Goal: Task Accomplishment & Management: Manage account settings

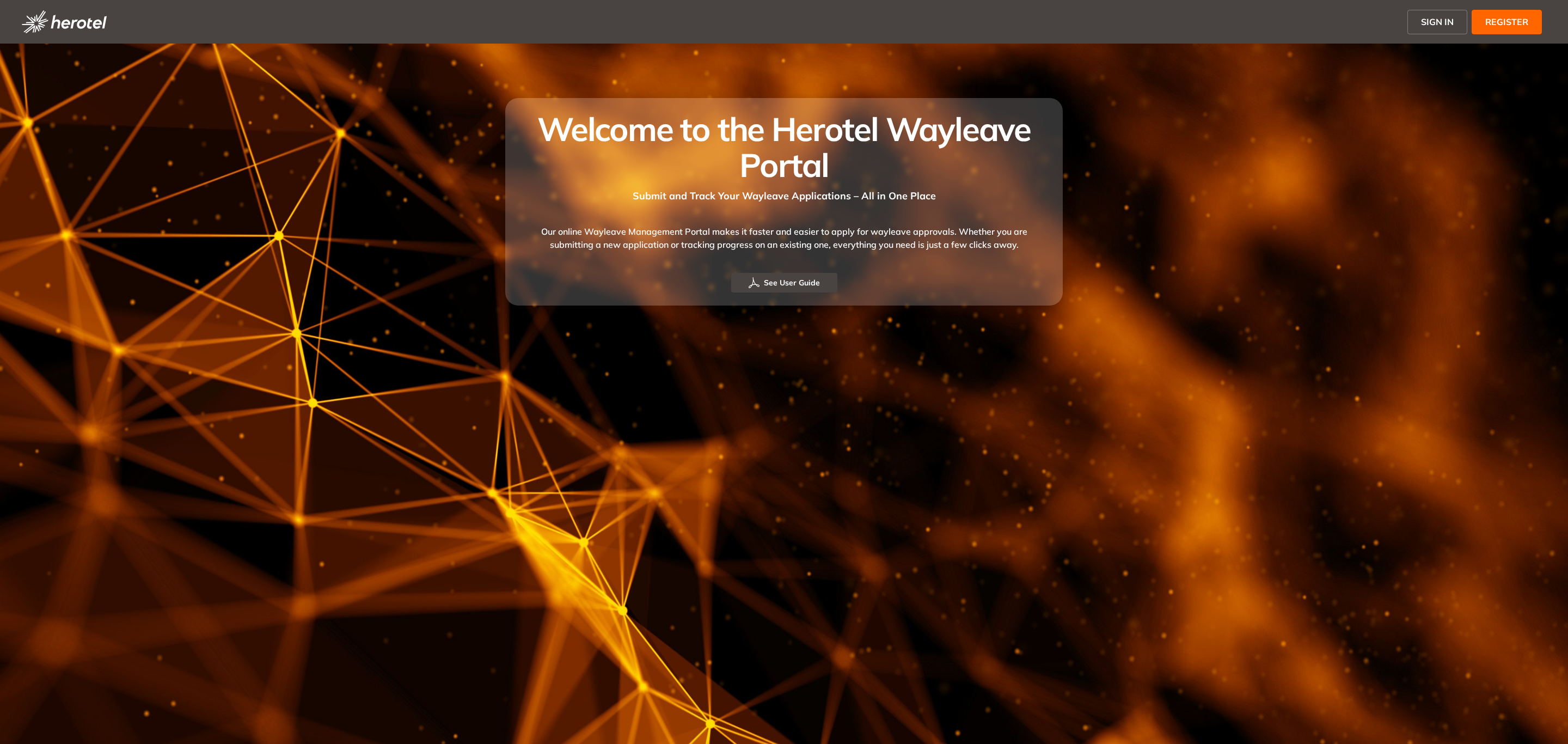
click at [1431, 26] on span "SIGN IN" at bounding box center [1437, 21] width 33 height 13
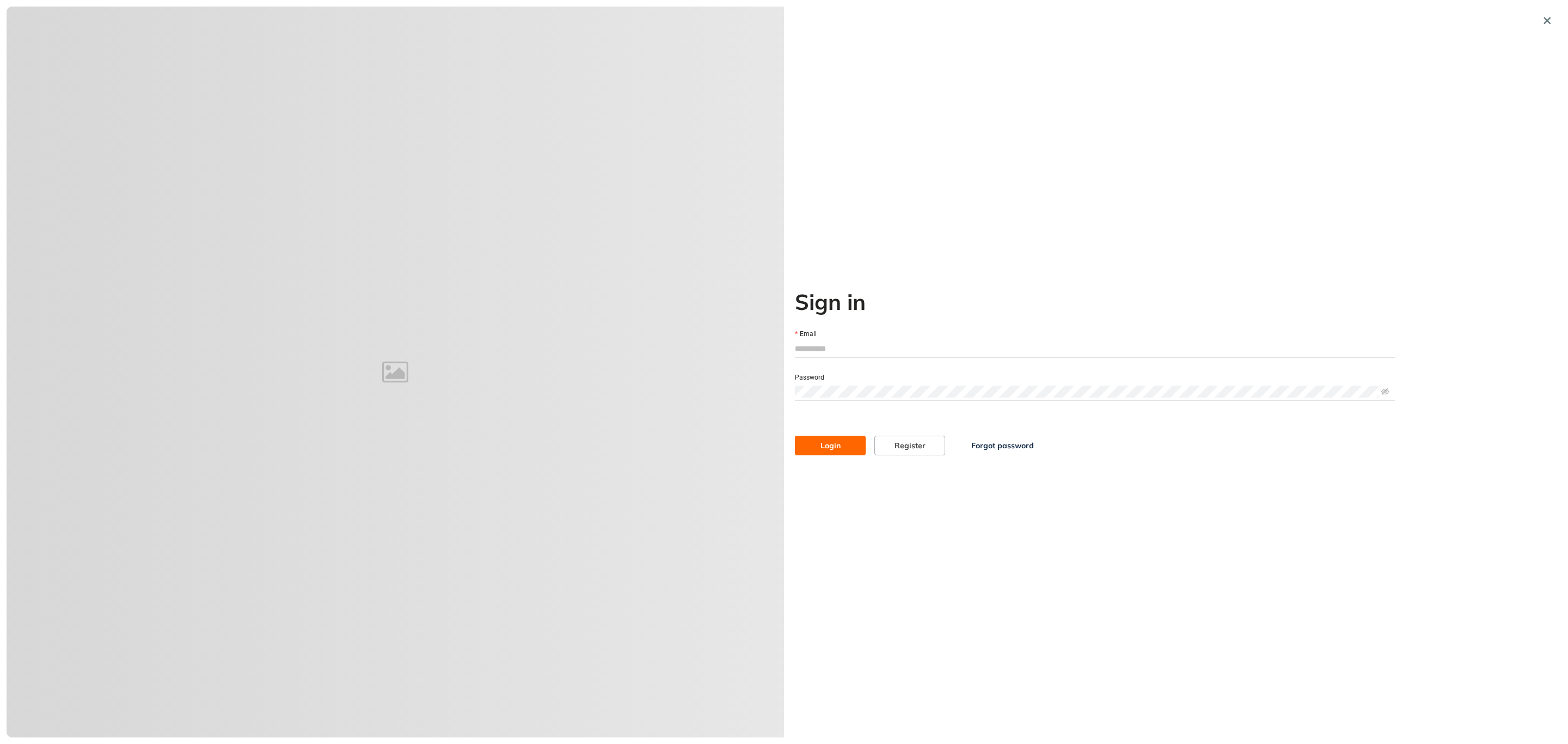
type input "**********"
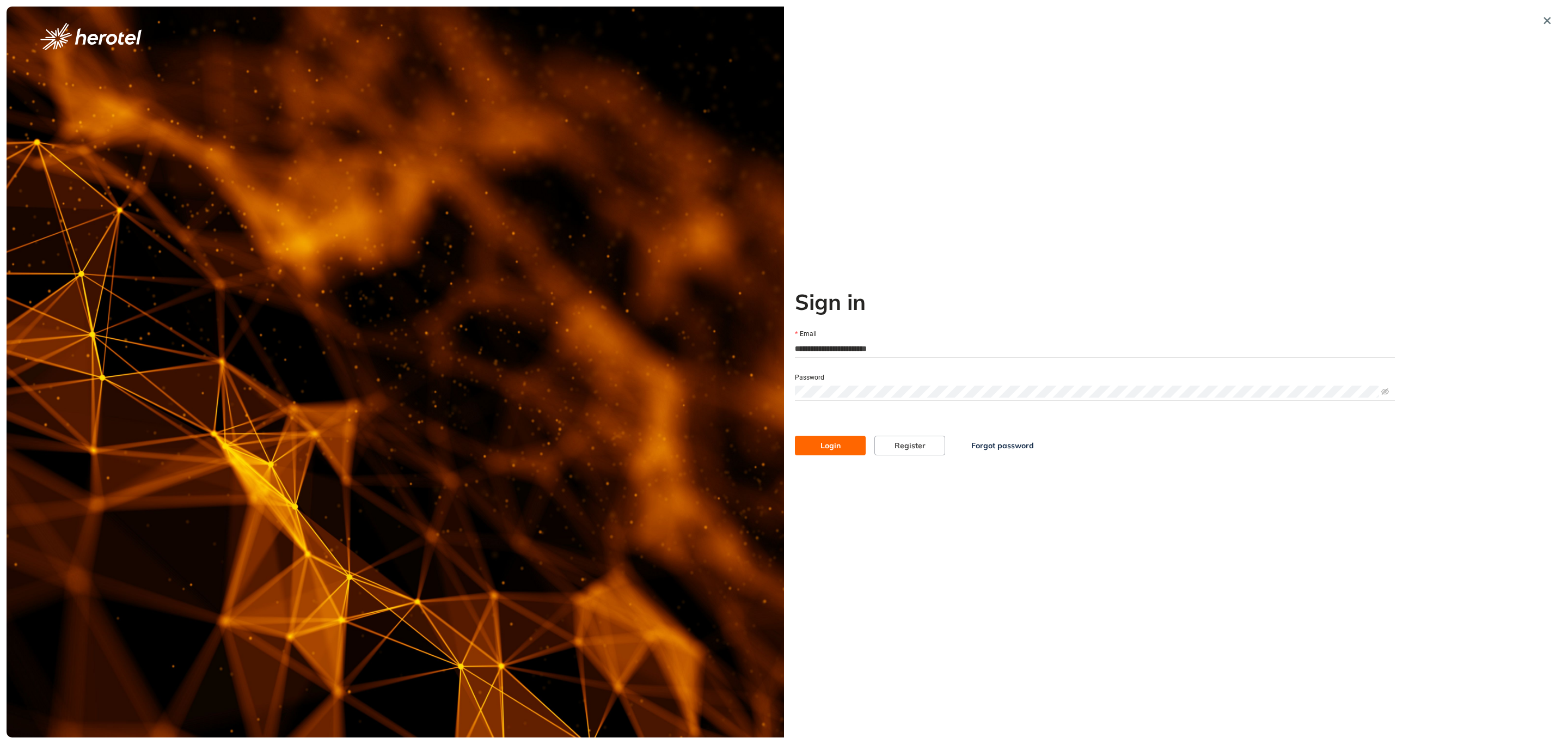
click at [835, 446] on span "Login" at bounding box center [830, 446] width 20 height 12
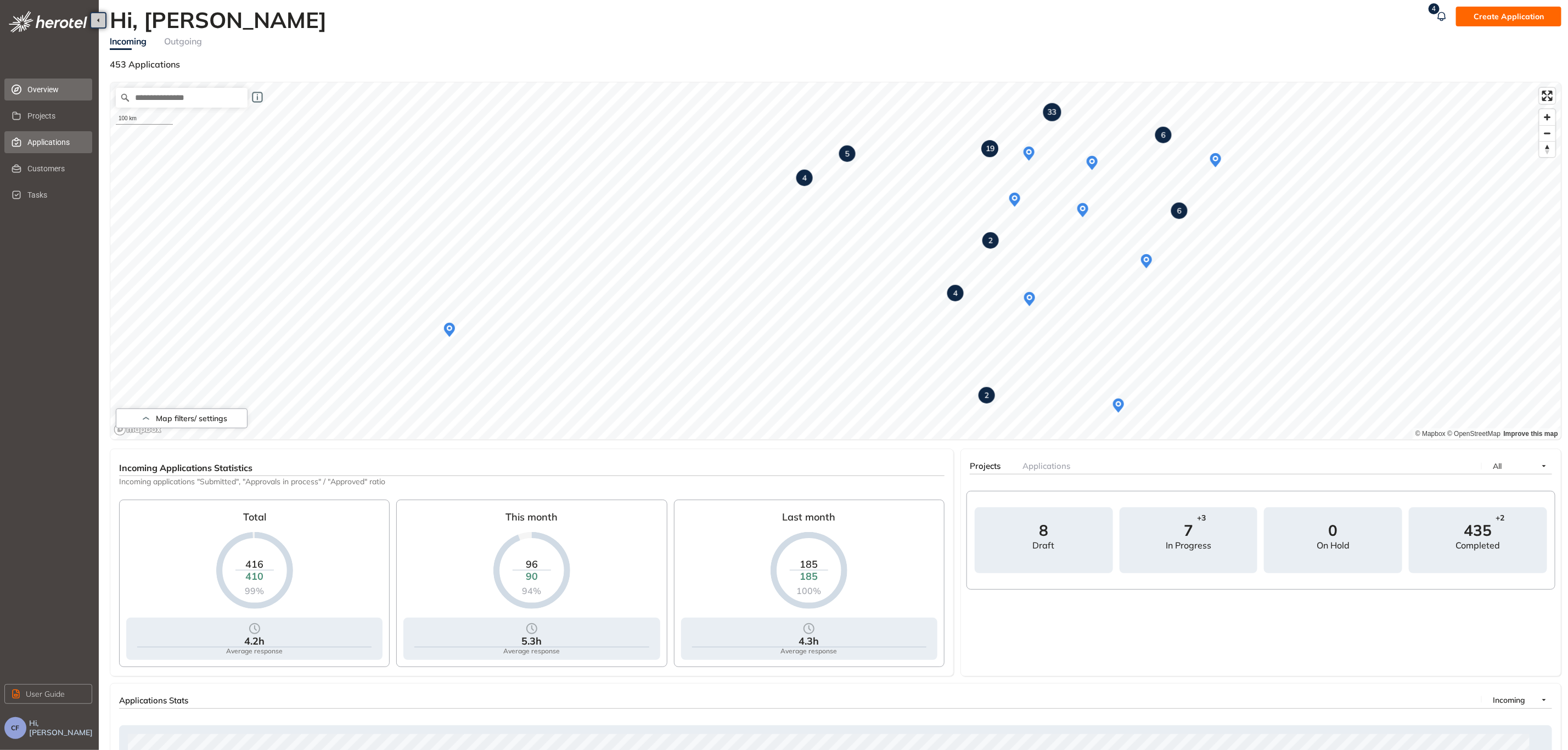
click at [46, 139] on span "Applications" at bounding box center [55, 142] width 56 height 22
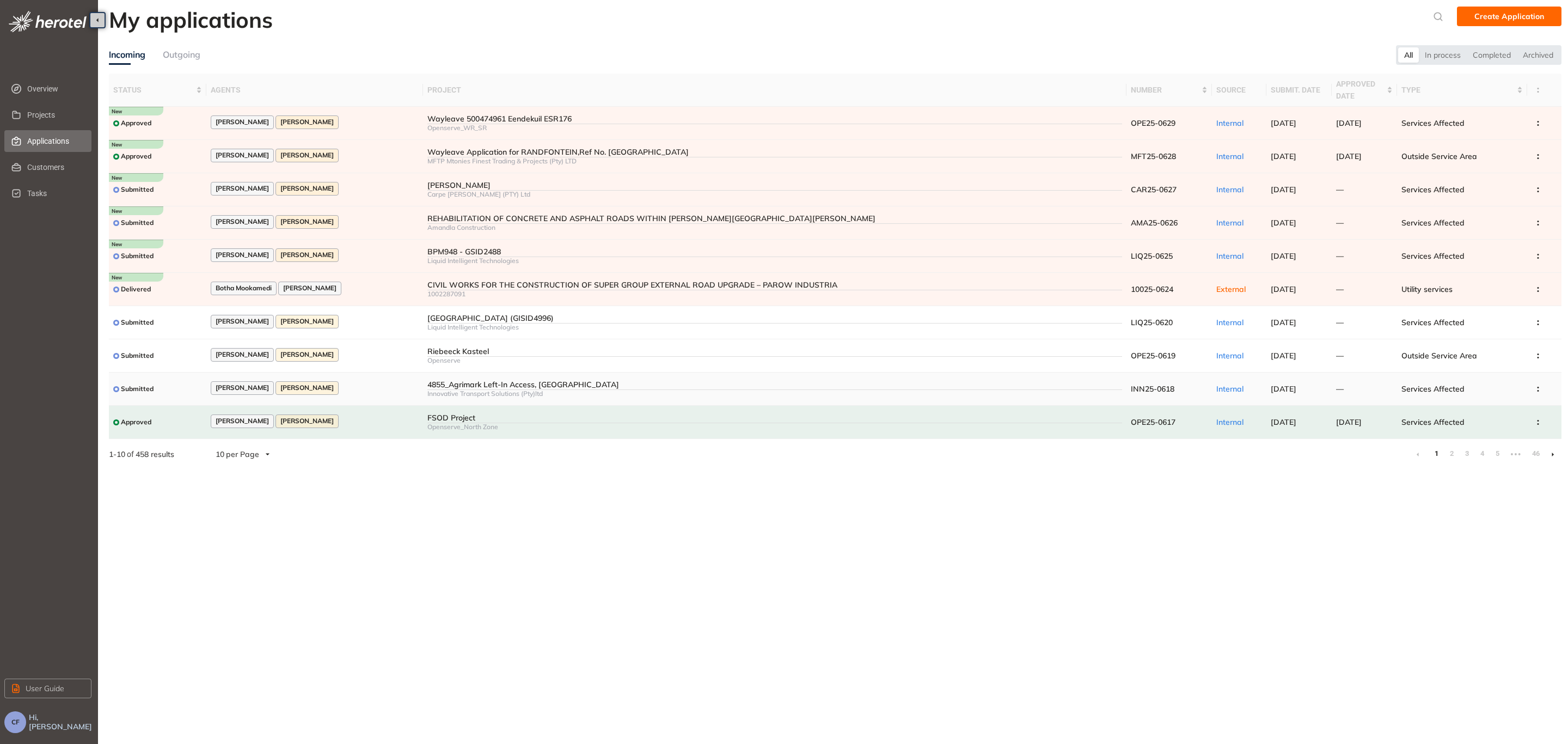
click at [1001, 384] on div "4855_Agrimark Left-In Access, [GEOGRAPHIC_DATA]" at bounding box center [774, 384] width 695 height 9
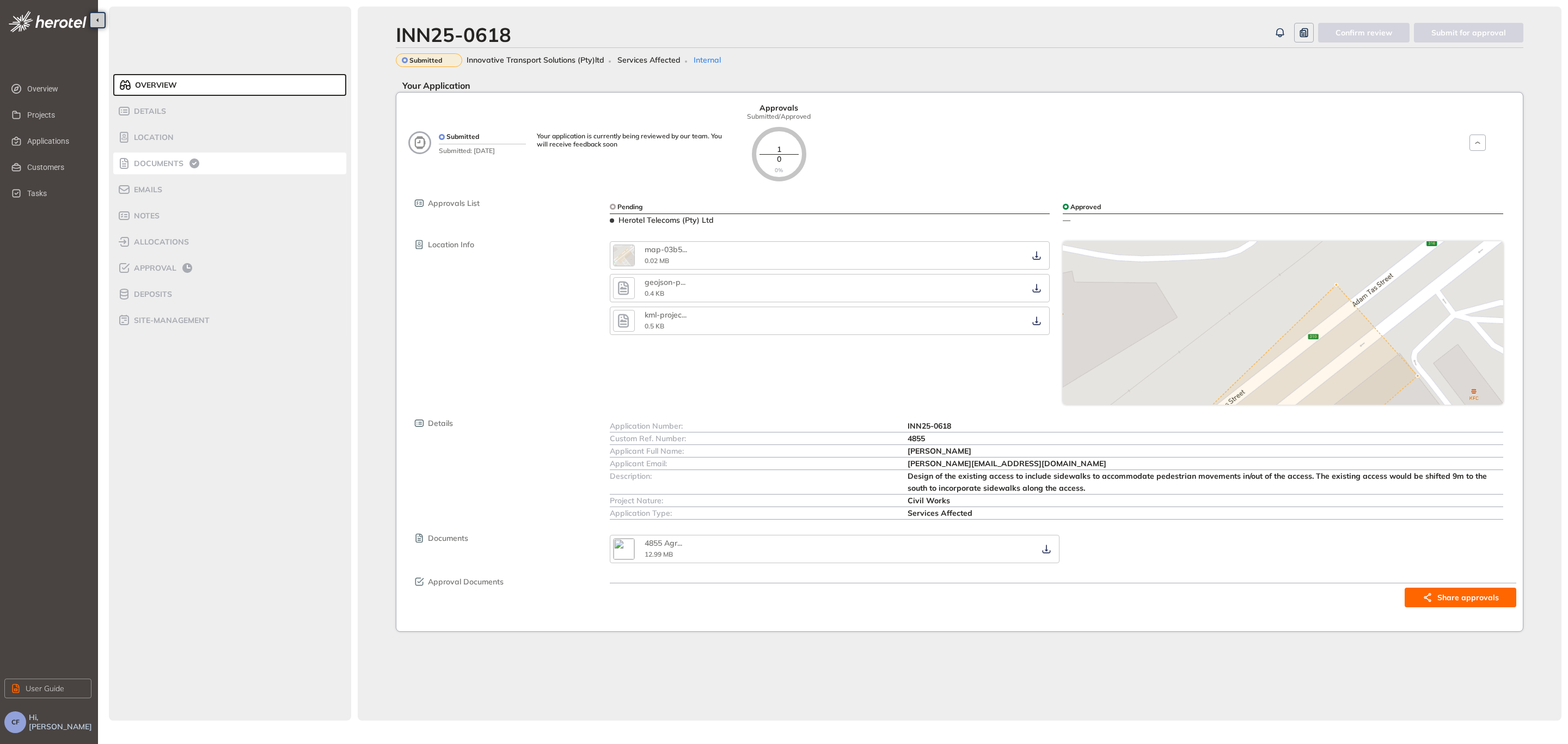
click at [163, 163] on span "Documents" at bounding box center [157, 163] width 53 height 9
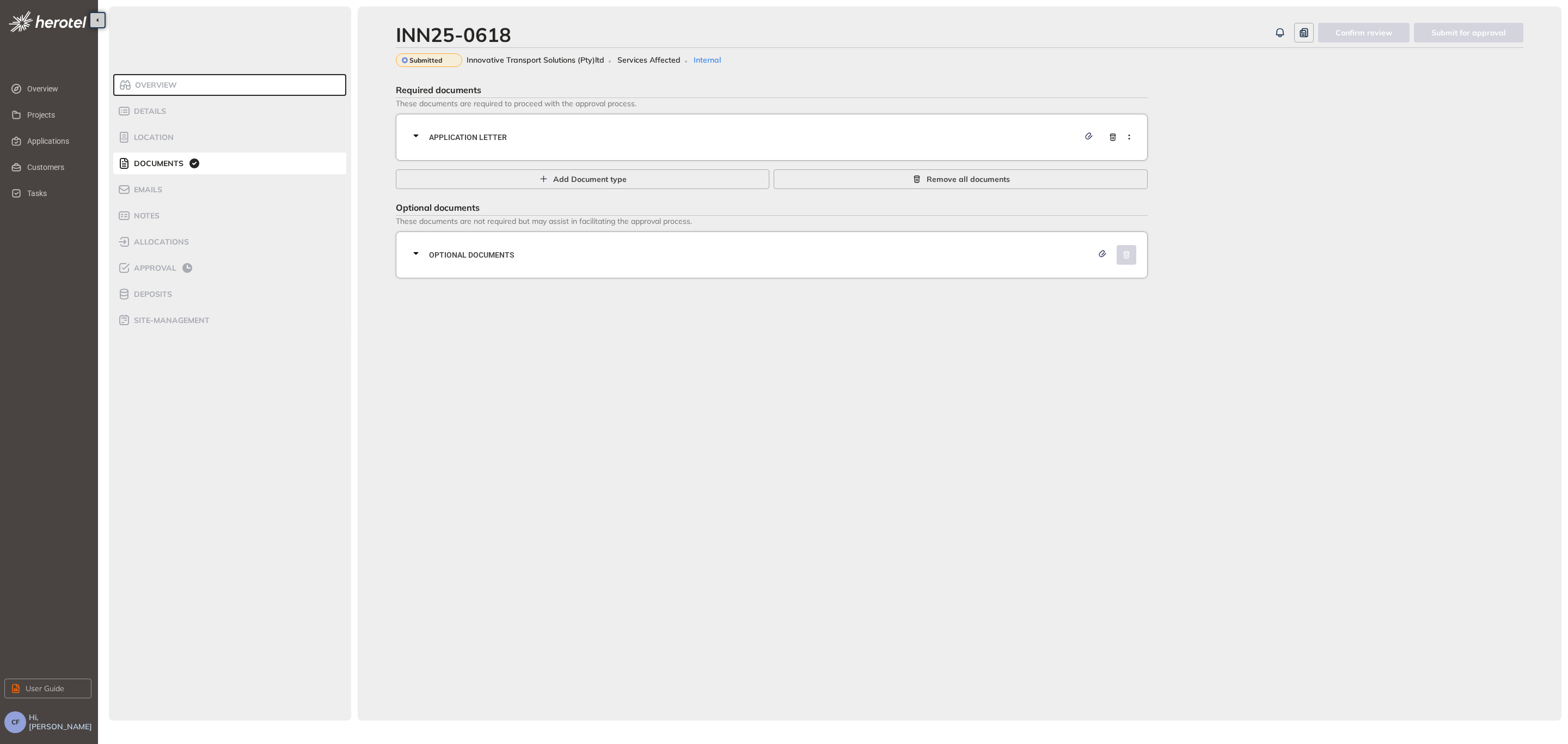
click at [555, 147] on div "Application letter" at bounding box center [775, 138] width 731 height 33
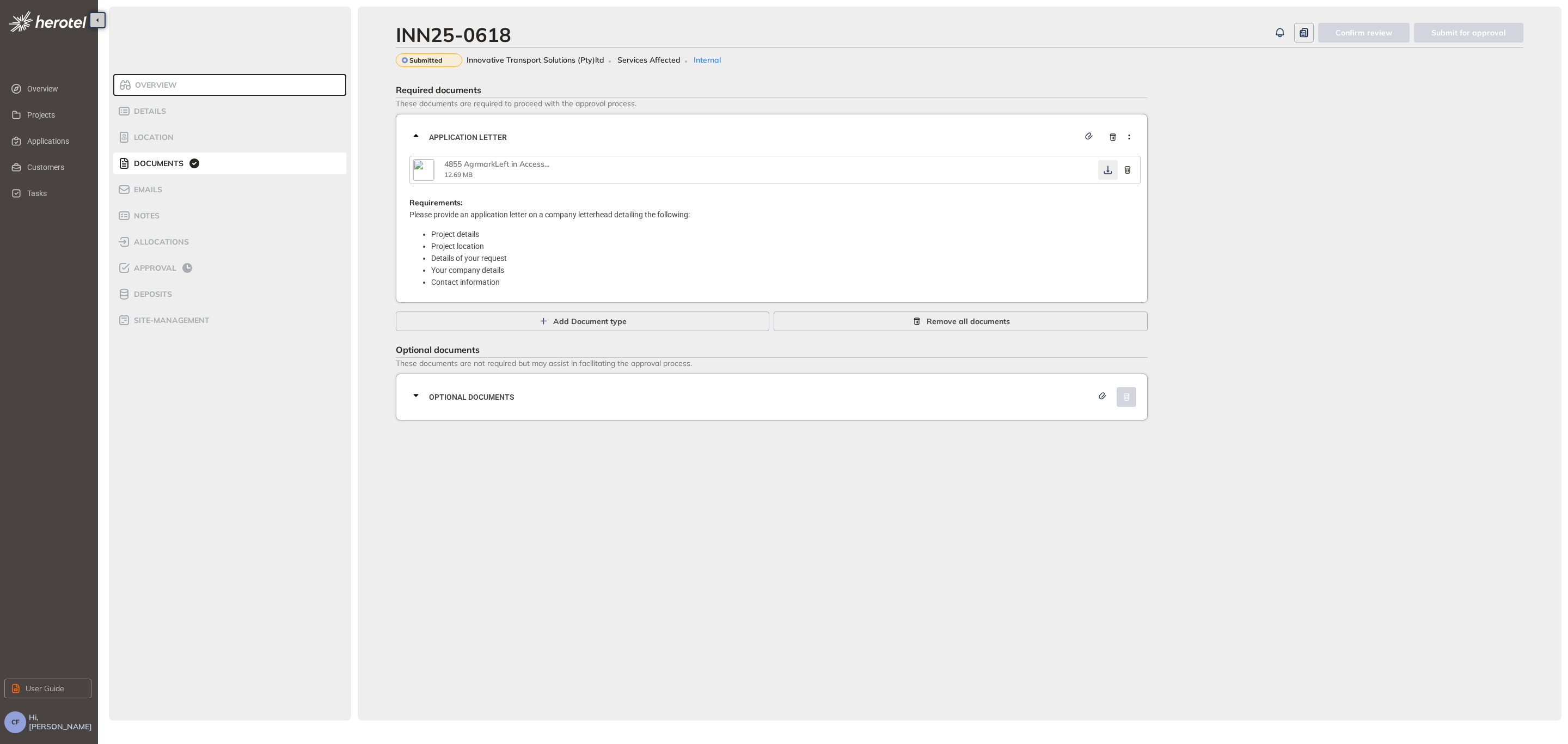
click at [1103, 172] on icon "button" at bounding box center [1108, 170] width 11 height 9
click at [880, 399] on span "Optional documents" at bounding box center [761, 397] width 663 height 12
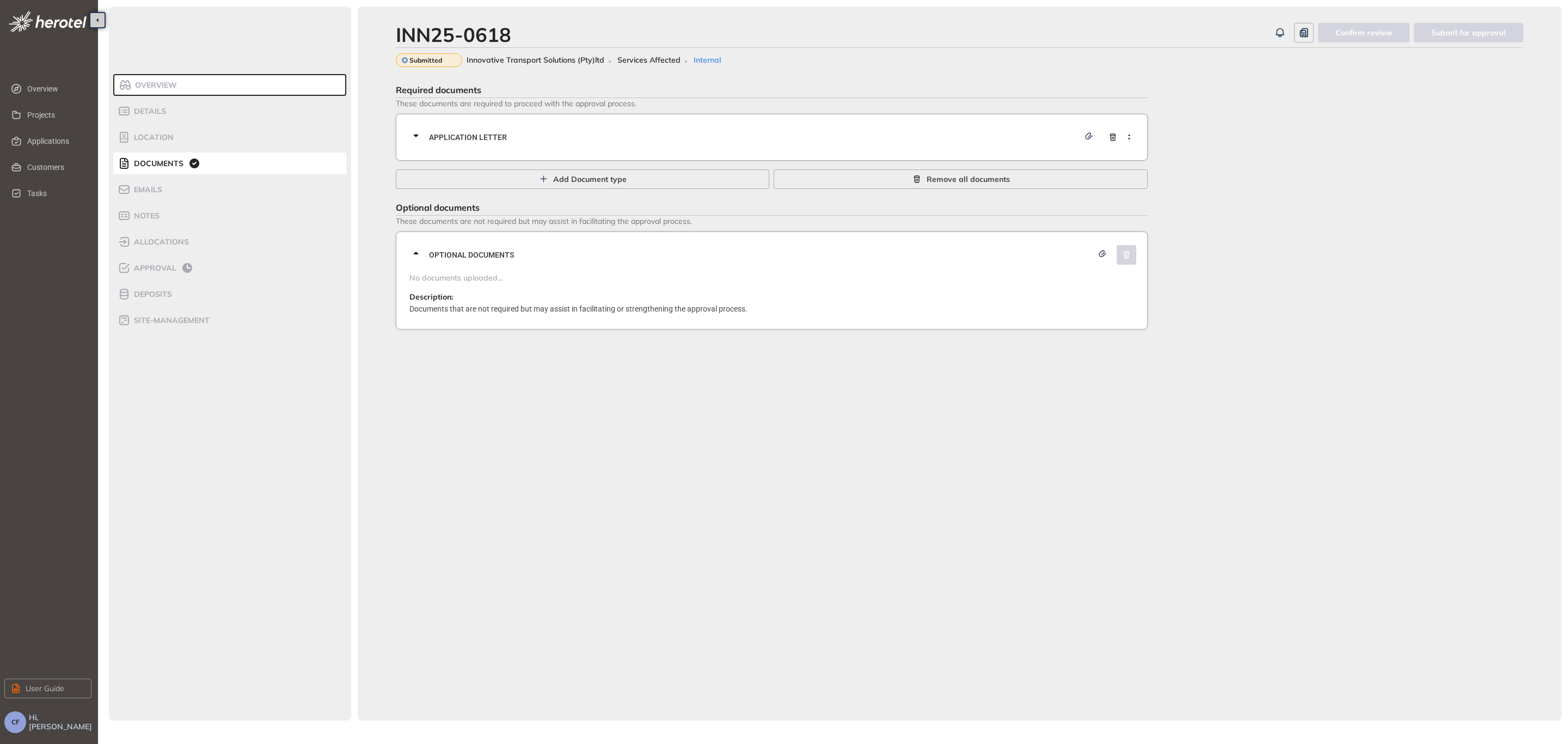
click at [671, 144] on div "Application letter" at bounding box center [775, 138] width 731 height 33
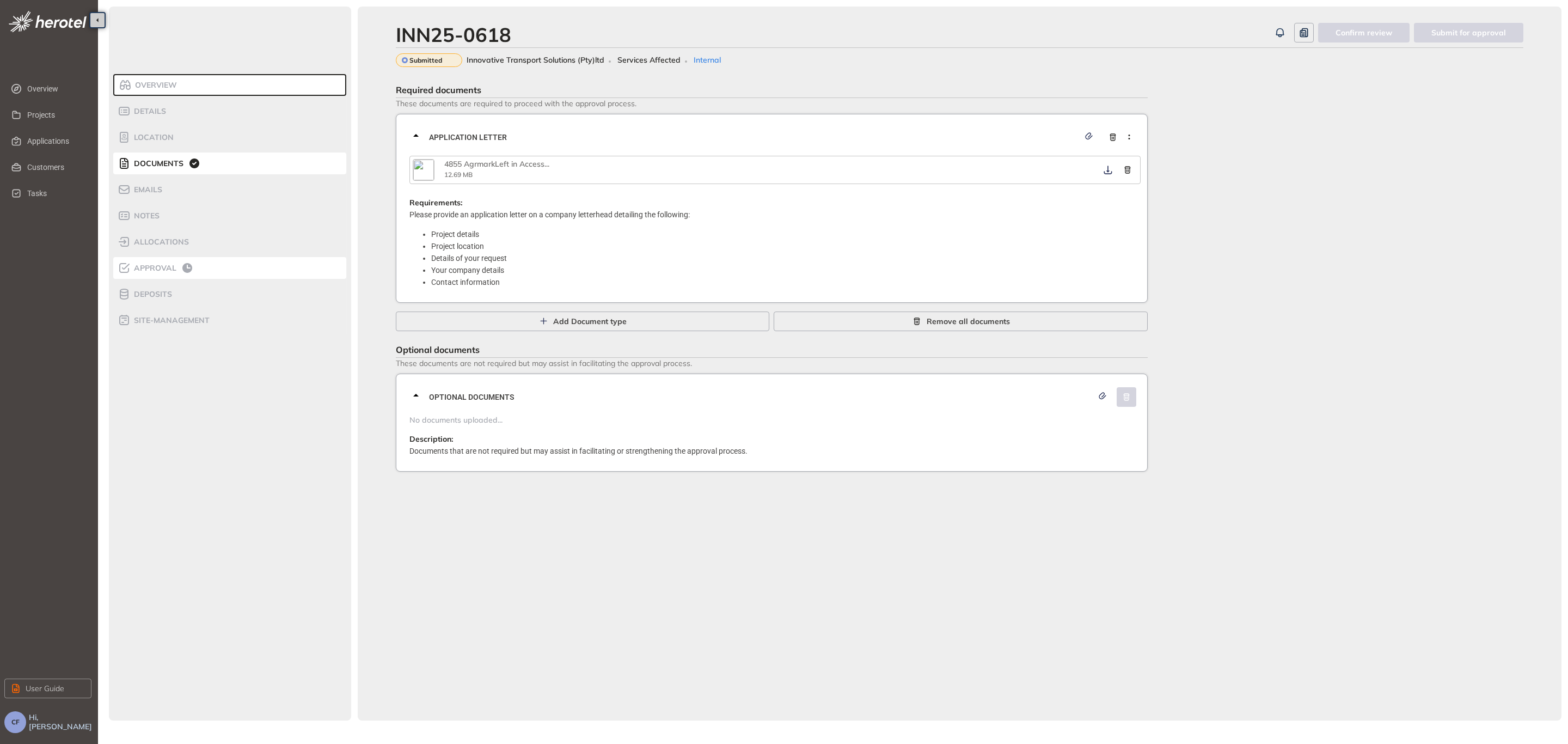
click at [168, 266] on span "Approval" at bounding box center [153, 268] width 46 height 9
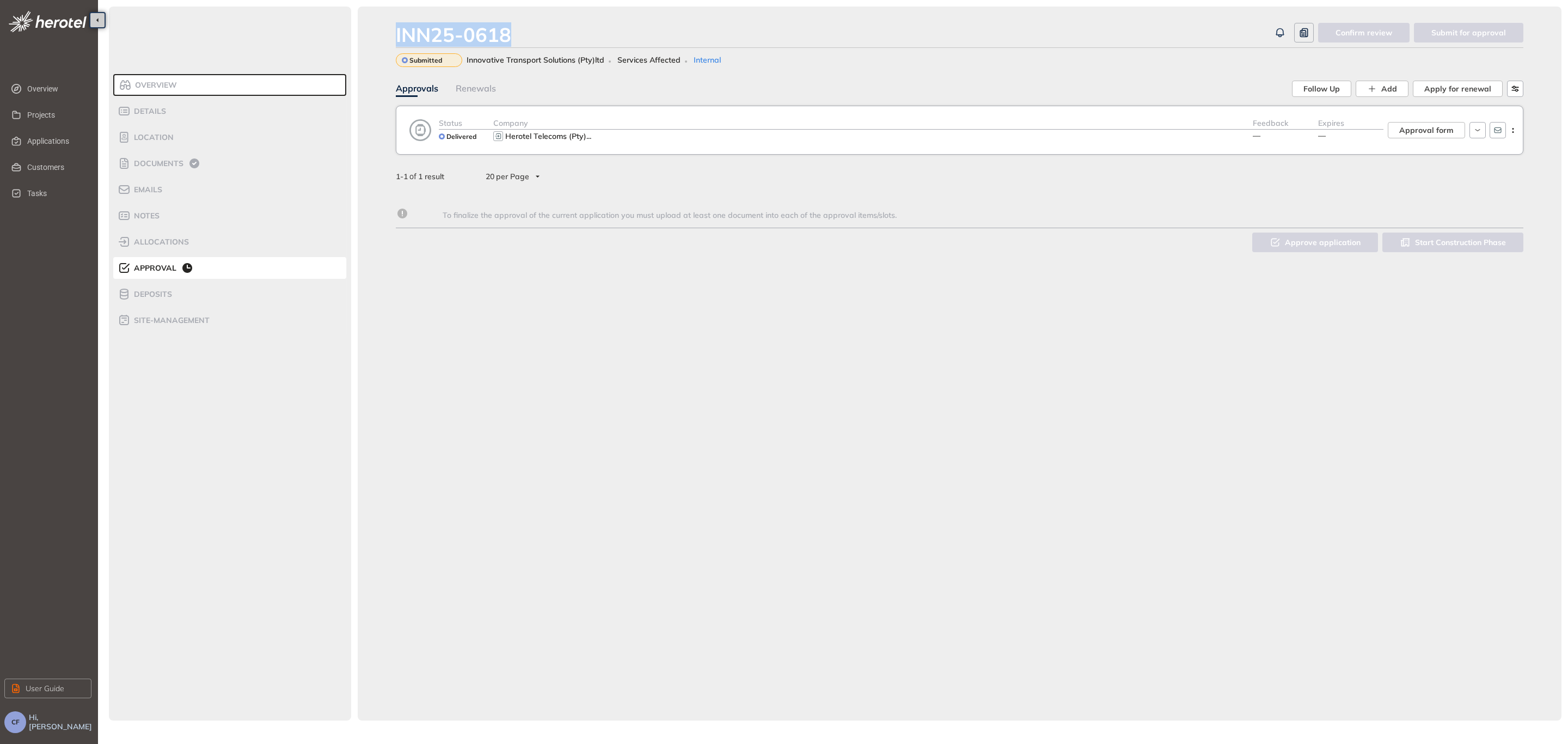
drag, startPoint x: 520, startPoint y: 29, endPoint x: 393, endPoint y: 33, distance: 127.1
click at [393, 33] on div "INN25-0618 Confirm review Submit for approval Submitted Innovative Transport So…" at bounding box center [960, 363] width 1204 height 714
copy div "INN25-0618"
click at [1441, 132] on span "Approval form" at bounding box center [1426, 130] width 54 height 12
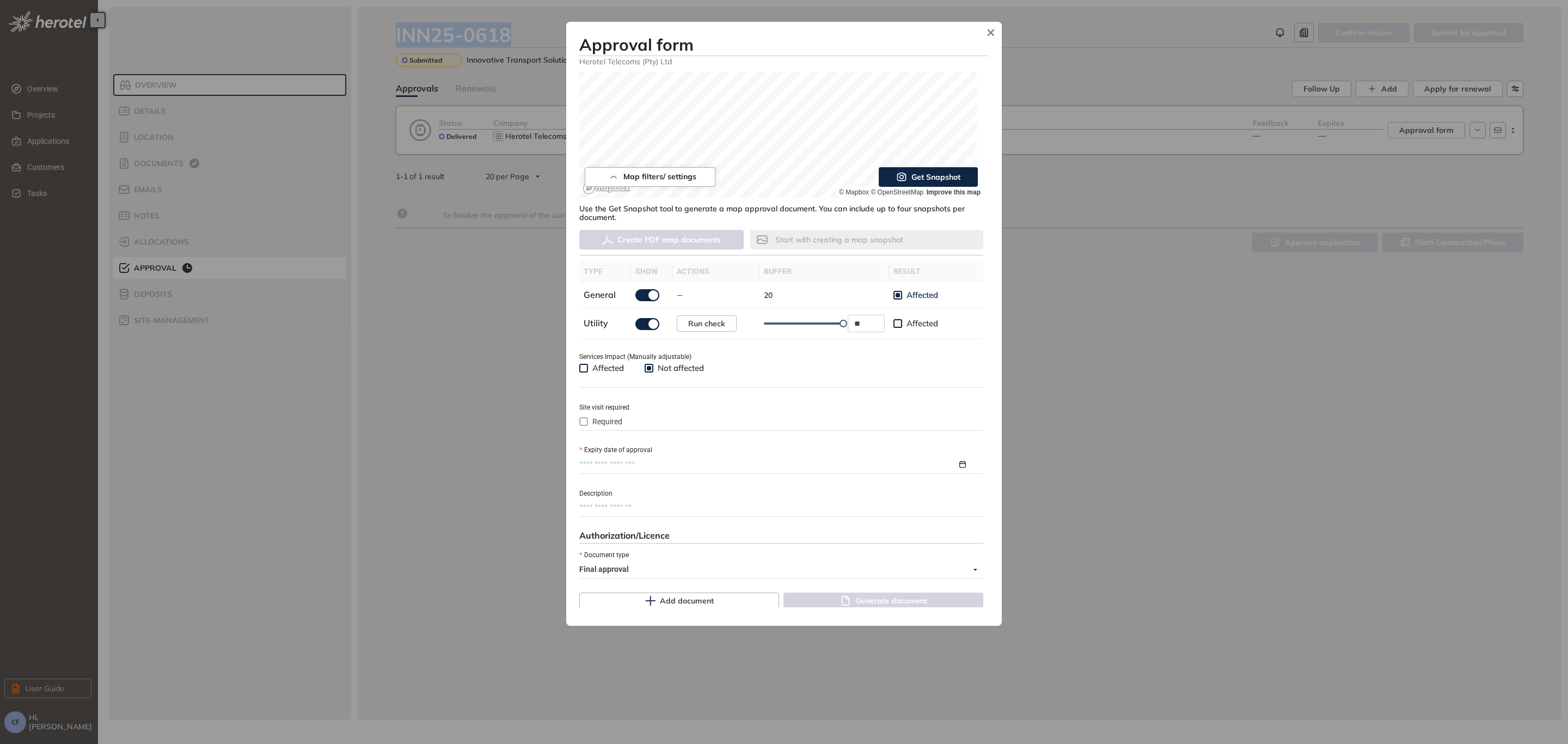
scroll to position [250, 0]
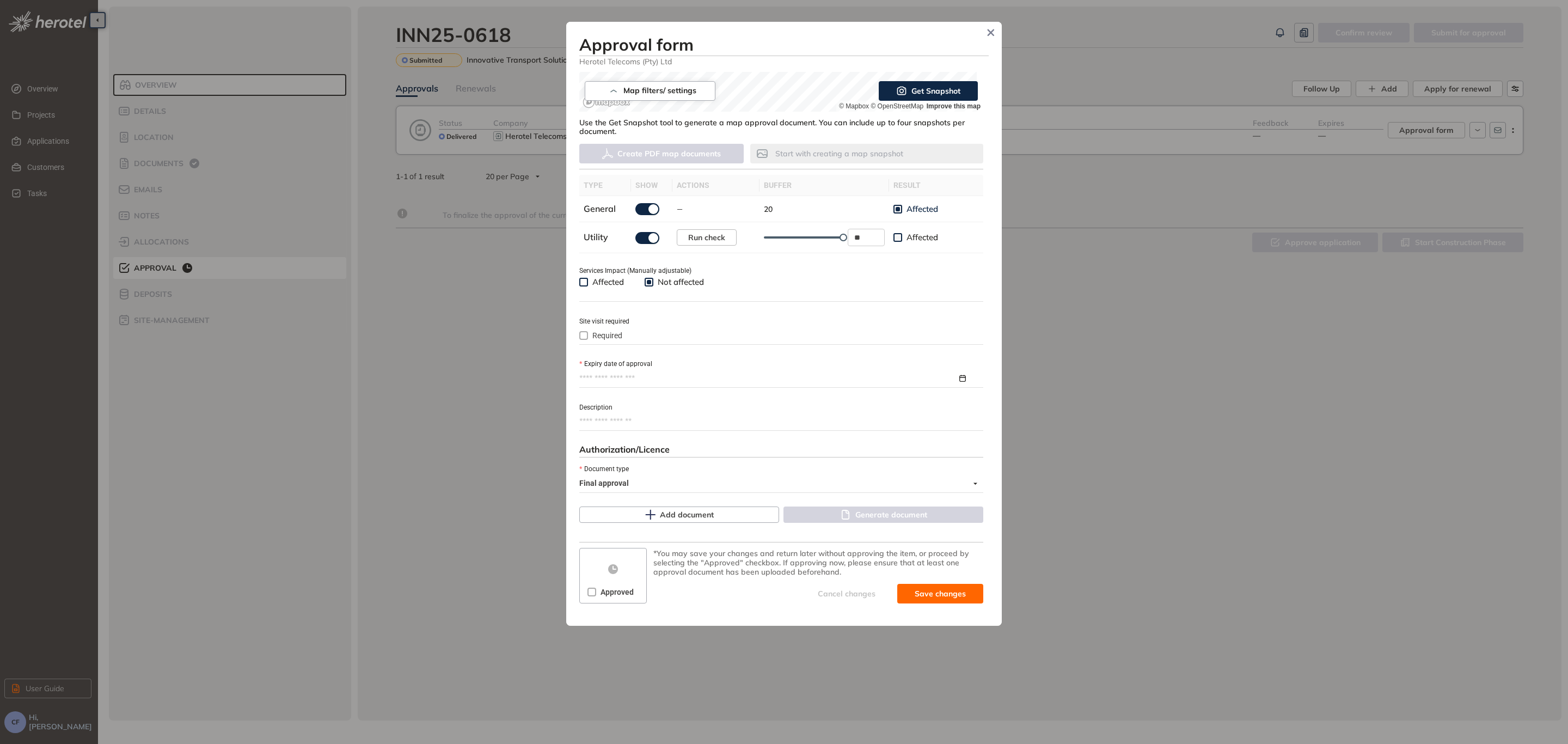
click at [663, 381] on input "Expiry date of approval" at bounding box center [768, 379] width 378 height 12
click at [759, 404] on button "button" at bounding box center [757, 405] width 12 height 23
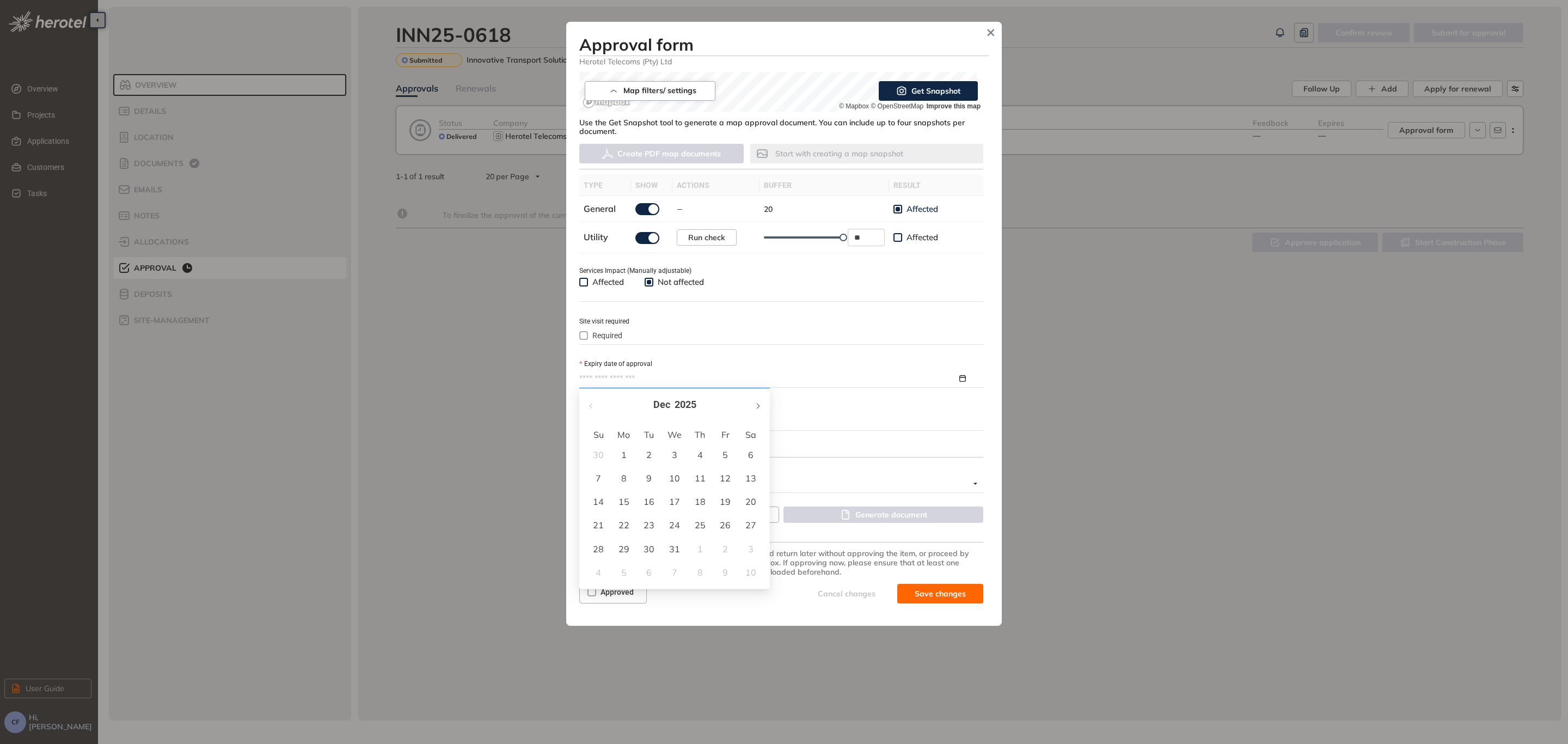
click at [758, 404] on button "button" at bounding box center [757, 405] width 12 height 23
click at [758, 402] on button "button" at bounding box center [757, 405] width 12 height 23
type input "**********"
click at [755, 502] on div "21" at bounding box center [751, 501] width 13 height 13
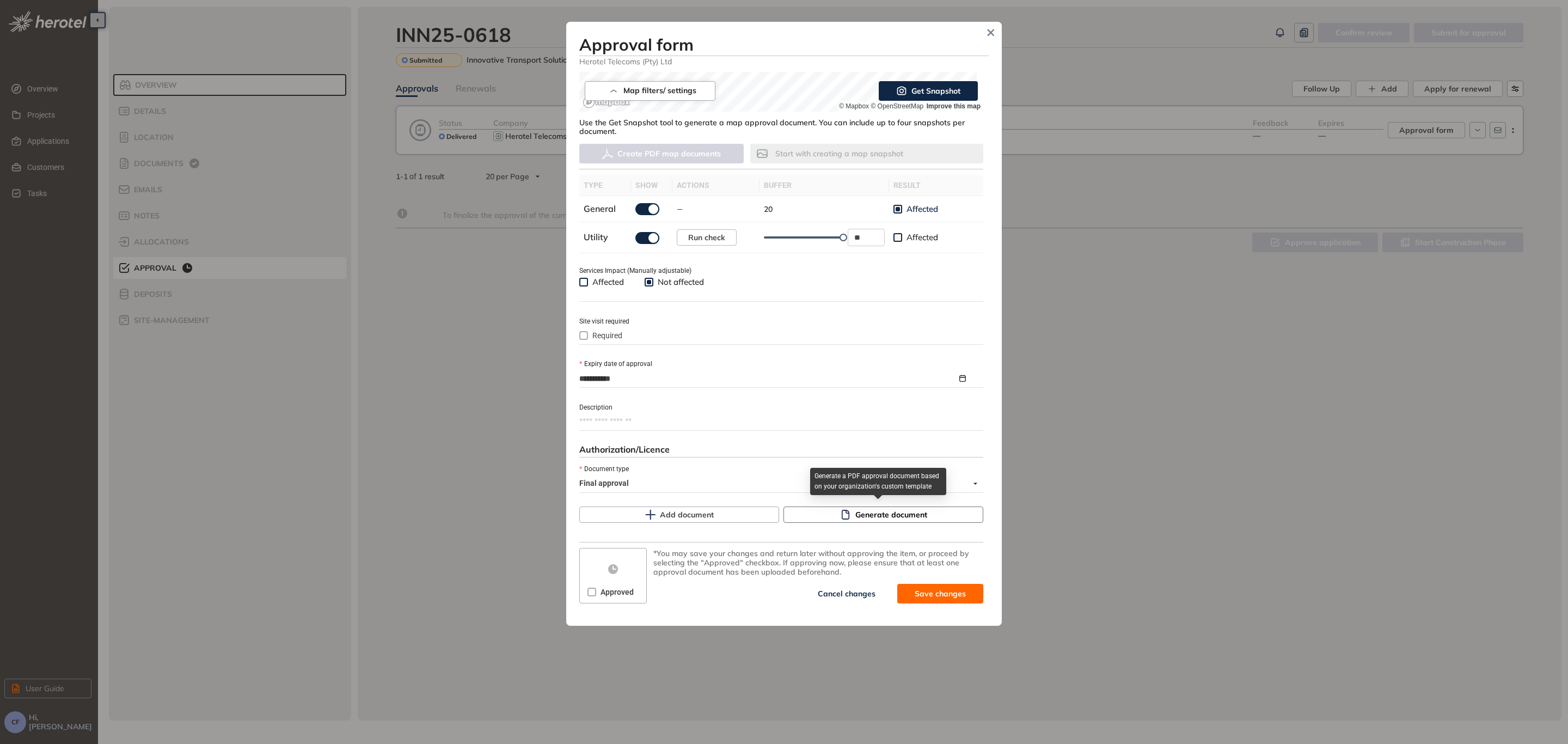
click at [866, 514] on span "Generate document" at bounding box center [891, 514] width 72 height 12
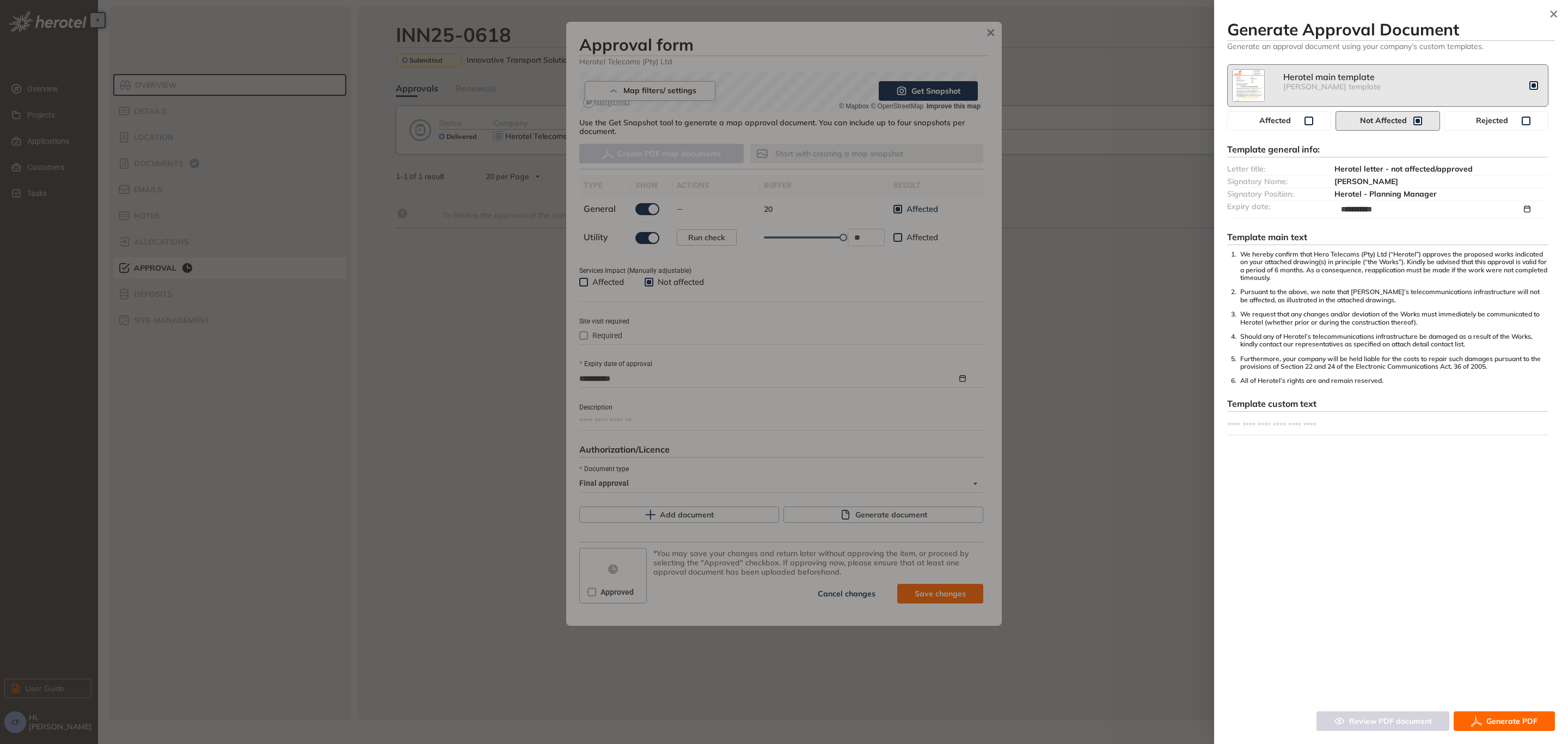
click at [1525, 722] on span "Generate PDF" at bounding box center [1512, 721] width 51 height 12
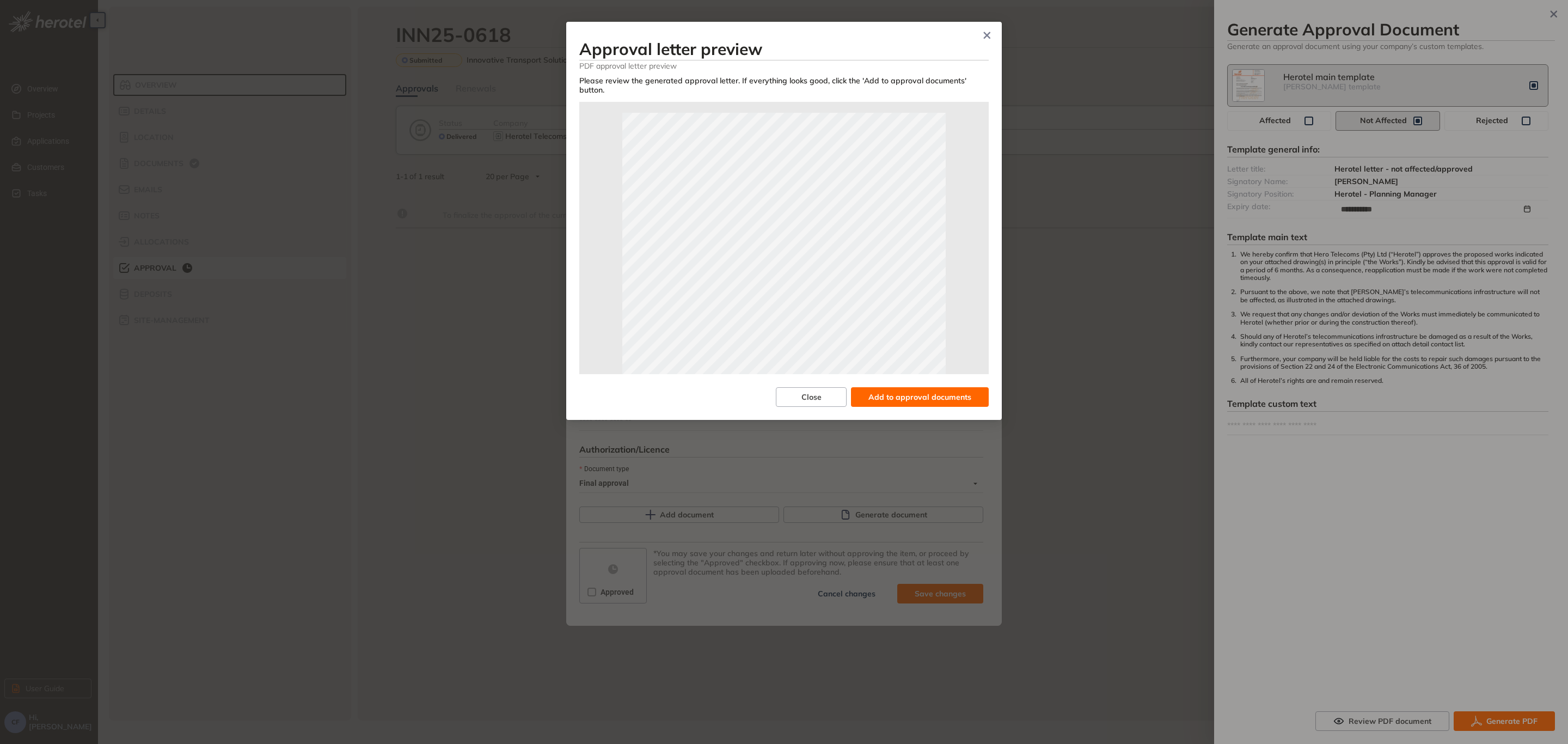
click at [944, 391] on span "Add to approval documents" at bounding box center [920, 397] width 103 height 12
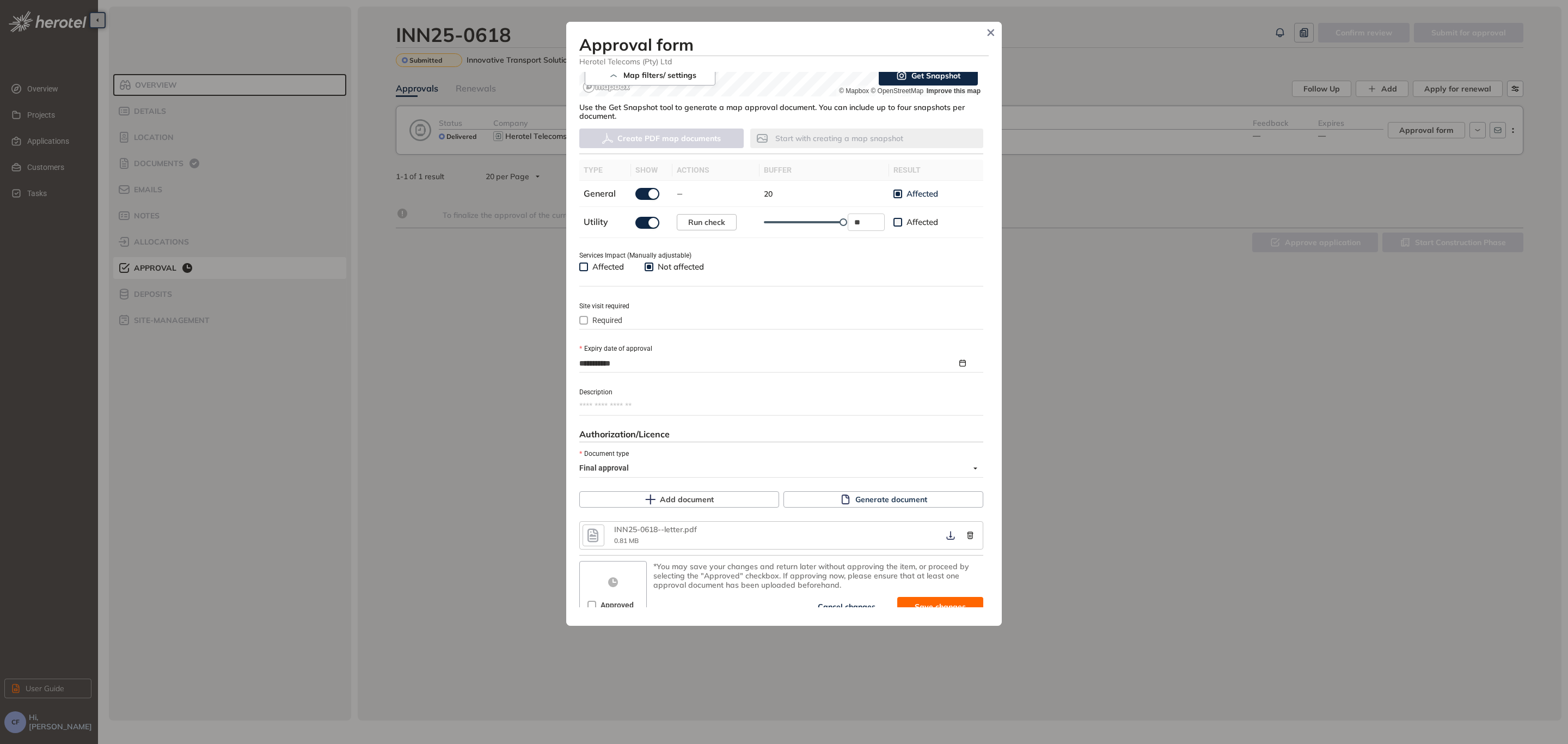
scroll to position [277, 0]
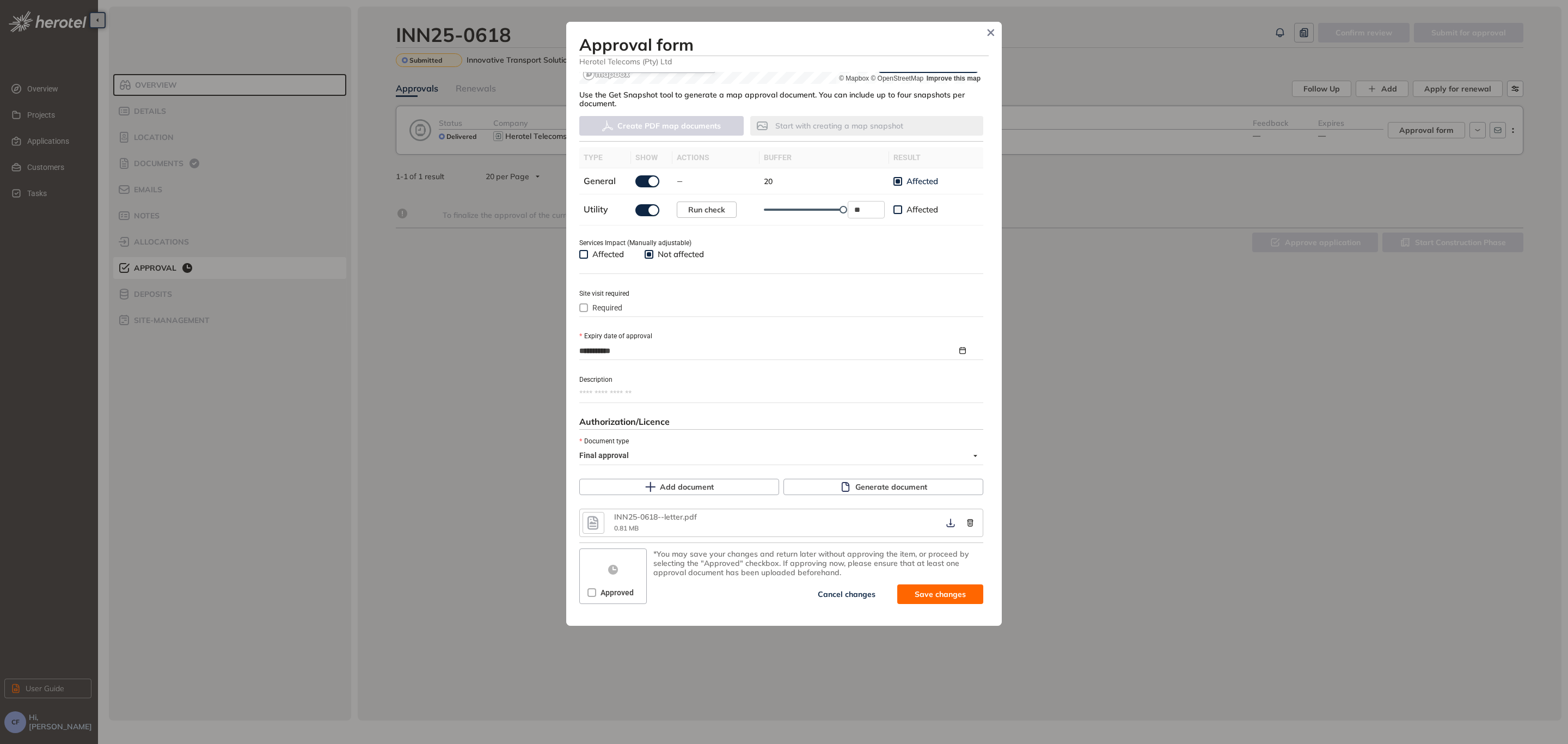
click at [605, 594] on span "Approved" at bounding box center [617, 592] width 42 height 12
click at [921, 588] on span "Save and approve" at bounding box center [932, 594] width 68 height 12
type textarea "**********"
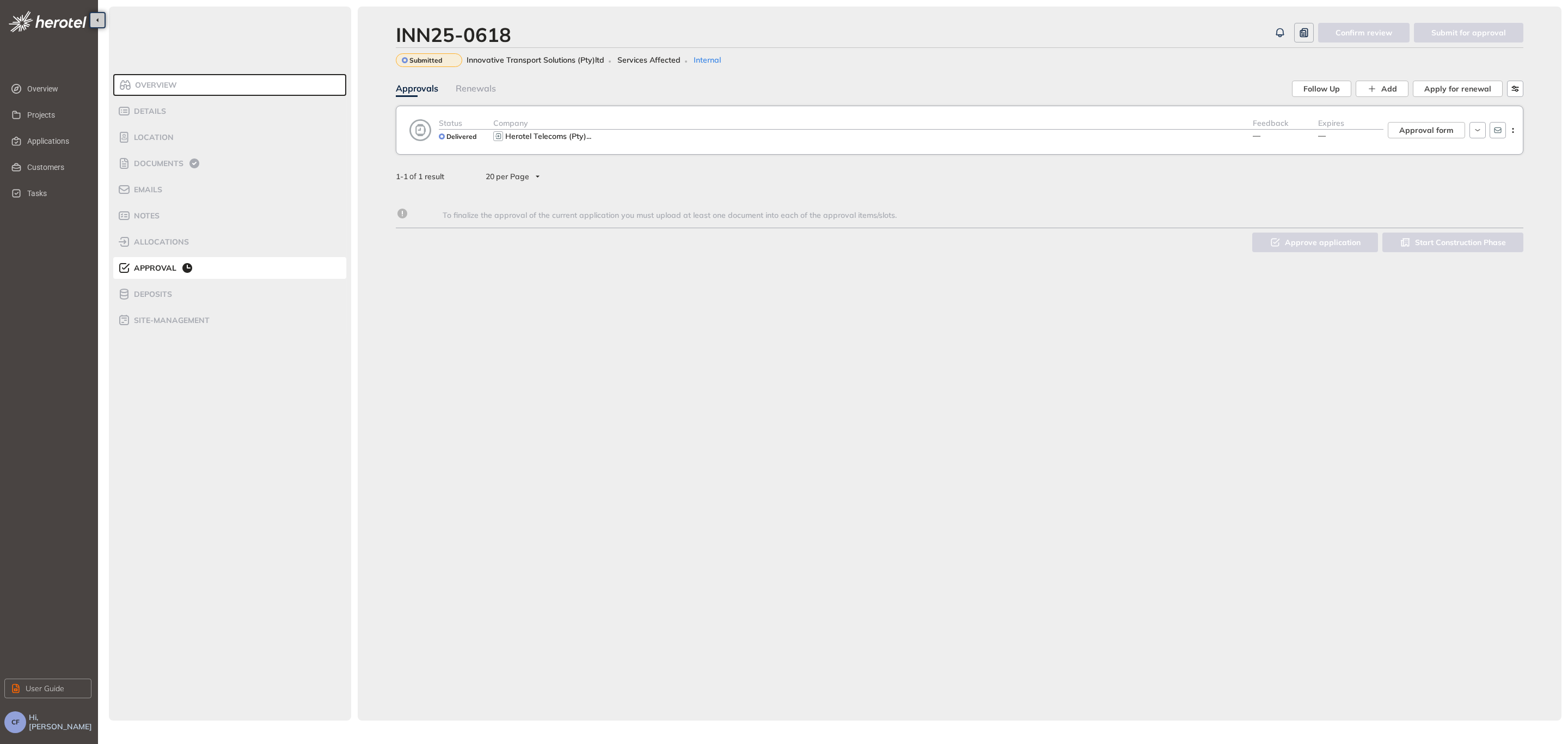
click at [949, 524] on div "**********" at bounding box center [784, 372] width 1568 height 744
click at [1107, 113] on div "Status Delivered Company Herotel Telecoms (Pty) ... Feedback — Expires — Approv…" at bounding box center [959, 130] width 1127 height 49
click at [1107, 130] on div "Herotel Telecoms (Pty) ..." at bounding box center [873, 136] width 760 height 13
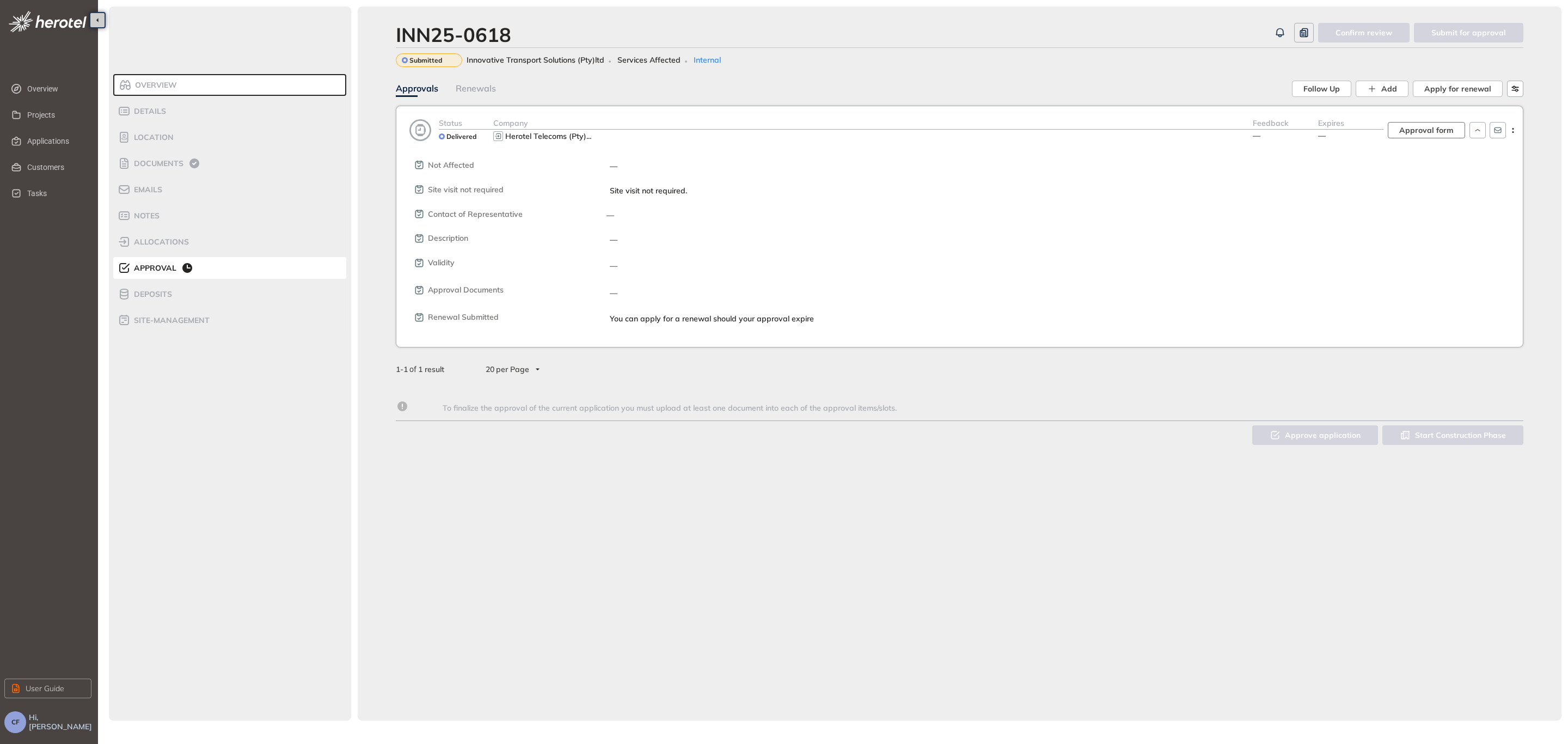
click at [1452, 130] on span "Approval form" at bounding box center [1426, 130] width 54 height 12
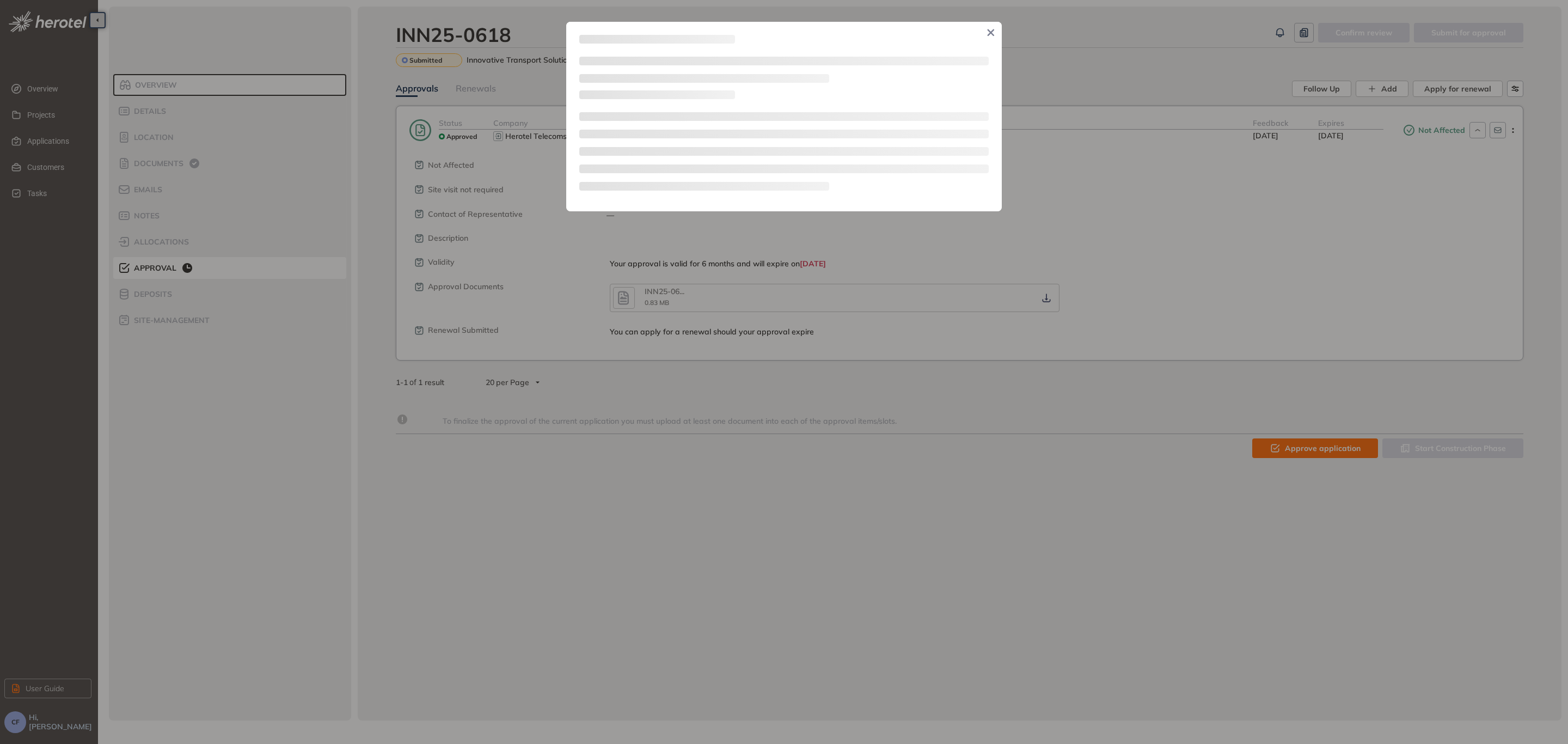
click at [1150, 259] on div at bounding box center [784, 372] width 1568 height 744
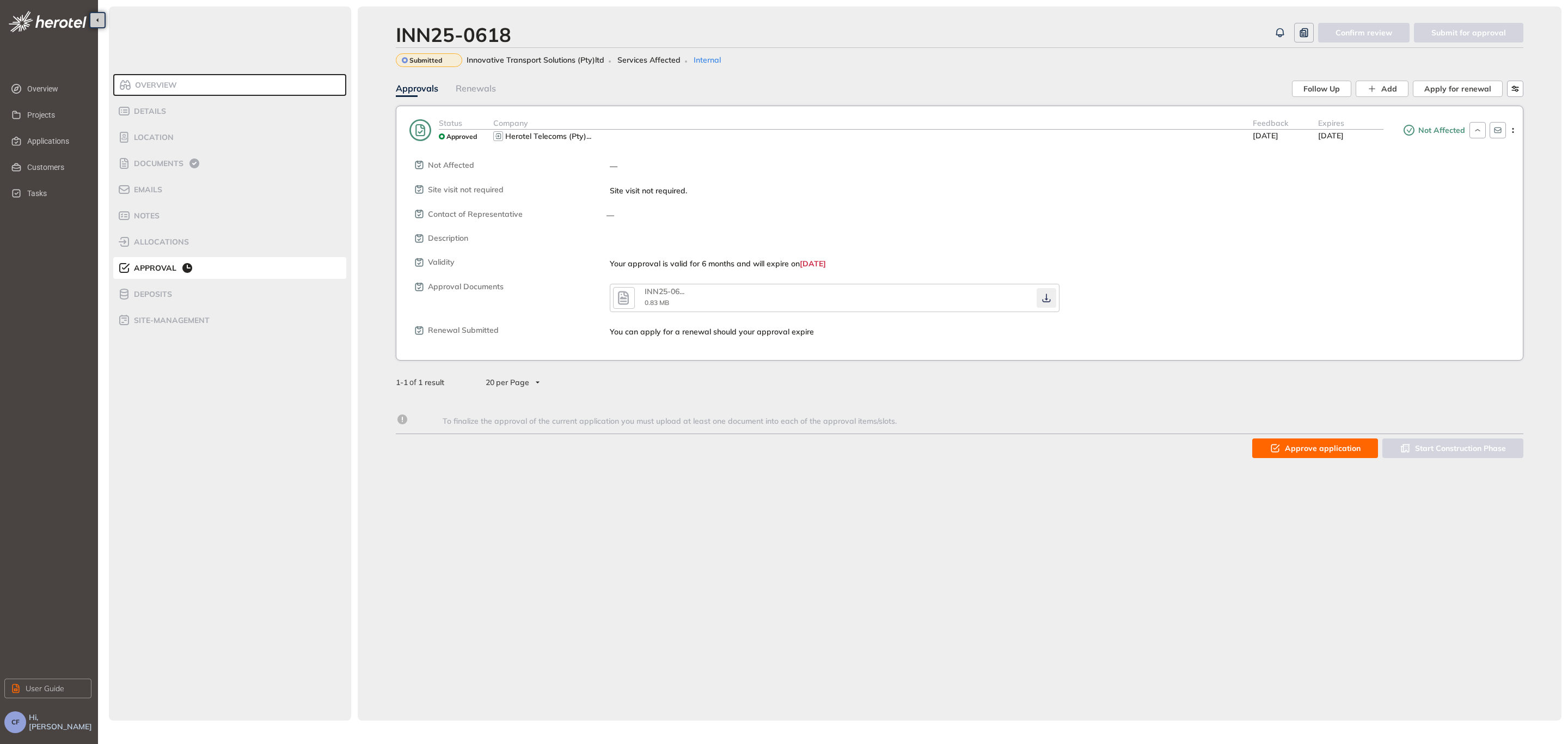
click at [1049, 298] on icon "button" at bounding box center [1046, 298] width 11 height 9
drag, startPoint x: 41, startPoint y: 141, endPoint x: 102, endPoint y: 151, distance: 61.8
click at [41, 141] on span "Applications" at bounding box center [55, 141] width 55 height 22
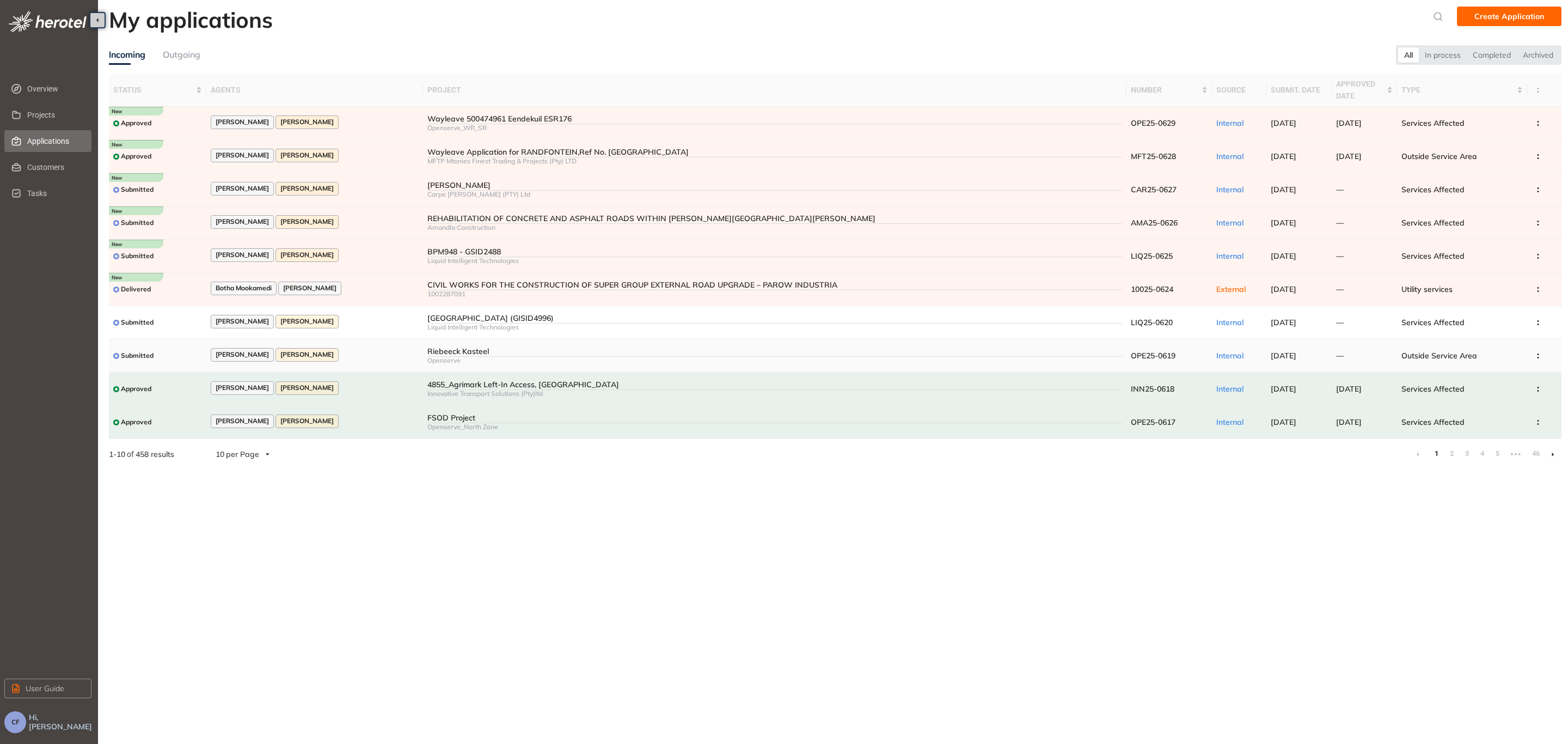
click at [515, 349] on div "Riebeeck Kasteel" at bounding box center [774, 351] width 695 height 9
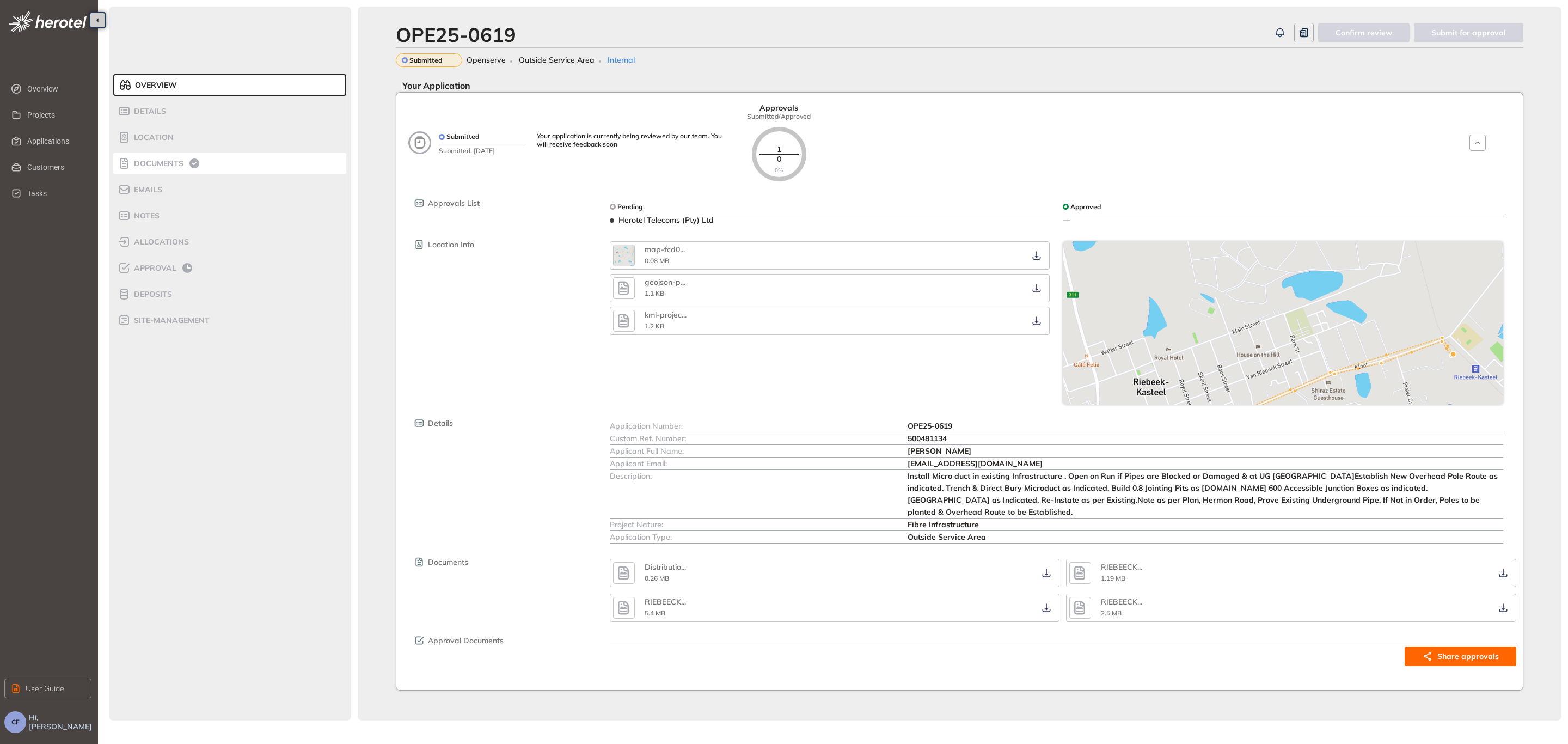
click at [170, 154] on li "Documents" at bounding box center [229, 163] width 233 height 22
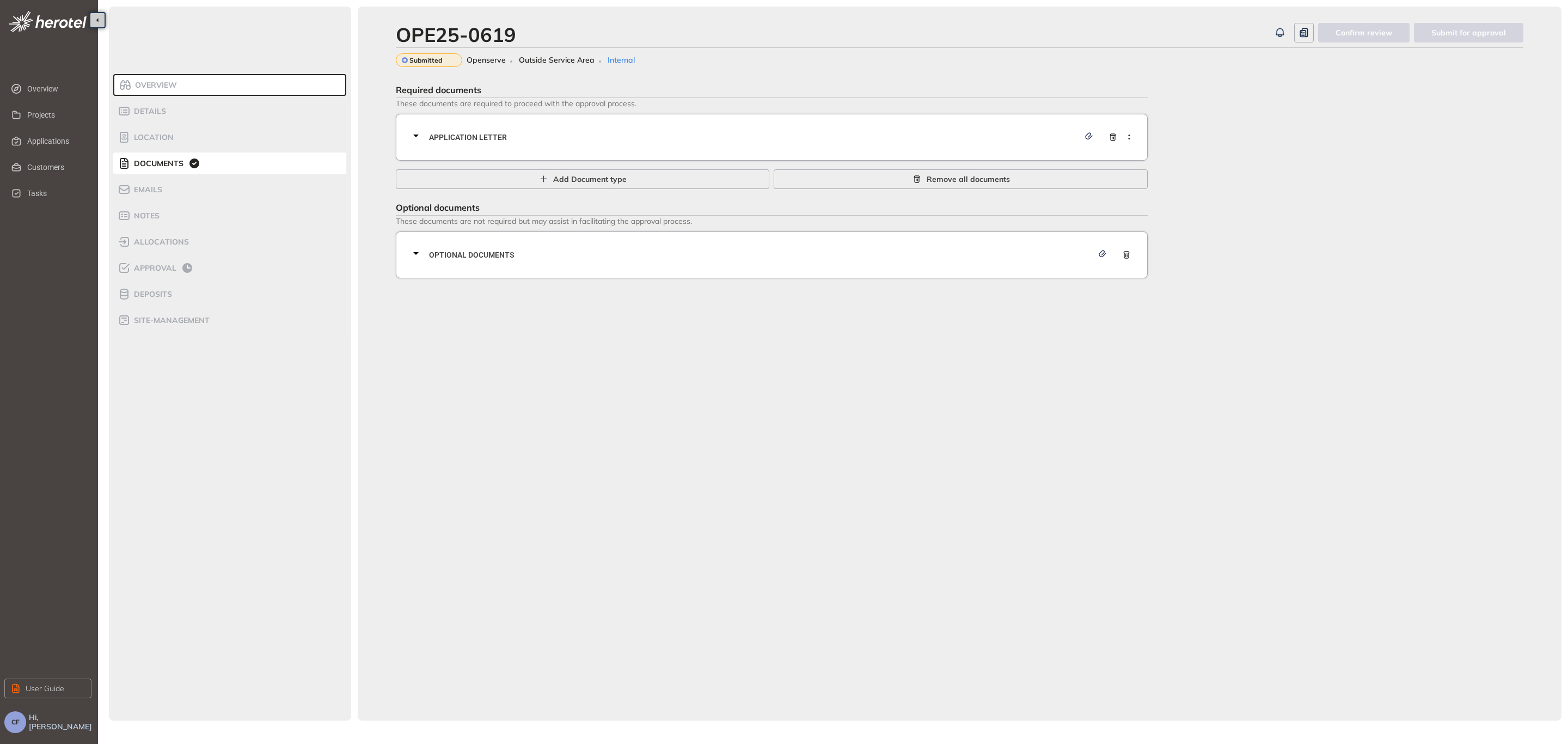
click at [628, 147] on div "Application letter" at bounding box center [775, 138] width 731 height 33
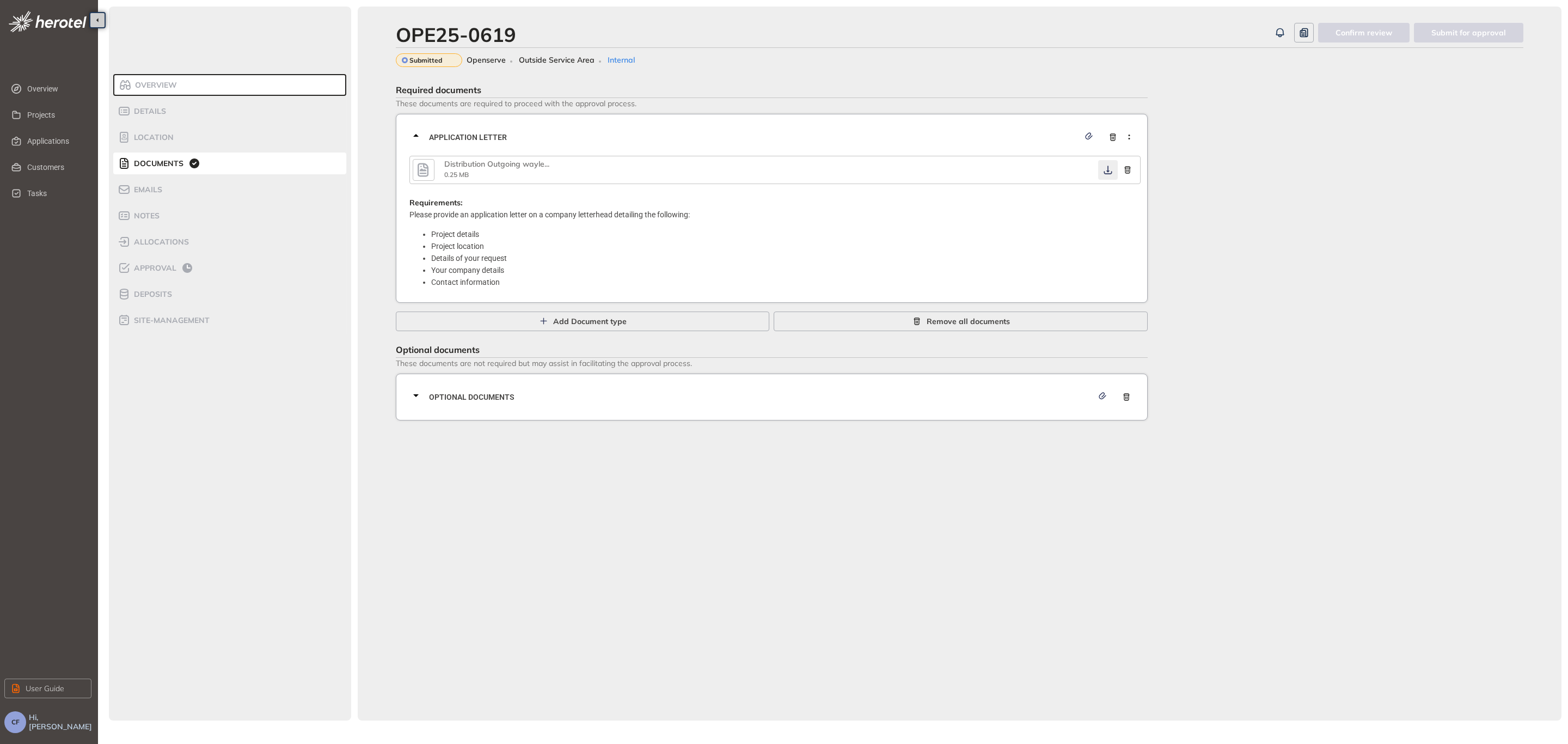
click at [1106, 168] on icon "button" at bounding box center [1108, 170] width 11 height 9
click at [560, 400] on span "Optional documents" at bounding box center [761, 397] width 663 height 12
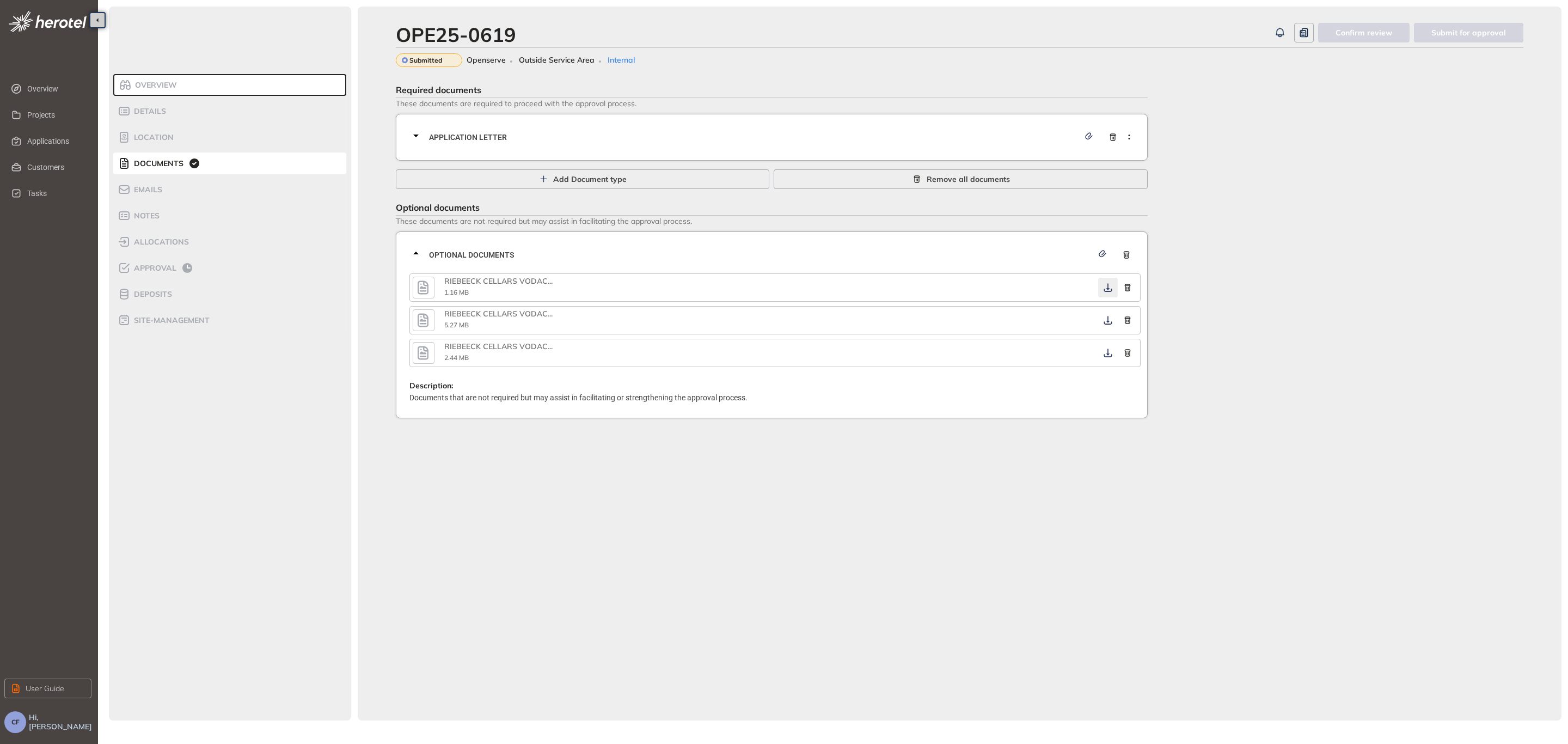
click at [1107, 286] on icon "button" at bounding box center [1108, 287] width 11 height 9
click at [1106, 317] on icon "button" at bounding box center [1108, 320] width 11 height 9
click at [1106, 356] on button "button" at bounding box center [1108, 353] width 19 height 19
click at [156, 265] on span "Approval" at bounding box center [153, 268] width 46 height 9
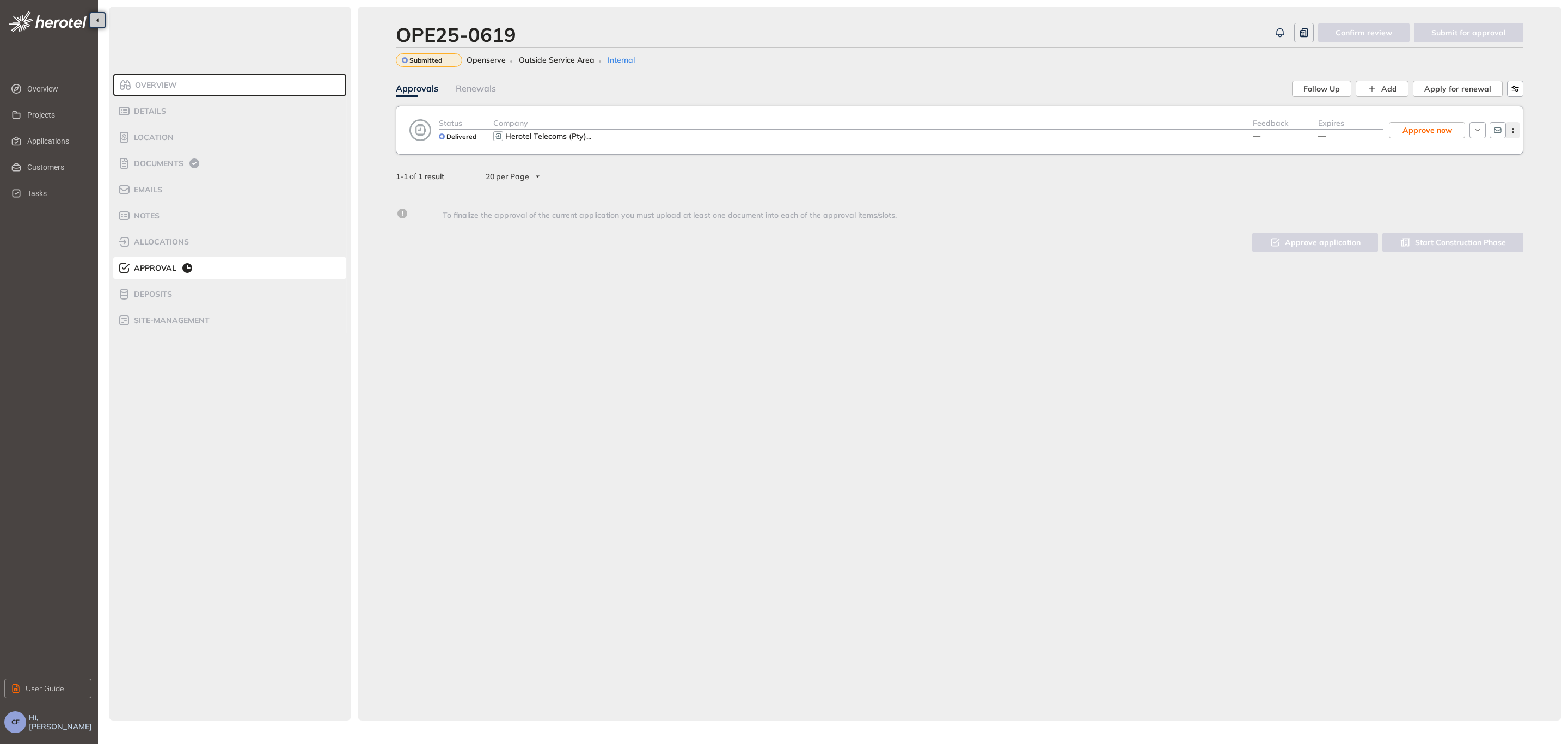
click at [1514, 129] on icon "button" at bounding box center [1513, 130] width 11 height 5
click at [1475, 171] on span "View approval form" at bounding box center [1473, 175] width 74 height 9
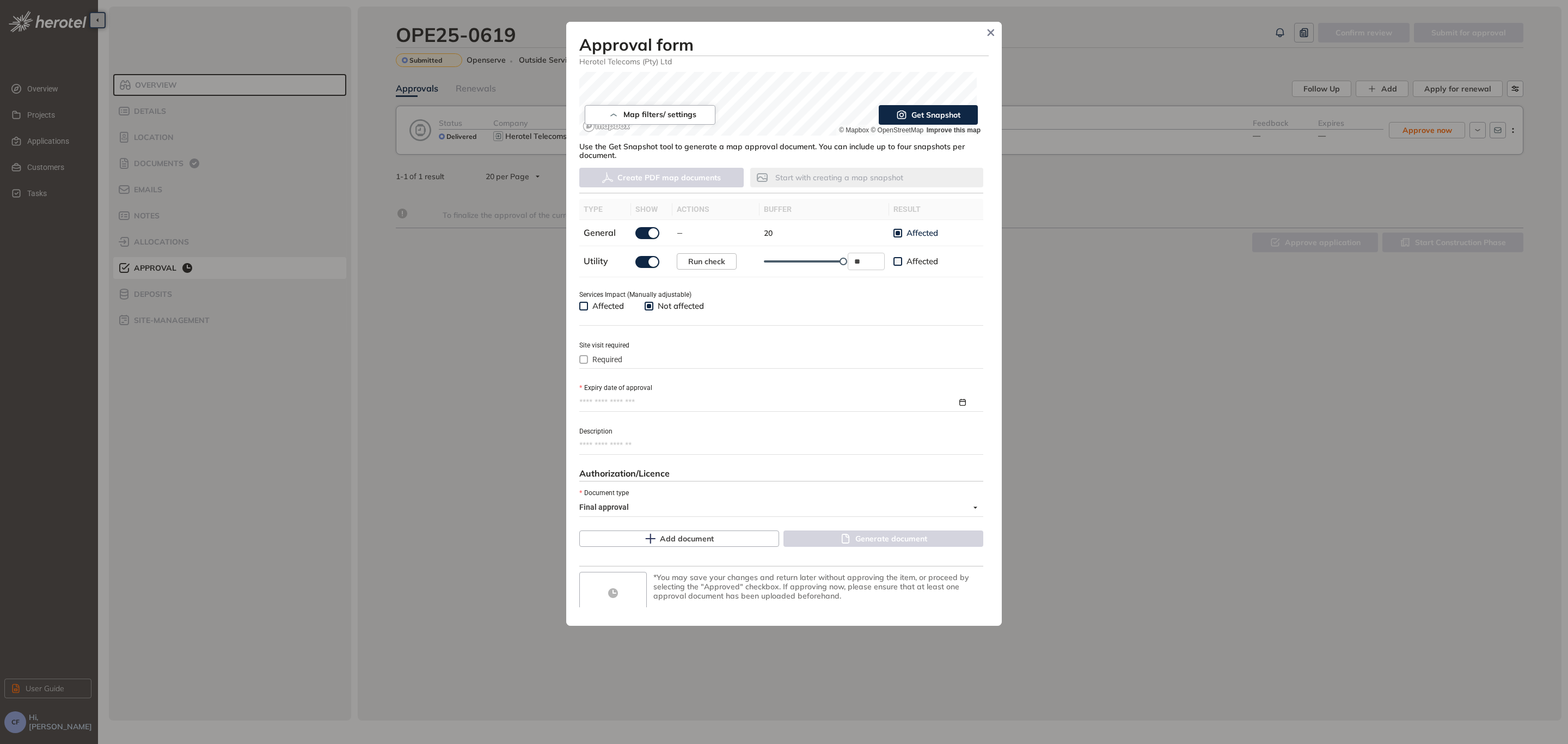
scroll to position [245, 0]
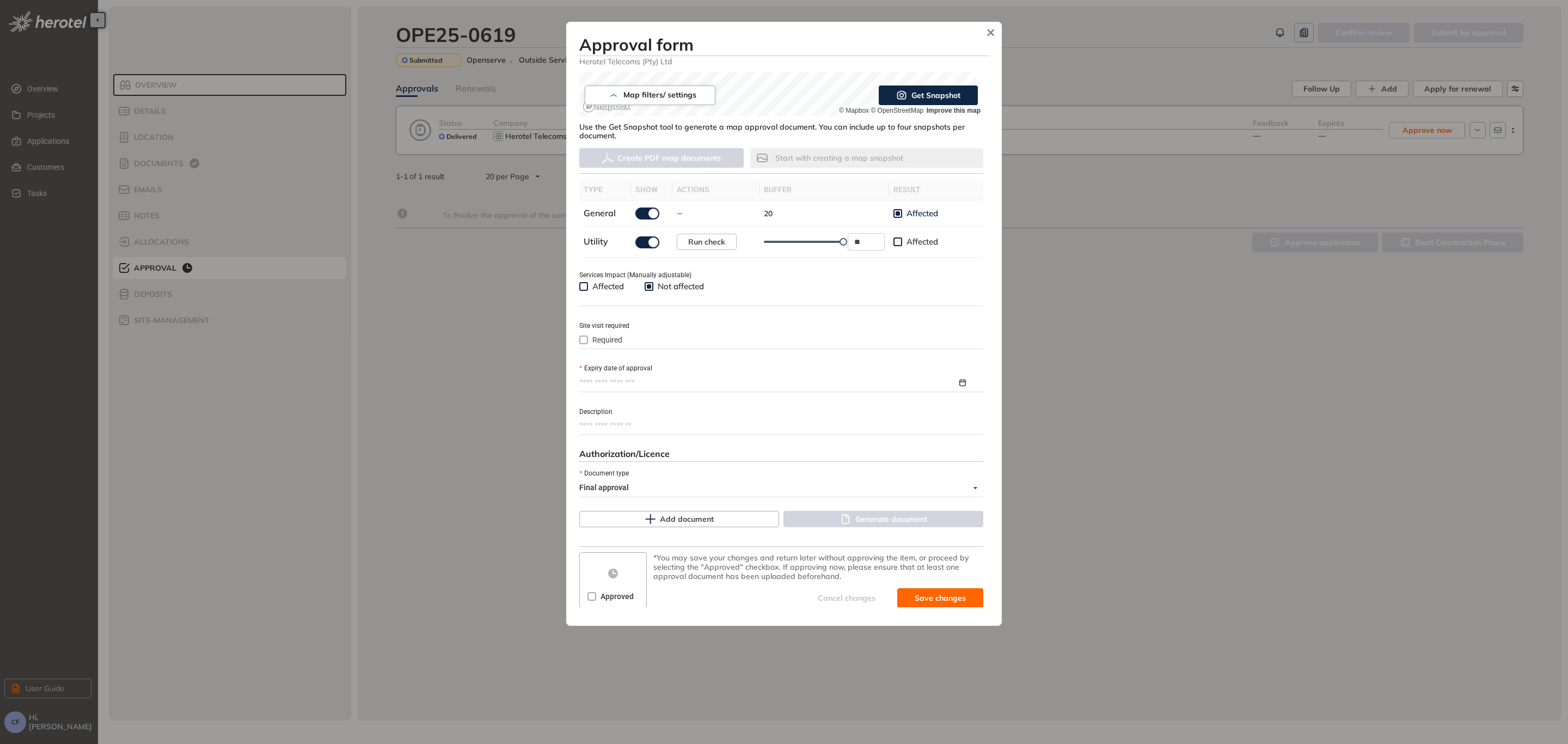
click at [617, 383] on input "Expiry date of approval" at bounding box center [768, 383] width 378 height 12
click at [755, 401] on button "button" at bounding box center [757, 409] width 12 height 23
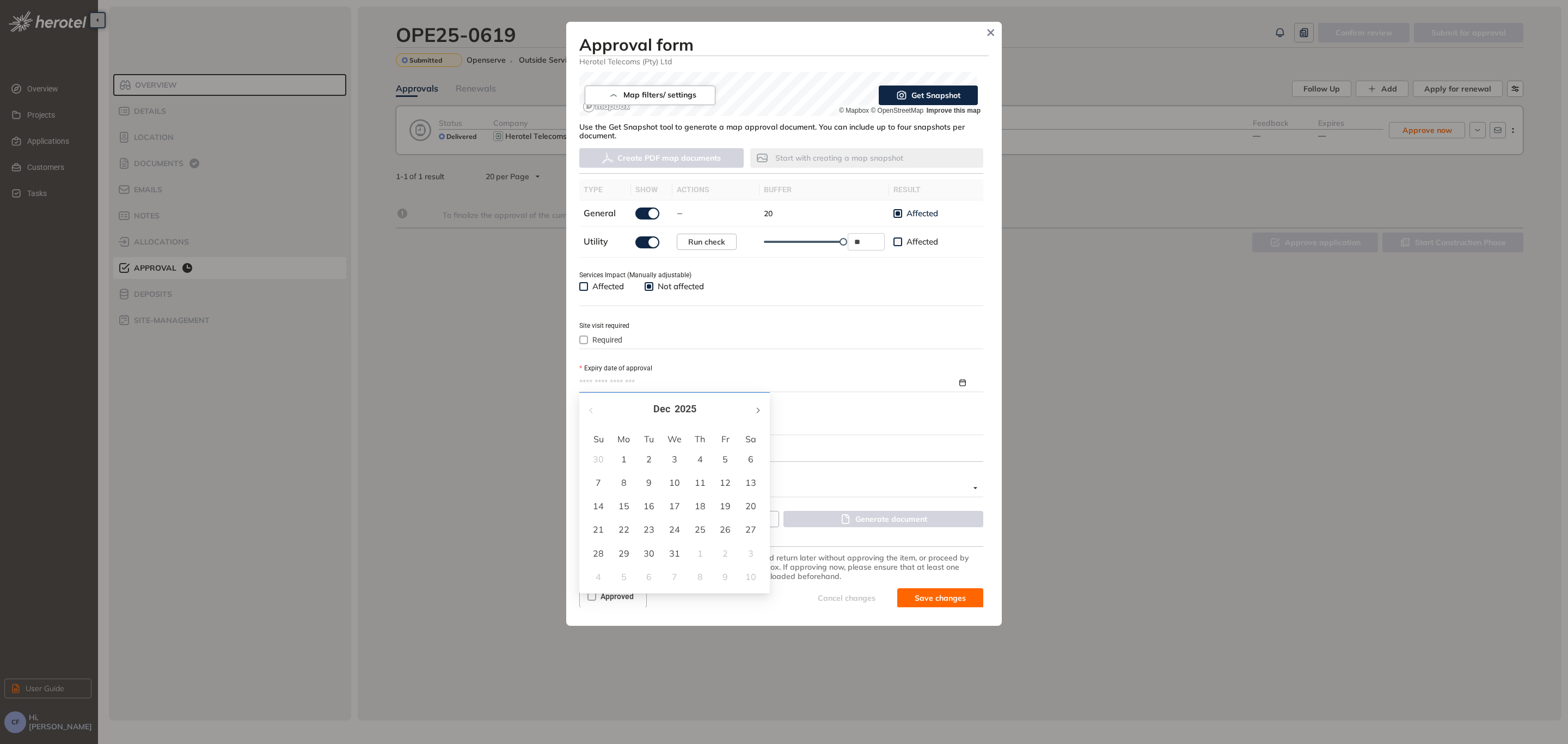
click at [755, 401] on button "button" at bounding box center [757, 409] width 12 height 23
type input "**********"
click at [748, 503] on div "21" at bounding box center [751, 505] width 13 height 13
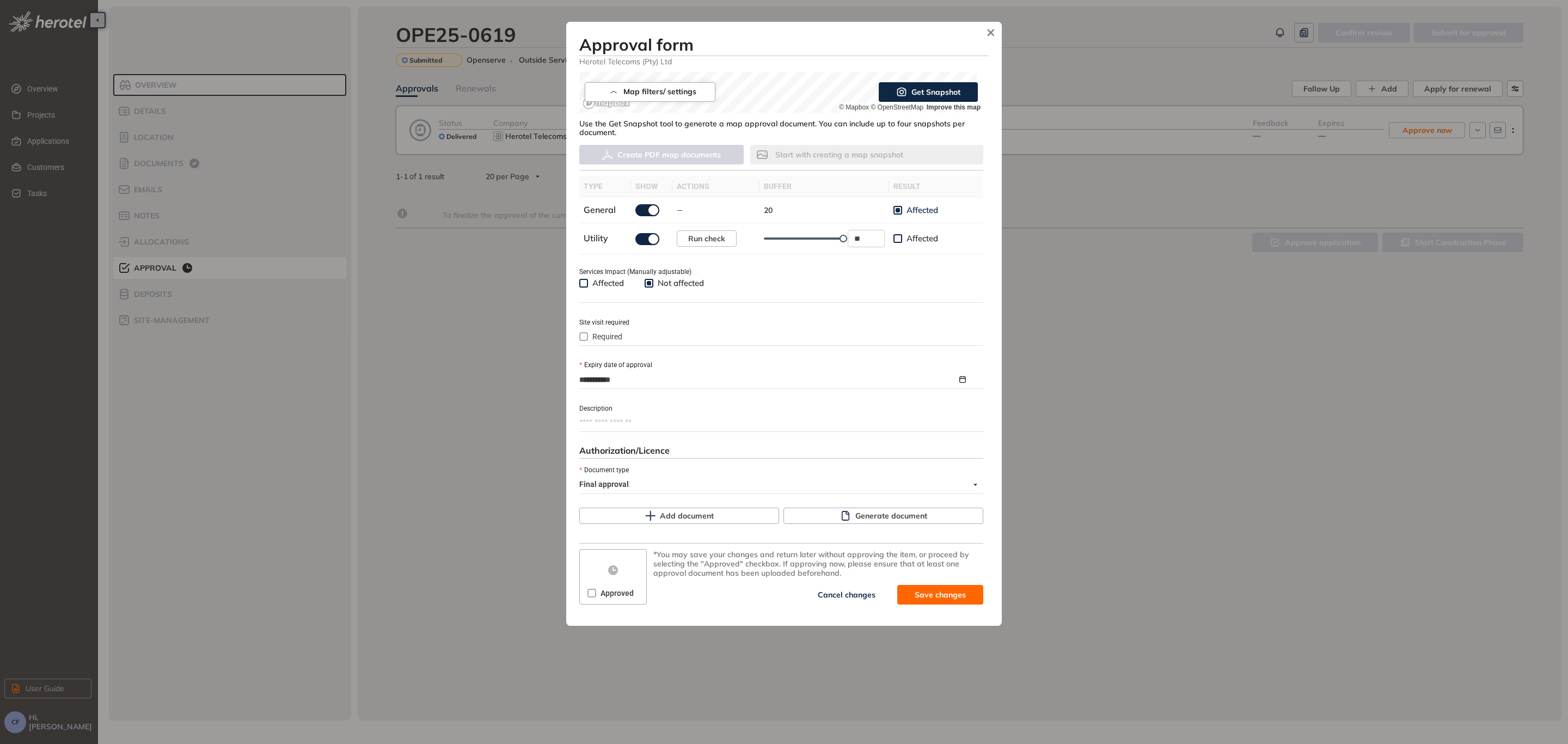
scroll to position [250, 0]
click at [855, 514] on span "Generate document" at bounding box center [891, 514] width 72 height 12
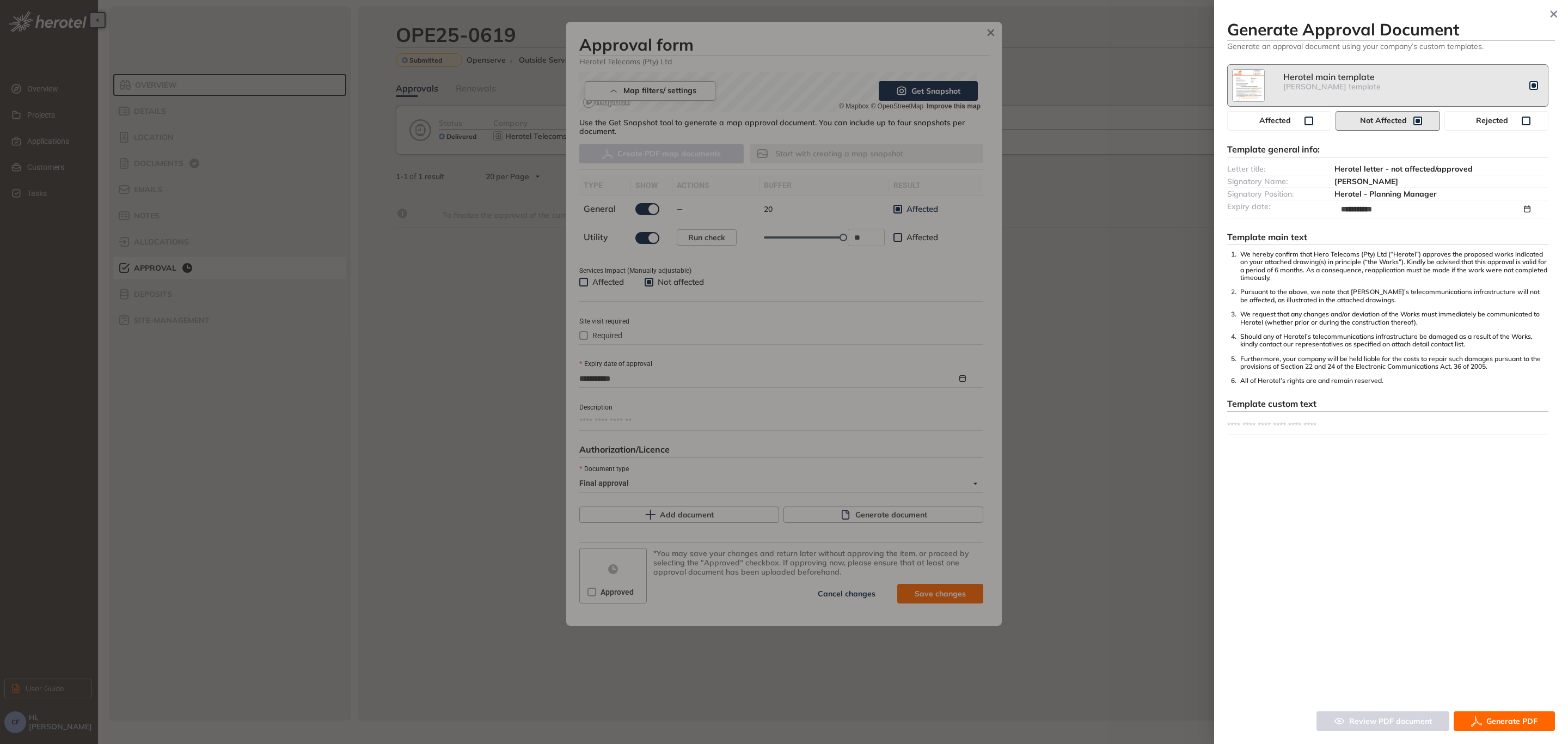
click at [1496, 716] on span "Generate PDF" at bounding box center [1512, 721] width 51 height 12
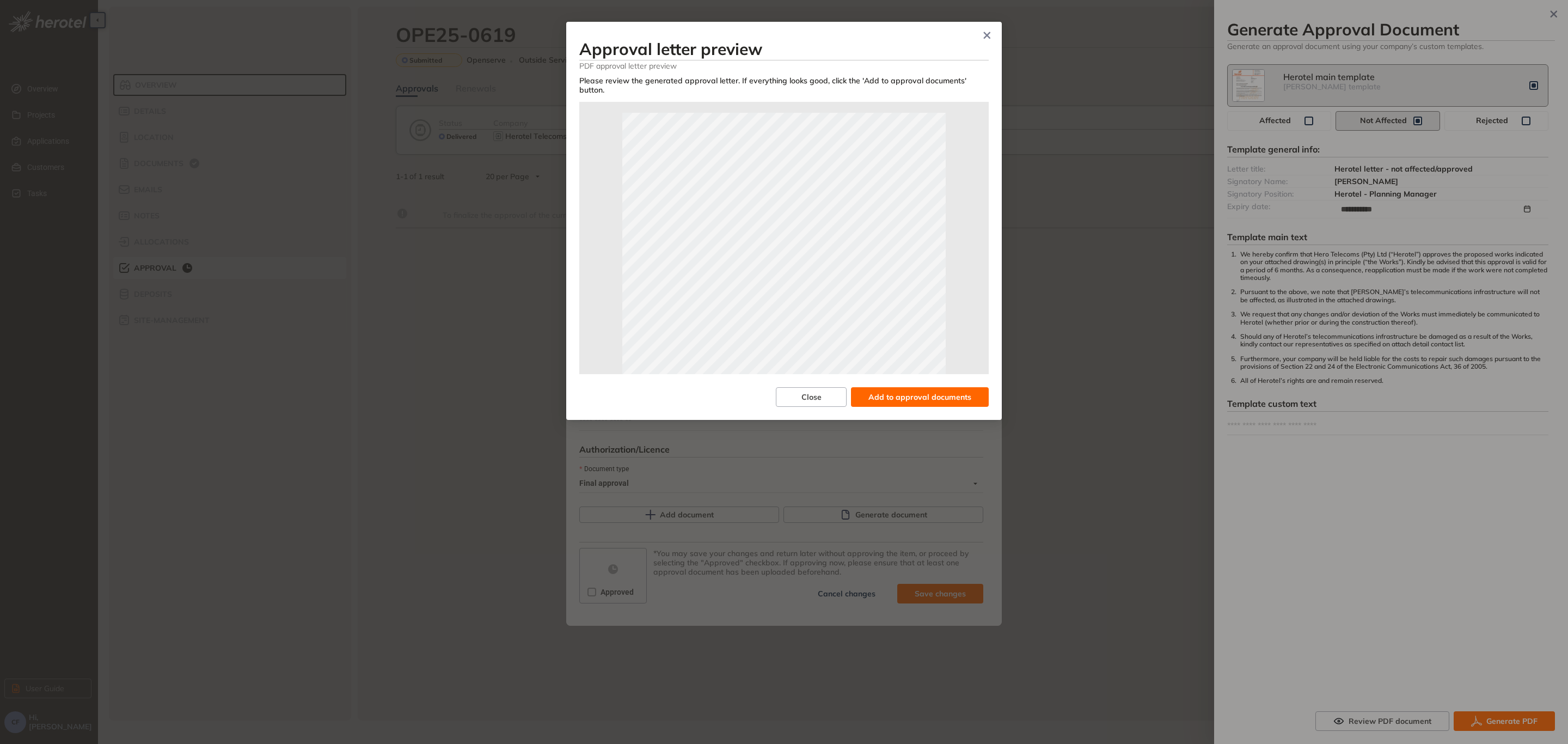
click at [887, 391] on span "Add to approval documents" at bounding box center [920, 397] width 103 height 12
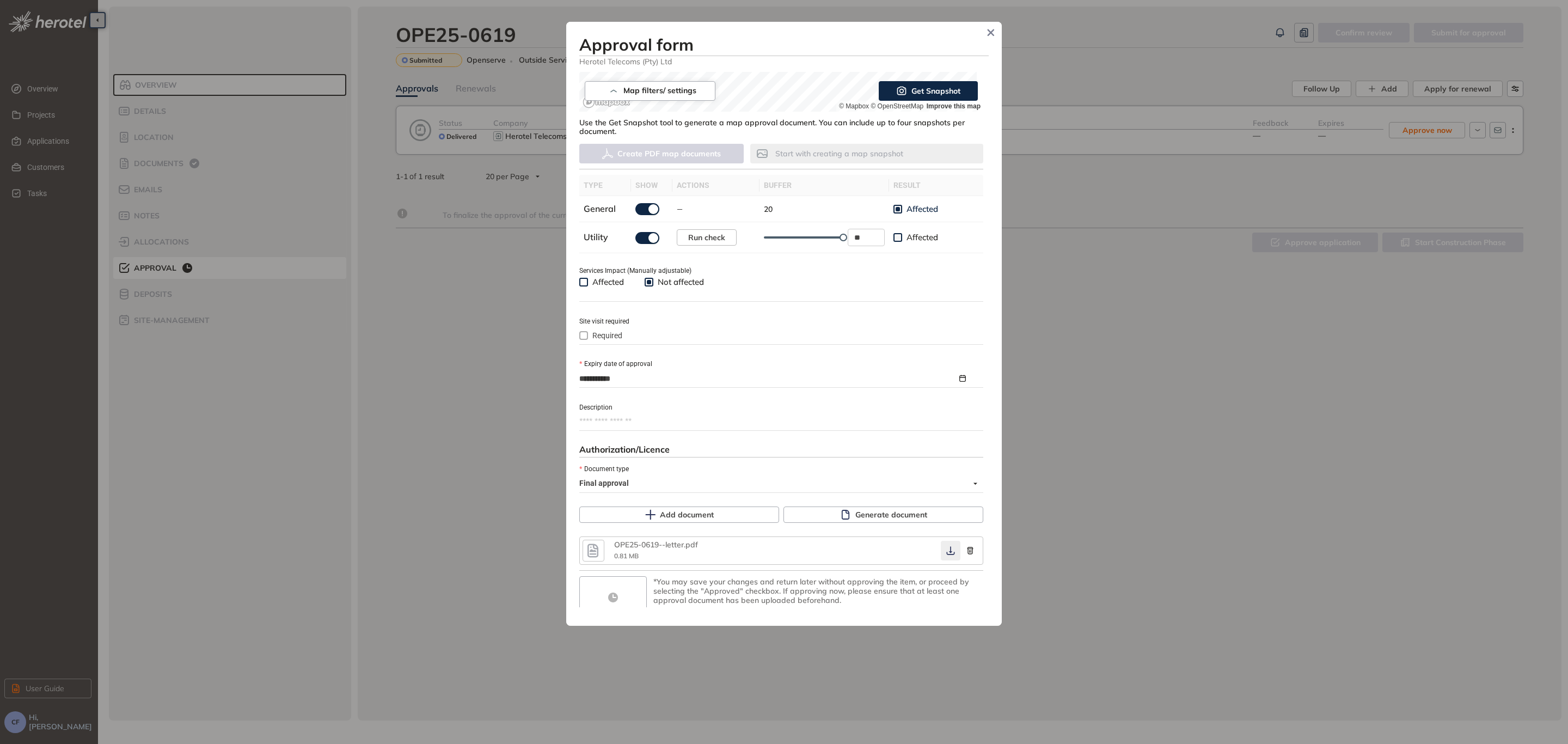
click at [941, 552] on button "button" at bounding box center [951, 550] width 19 height 19
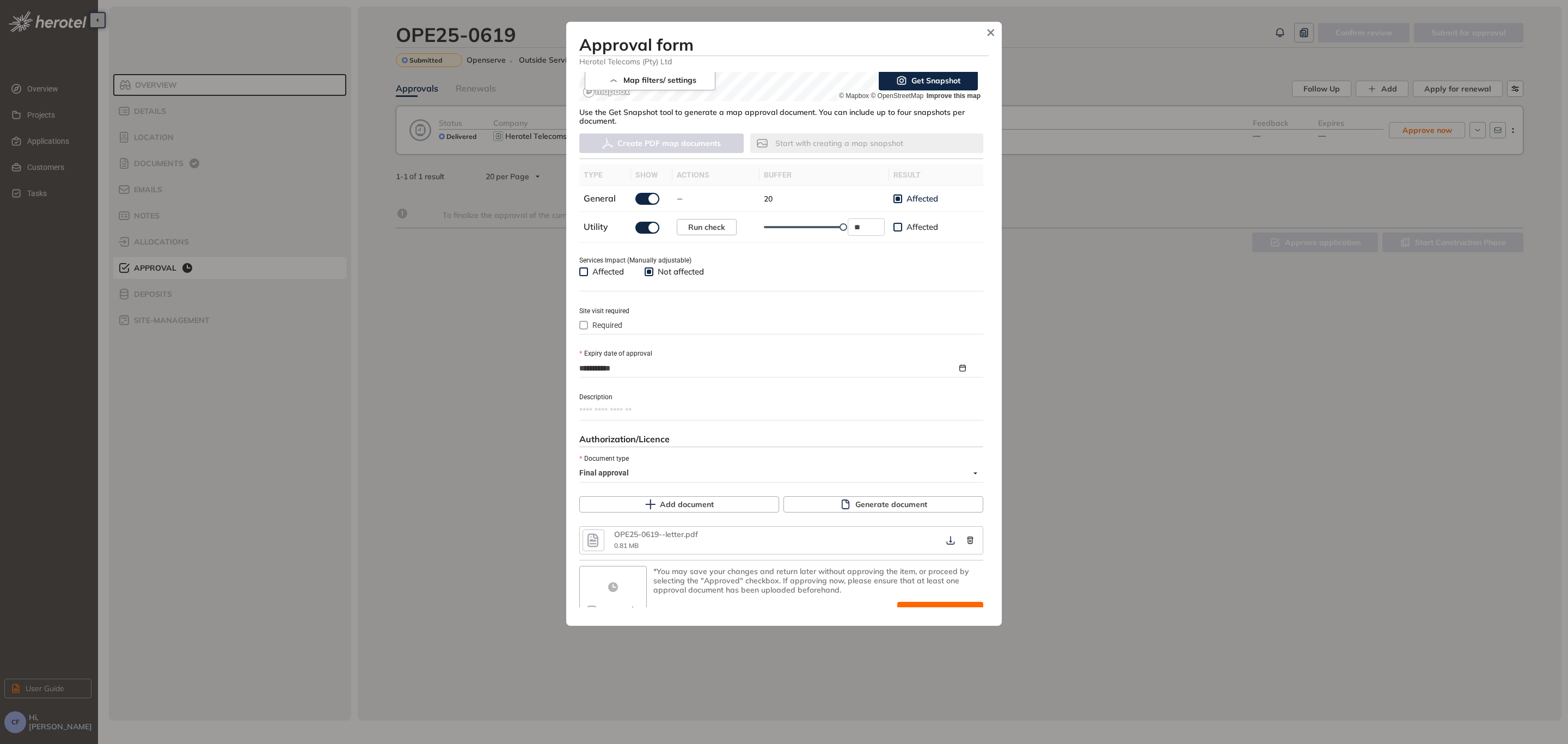
scroll to position [277, 0]
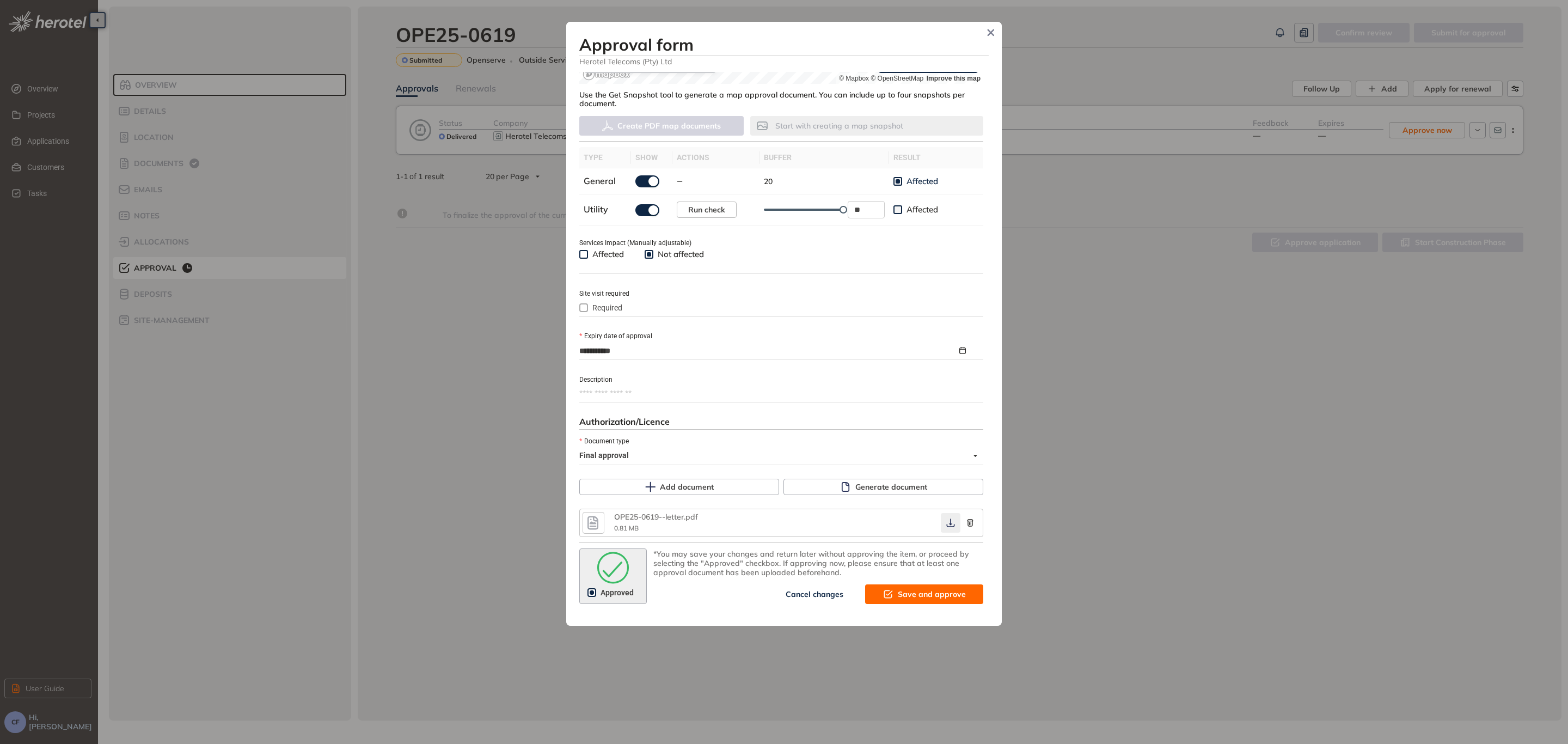
click at [947, 524] on icon "button" at bounding box center [950, 523] width 8 height 9
click at [926, 591] on span "Save and approve" at bounding box center [932, 594] width 68 height 12
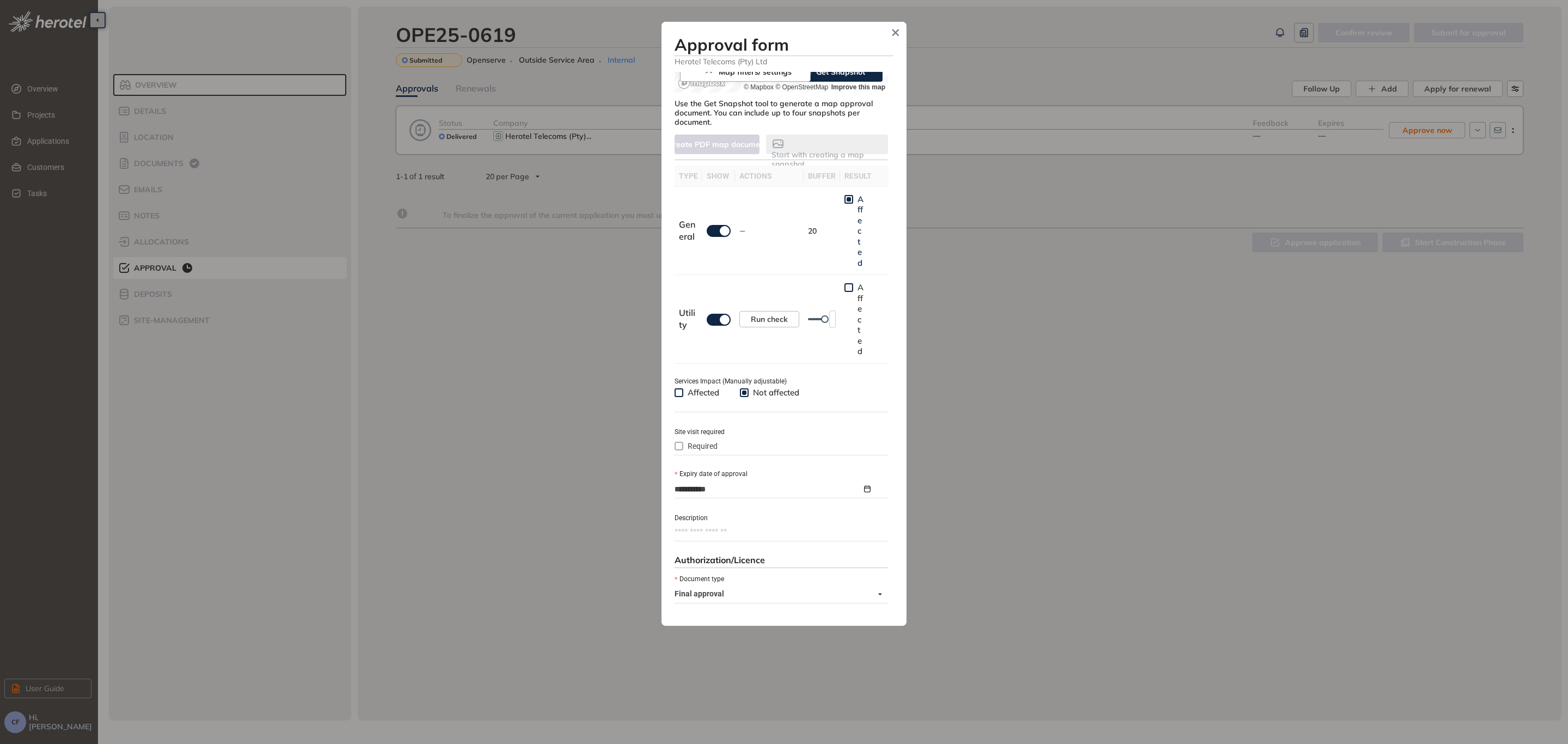
scroll to position [286, 0]
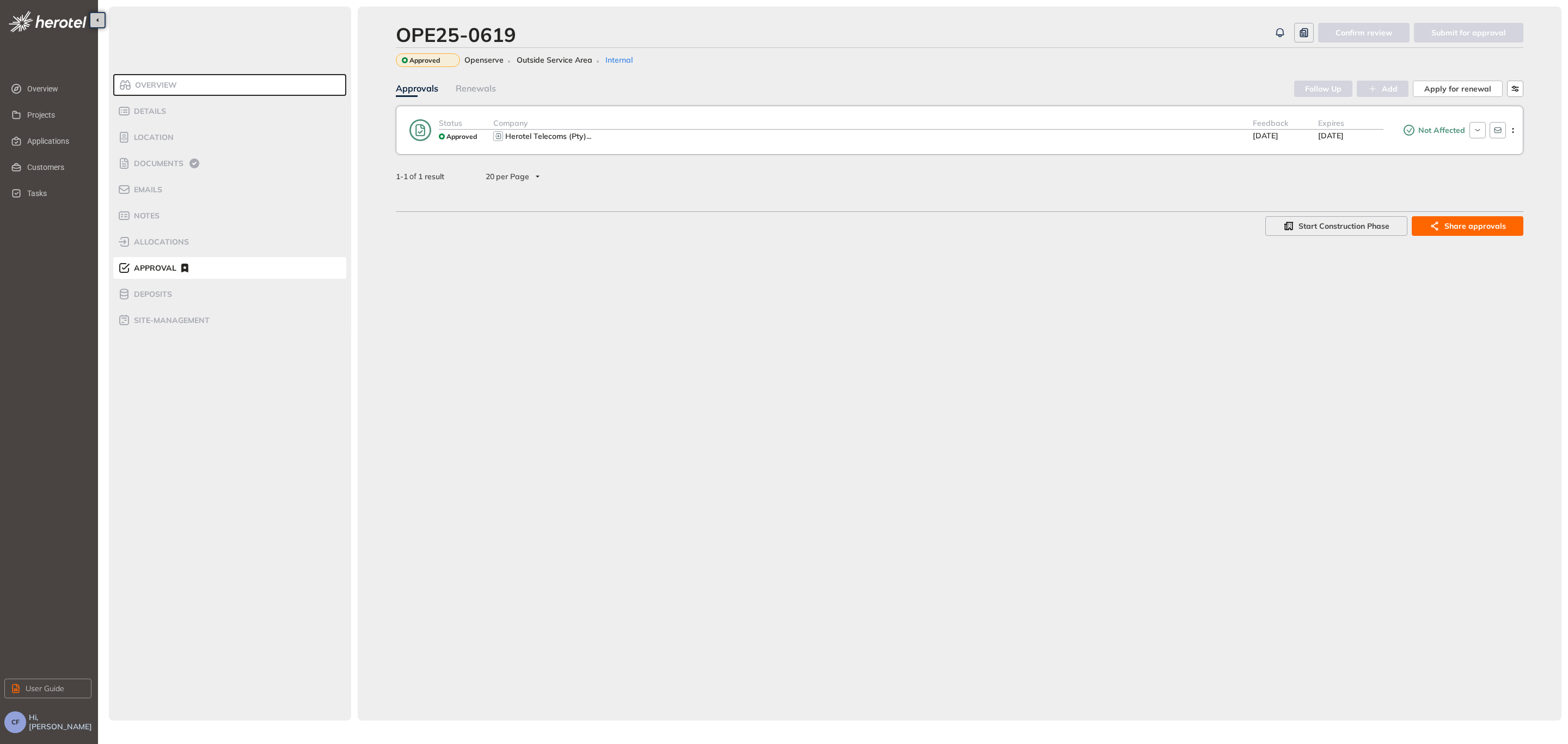
click at [400, 287] on div "OPE25-0619 Confirm review Submit for approval Approved Openserve Outside Servic…" at bounding box center [960, 363] width 1204 height 714
click at [181, 171] on li "Documents" at bounding box center [229, 163] width 233 height 22
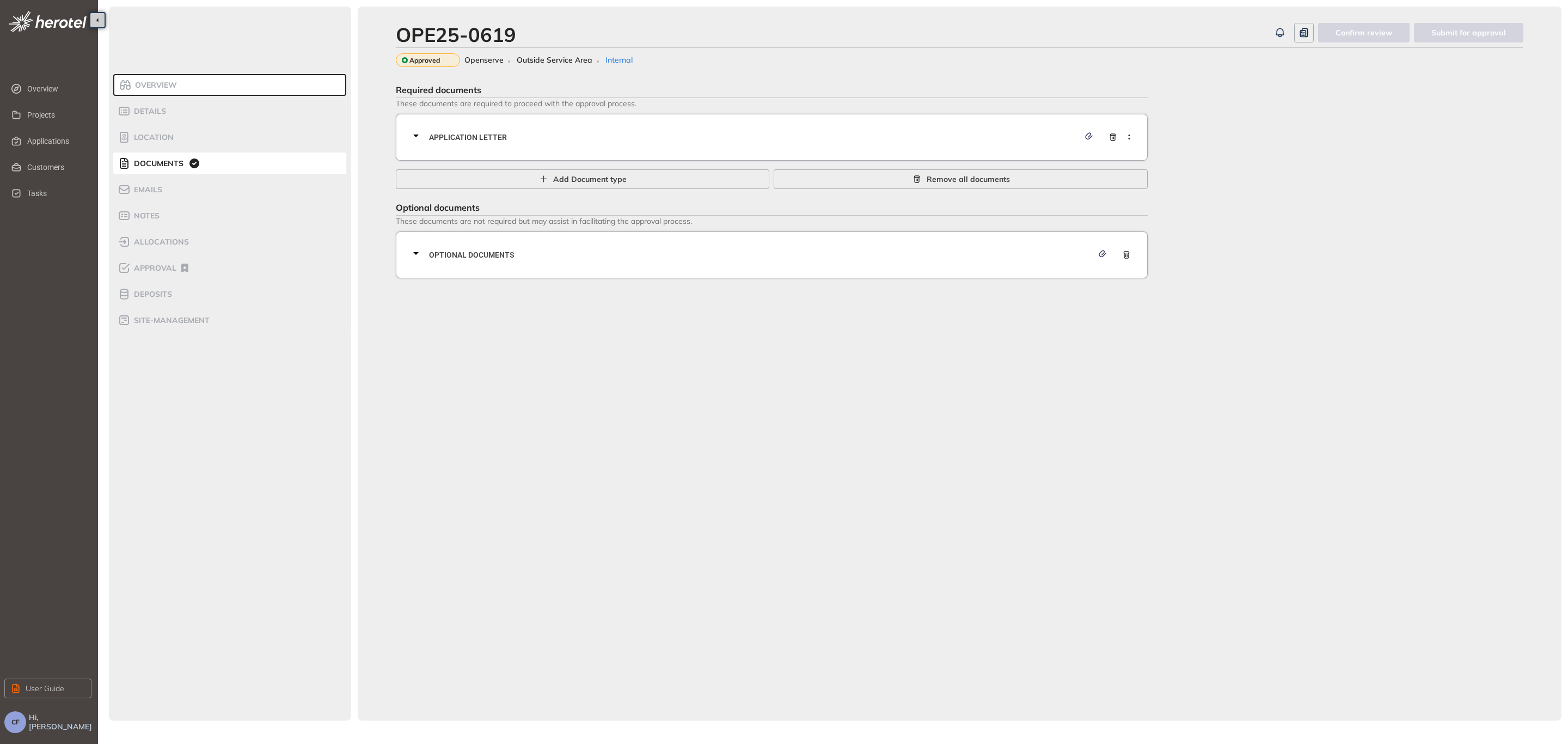
click at [590, 142] on span "Application letter" at bounding box center [754, 138] width 650 height 12
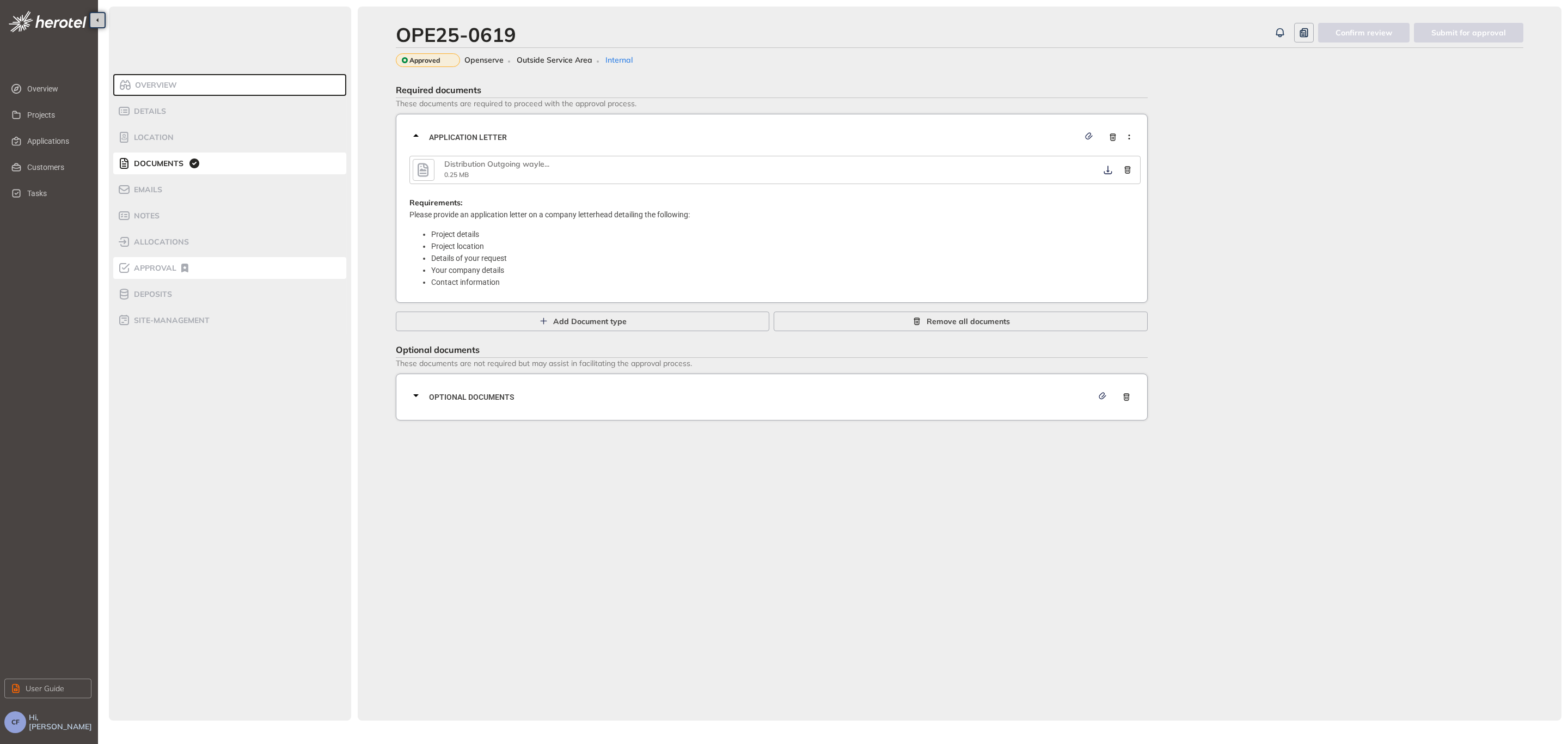
click at [175, 265] on span "Approval" at bounding box center [153, 268] width 46 height 9
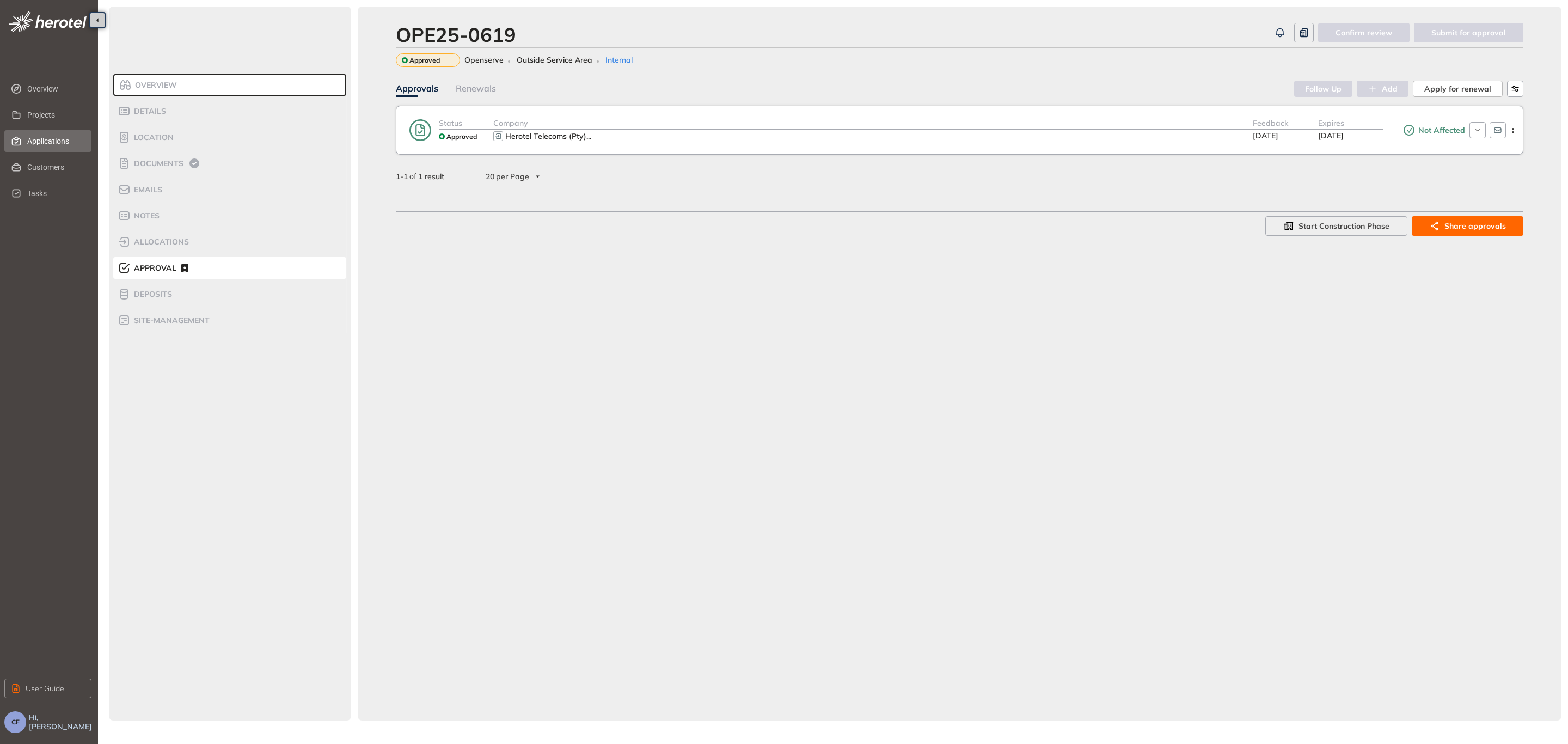
click at [71, 136] on span "Applications" at bounding box center [55, 141] width 55 height 22
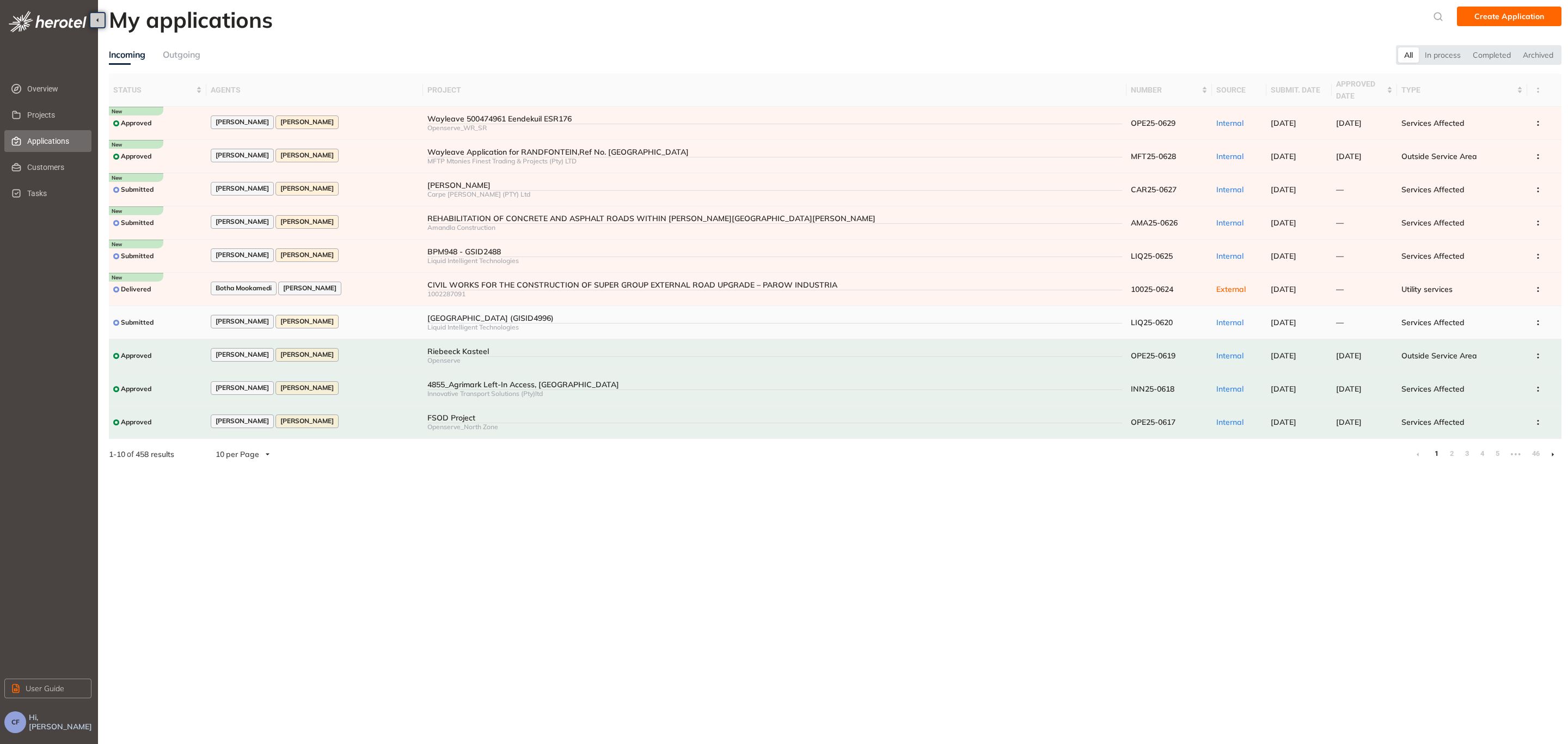
click at [492, 317] on div "[GEOGRAPHIC_DATA] (GISID4996)" at bounding box center [774, 318] width 695 height 9
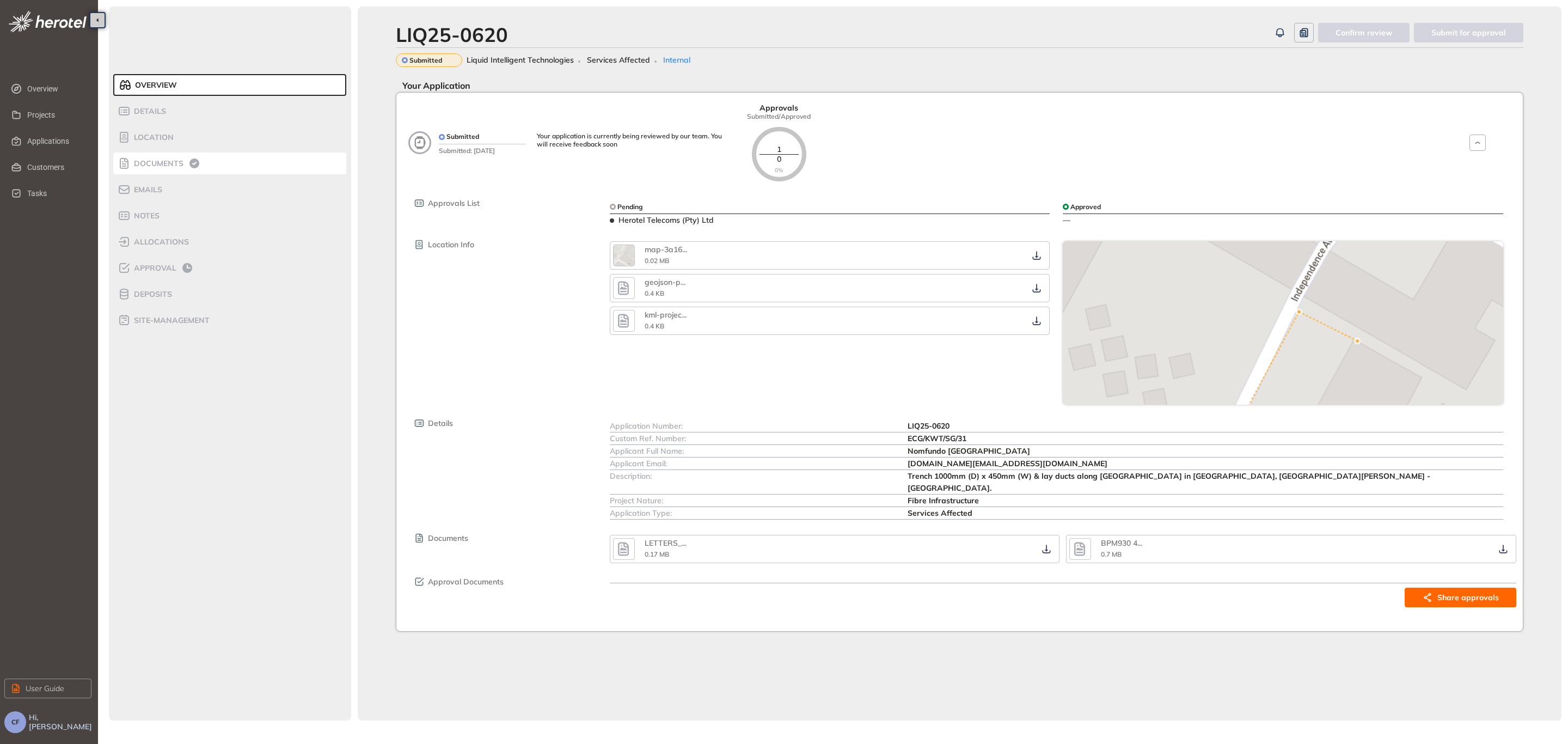
click at [178, 163] on span "Documents" at bounding box center [157, 163] width 53 height 9
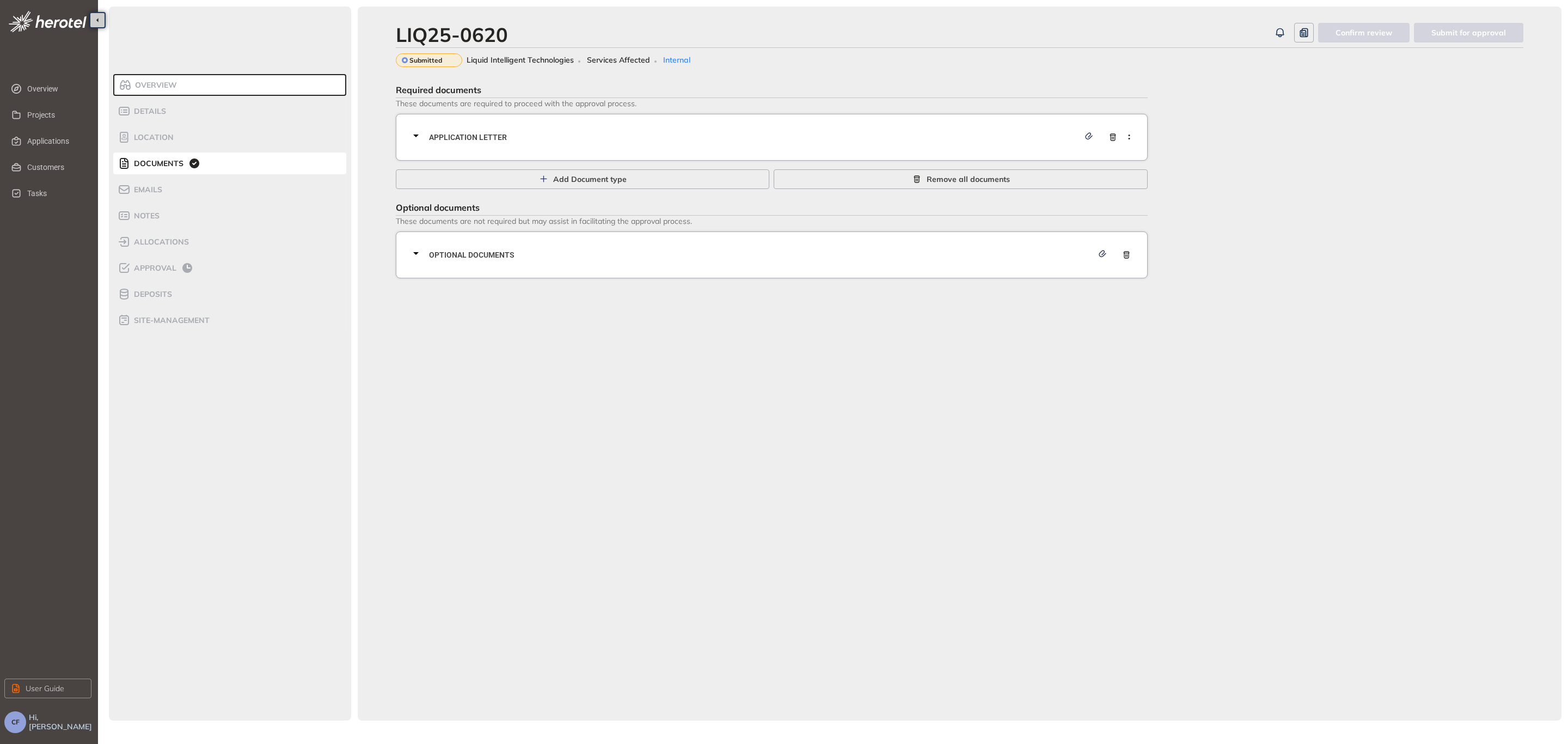
click at [677, 142] on span "Application letter" at bounding box center [754, 138] width 650 height 12
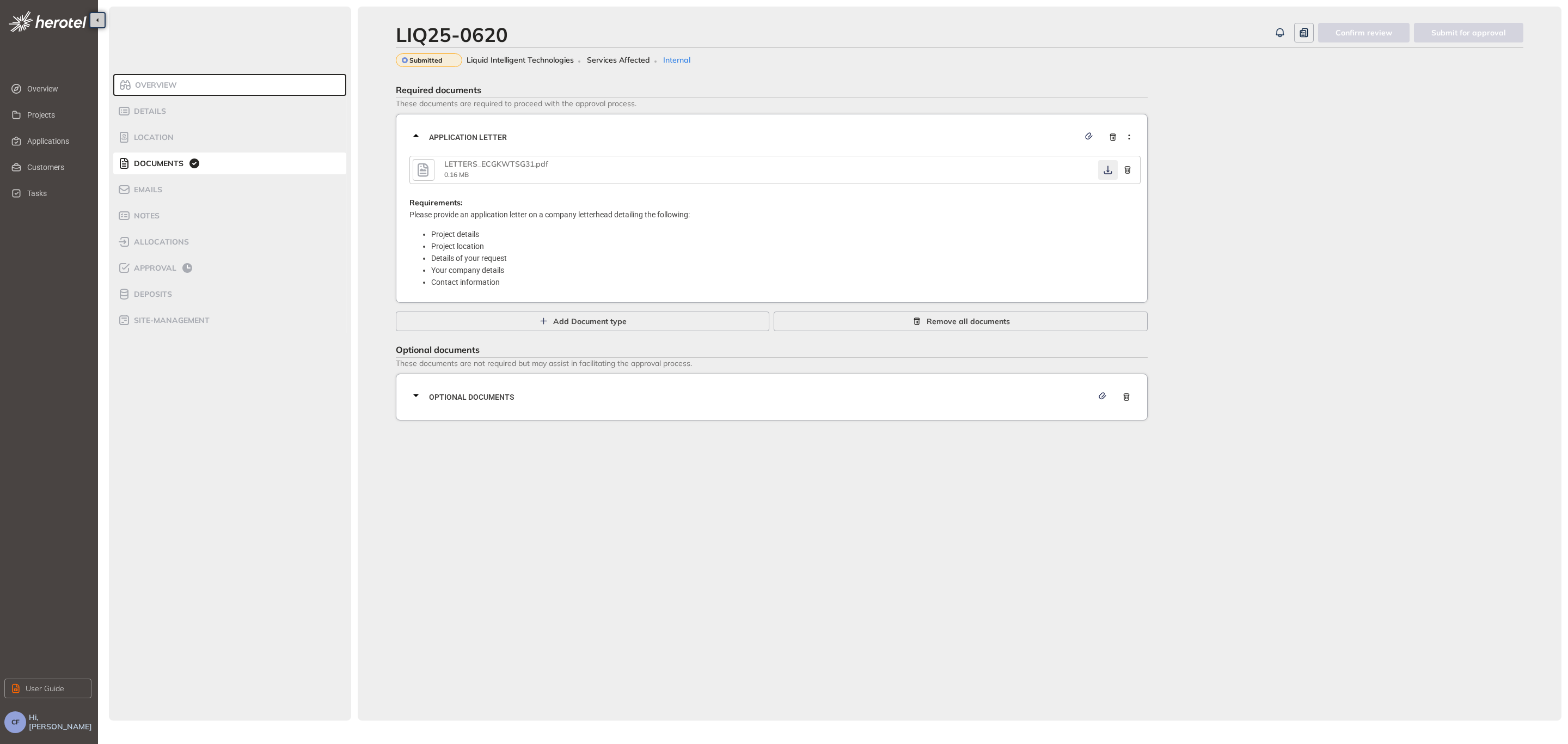
click at [1104, 171] on icon "button" at bounding box center [1108, 170] width 11 height 9
click at [758, 387] on div "Optional documents" at bounding box center [775, 397] width 731 height 33
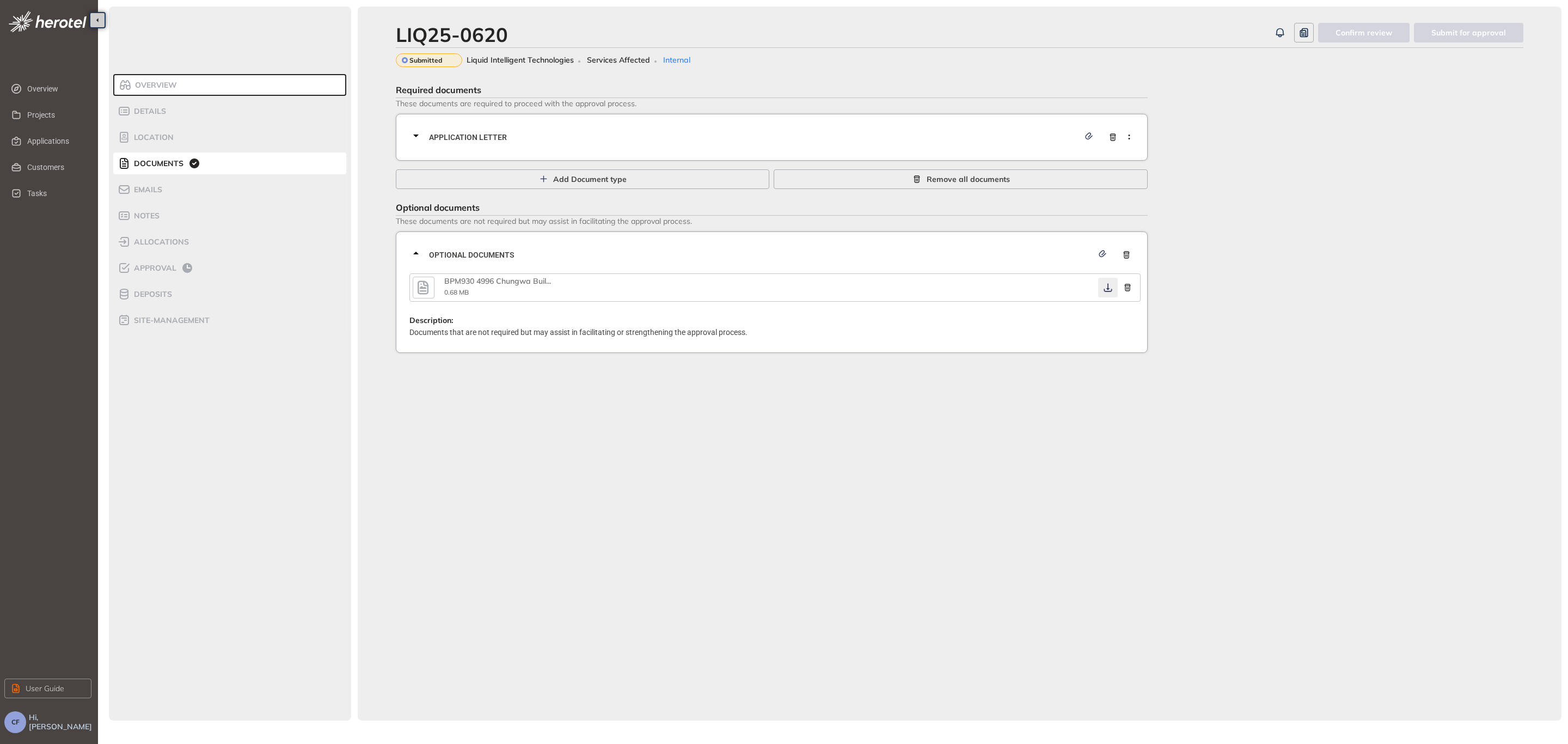
click at [1111, 287] on icon "button" at bounding box center [1108, 287] width 11 height 9
click at [149, 267] on span "Approval" at bounding box center [153, 268] width 46 height 9
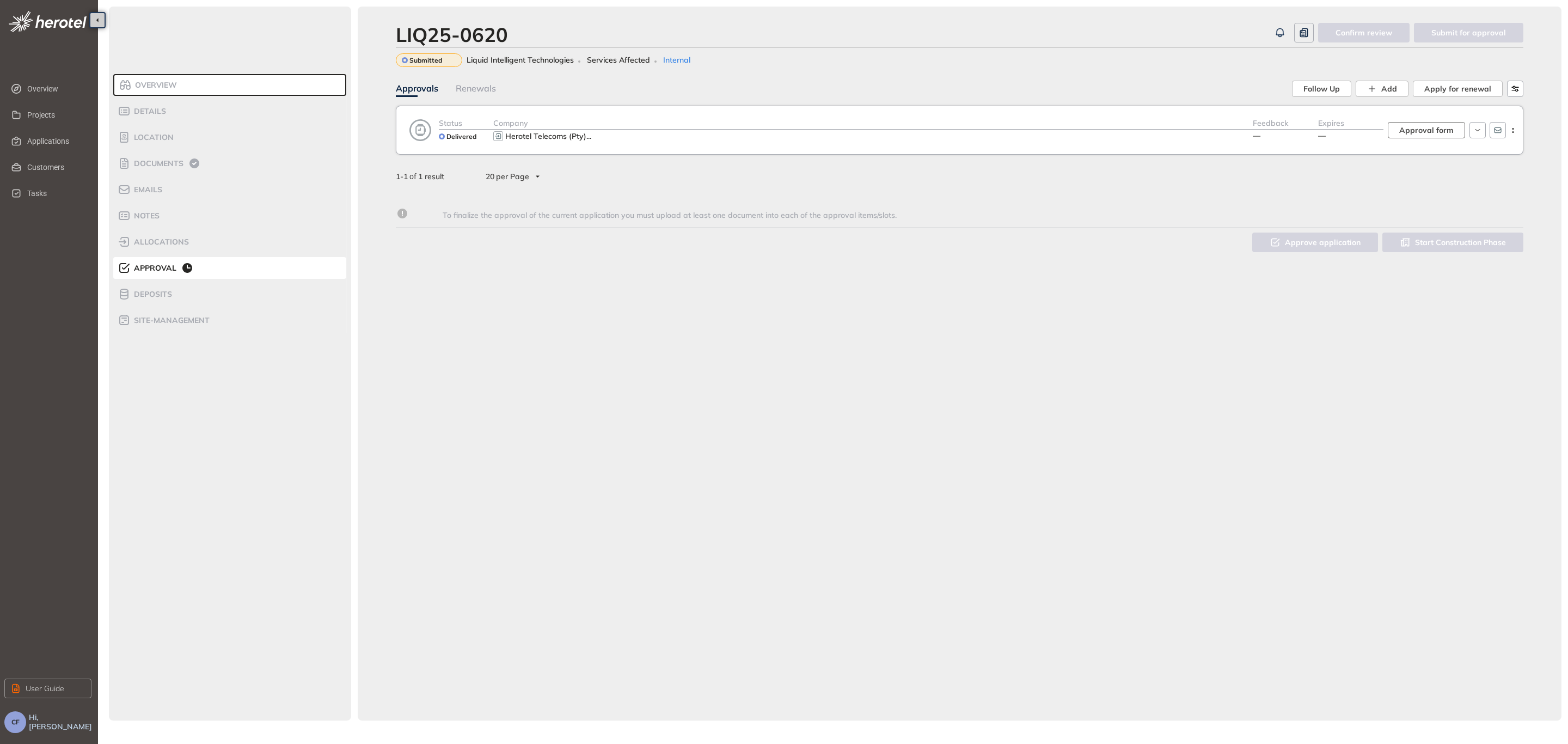
click at [1438, 130] on span "Approval form" at bounding box center [1426, 130] width 54 height 12
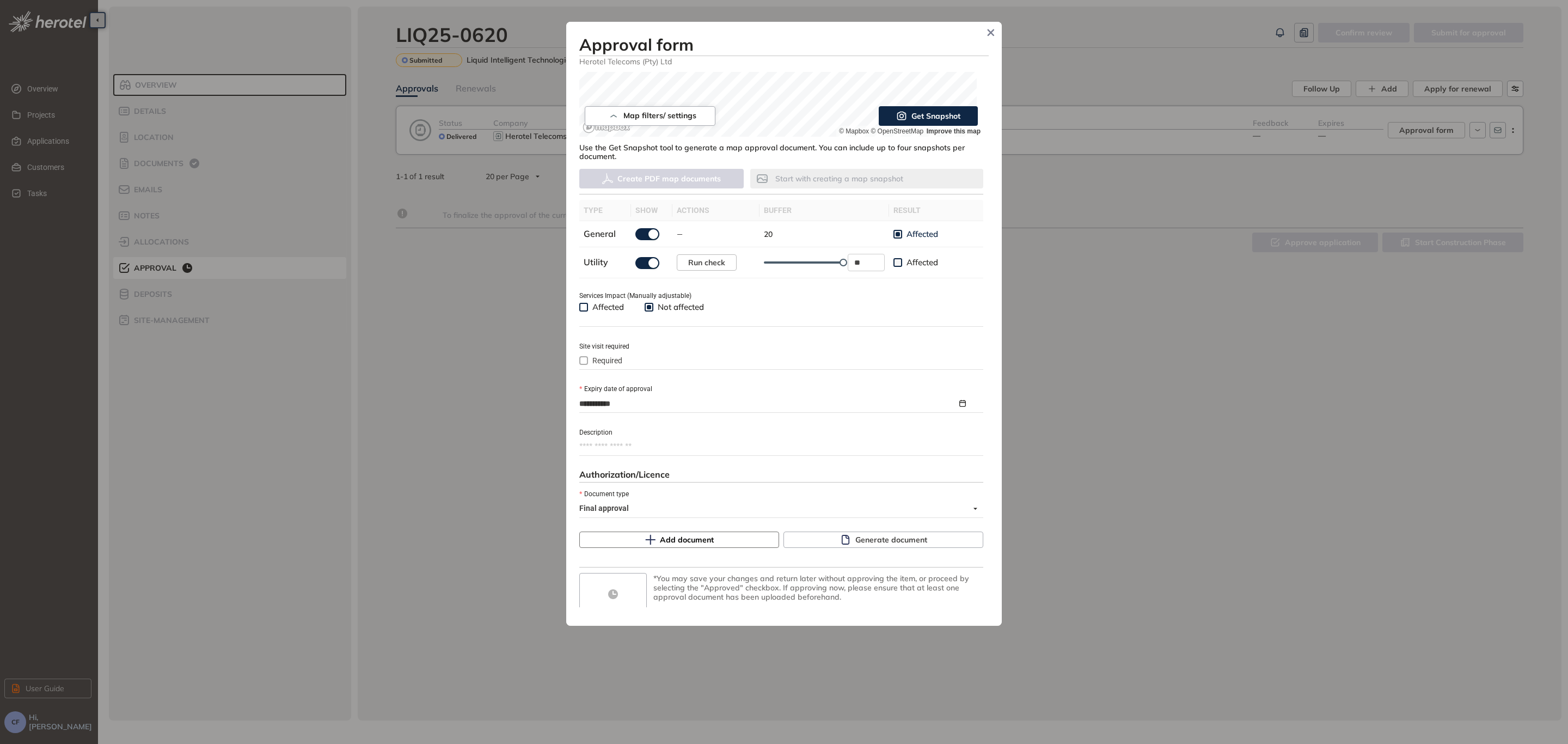
scroll to position [250, 0]
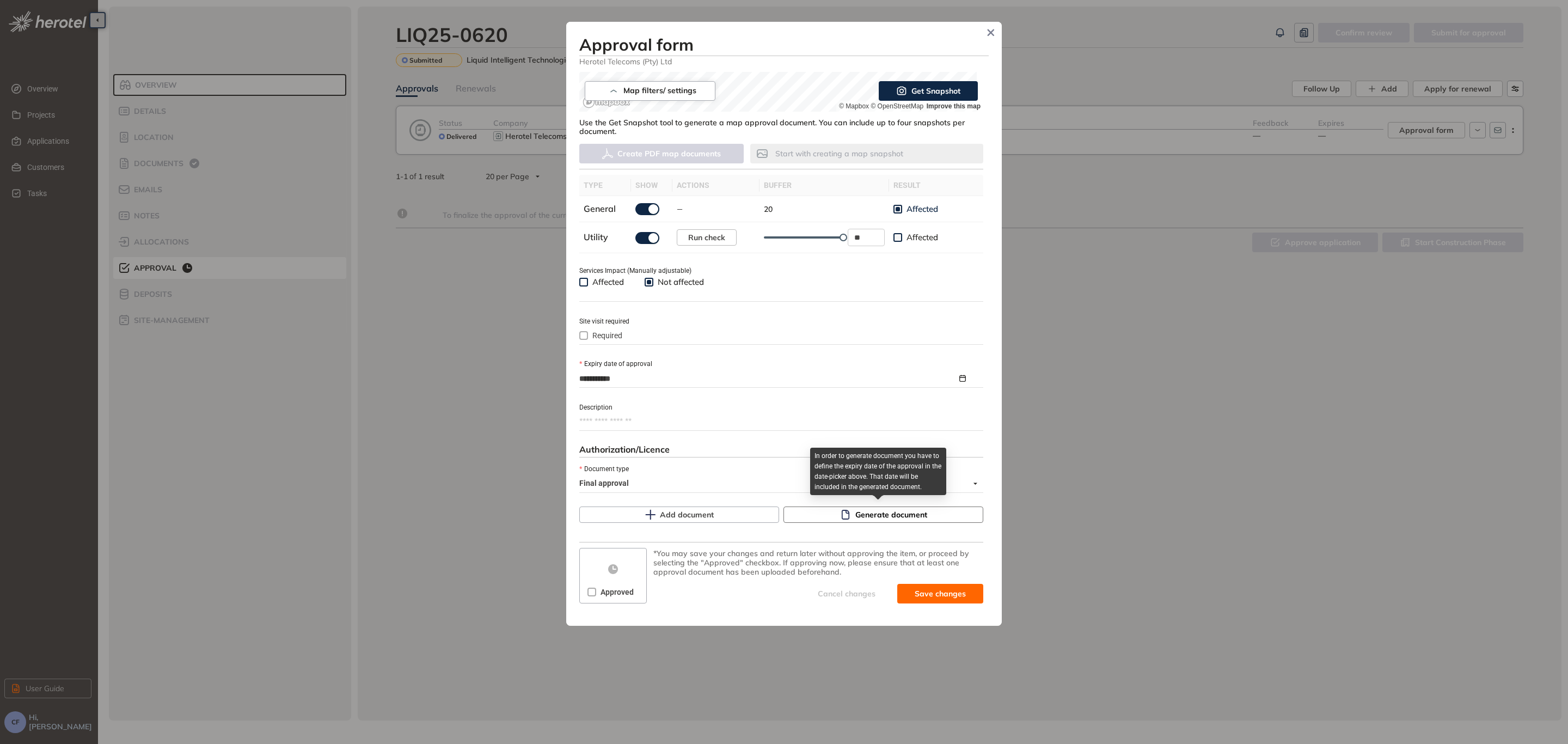
click at [824, 510] on button "Generate document" at bounding box center [883, 514] width 200 height 16
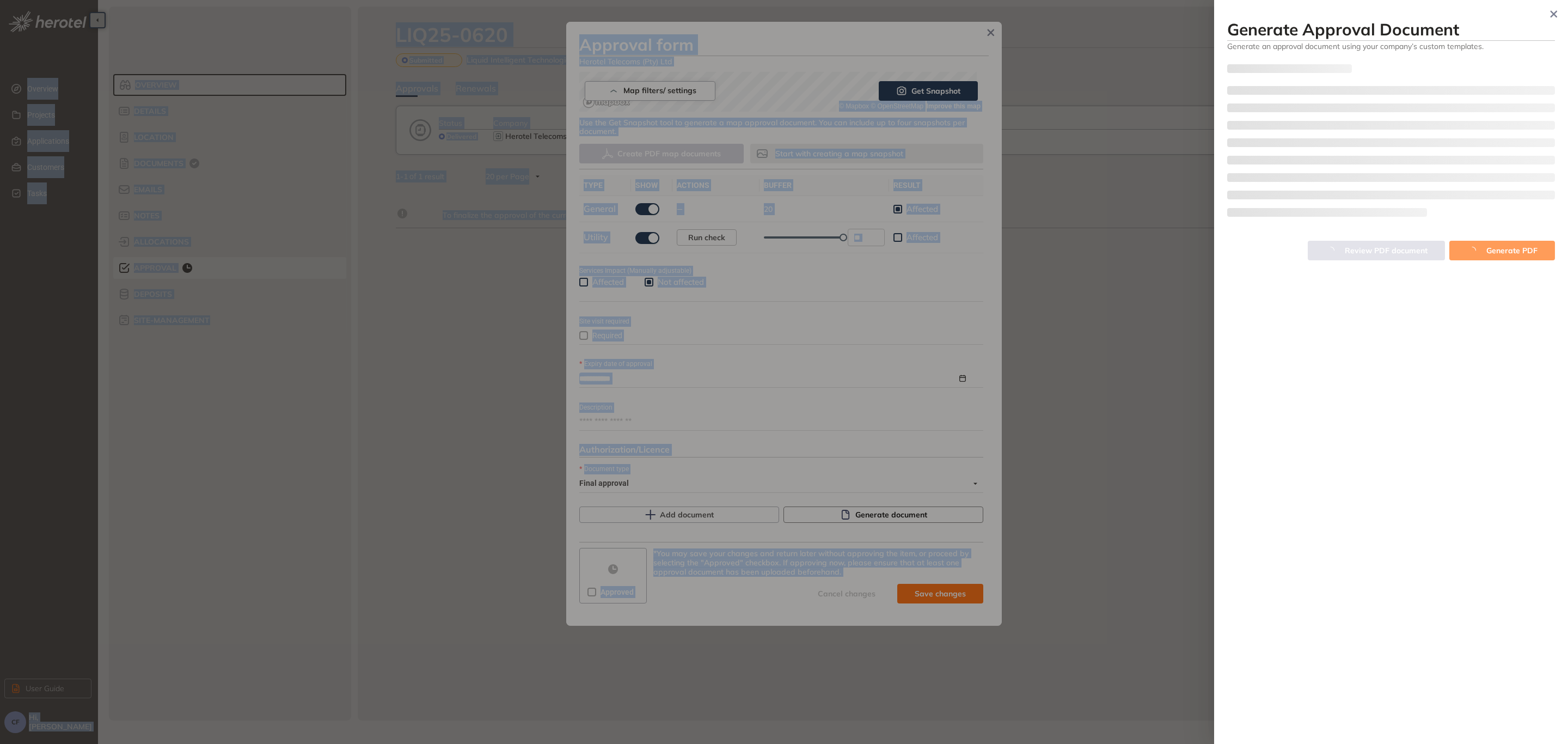
click at [824, 510] on div at bounding box center [784, 372] width 1568 height 744
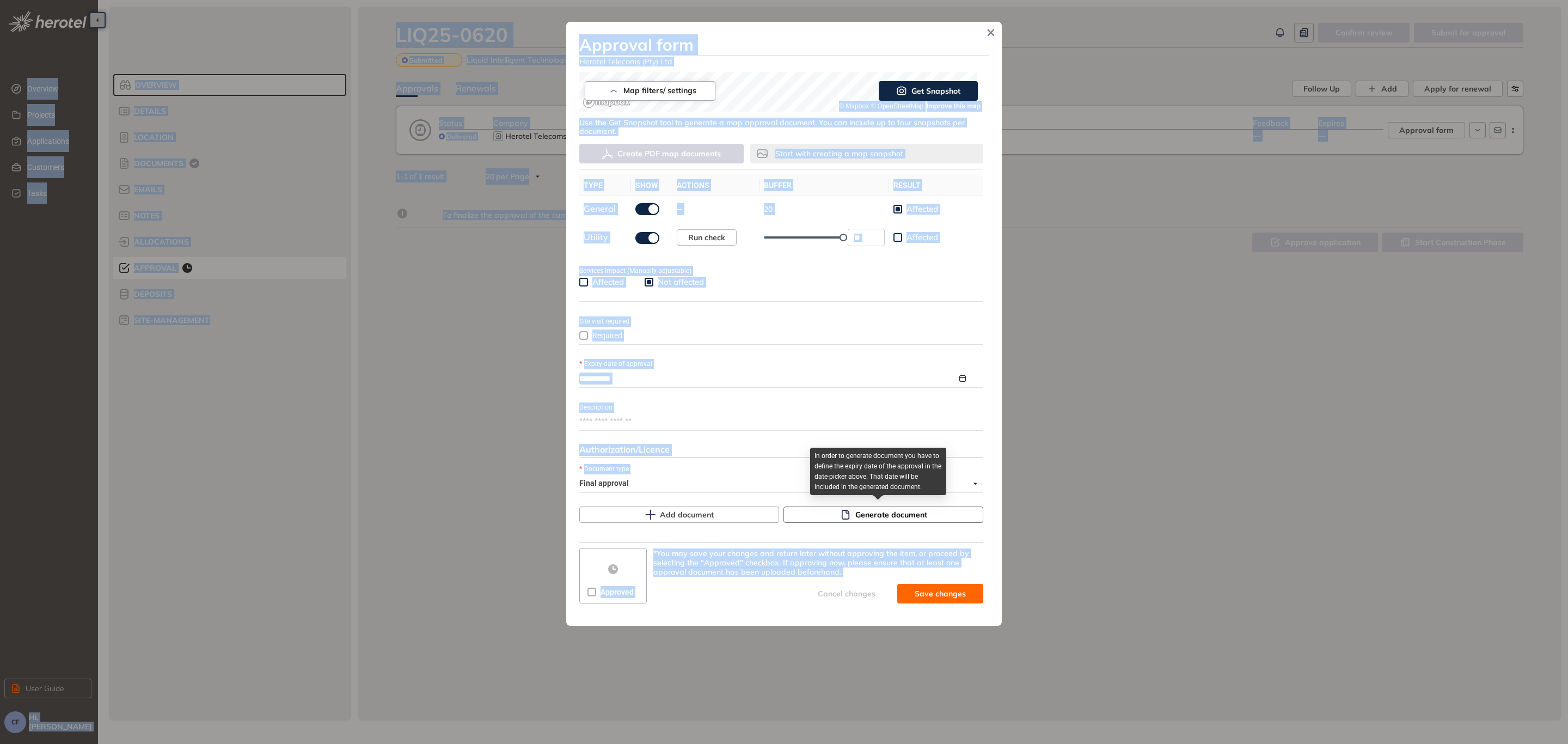
click at [827, 510] on button "Generate document" at bounding box center [883, 514] width 200 height 16
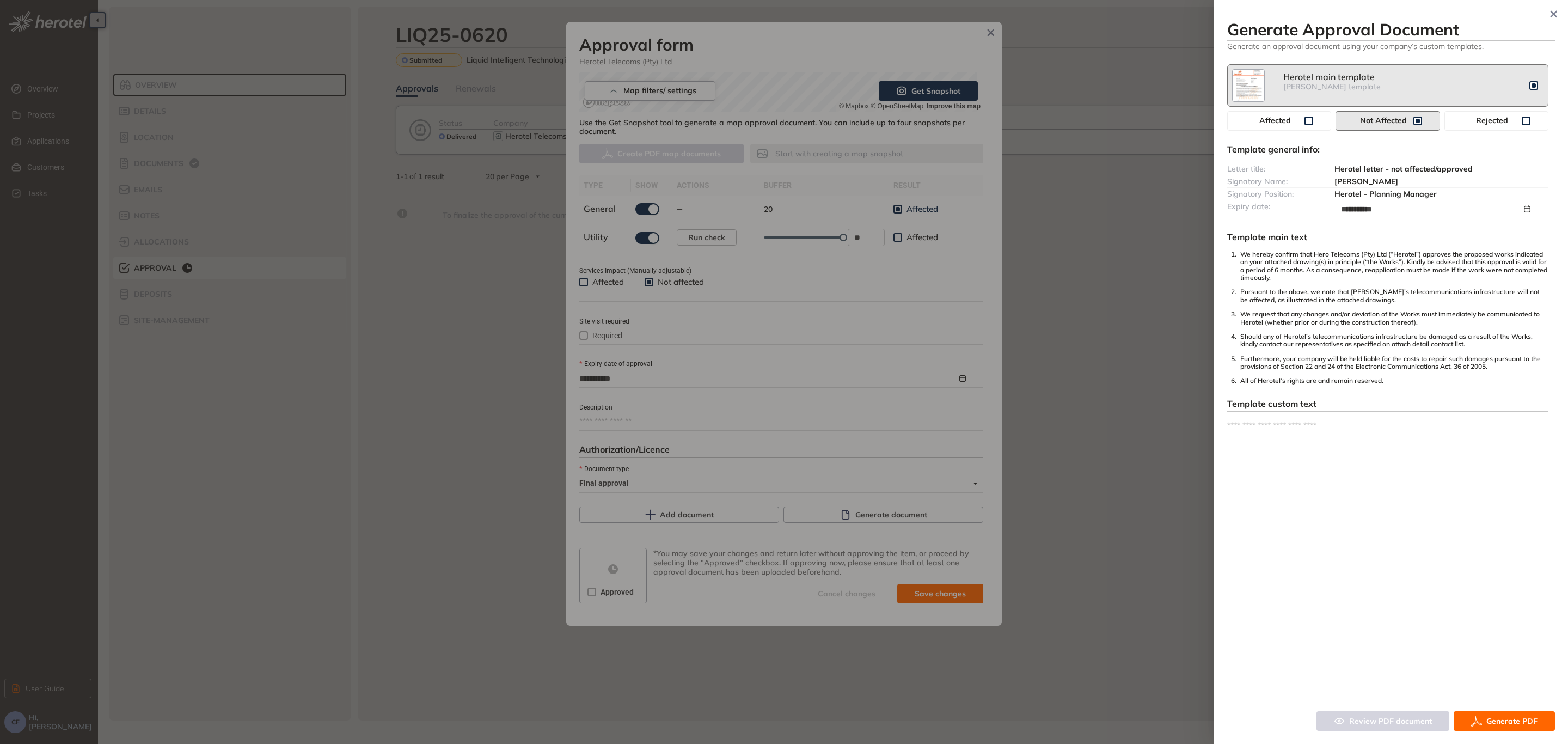
click at [1494, 717] on span "Generate PDF" at bounding box center [1512, 721] width 51 height 12
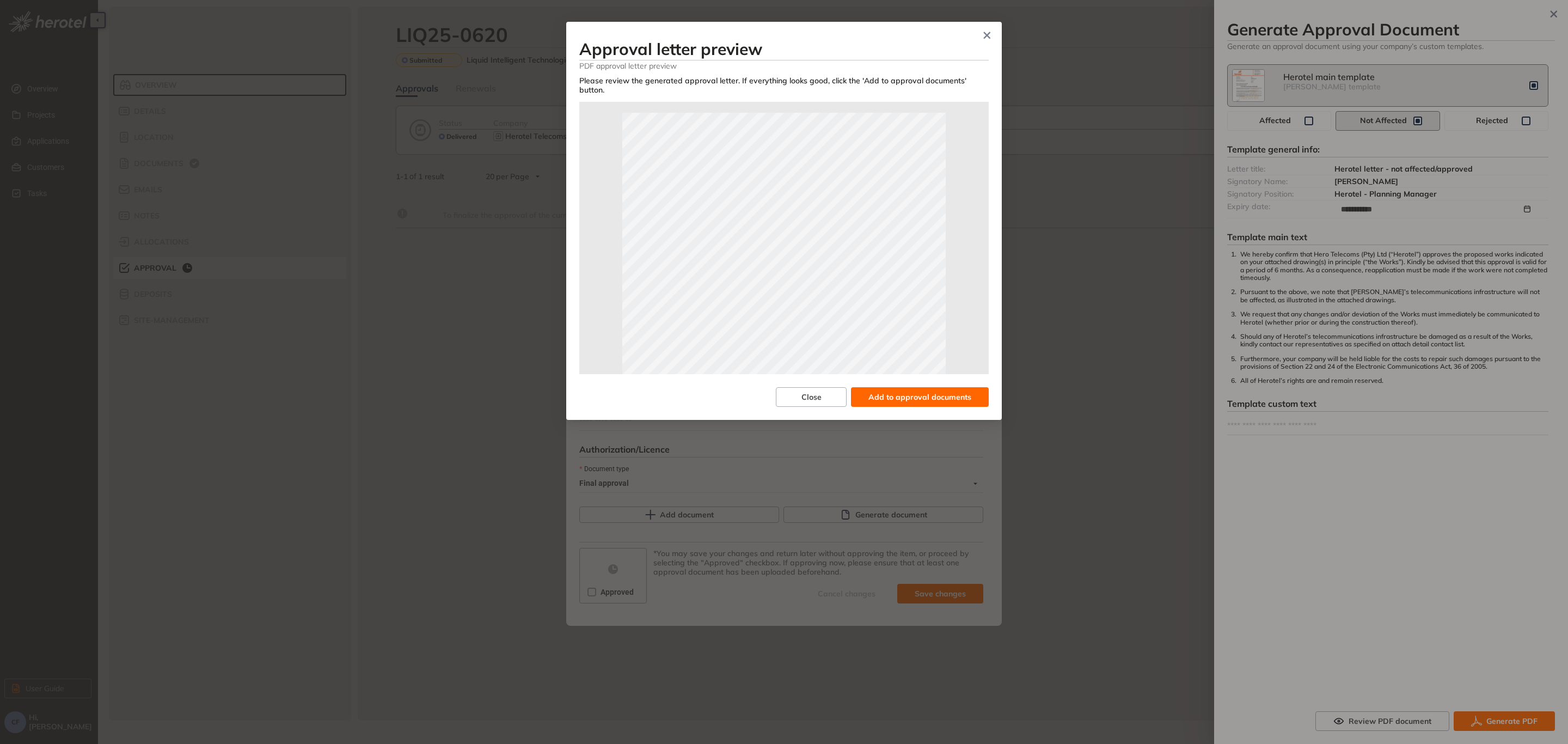
click at [913, 395] on button "Add to approval documents" at bounding box center [920, 397] width 138 height 19
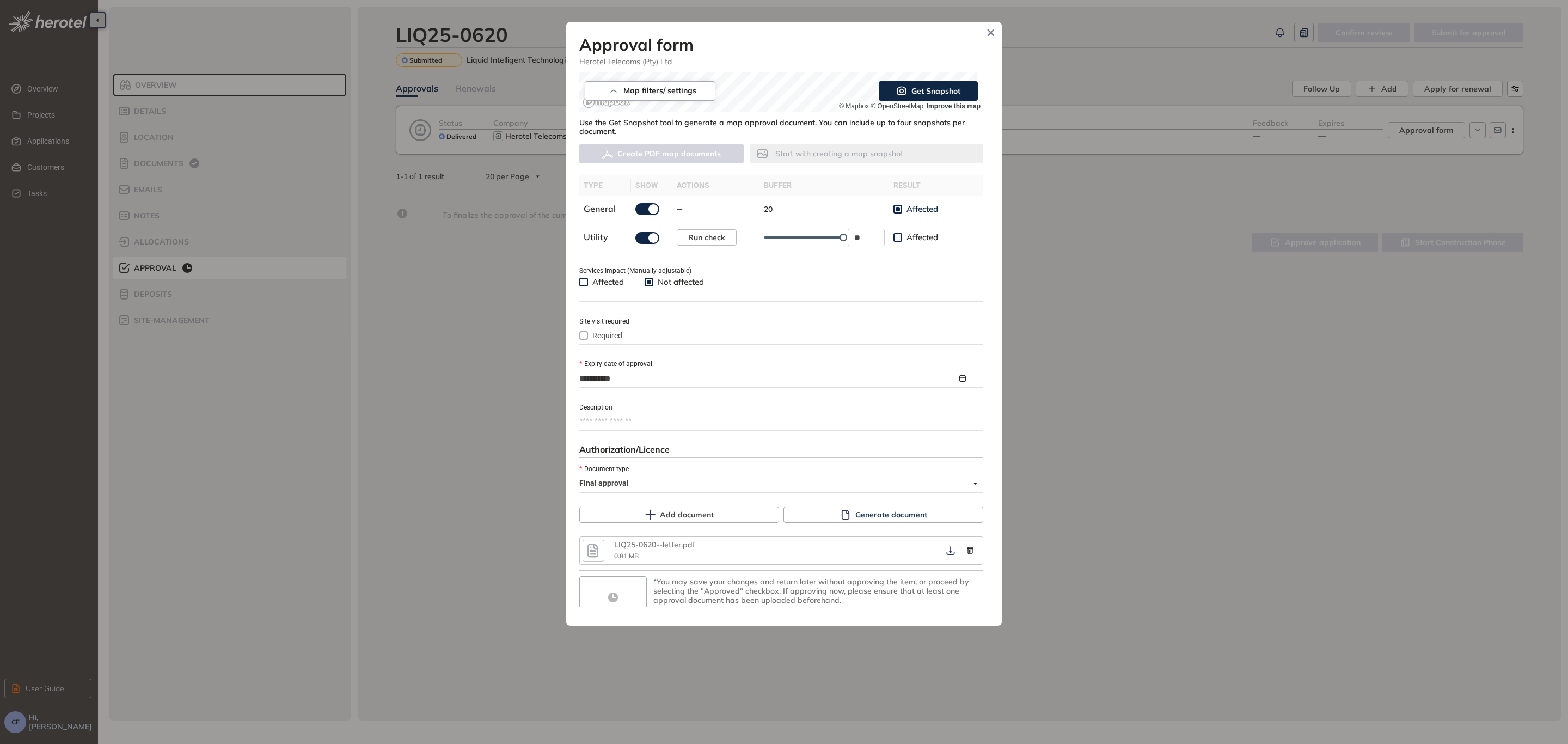
scroll to position [277, 0]
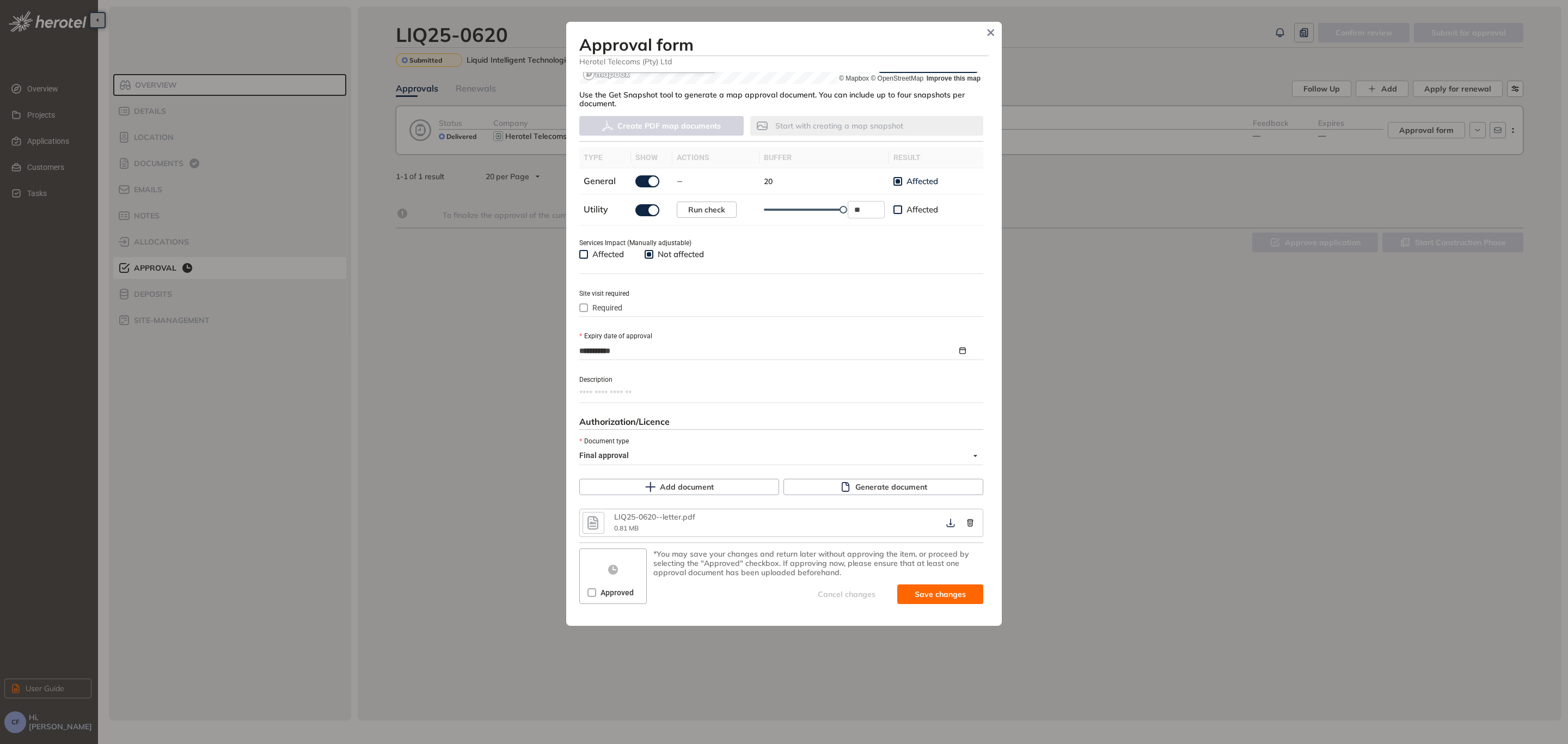
click at [600, 596] on span "Approved" at bounding box center [617, 592] width 42 height 12
click at [945, 521] on icon "button" at bounding box center [951, 523] width 11 height 9
click at [935, 596] on span "Save and approve" at bounding box center [932, 594] width 68 height 12
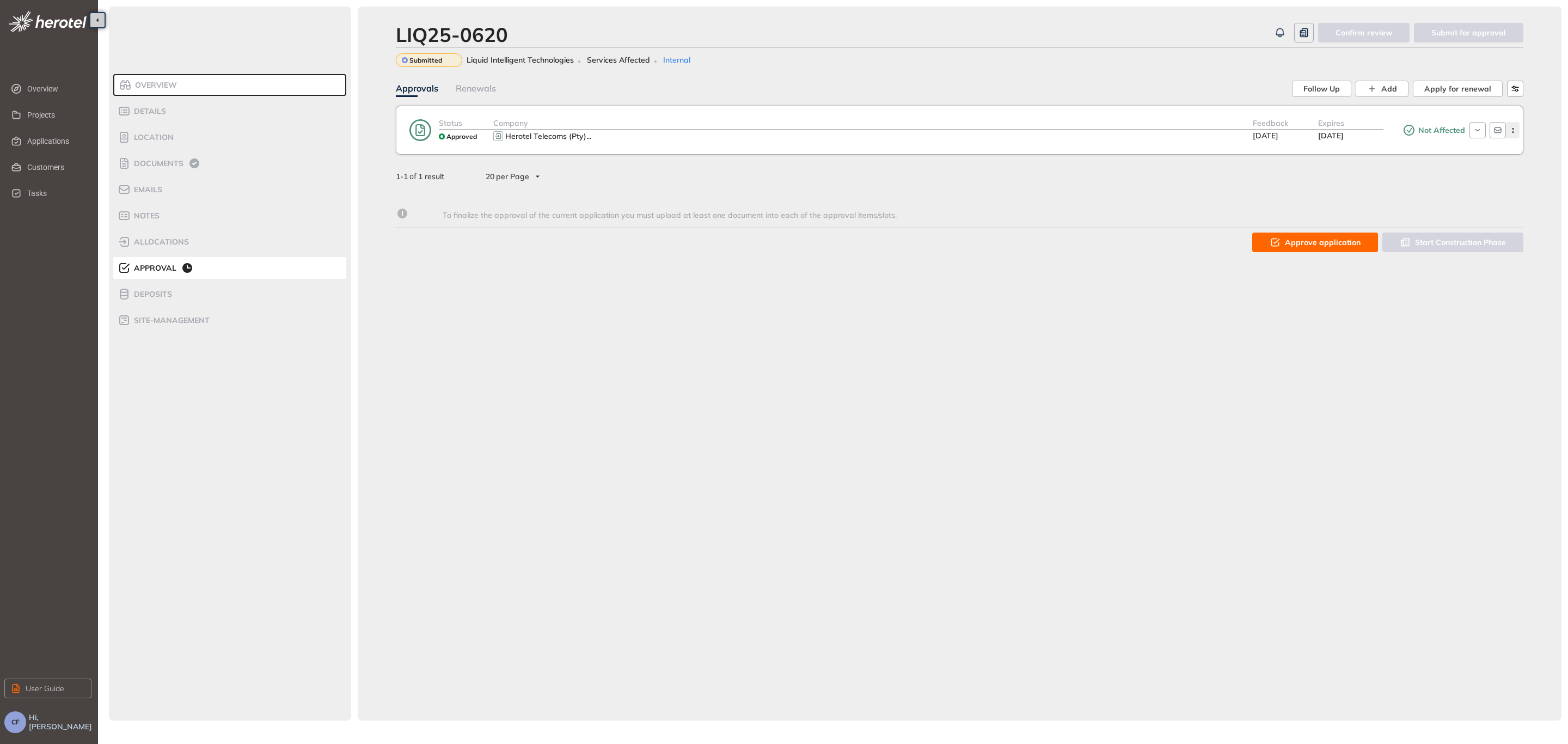
click at [1514, 132] on button "button" at bounding box center [1513, 130] width 13 height 16
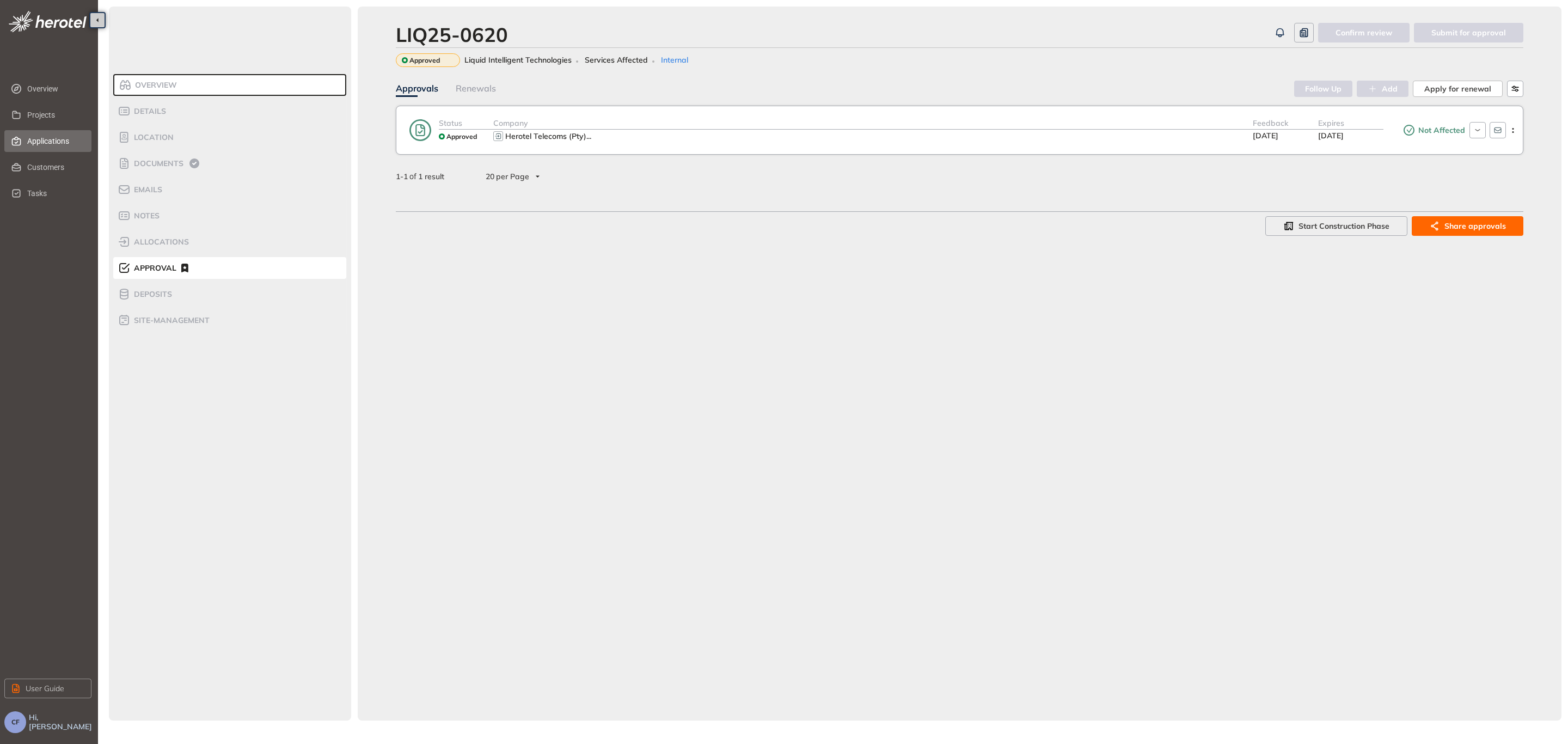
click at [54, 147] on span "Applications" at bounding box center [55, 141] width 55 height 22
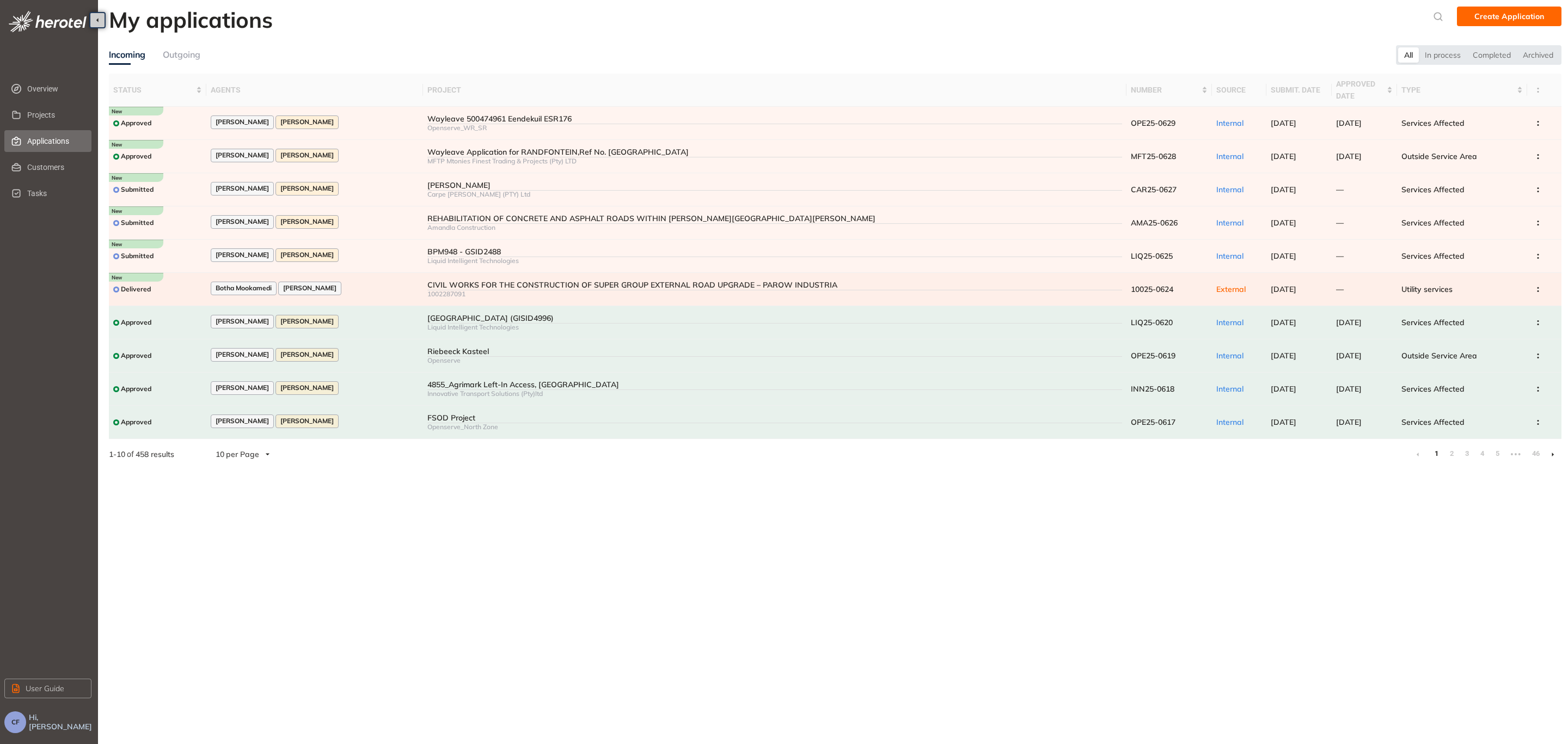
click at [394, 287] on div "Botha Mookamedi [PERSON_NAME]" at bounding box center [315, 289] width 209 height 15
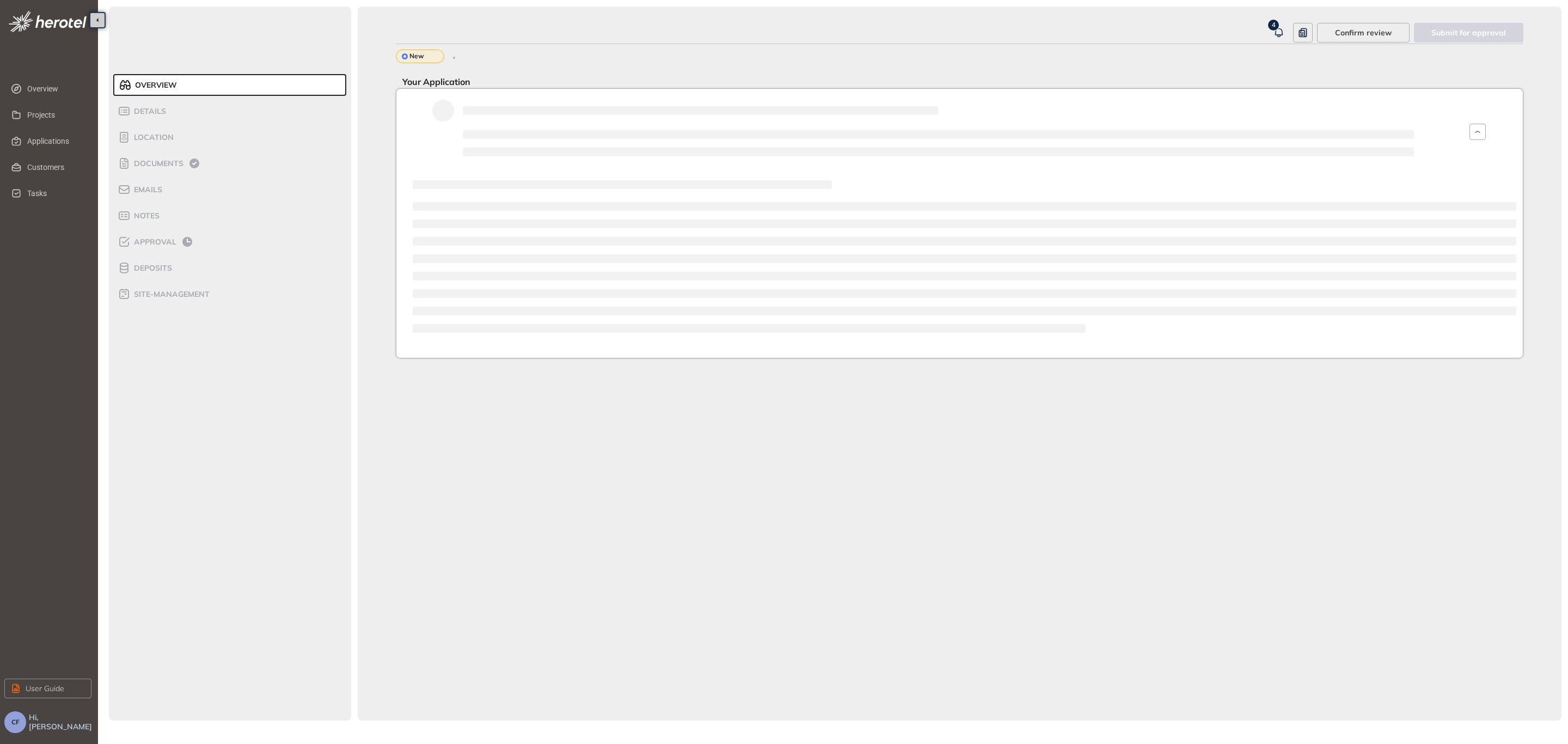
click at [394, 287] on div "4 Confirm review Submit for approval New Your Application" at bounding box center [960, 363] width 1204 height 714
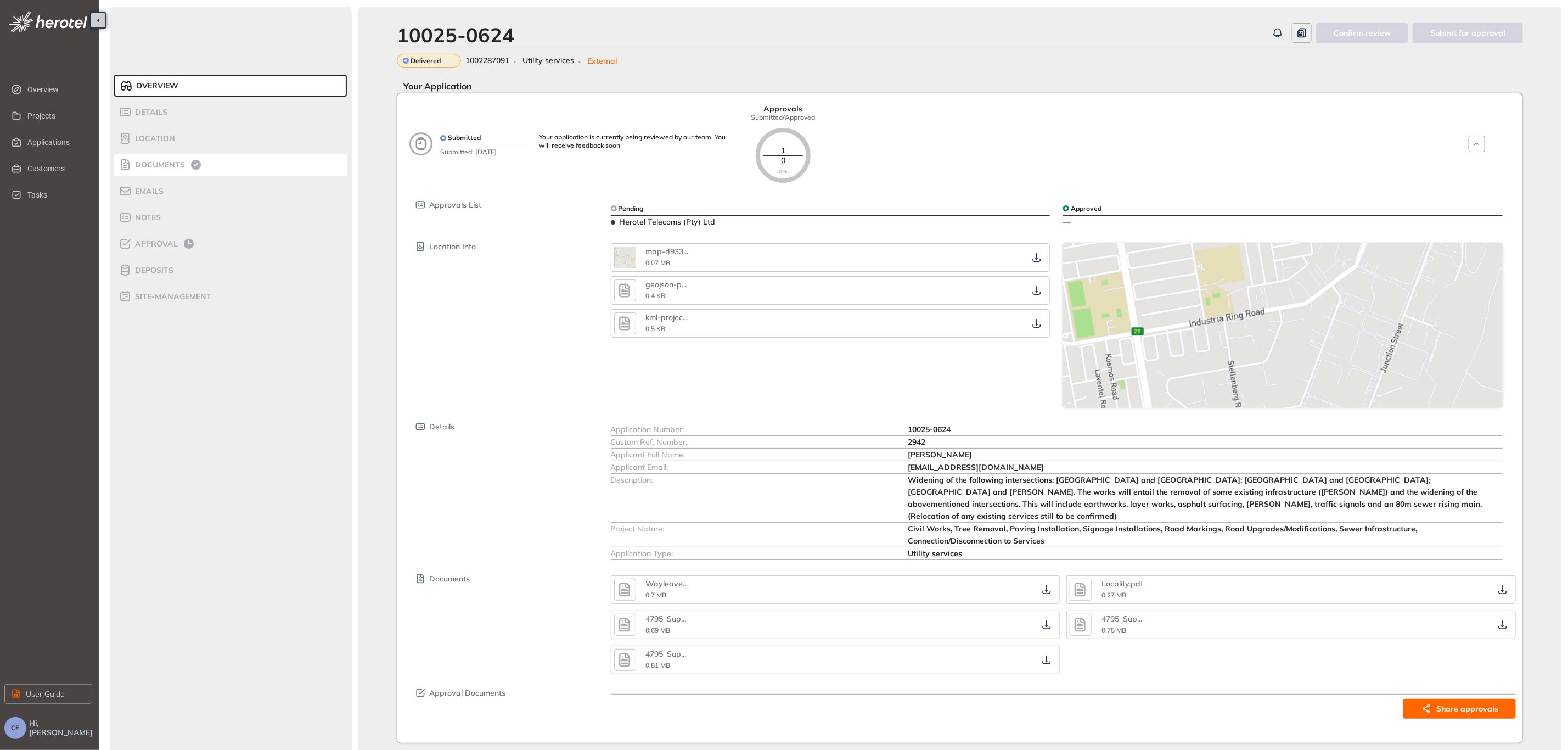
click at [183, 163] on span "Documents" at bounding box center [158, 164] width 53 height 9
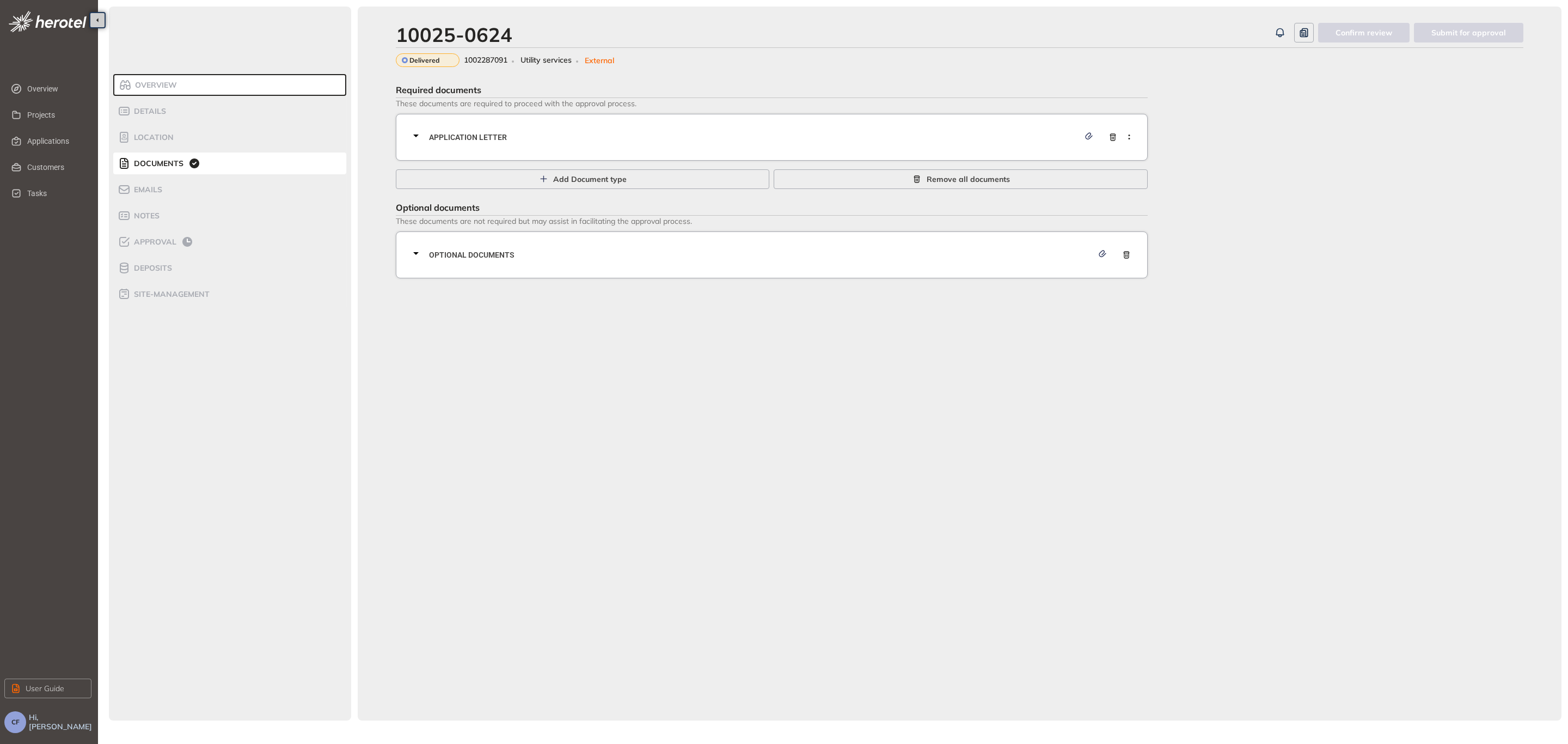
click at [554, 142] on span "Application letter" at bounding box center [754, 138] width 650 height 12
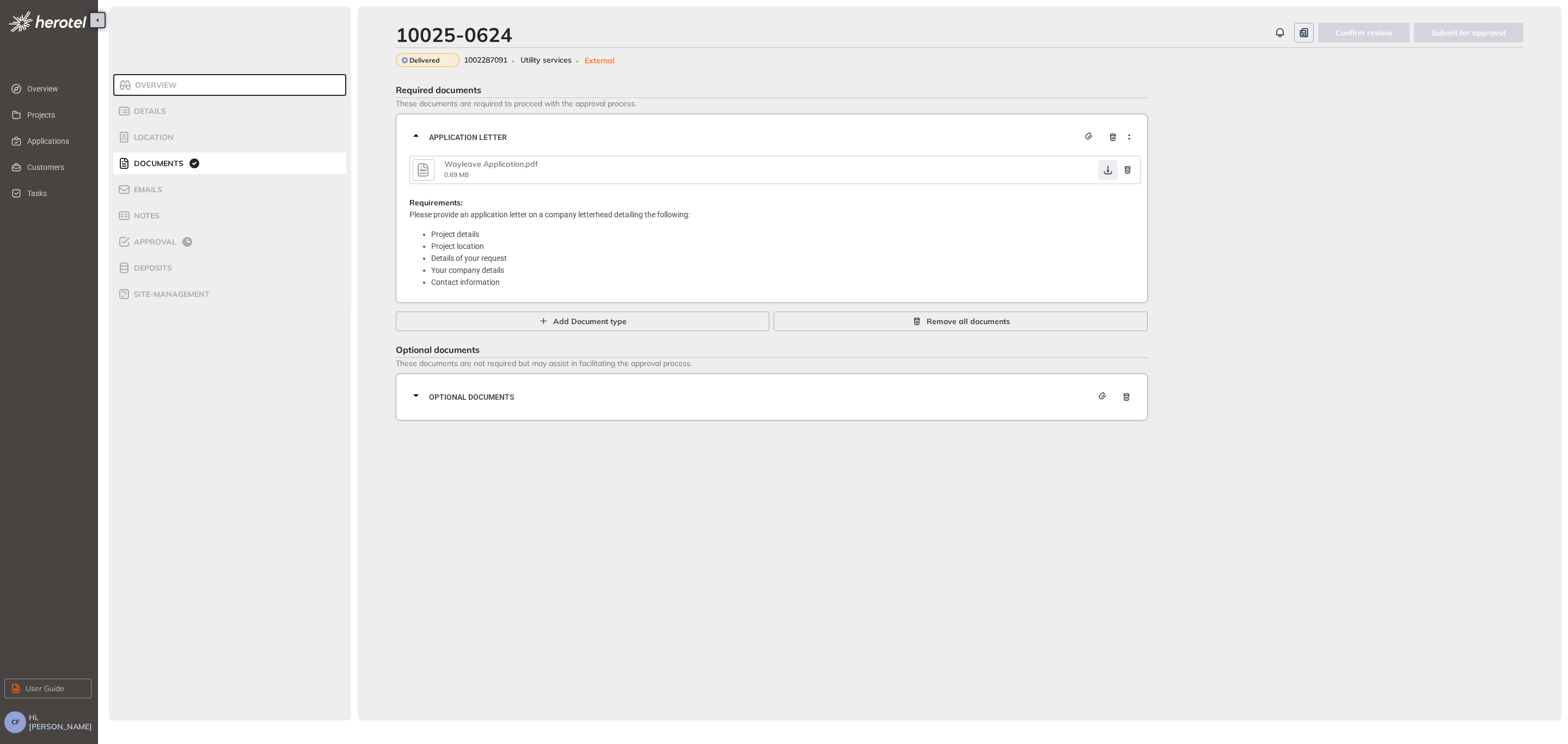
click at [1107, 167] on icon "button" at bounding box center [1108, 170] width 11 height 9
click at [754, 404] on div "Optional documents" at bounding box center [775, 397] width 731 height 33
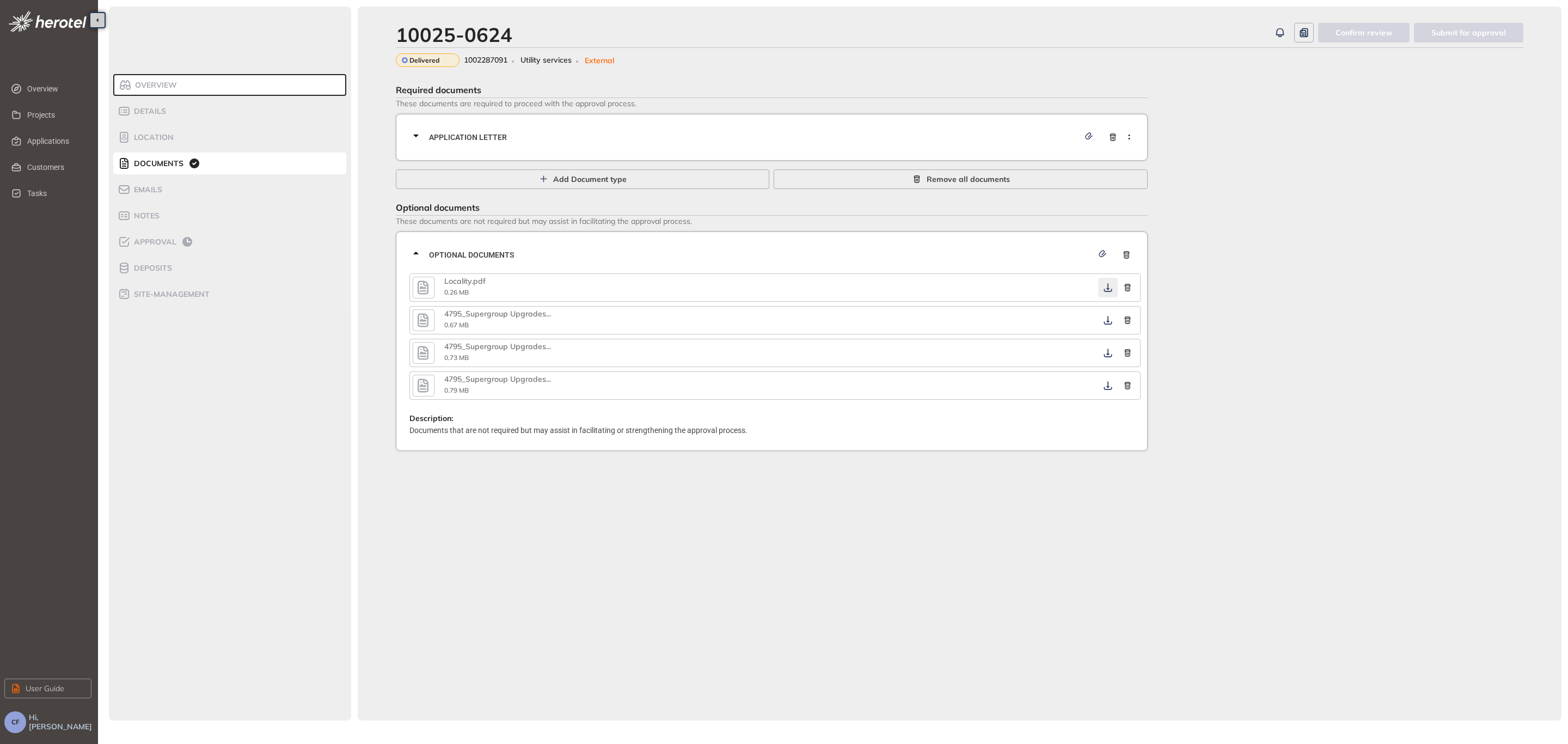
click at [1106, 287] on icon "button" at bounding box center [1108, 287] width 11 height 9
click at [1108, 319] on icon "button" at bounding box center [1107, 320] width 8 height 9
click at [1105, 355] on icon "button" at bounding box center [1107, 353] width 8 height 9
click at [1109, 386] on icon "button" at bounding box center [1108, 385] width 11 height 9
click at [149, 240] on span "Approval" at bounding box center [153, 242] width 46 height 9
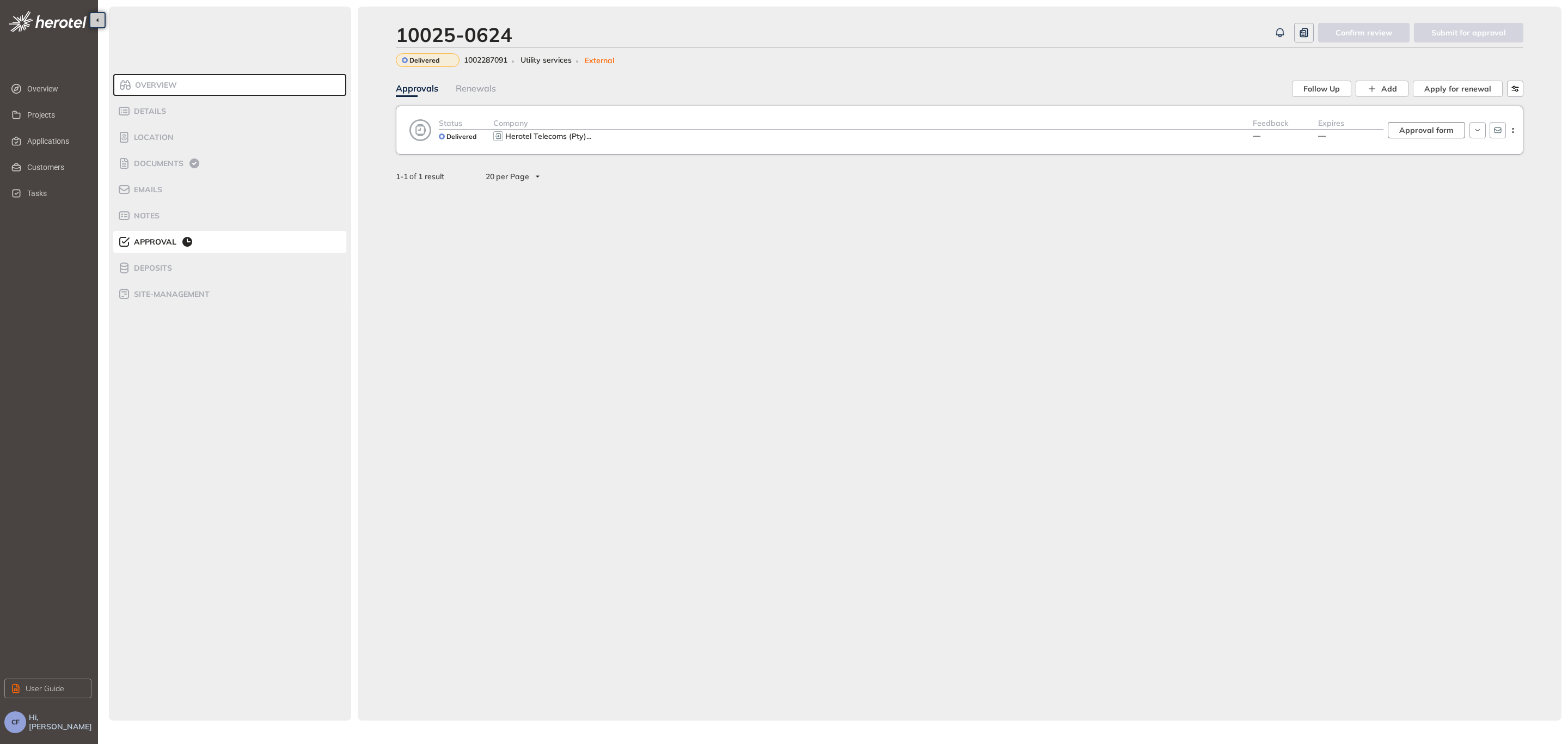
click at [1434, 126] on span "Approval form" at bounding box center [1426, 130] width 54 height 12
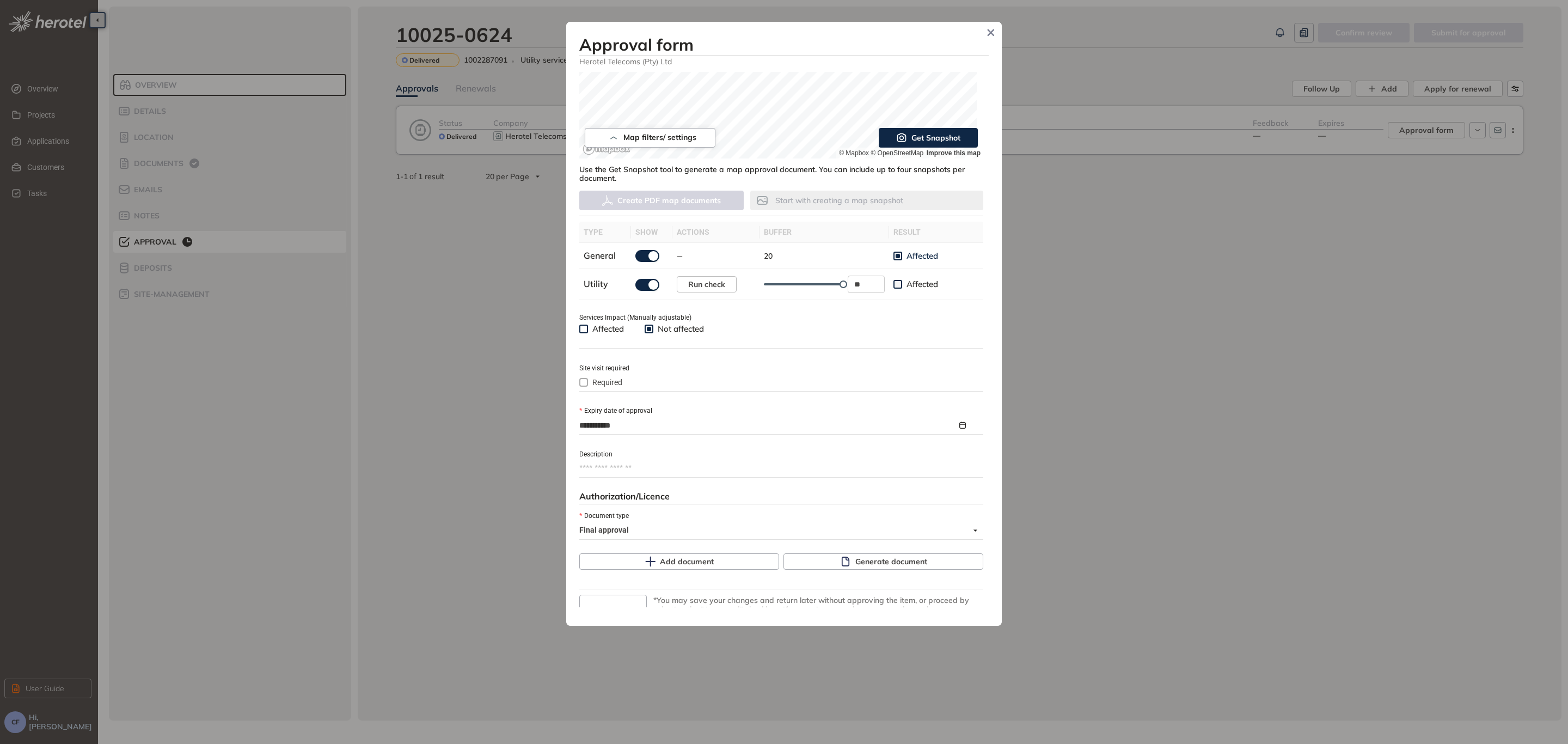
scroll to position [250, 0]
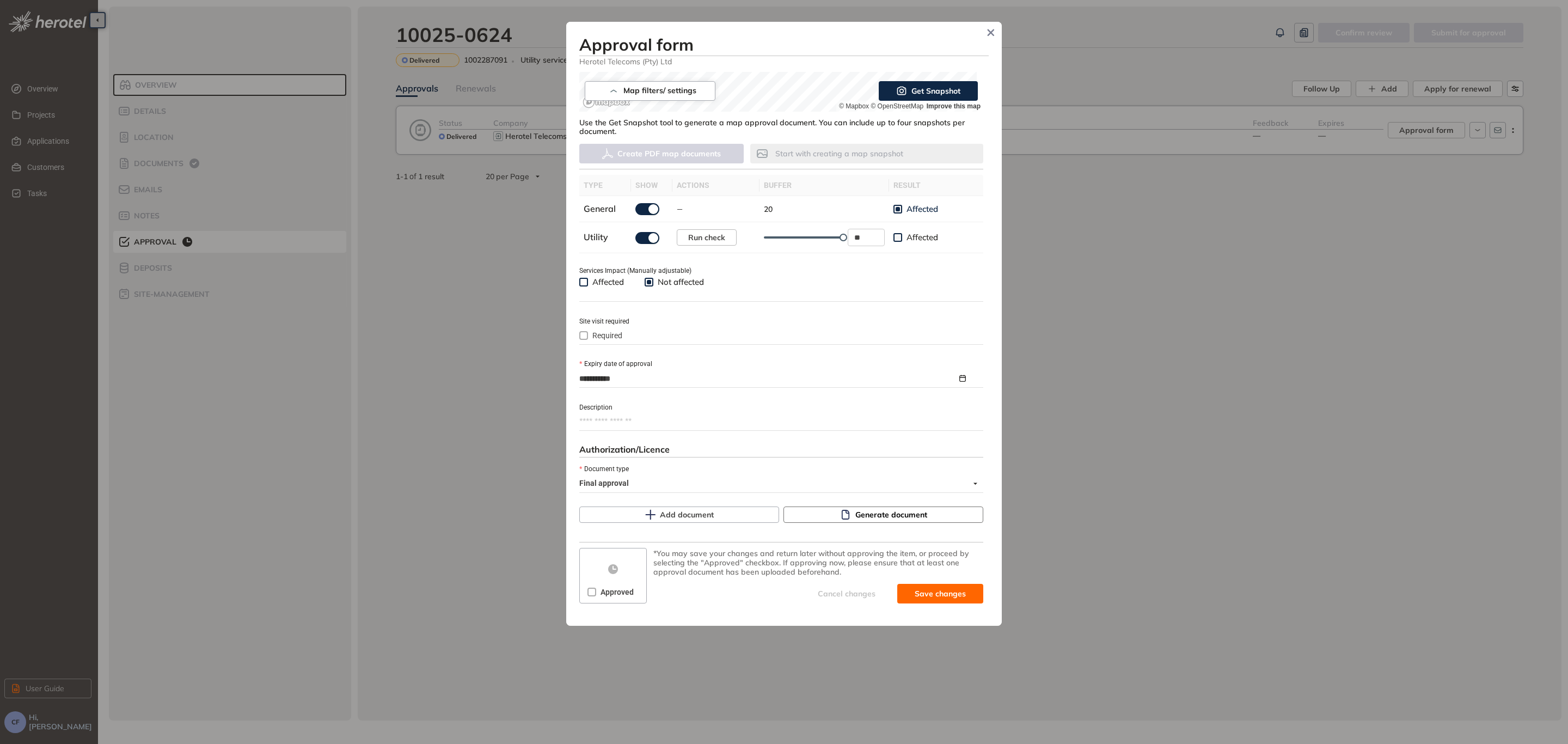
click at [909, 515] on span "Generate document" at bounding box center [891, 514] width 72 height 12
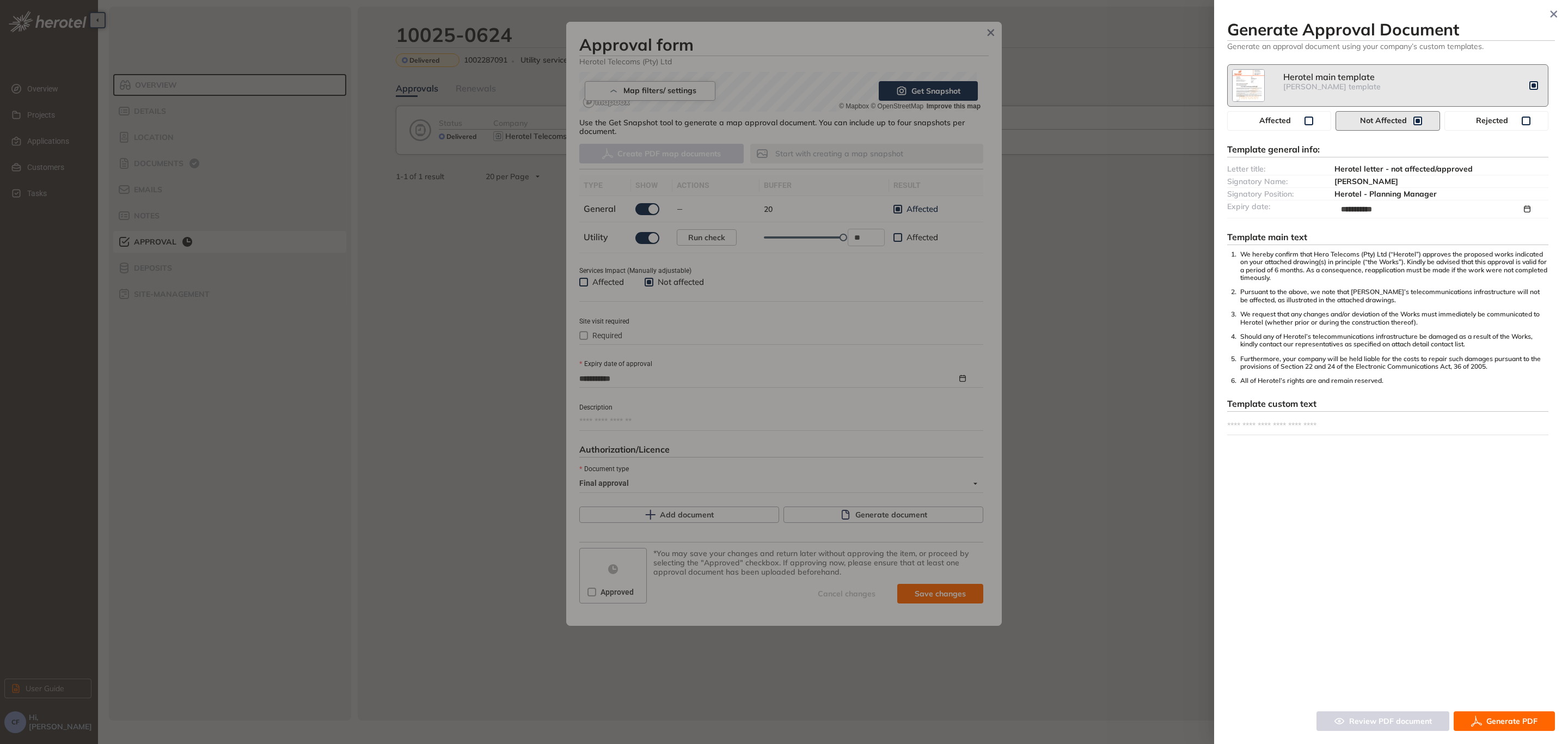
click at [1506, 725] on span "Generate PDF" at bounding box center [1512, 721] width 51 height 12
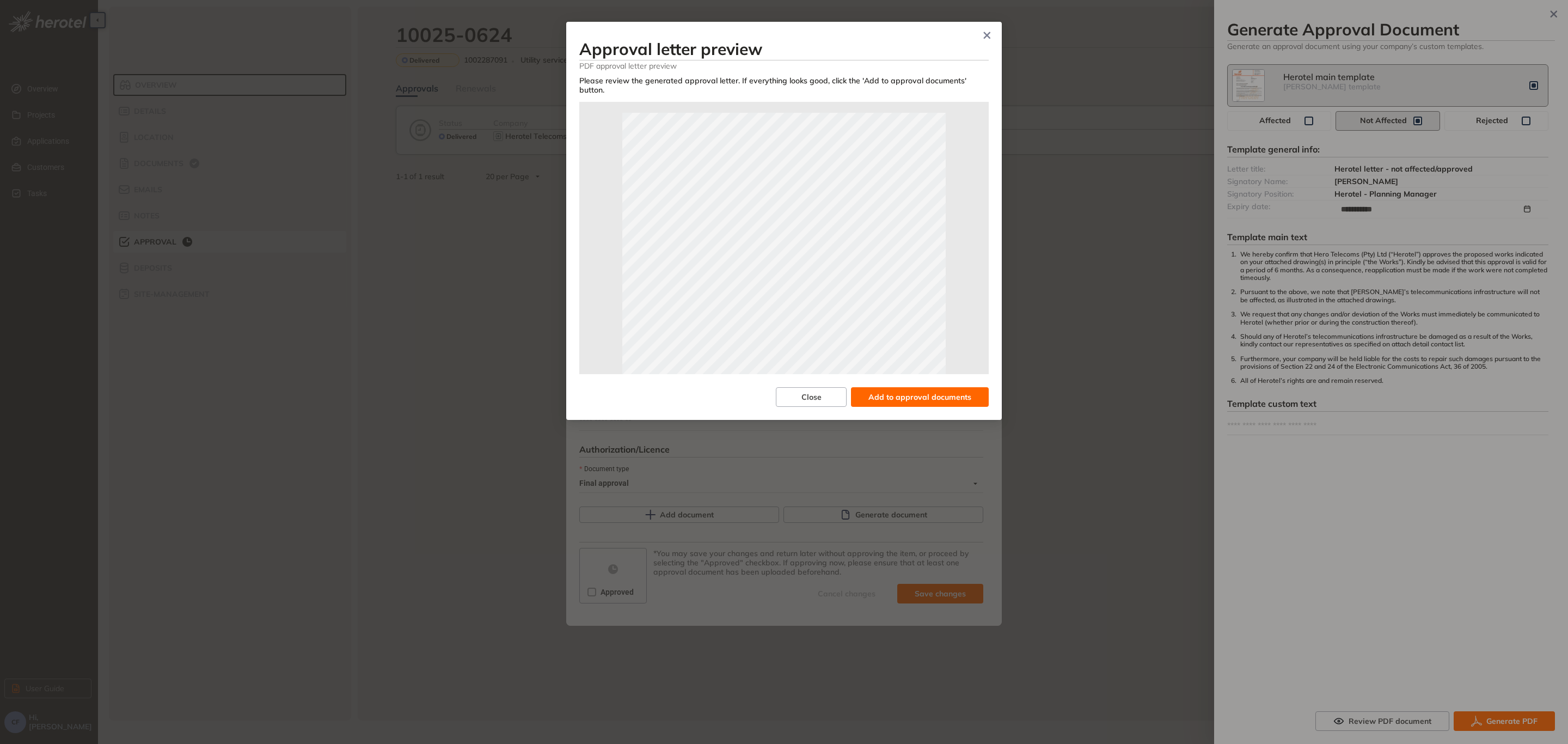
click at [910, 387] on button "Add to approval documents" at bounding box center [920, 397] width 138 height 19
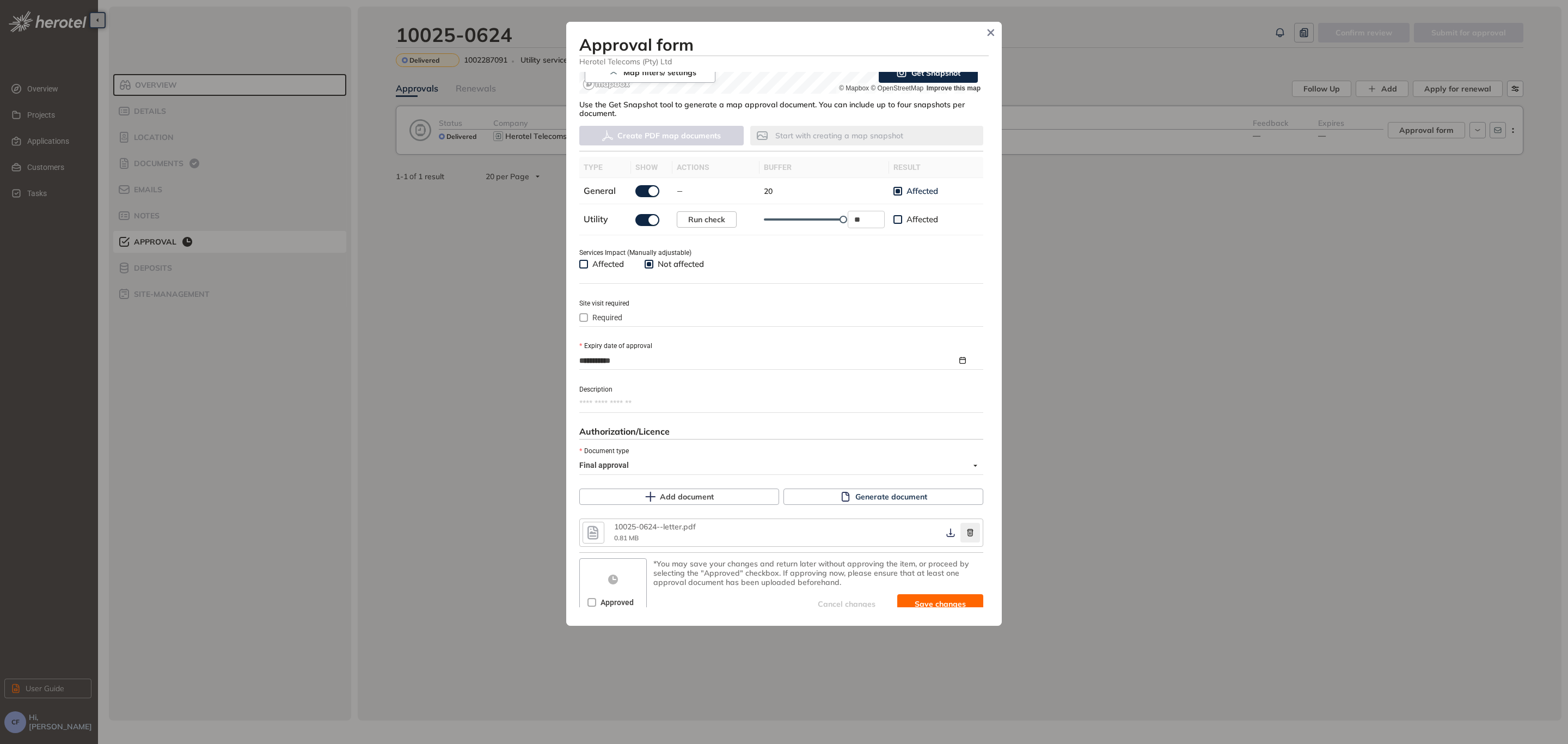
scroll to position [277, 0]
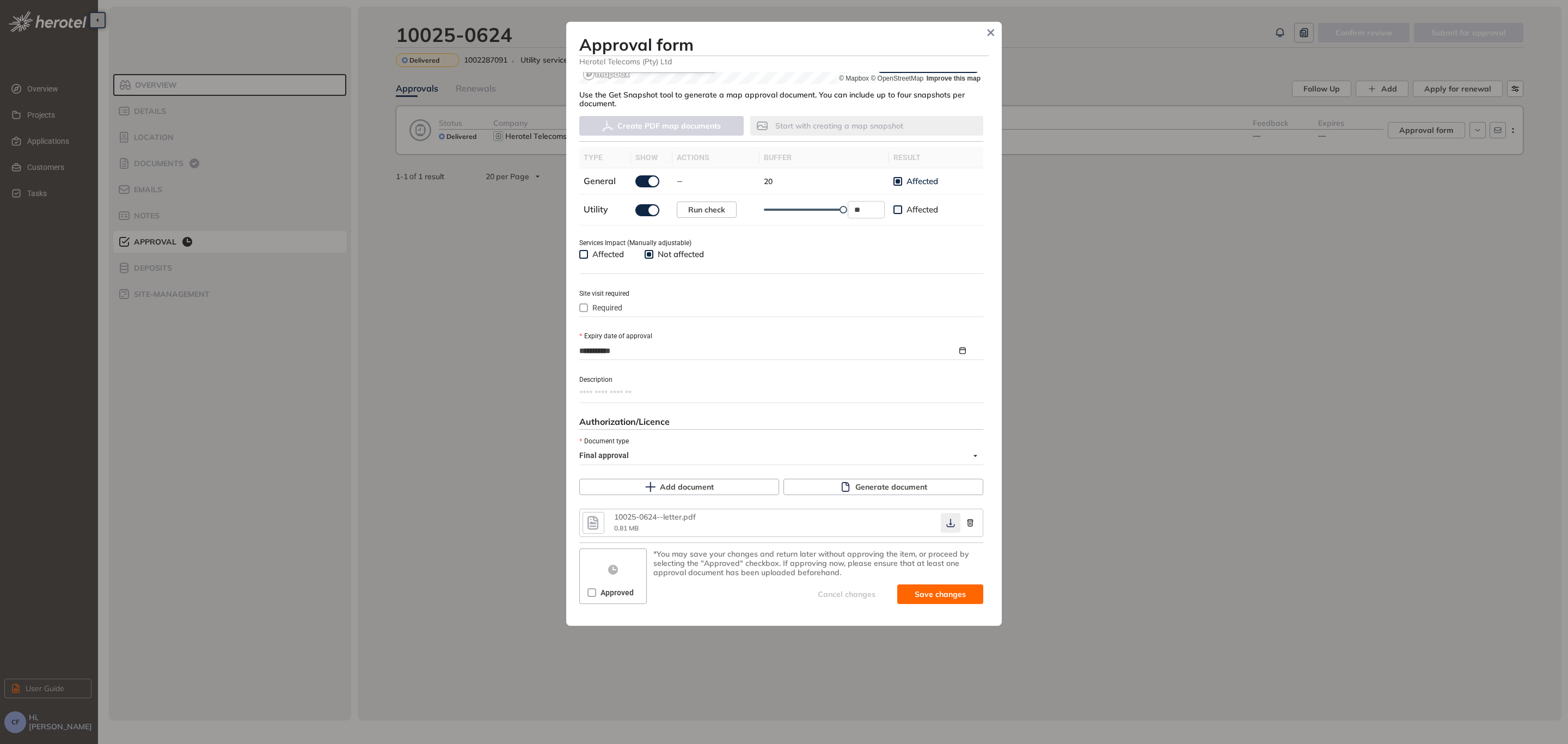
click at [946, 522] on icon "button" at bounding box center [951, 523] width 11 height 9
click at [888, 588] on icon "submit" at bounding box center [888, 594] width 11 height 13
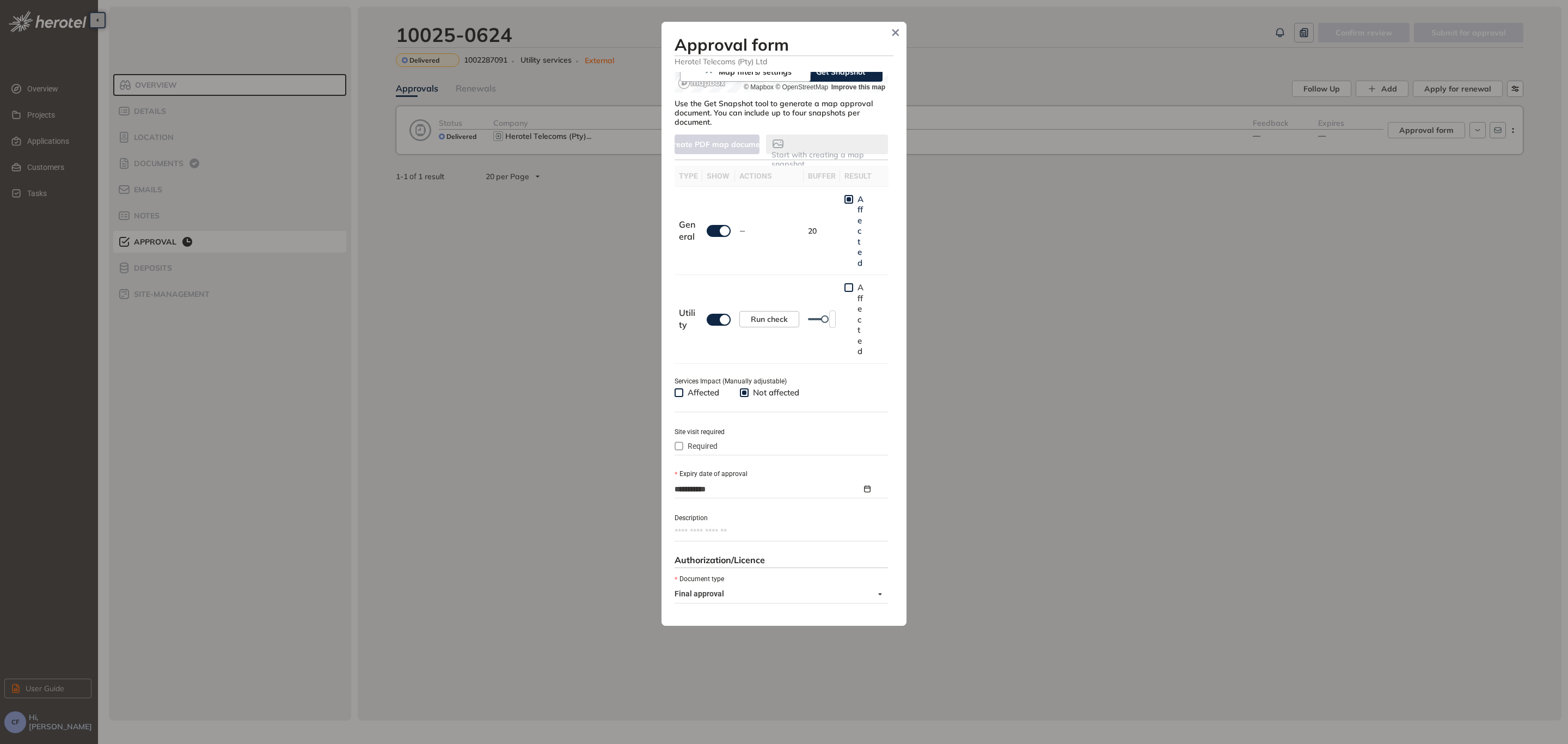
scroll to position [286, 0]
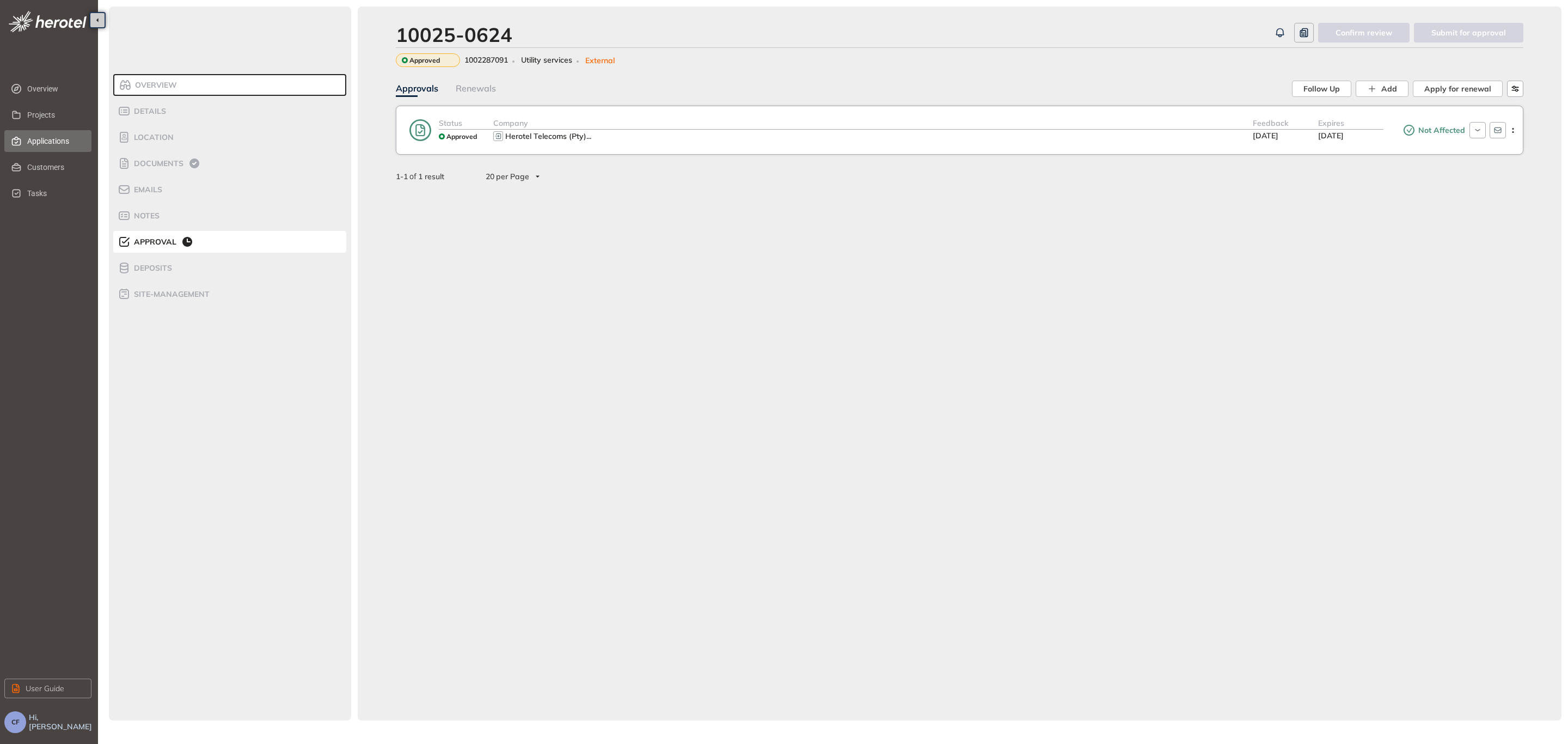
click at [59, 137] on span "Applications" at bounding box center [55, 141] width 55 height 22
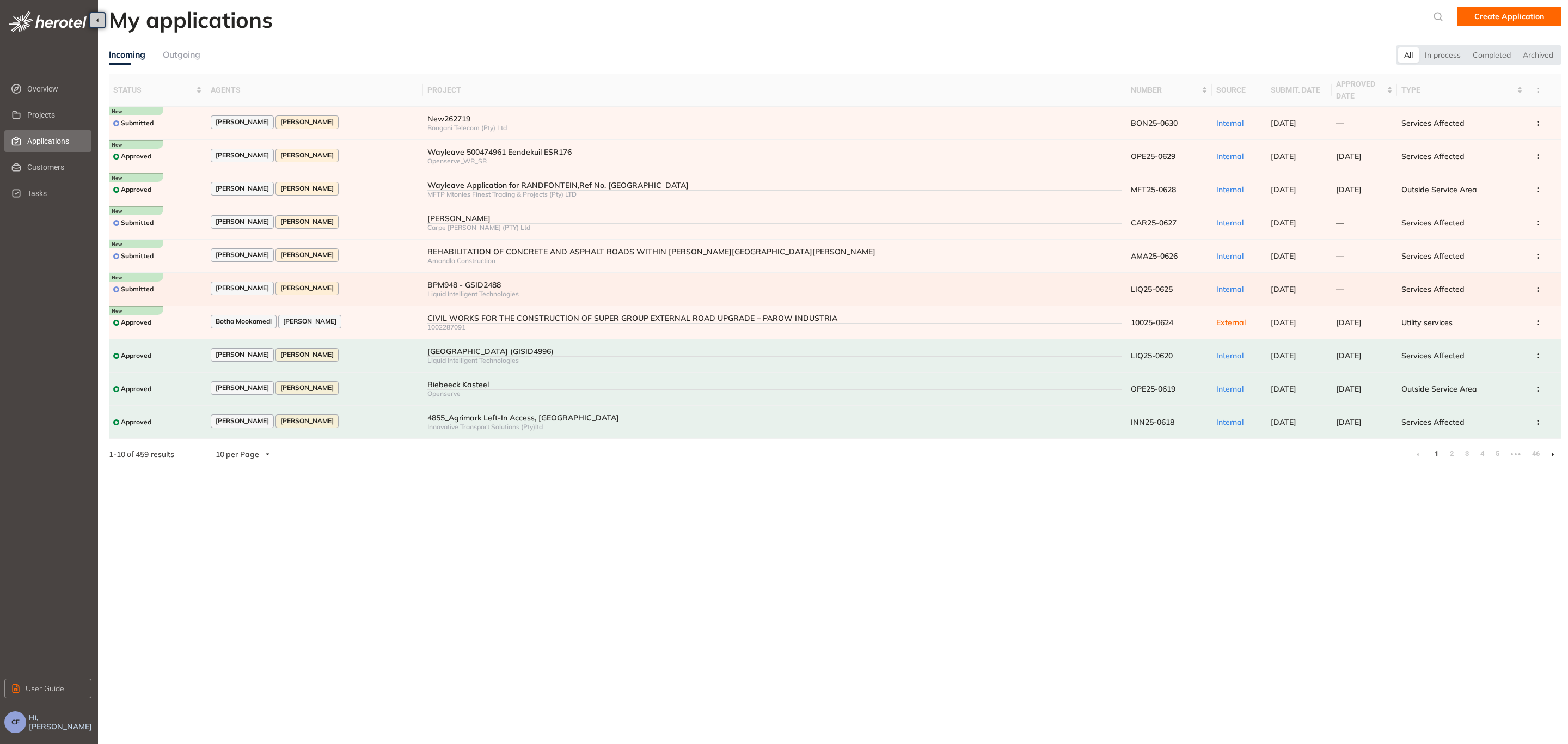
click at [371, 283] on div "[PERSON_NAME] [PERSON_NAME]" at bounding box center [315, 289] width 209 height 15
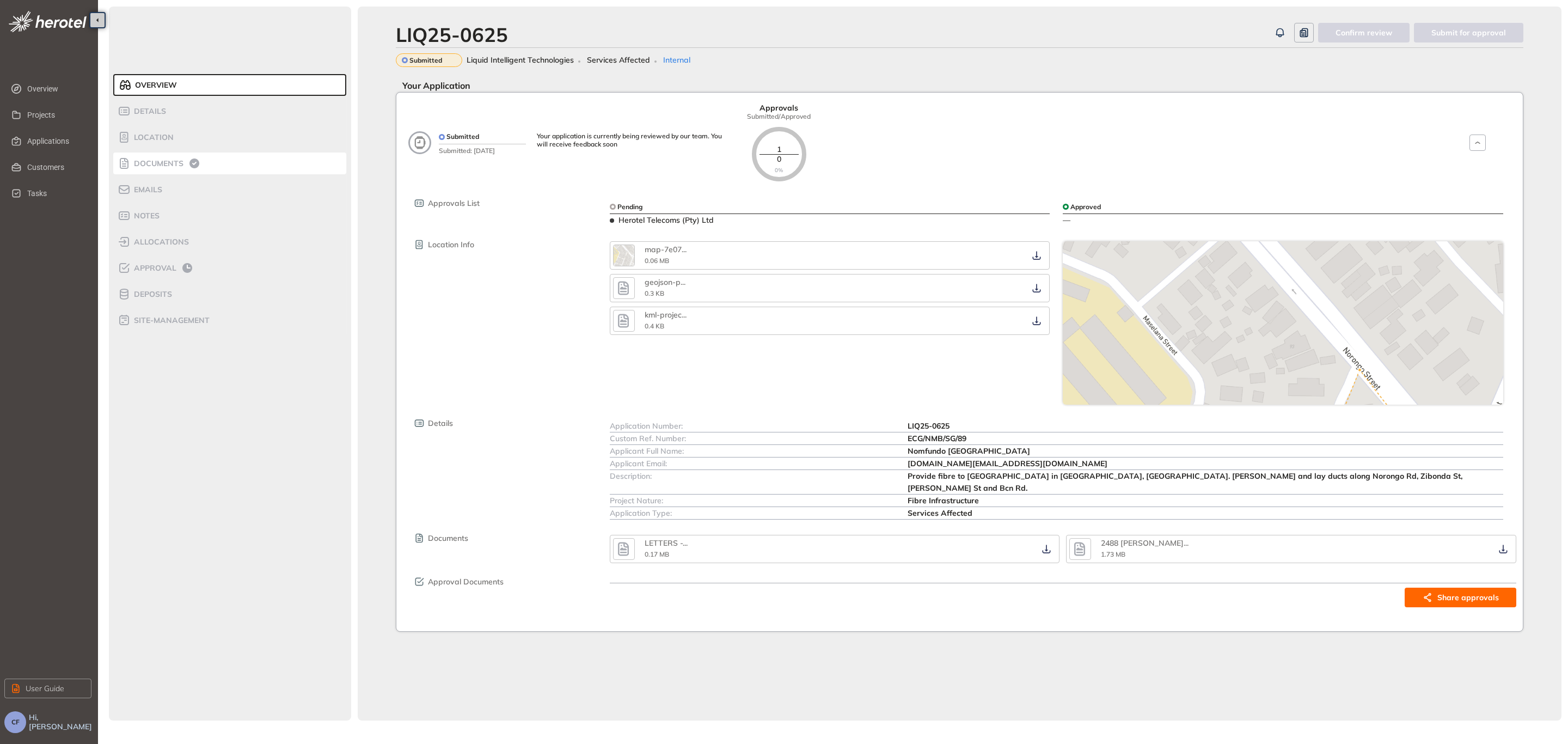
click at [180, 163] on span "Documents" at bounding box center [157, 163] width 53 height 9
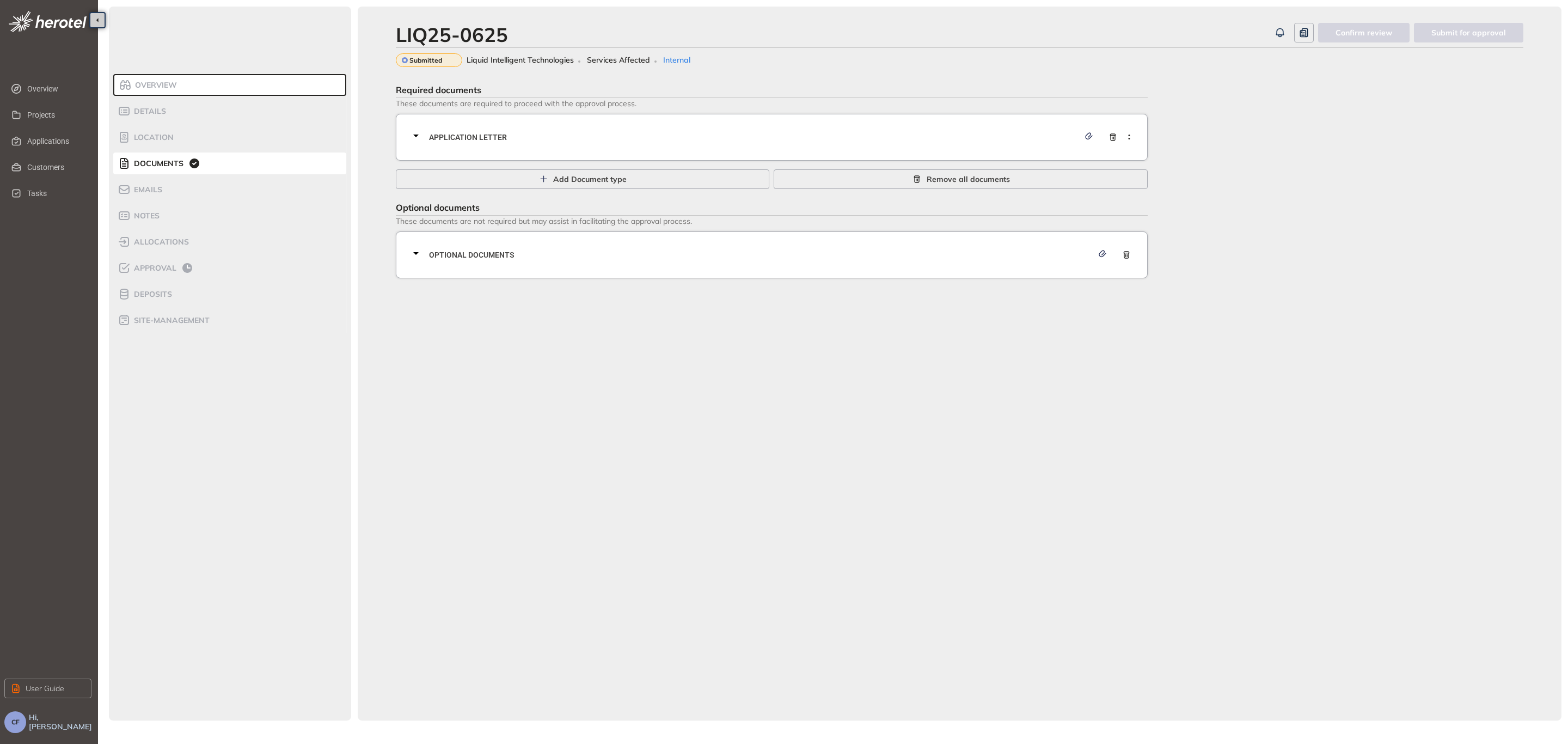
click at [688, 147] on div "Application letter" at bounding box center [775, 138] width 731 height 33
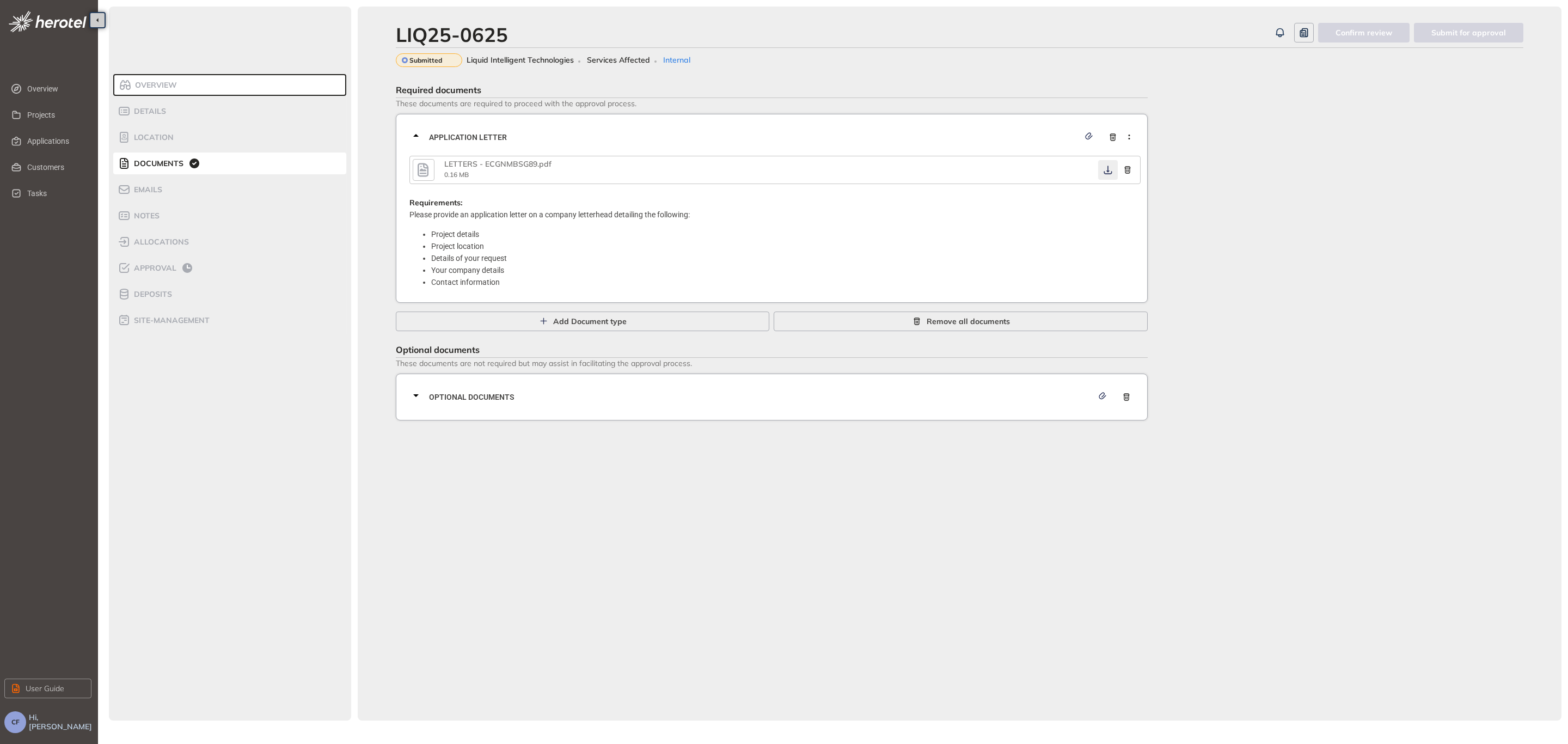
click at [1107, 170] on icon "button" at bounding box center [1107, 170] width 8 height 9
click at [905, 399] on span "Optional documents" at bounding box center [761, 397] width 663 height 12
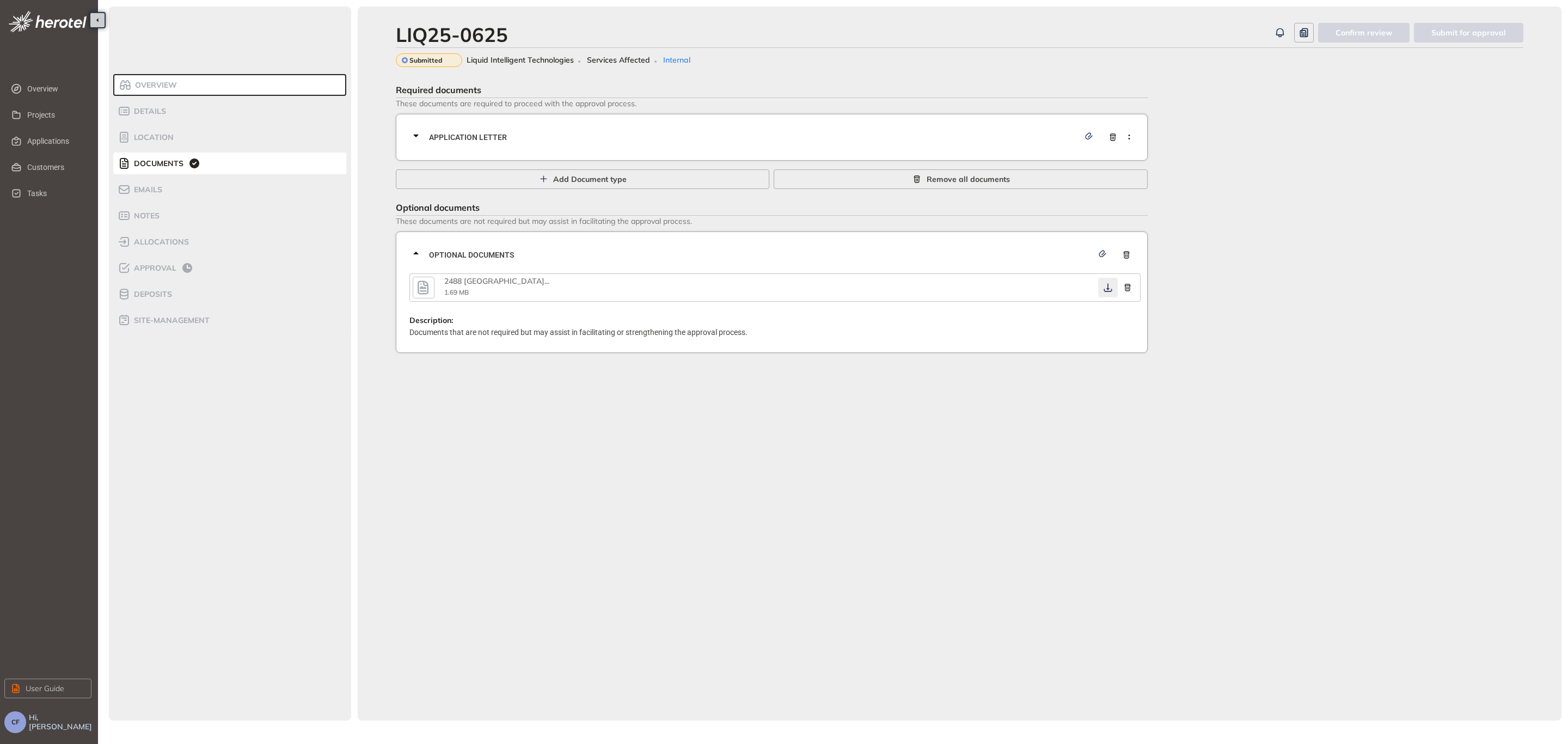
click at [1107, 286] on icon "button" at bounding box center [1108, 287] width 11 height 9
click at [161, 267] on span "Approval" at bounding box center [153, 268] width 46 height 9
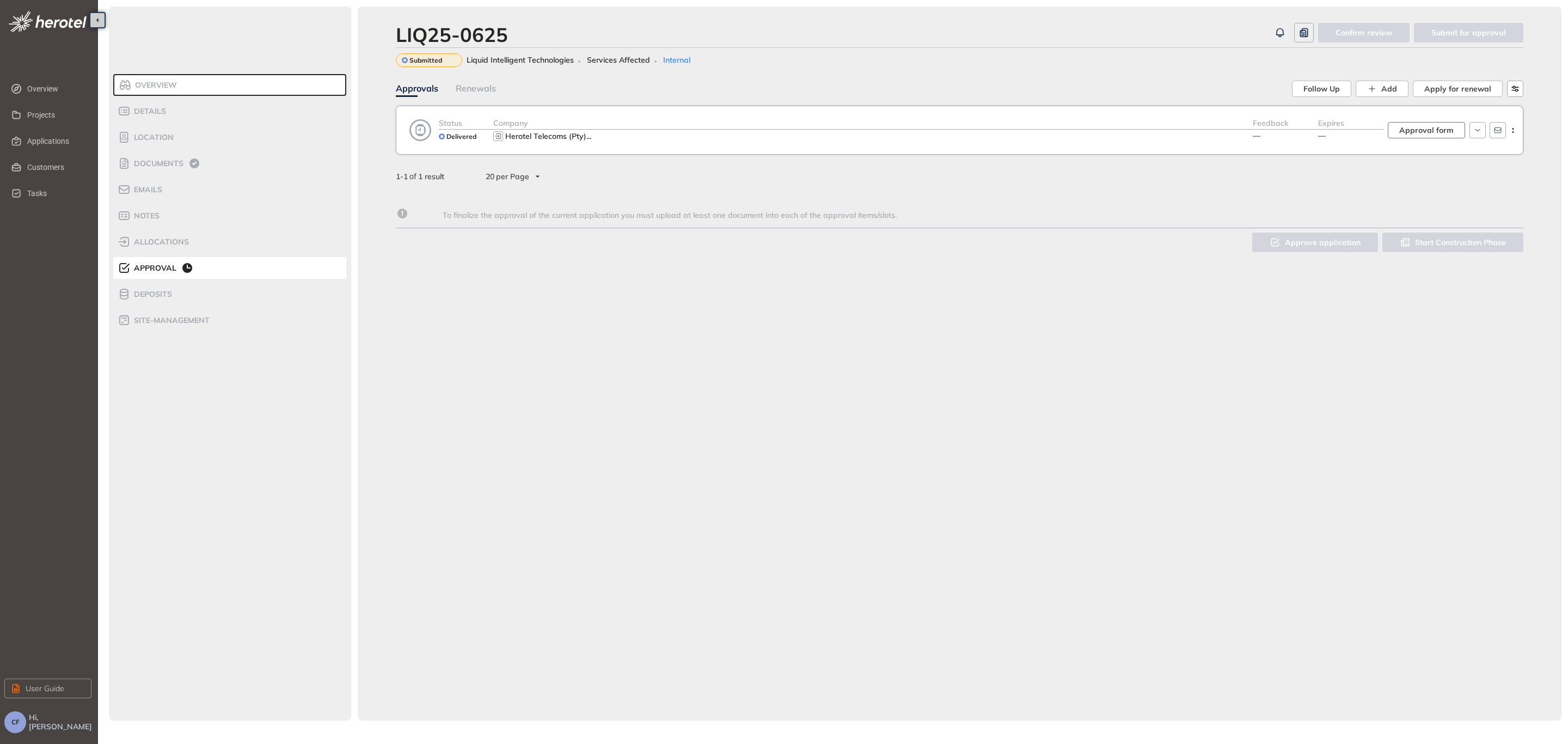
click at [1447, 130] on span "Approval form" at bounding box center [1426, 130] width 54 height 12
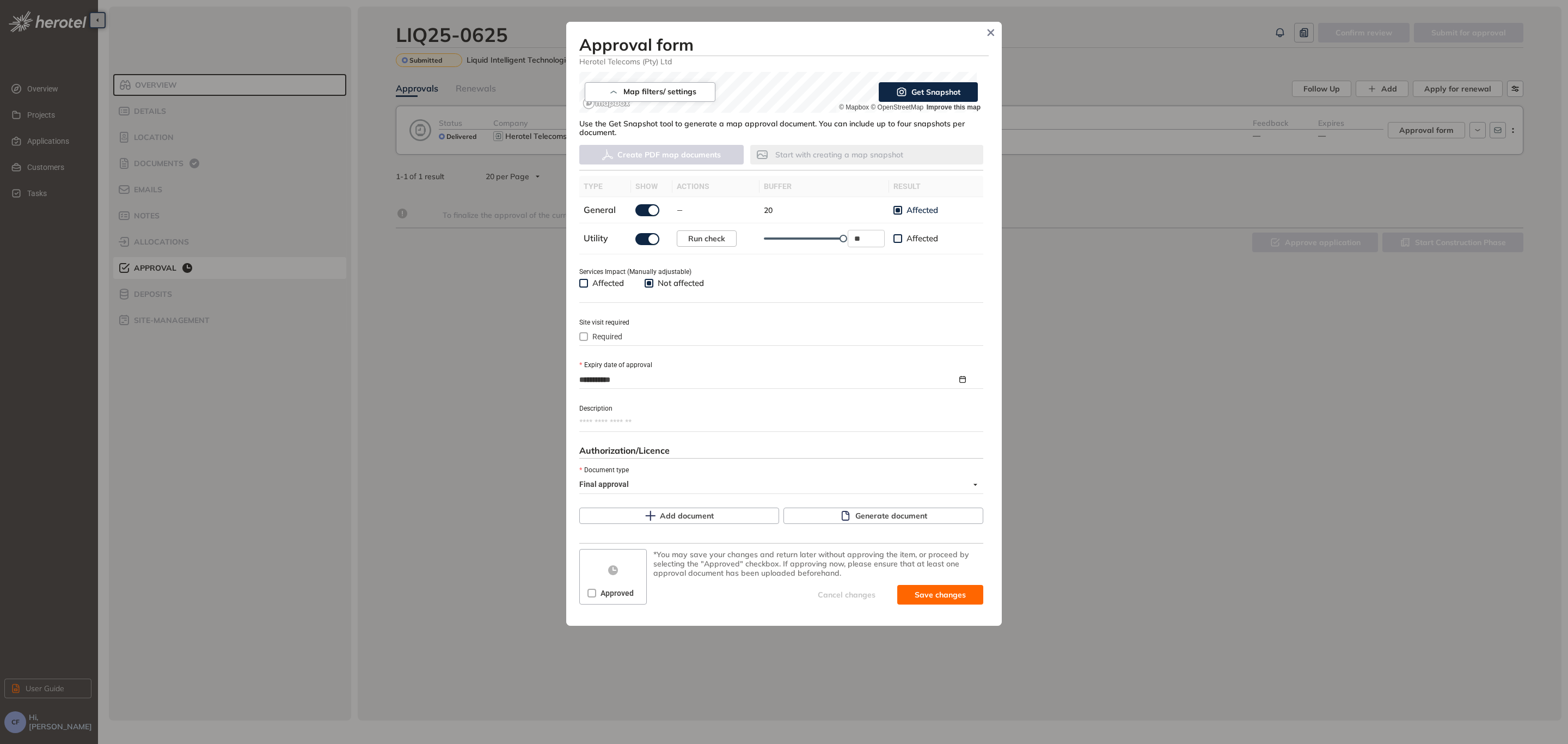
scroll to position [250, 0]
click at [840, 513] on icon "button" at bounding box center [845, 514] width 11 height 11
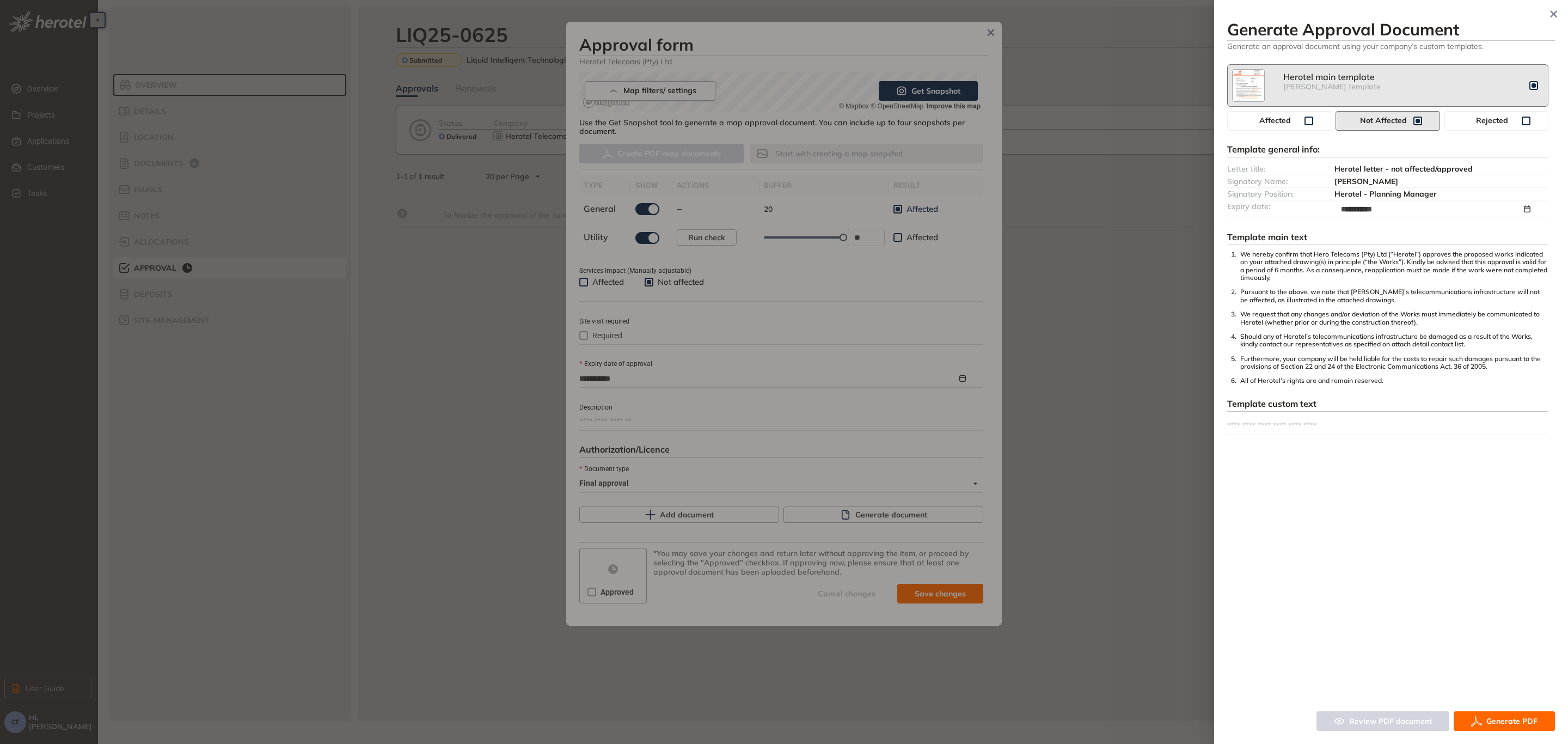
click at [1488, 724] on span "Generate PDF" at bounding box center [1512, 721] width 51 height 12
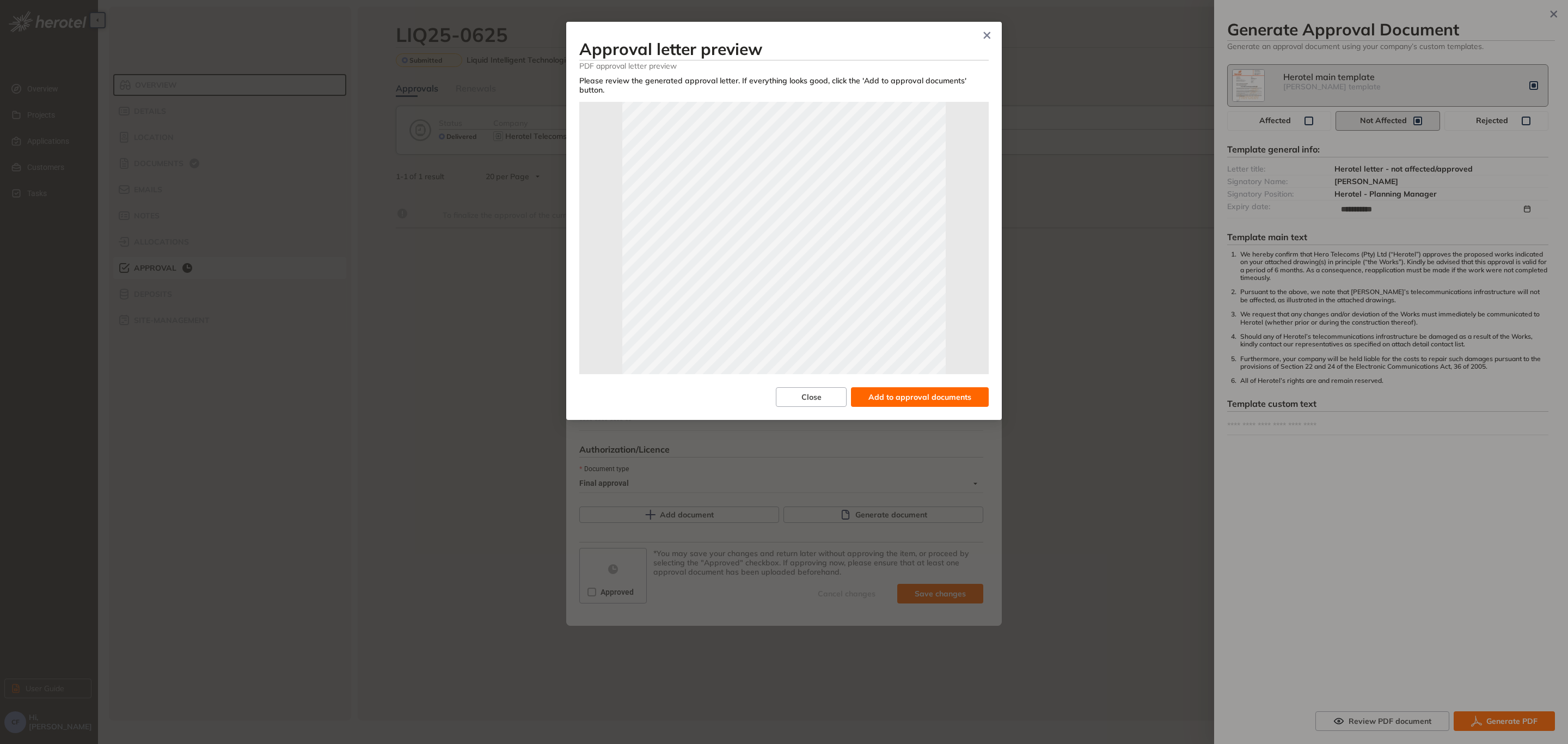
scroll to position [160, 0]
click at [933, 391] on span "Add to approval documents" at bounding box center [920, 397] width 103 height 12
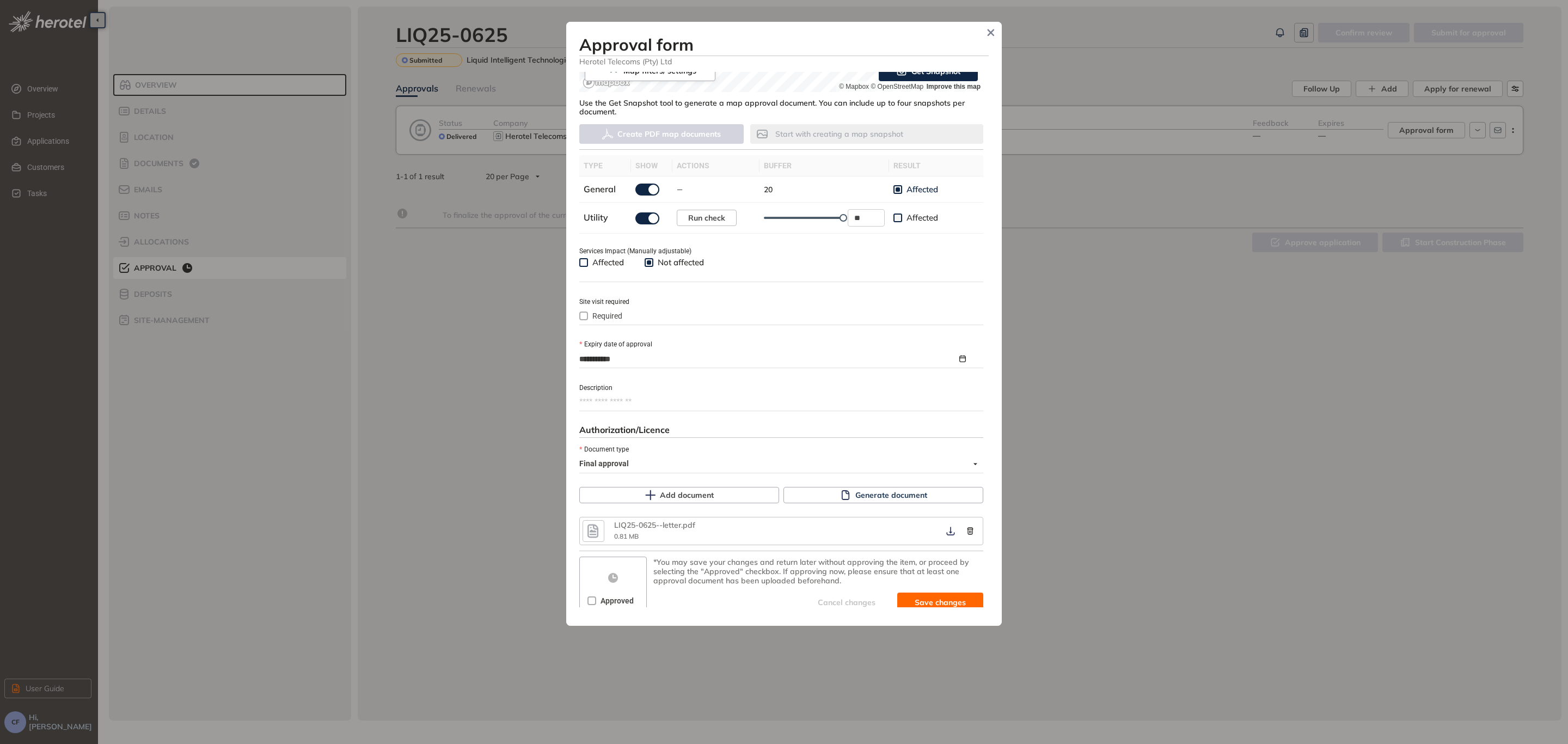
scroll to position [277, 0]
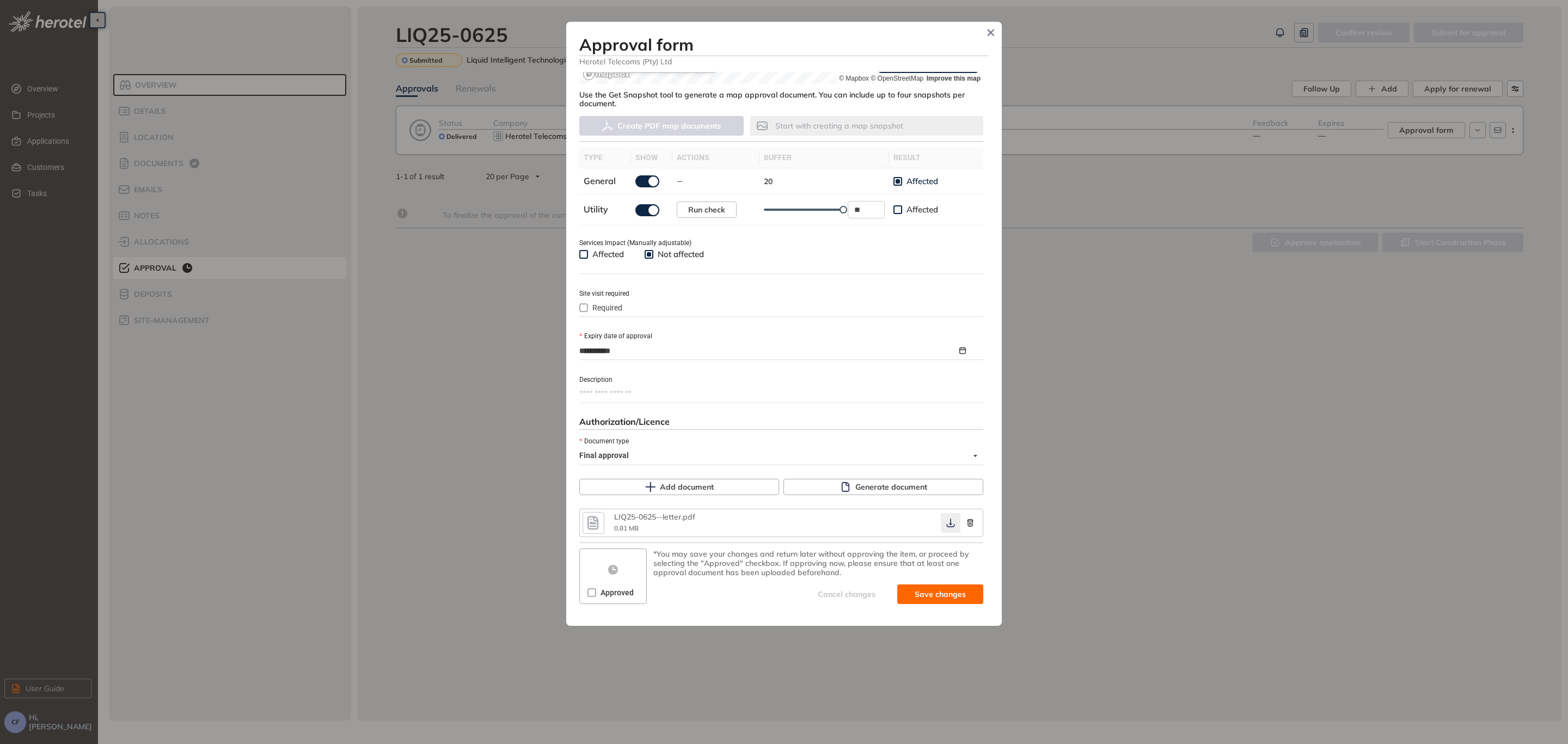
click at [945, 521] on icon "button" at bounding box center [951, 523] width 11 height 9
click at [619, 588] on span "Approved" at bounding box center [617, 592] width 42 height 12
click at [915, 592] on span "Save and approve" at bounding box center [932, 594] width 68 height 12
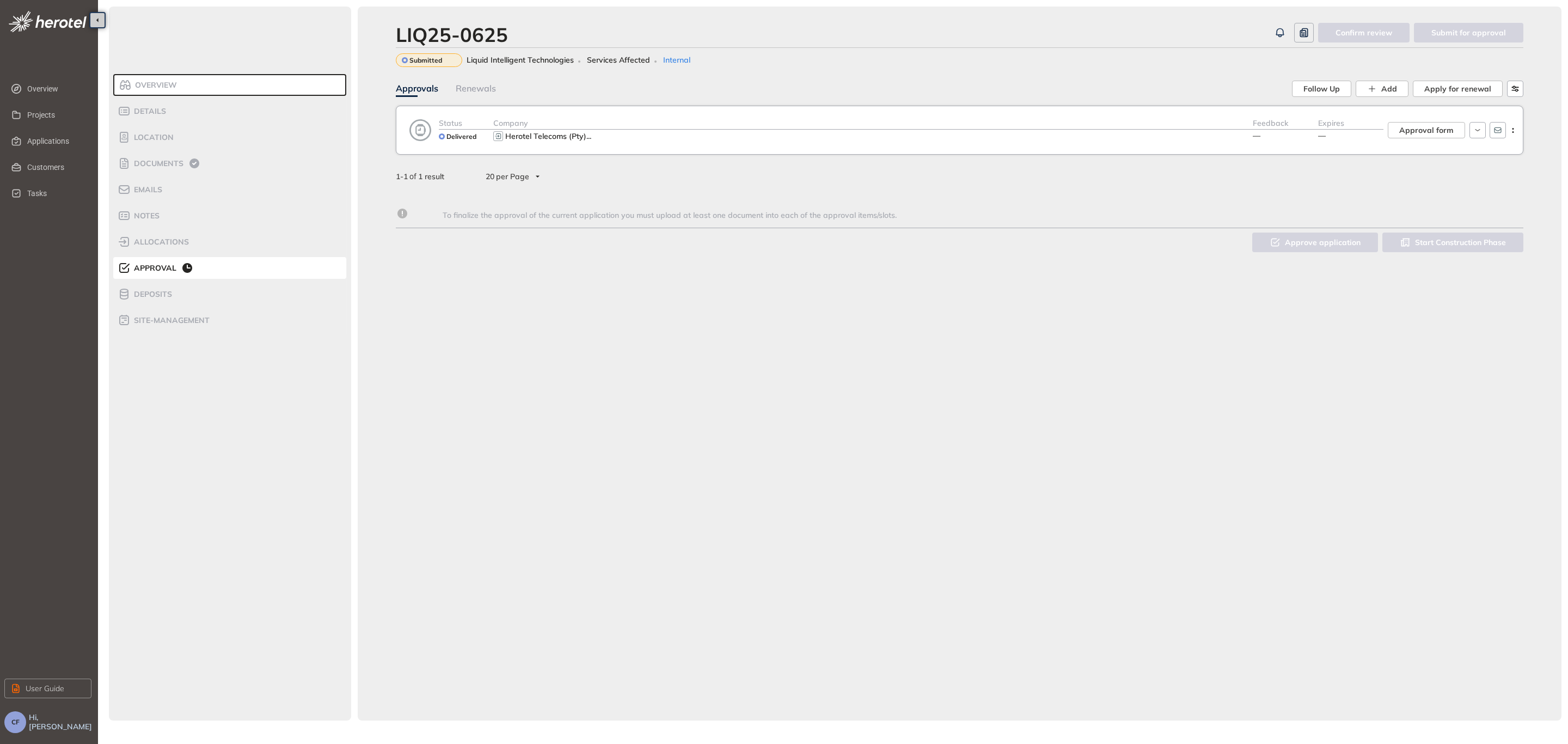
scroll to position [286, 0]
click at [978, 55] on div "Approved Liquid Intelligent Technologies Services Affected Internal" at bounding box center [959, 60] width 1127 height 13
click at [60, 135] on span "Applications" at bounding box center [55, 141] width 55 height 22
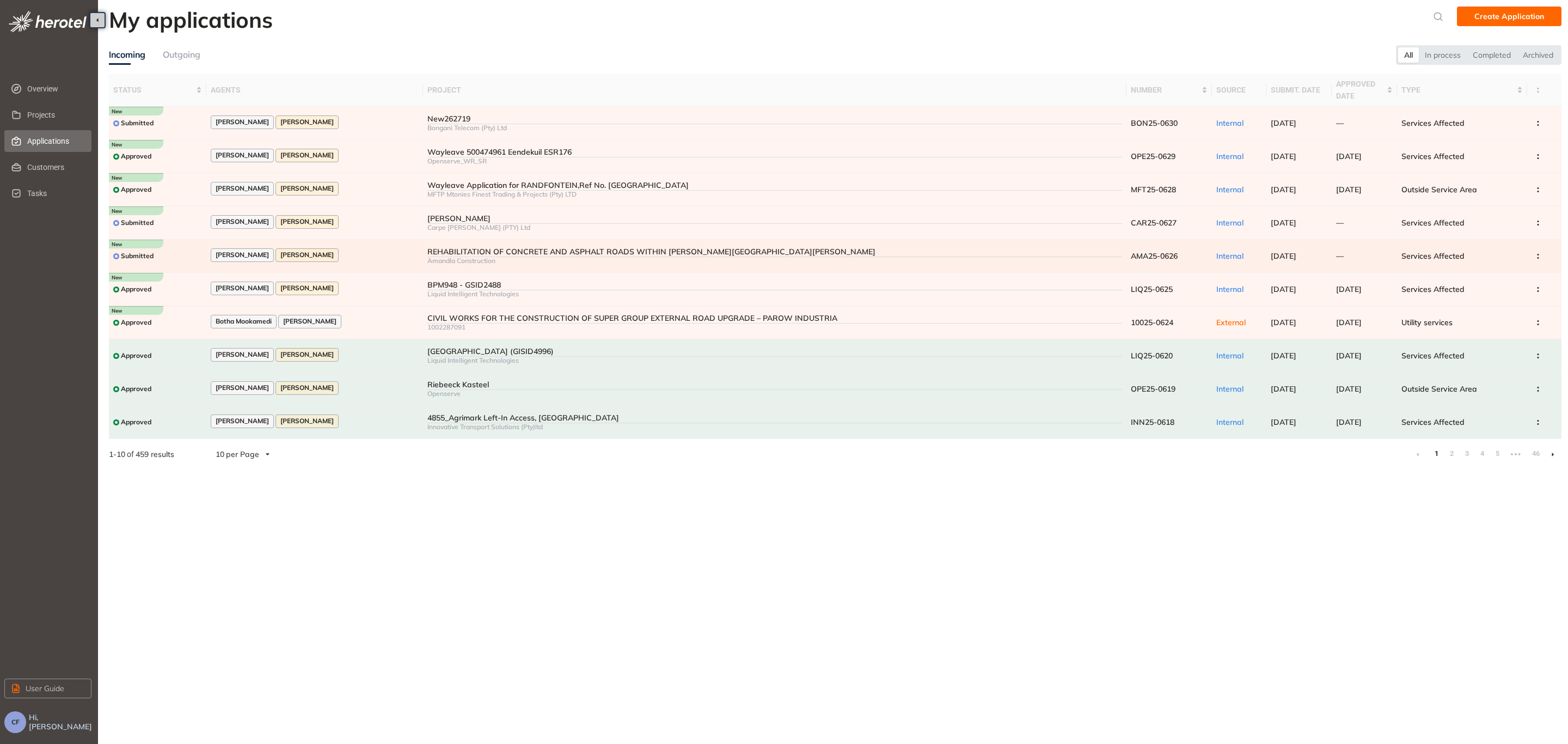
click at [462, 250] on div "REHABILITATION OF CONCRETE AND ASPHALT ROADS WITHIN [PERSON_NAME][GEOGRAPHIC_DA…" at bounding box center [774, 251] width 695 height 9
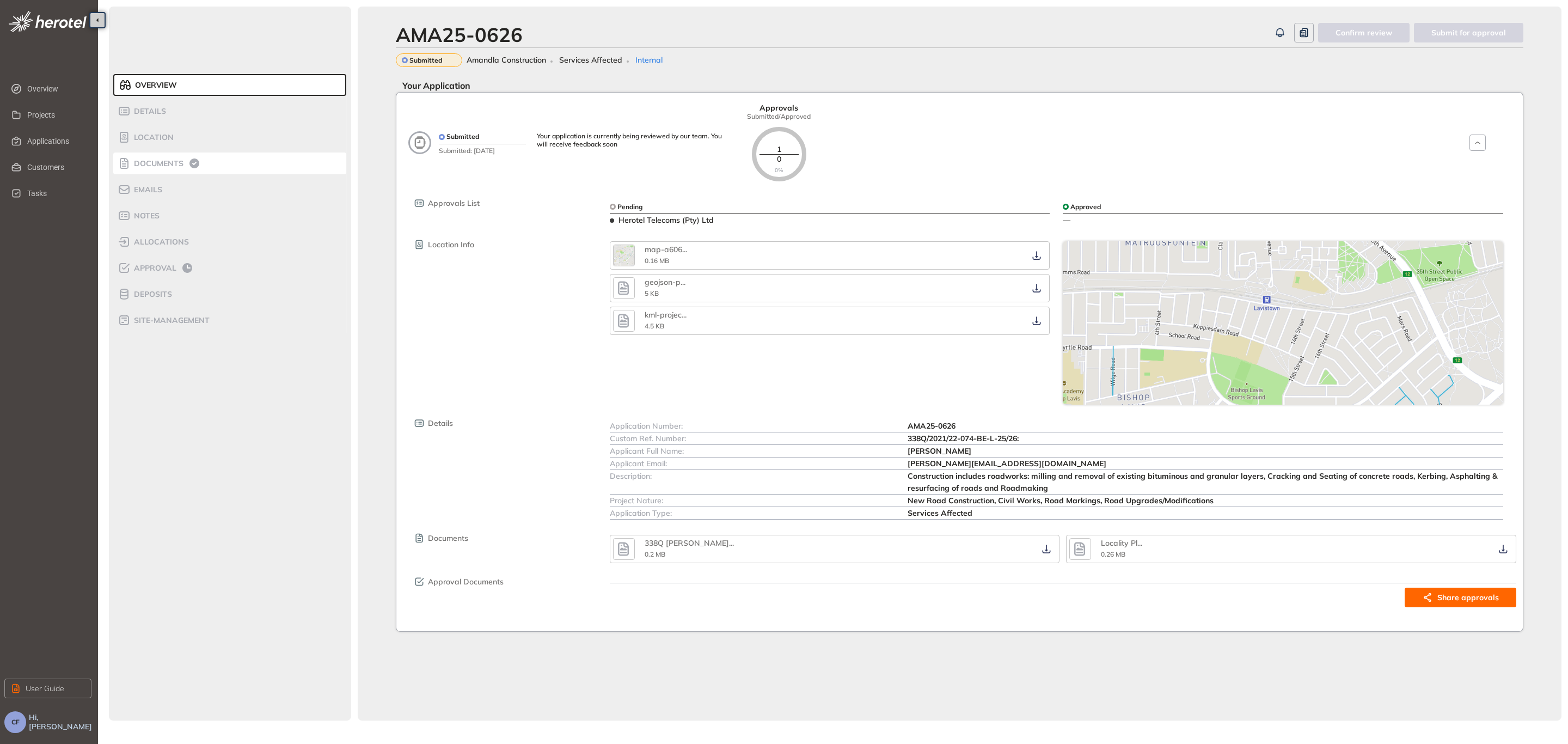
click at [186, 158] on div "Documents" at bounding box center [164, 163] width 93 height 13
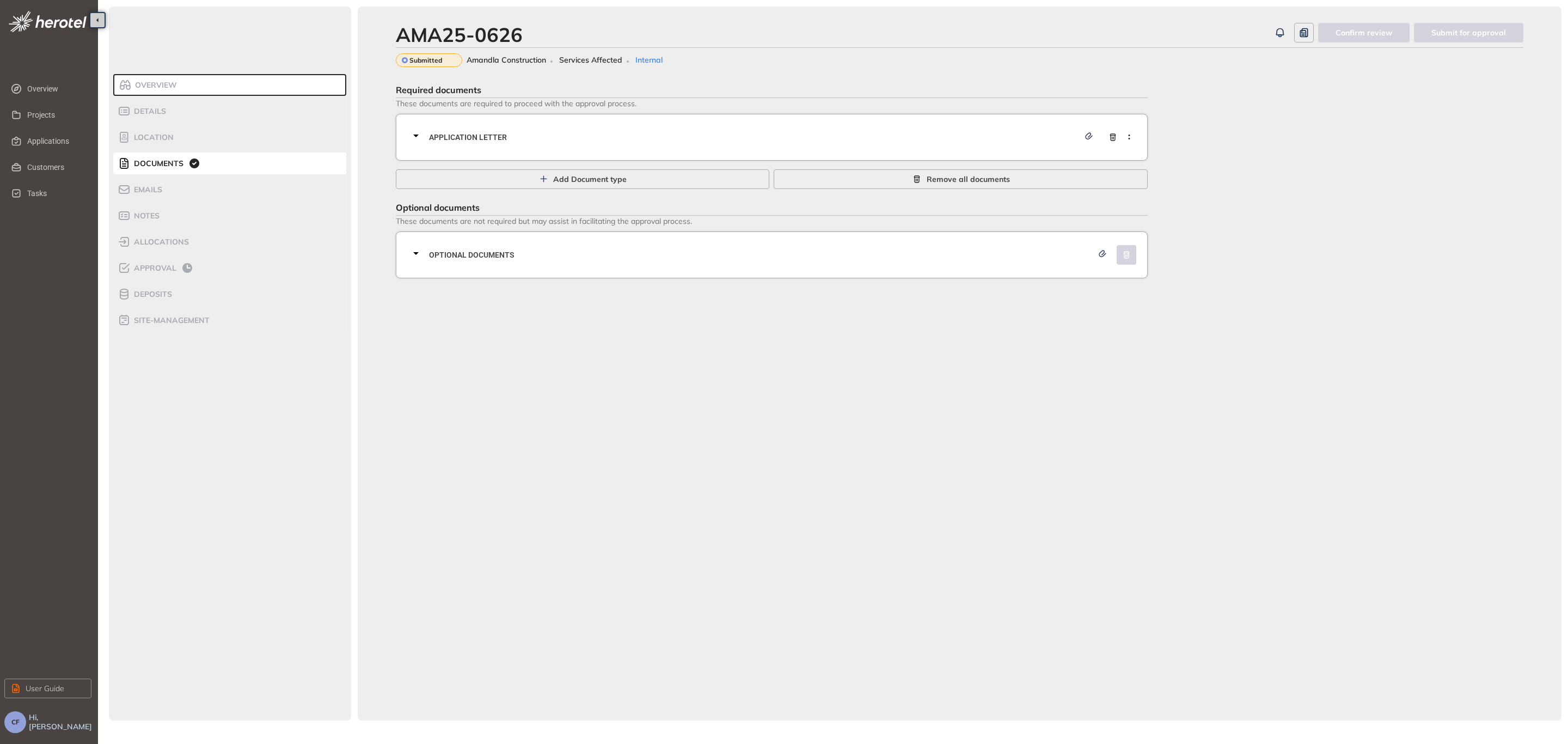
click at [602, 139] on span "Application letter" at bounding box center [754, 138] width 650 height 12
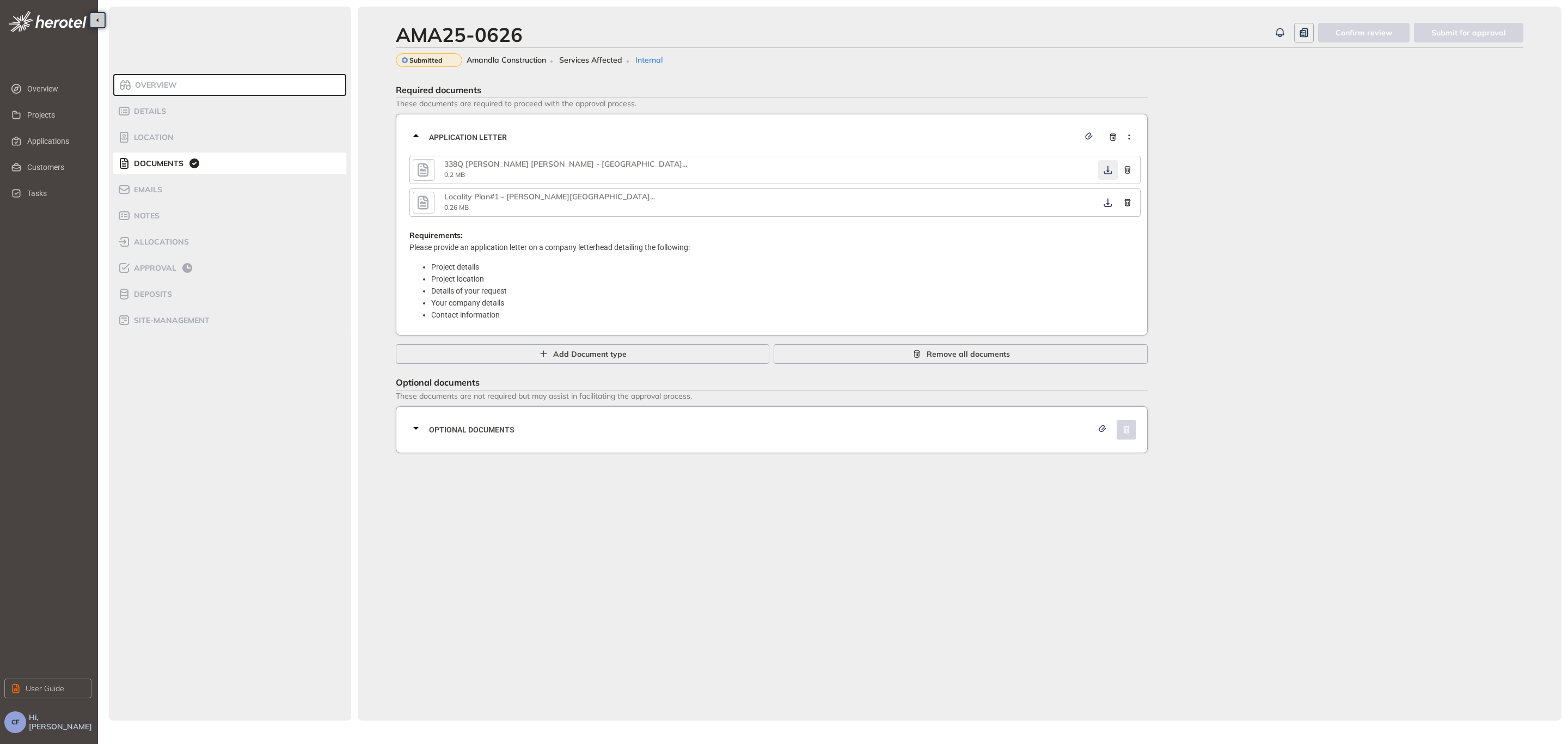
click at [1105, 169] on icon "button" at bounding box center [1108, 170] width 11 height 9
click at [1111, 199] on icon "button" at bounding box center [1108, 203] width 11 height 9
click at [919, 418] on div "Optional documents" at bounding box center [775, 430] width 731 height 33
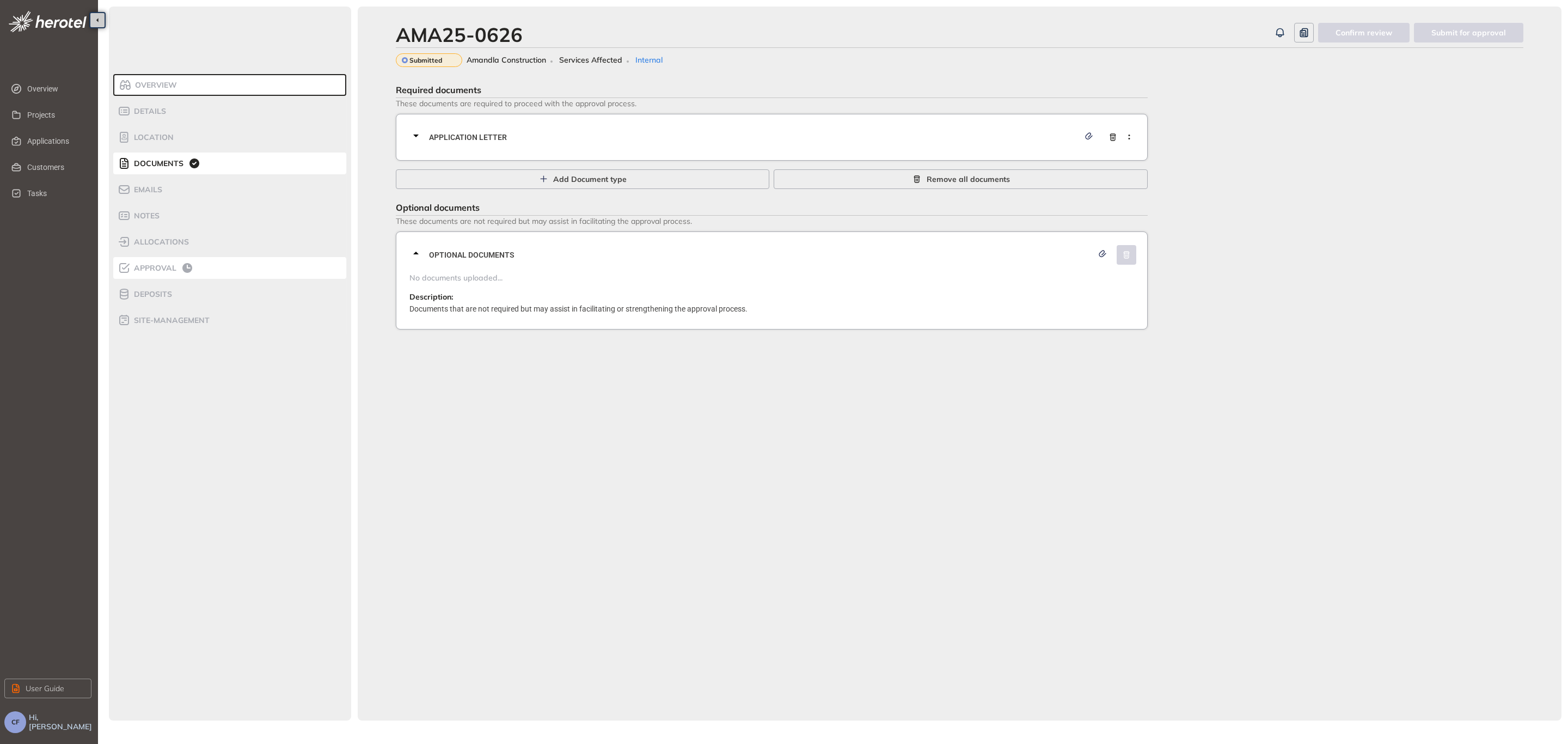
click at [173, 272] on span "Approval" at bounding box center [153, 268] width 46 height 9
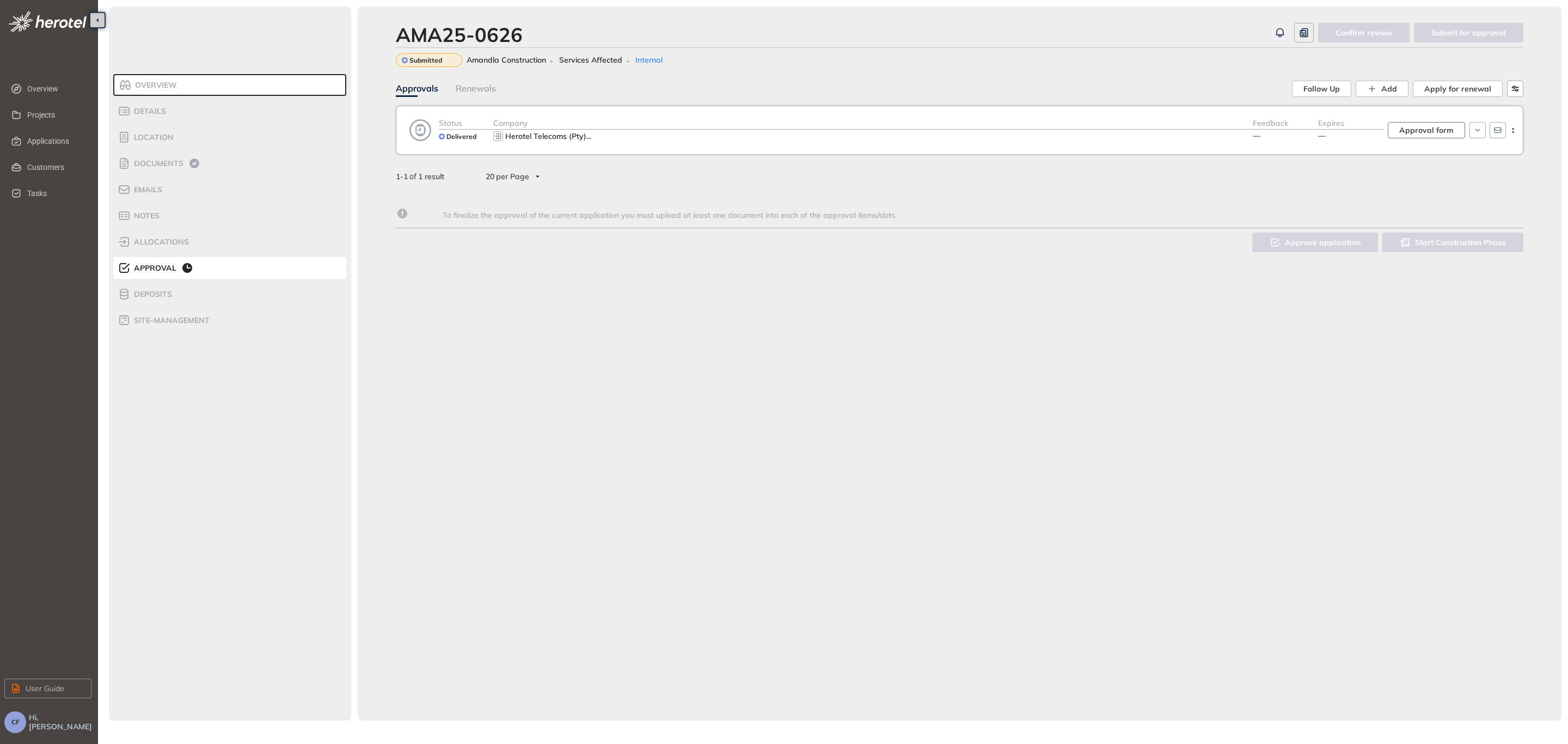
click at [1430, 132] on span "Approval form" at bounding box center [1426, 130] width 54 height 12
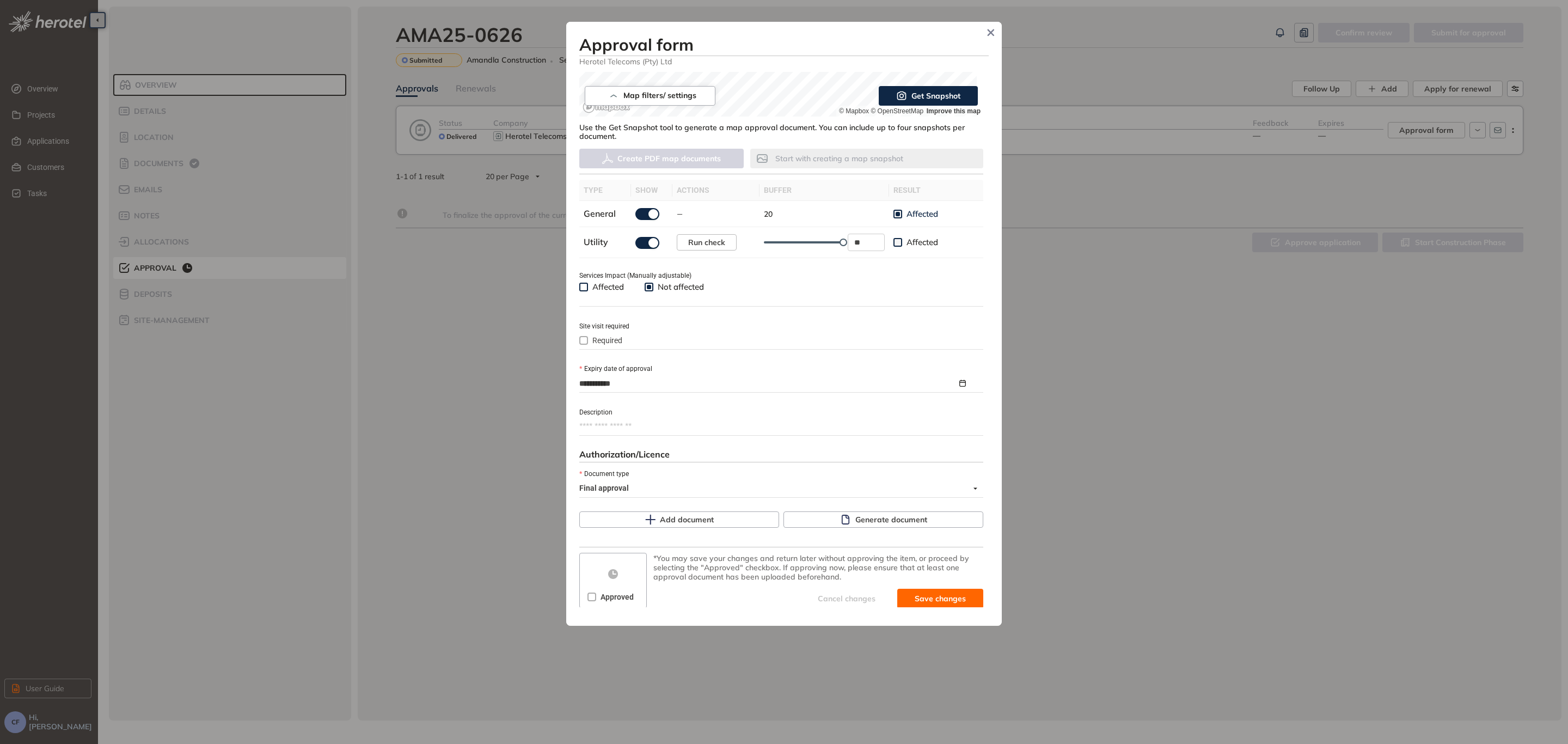
scroll to position [245, 0]
click at [905, 516] on span "Generate document" at bounding box center [891, 519] width 72 height 12
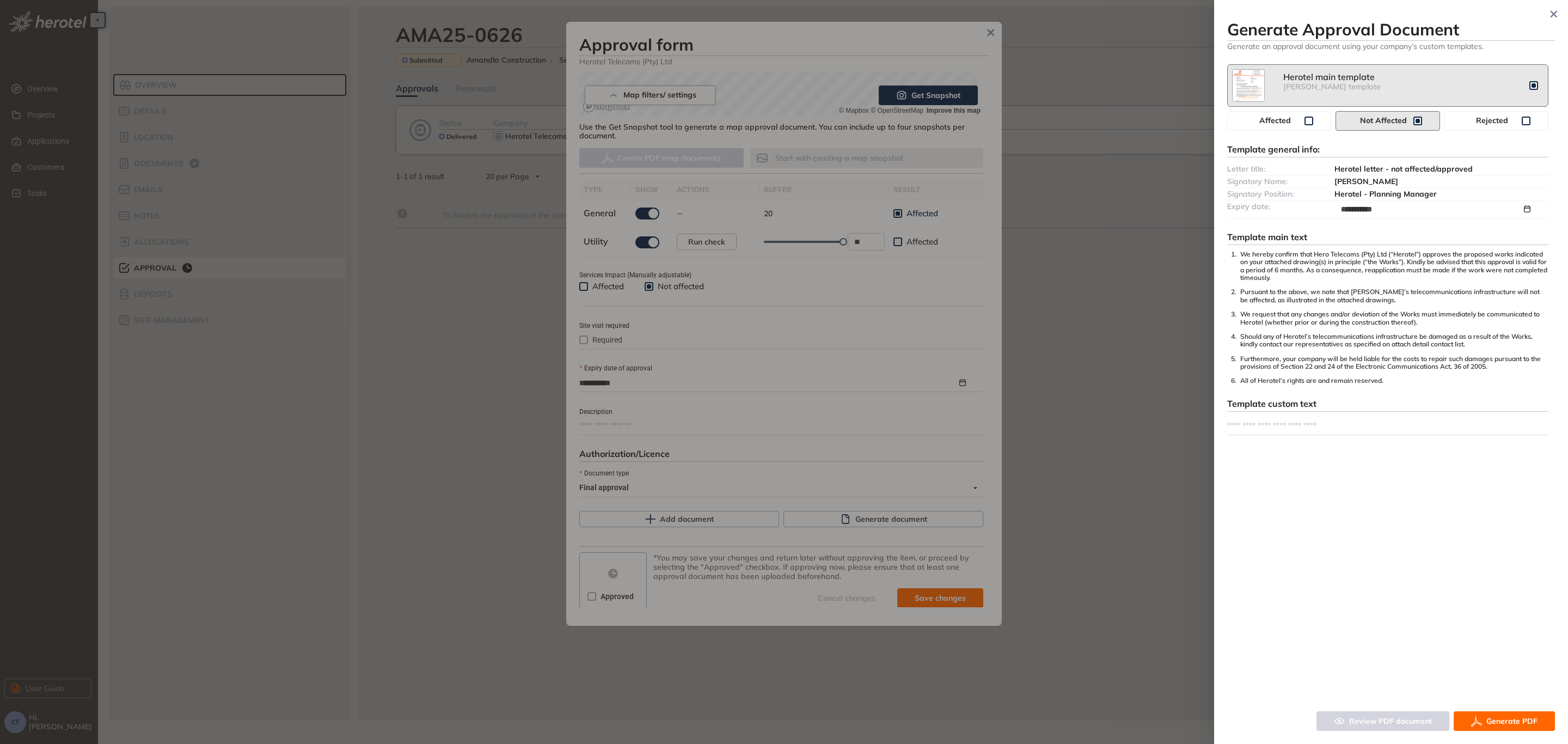
click at [1488, 723] on span "Generate PDF" at bounding box center [1512, 721] width 51 height 12
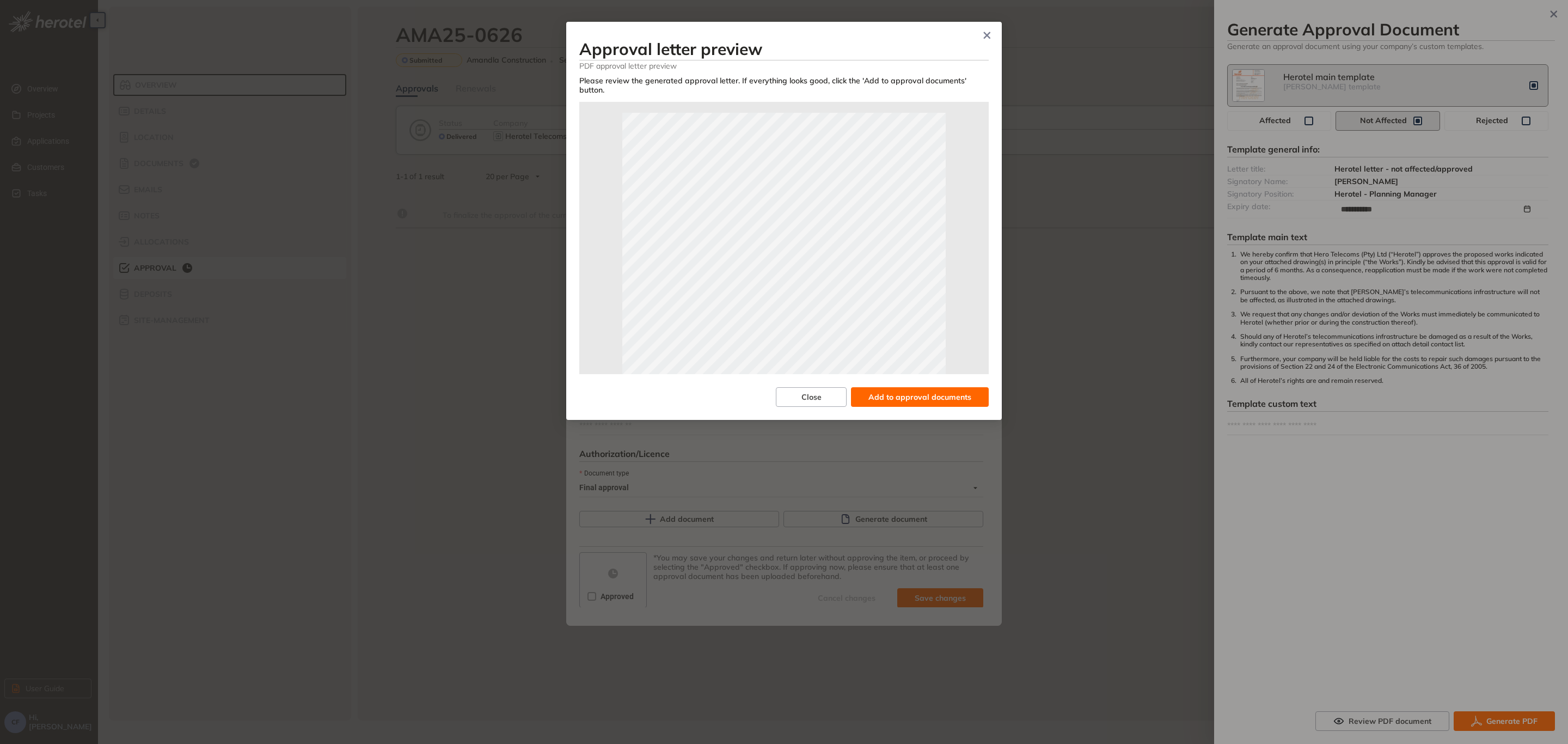
click at [900, 391] on span "Add to approval documents" at bounding box center [920, 397] width 103 height 12
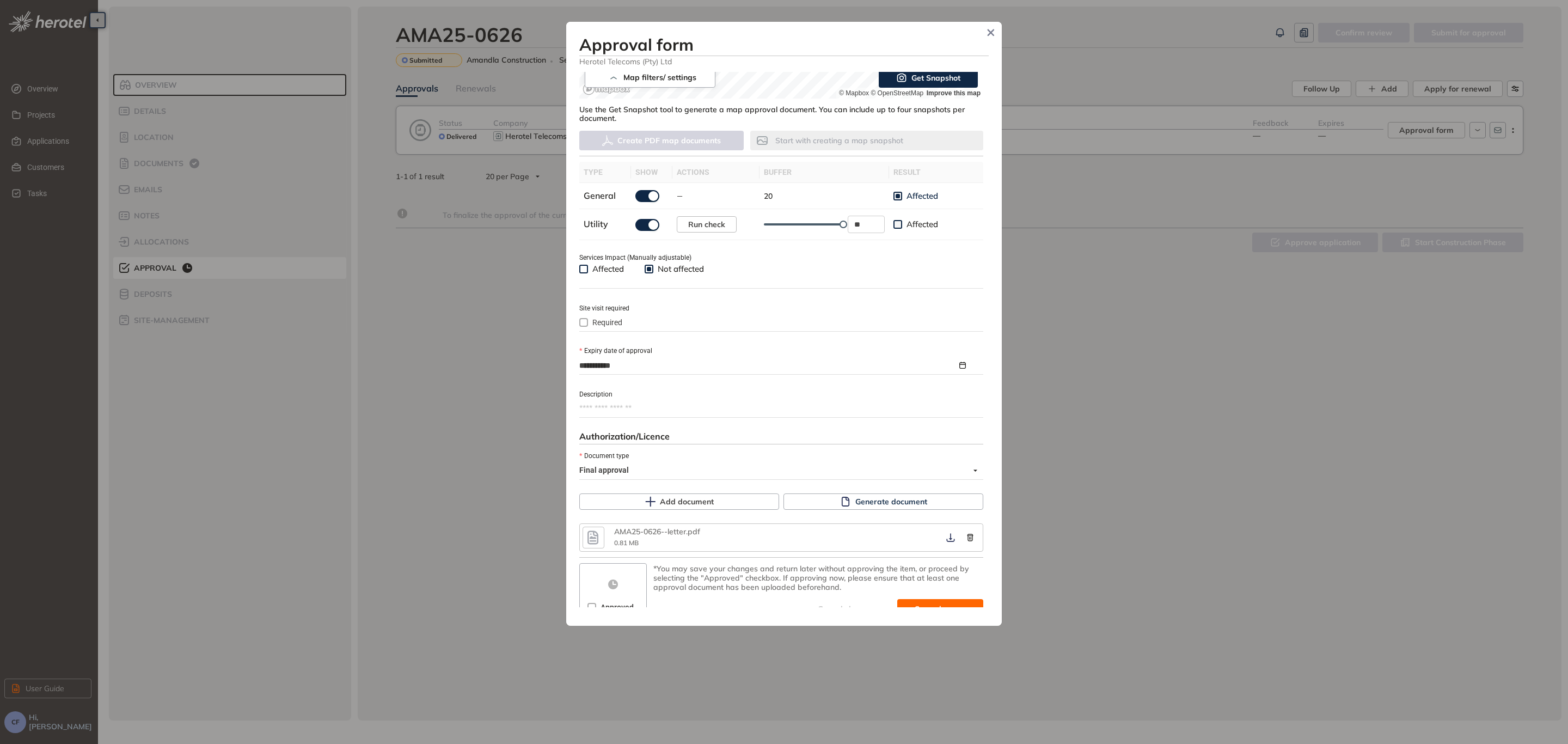
scroll to position [277, 0]
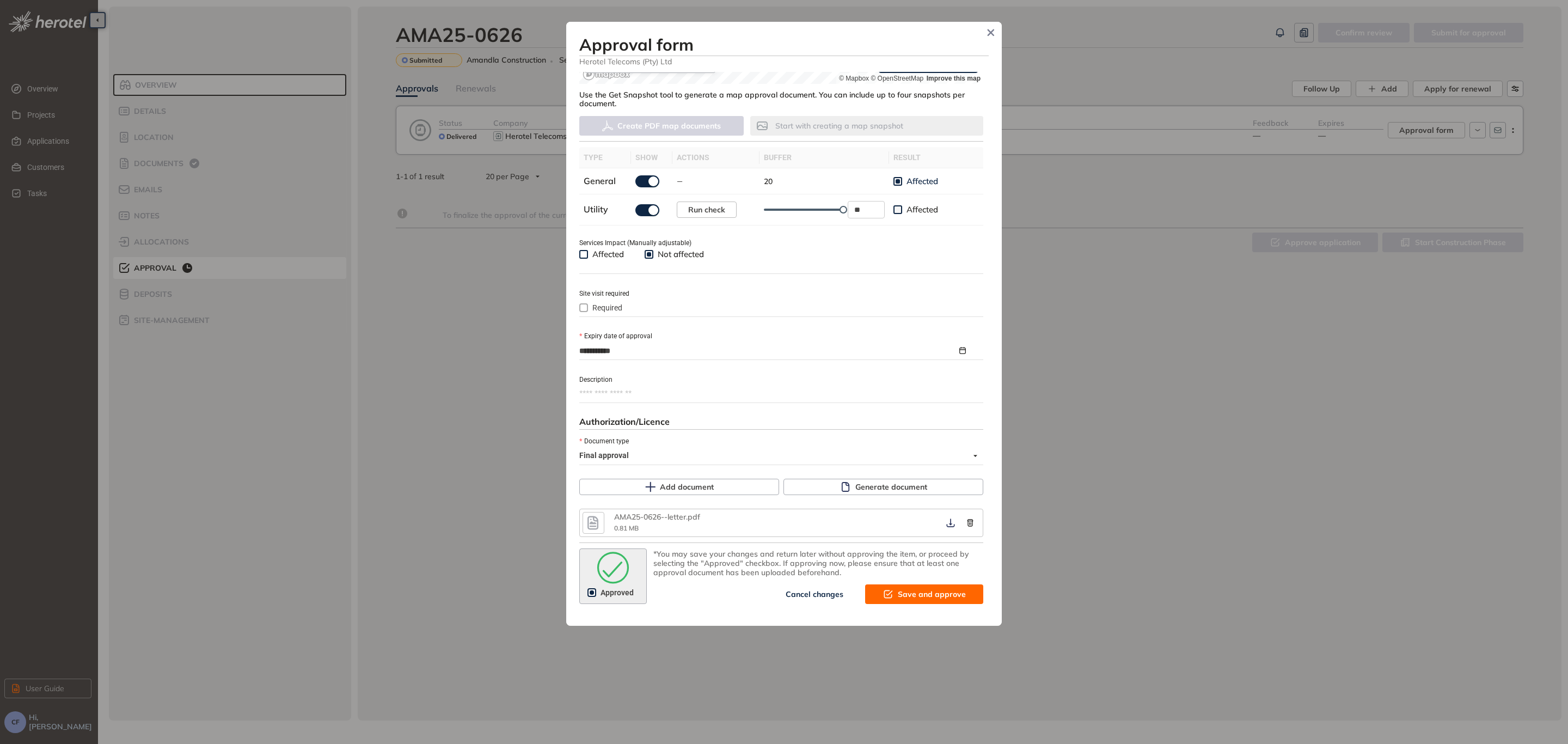
click at [900, 595] on span "Save and approve" at bounding box center [932, 594] width 68 height 12
type textarea "**********"
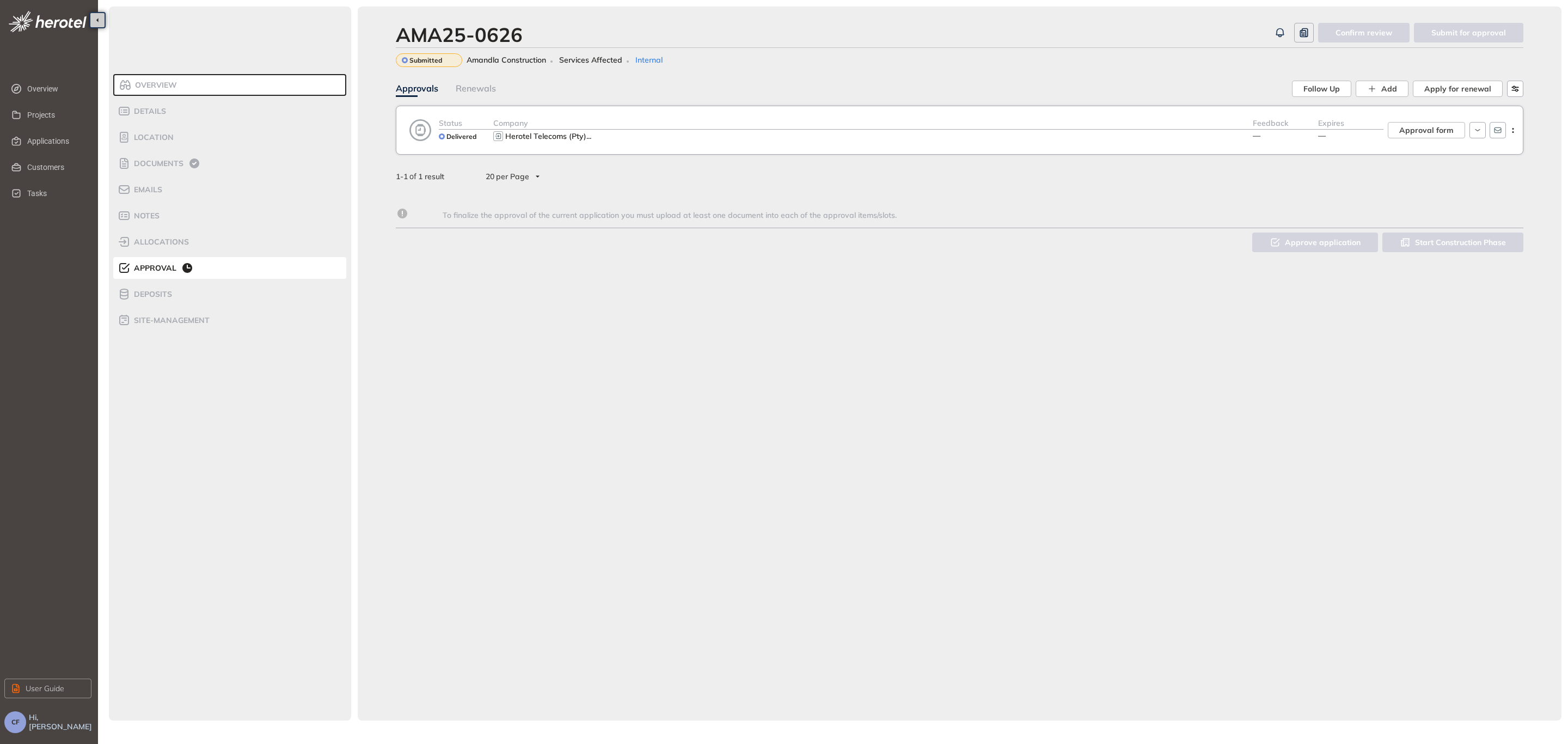
scroll to position [286, 0]
click at [1054, 130] on div "Herotel Telecoms (Pty) ..." at bounding box center [873, 136] width 760 height 13
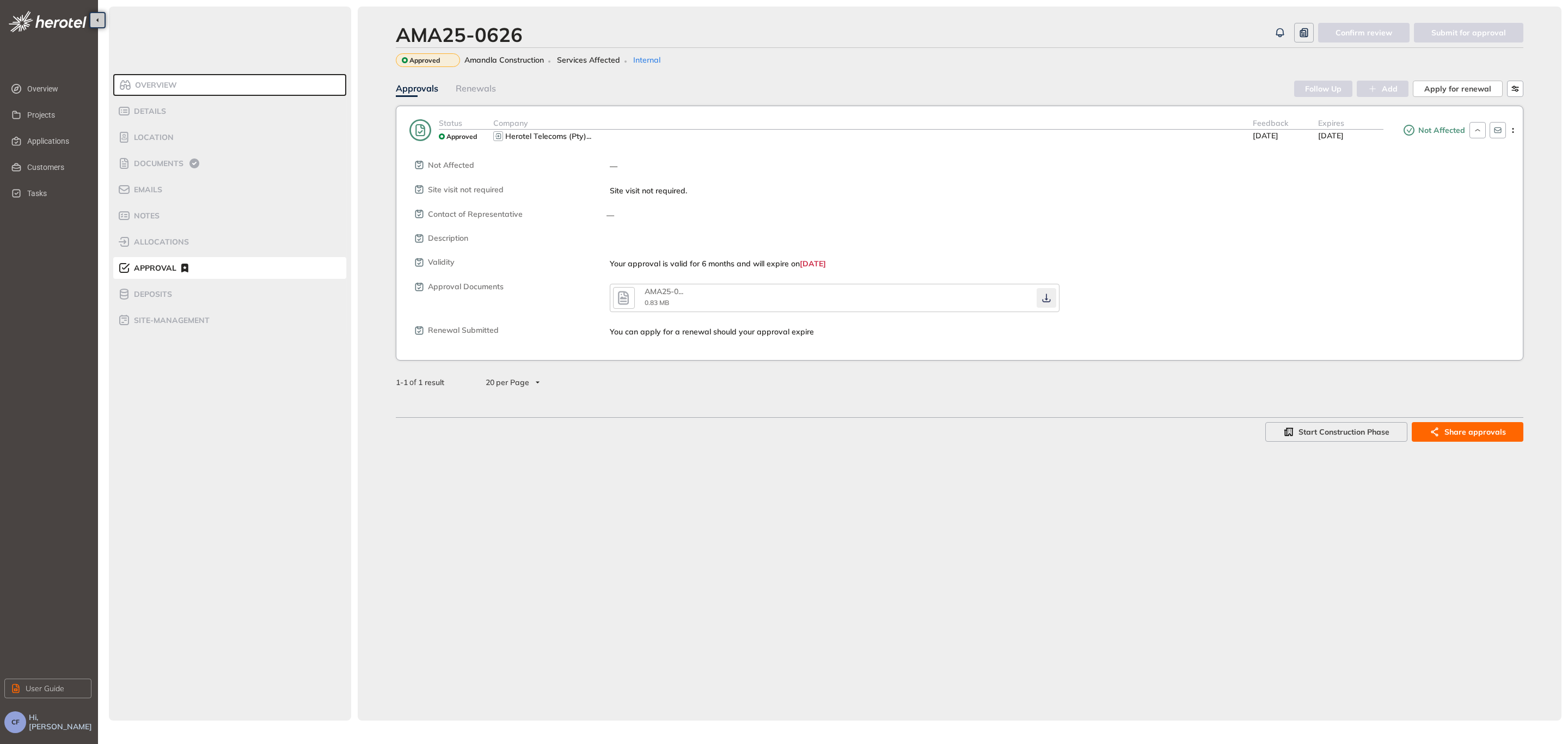
click at [1052, 300] on button "button" at bounding box center [1046, 298] width 19 height 19
click at [1043, 290] on button "button" at bounding box center [1046, 298] width 19 height 19
click at [1091, 466] on div "AMA25-0626 Confirm review Submit for approval Approved Amandla Construction Ser…" at bounding box center [960, 363] width 1204 height 714
click at [1054, 302] on button "button" at bounding box center [1046, 298] width 19 height 19
click at [1045, 291] on button "button" at bounding box center [1046, 298] width 19 height 19
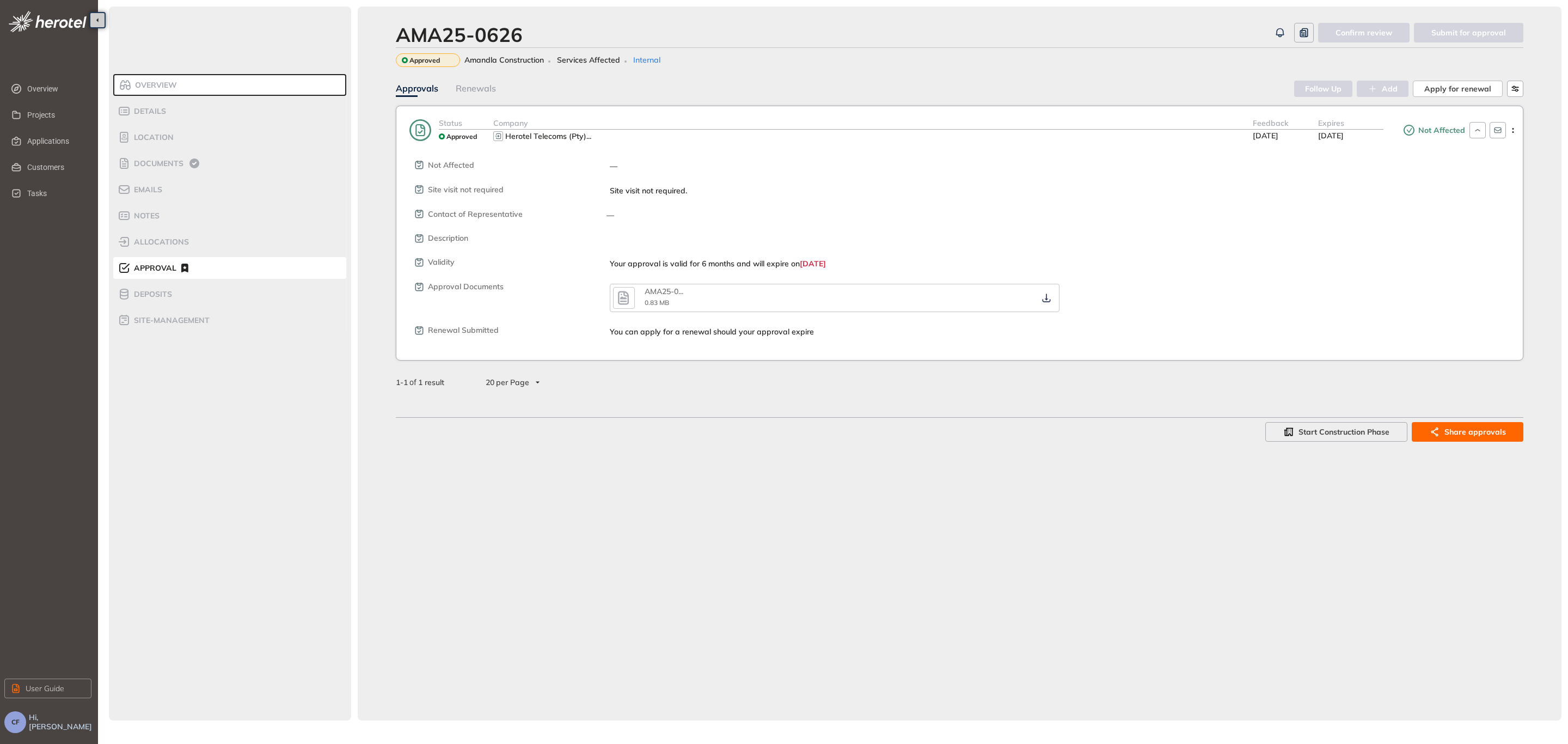
drag, startPoint x: 691, startPoint y: 298, endPoint x: 641, endPoint y: 291, distance: 50.5
click at [690, 298] on div "AMA25-0 ... 0.83 MB" at bounding box center [841, 297] width 393 height 21
click at [625, 291] on icon "button" at bounding box center [623, 298] width 16 height 19
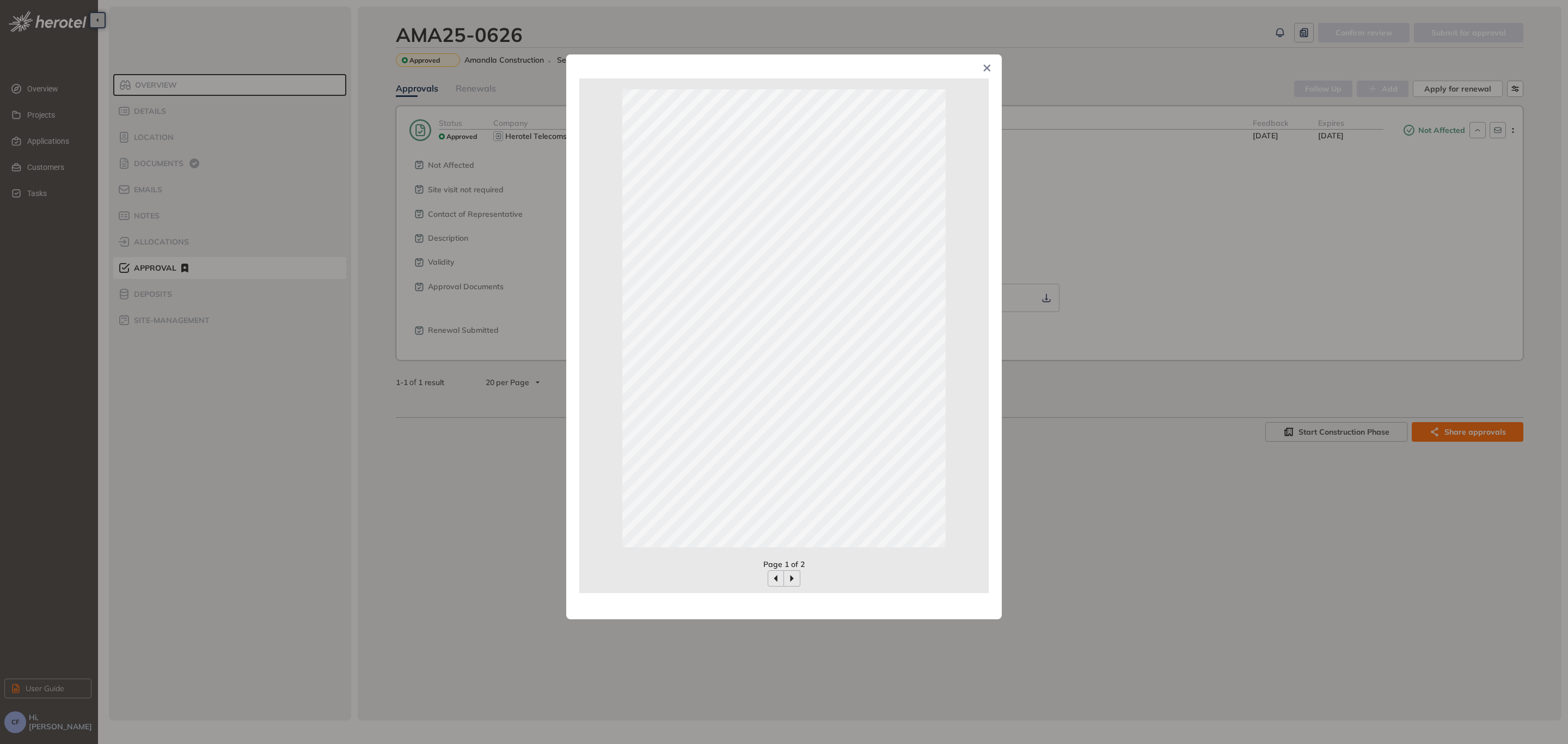
click at [993, 65] on span "Close" at bounding box center [987, 69] width 29 height 29
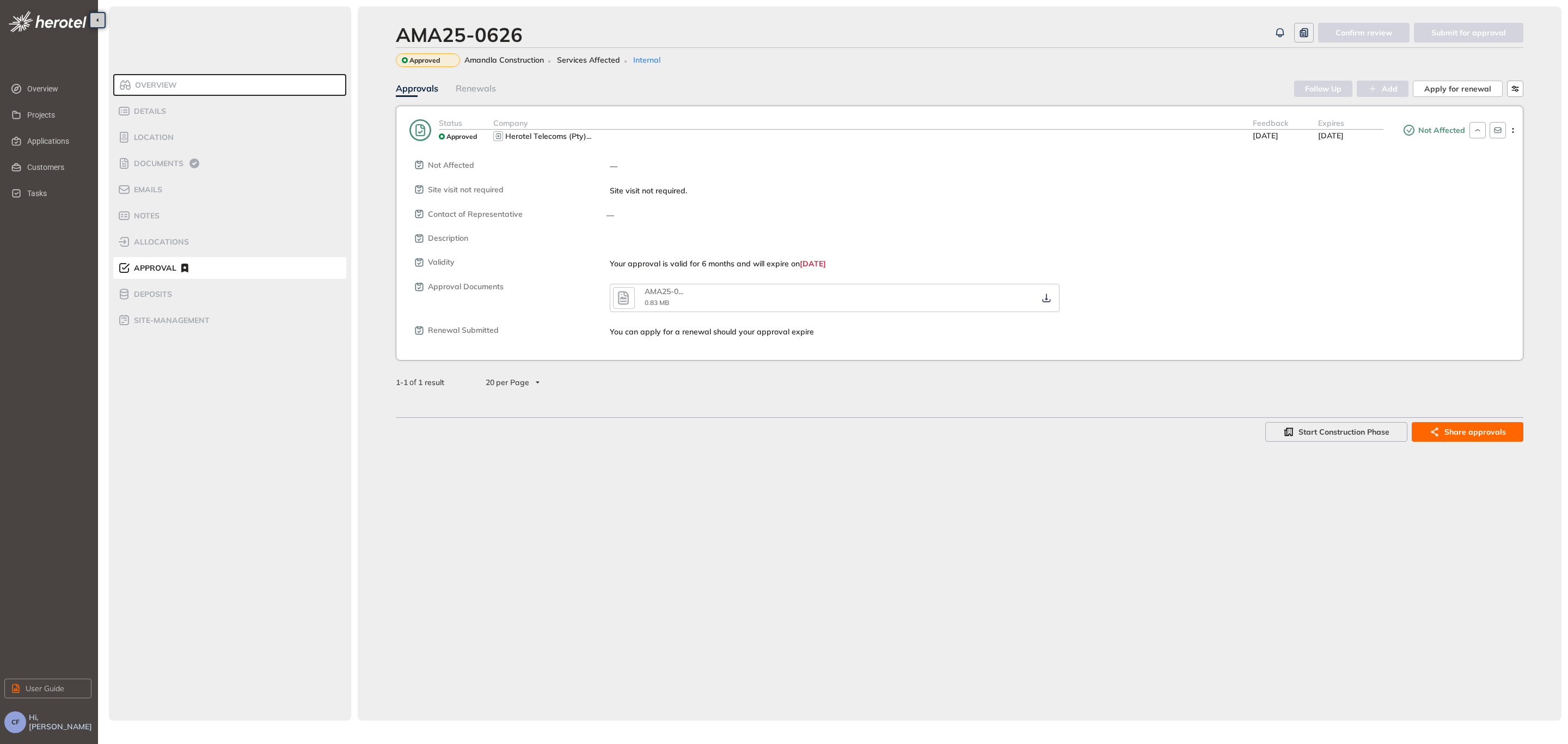
click at [817, 279] on div "Not Affected — Site visit not required Site visit not required. Contact of Repr…" at bounding box center [968, 239] width 1110 height 193
click at [875, 300] on div "AMA25-0 ... 0.83 MB" at bounding box center [841, 297] width 393 height 21
click at [1055, 299] on button "button" at bounding box center [1046, 298] width 19 height 19
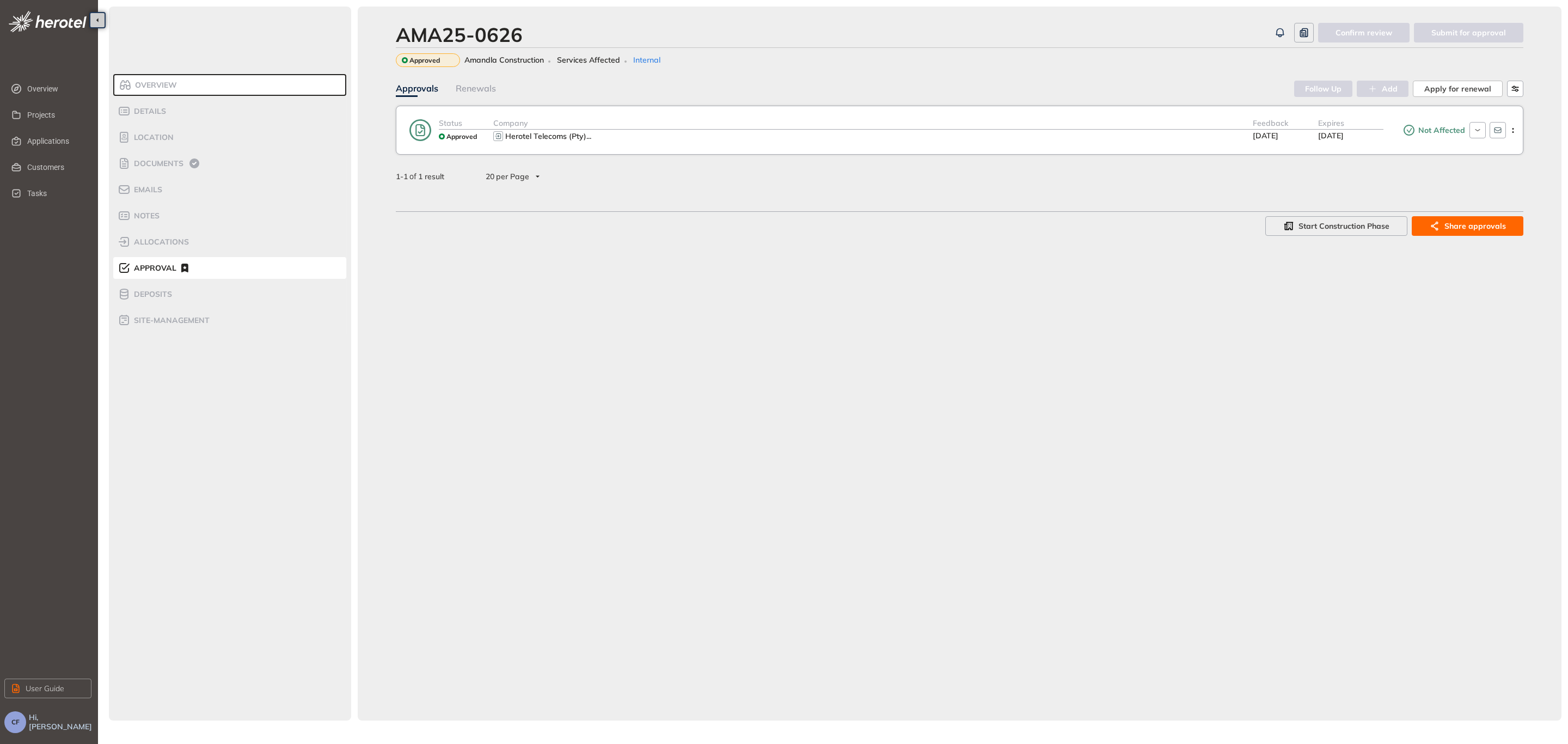
click at [999, 122] on div "Company" at bounding box center [873, 123] width 760 height 13
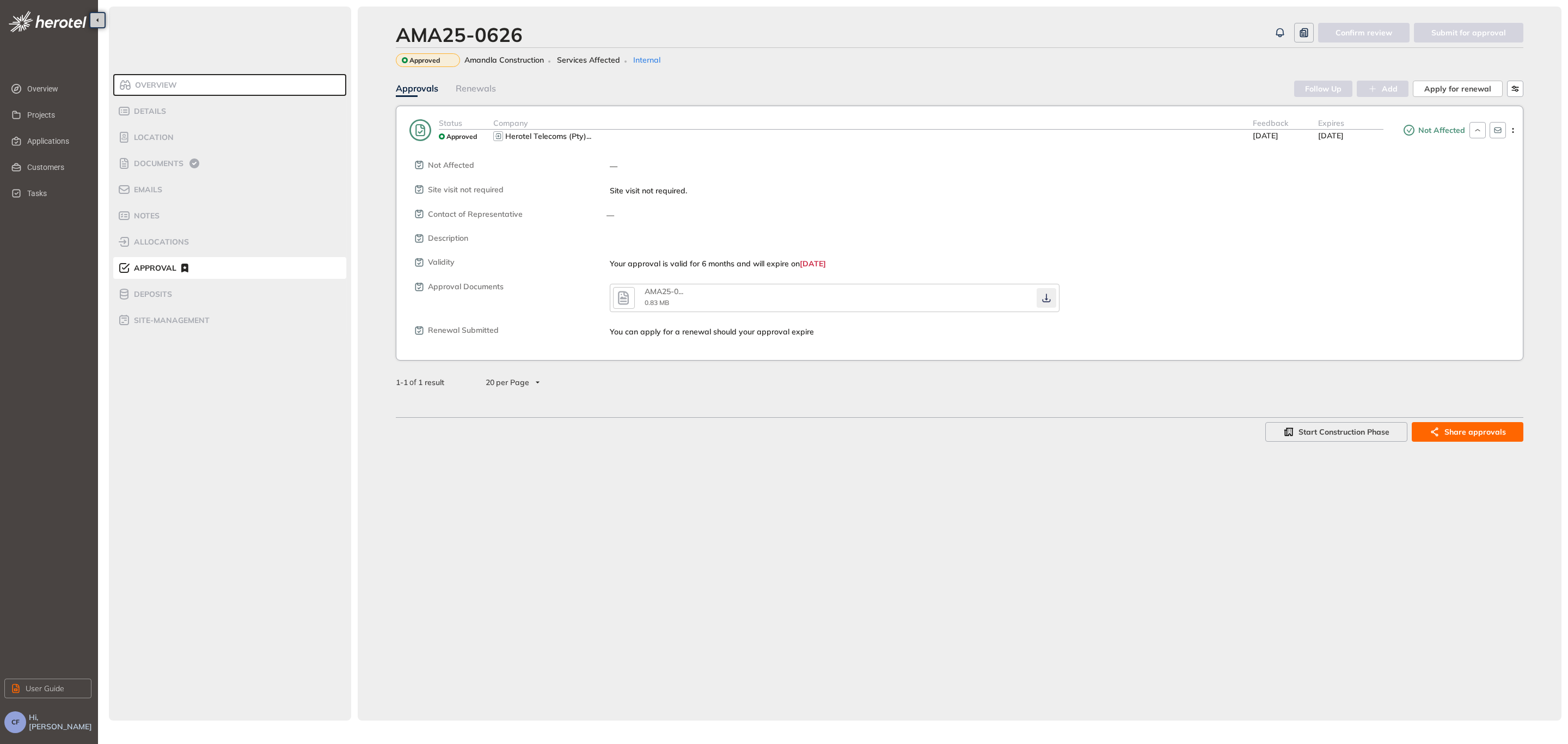
click at [1047, 293] on icon "button" at bounding box center [1046, 298] width 11 height 9
click at [150, 155] on li "Documents" at bounding box center [229, 163] width 233 height 22
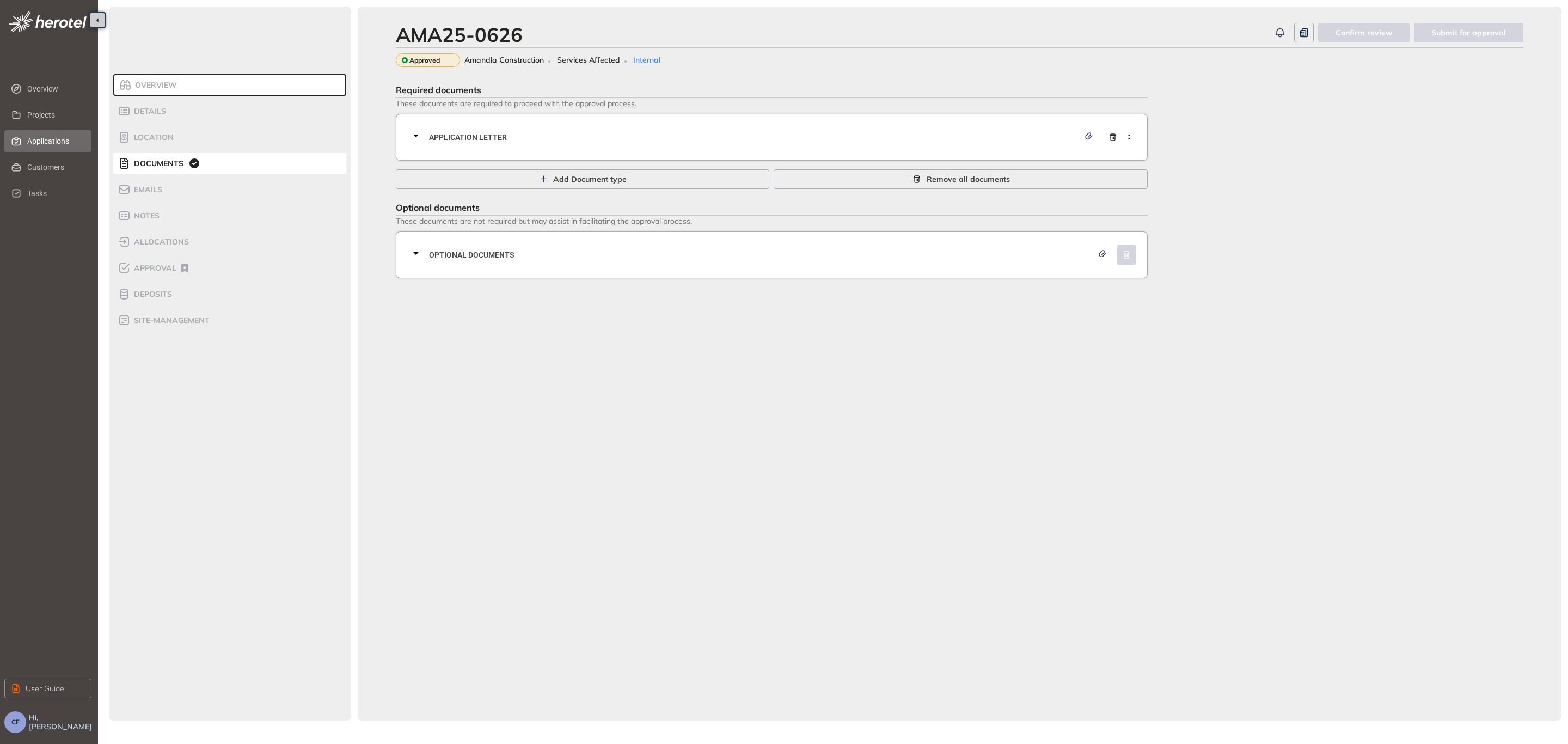
click at [61, 139] on span "Applications" at bounding box center [55, 141] width 55 height 22
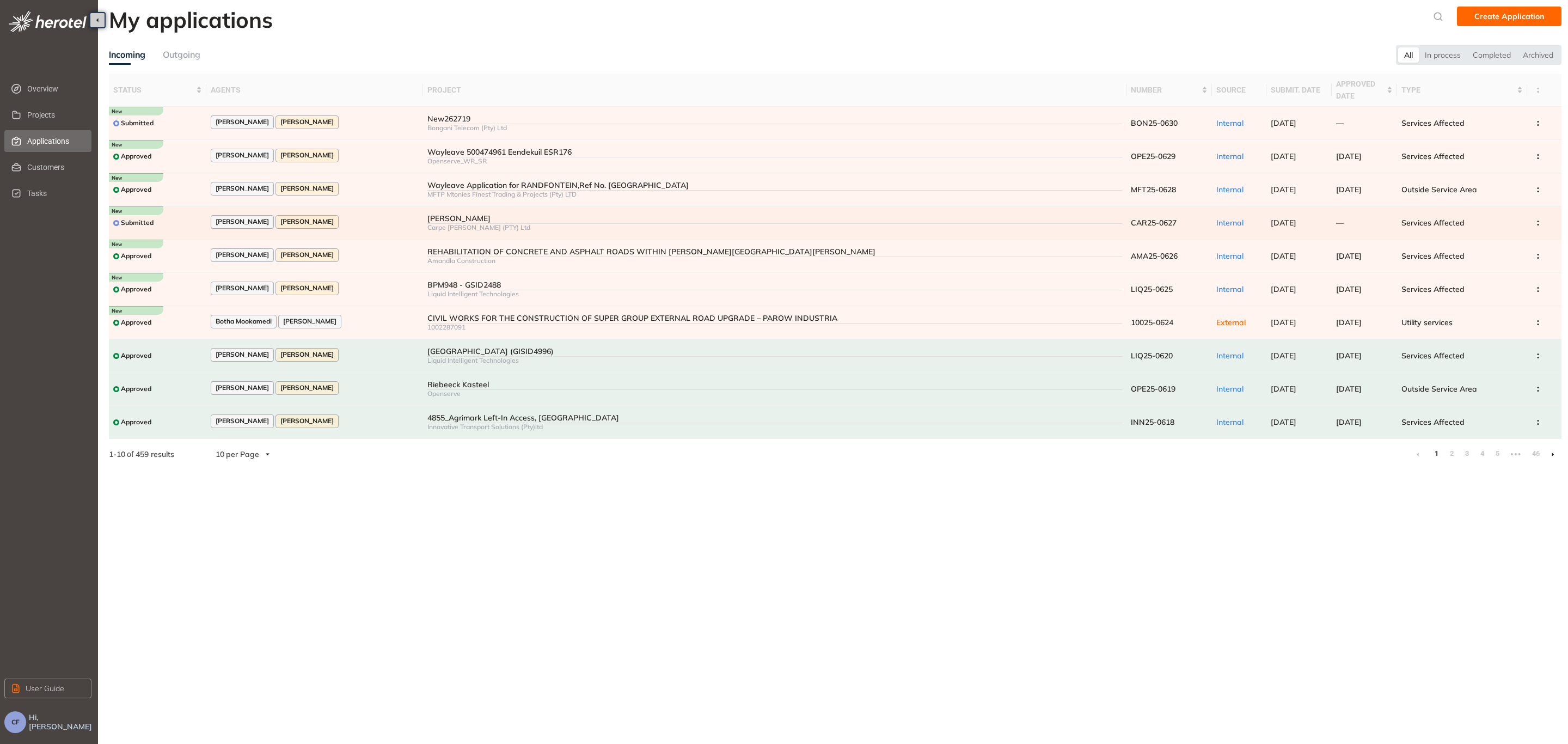
click at [397, 214] on td "[PERSON_NAME] [PERSON_NAME]" at bounding box center [315, 223] width 217 height 33
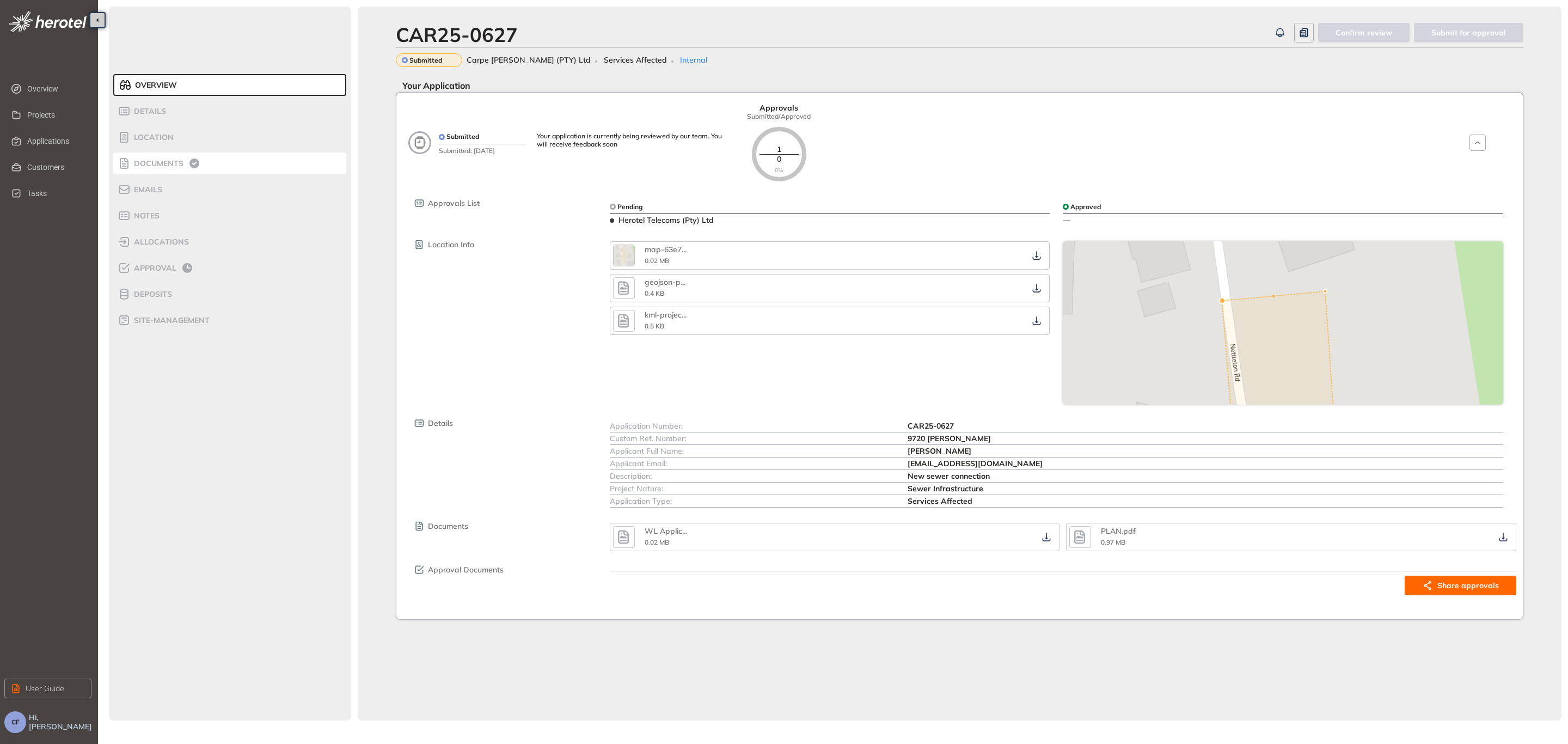
click at [160, 157] on div "Documents" at bounding box center [164, 163] width 93 height 13
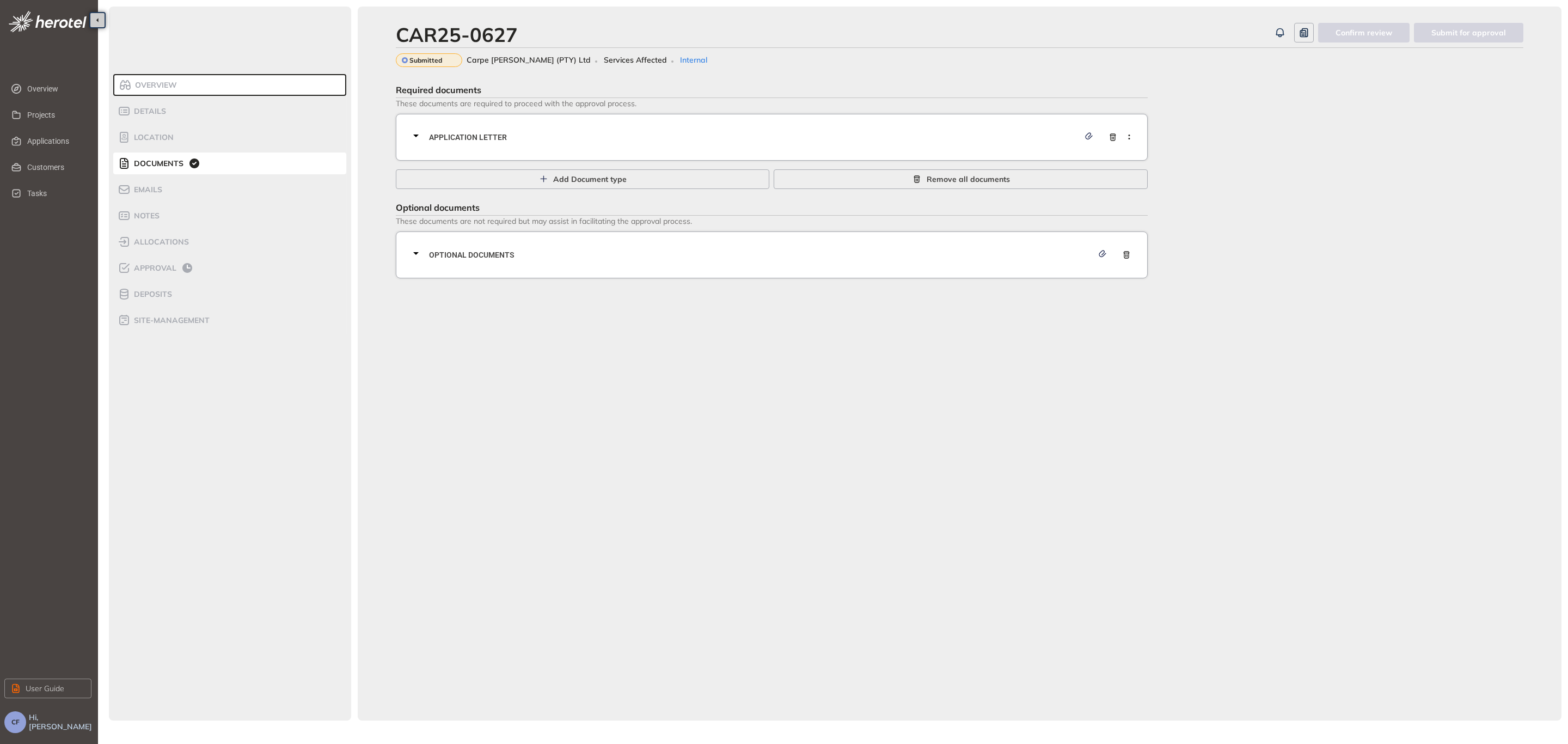
click at [796, 130] on div "Application letter" at bounding box center [775, 138] width 731 height 33
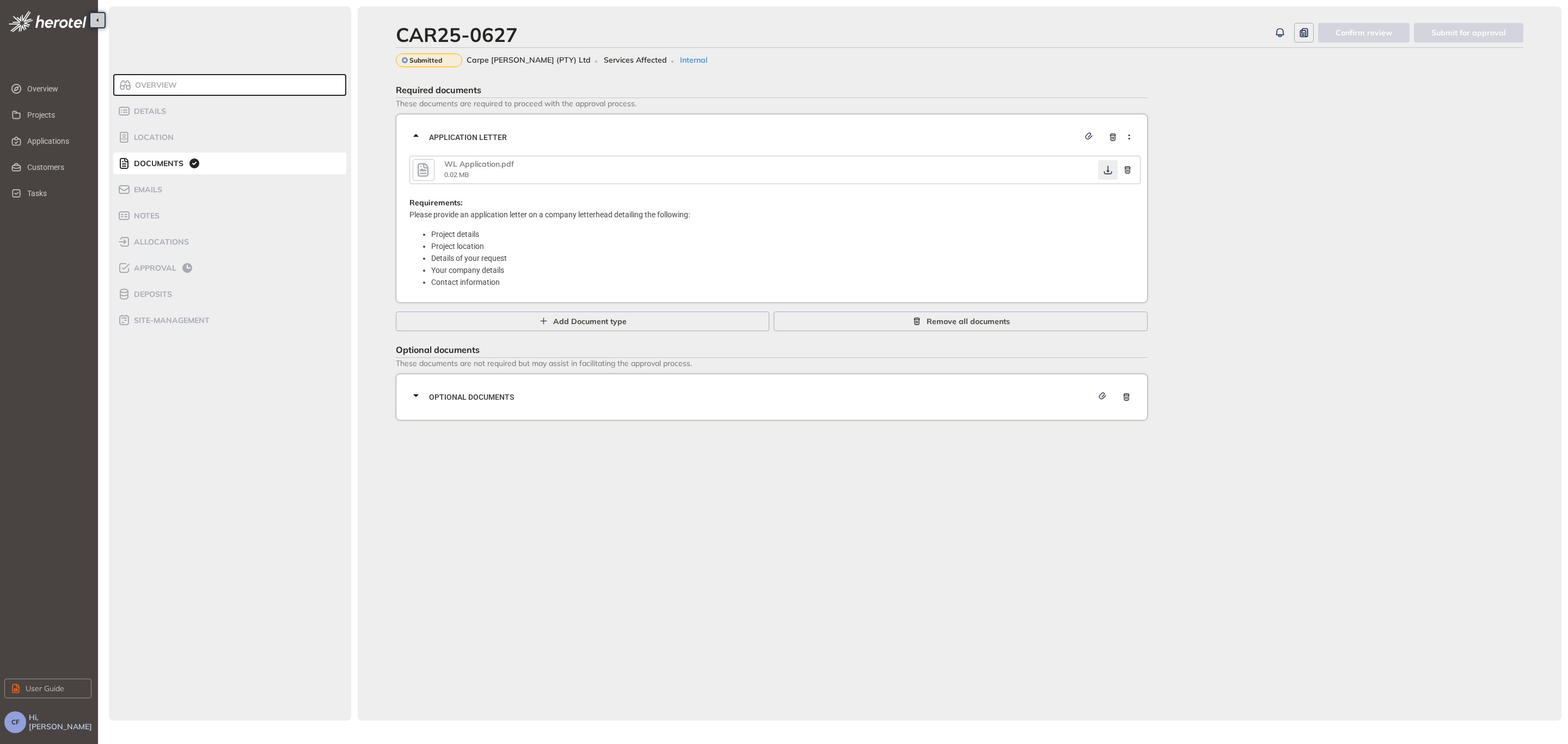
click at [1110, 170] on icon "button" at bounding box center [1108, 170] width 11 height 9
click at [964, 393] on span "Optional documents" at bounding box center [761, 397] width 663 height 12
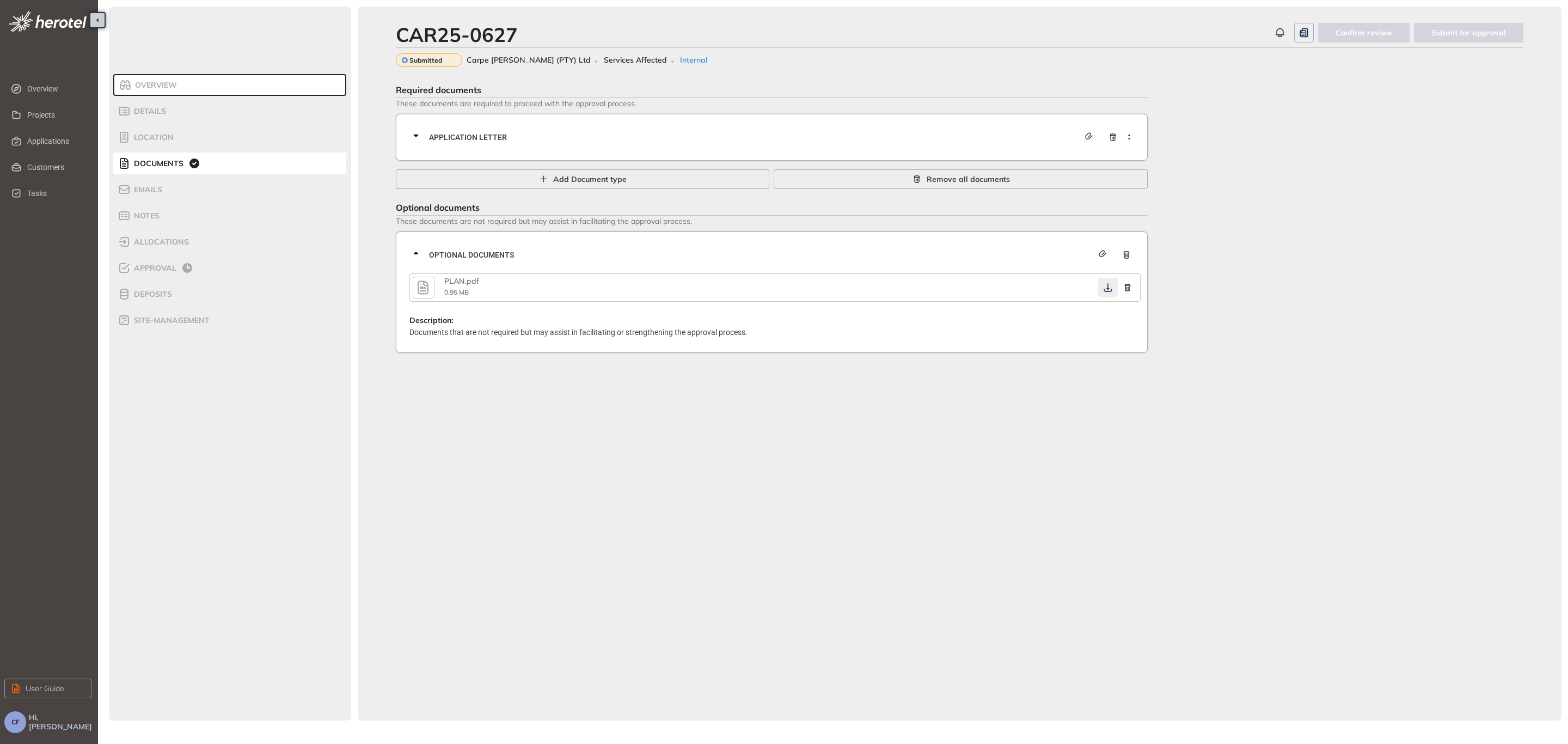
click at [1108, 279] on button "button" at bounding box center [1108, 287] width 19 height 19
click at [1114, 289] on button "button" at bounding box center [1108, 287] width 19 height 19
click at [693, 137] on span "Application letter" at bounding box center [754, 138] width 650 height 12
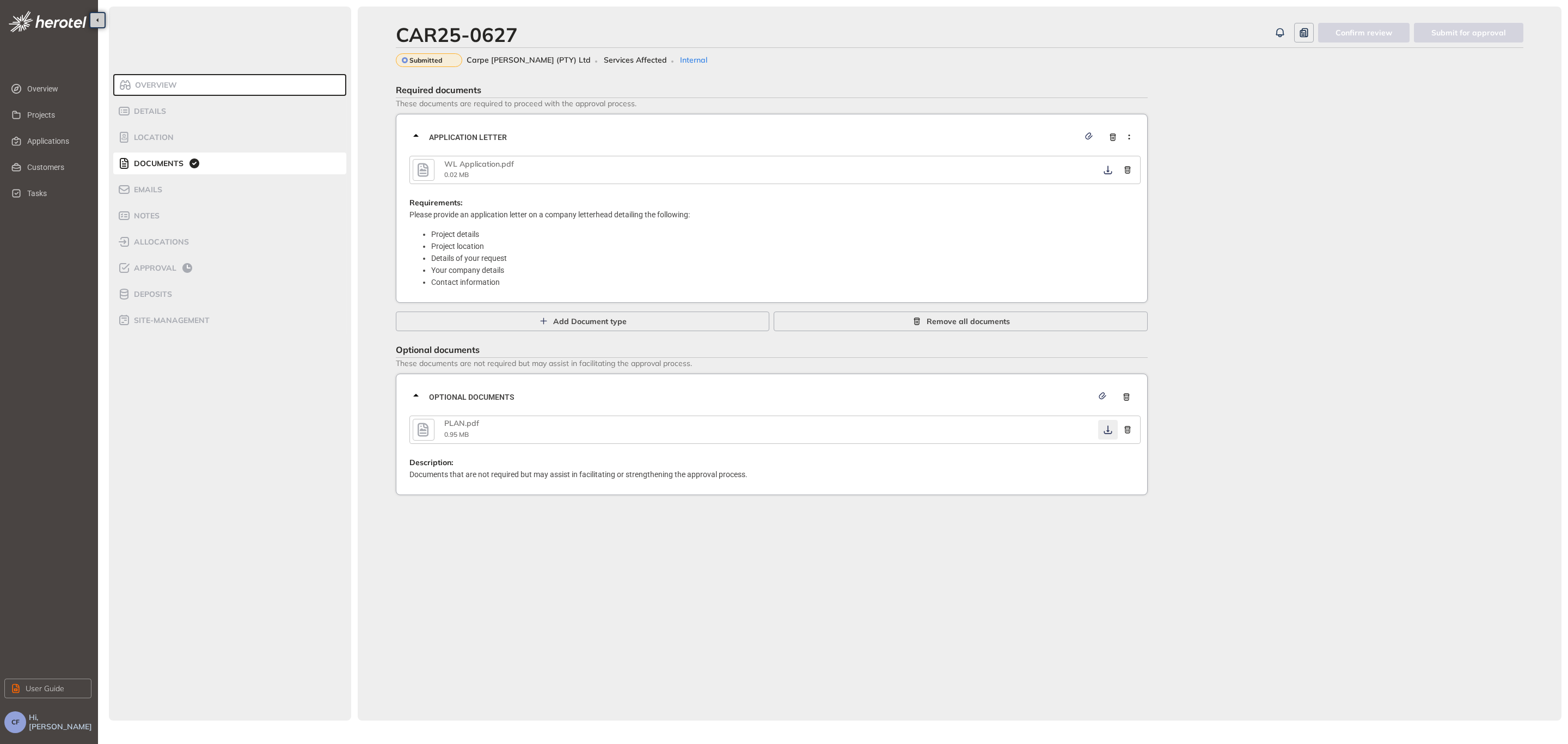
click at [1102, 426] on icon "button" at bounding box center [1108, 430] width 11 height 9
click at [141, 269] on span "Approval" at bounding box center [153, 268] width 46 height 9
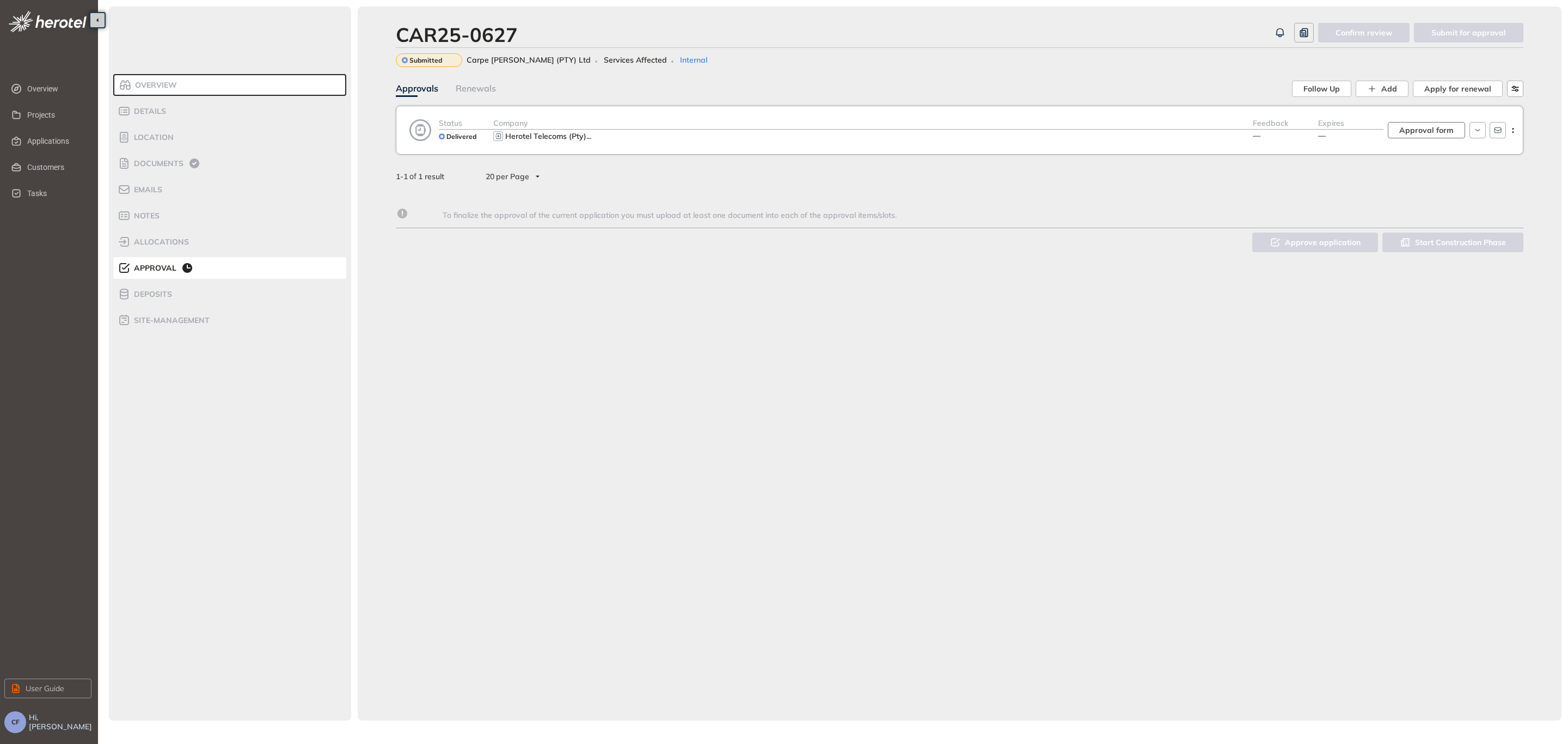
click at [1432, 127] on span "Approval form" at bounding box center [1426, 130] width 54 height 12
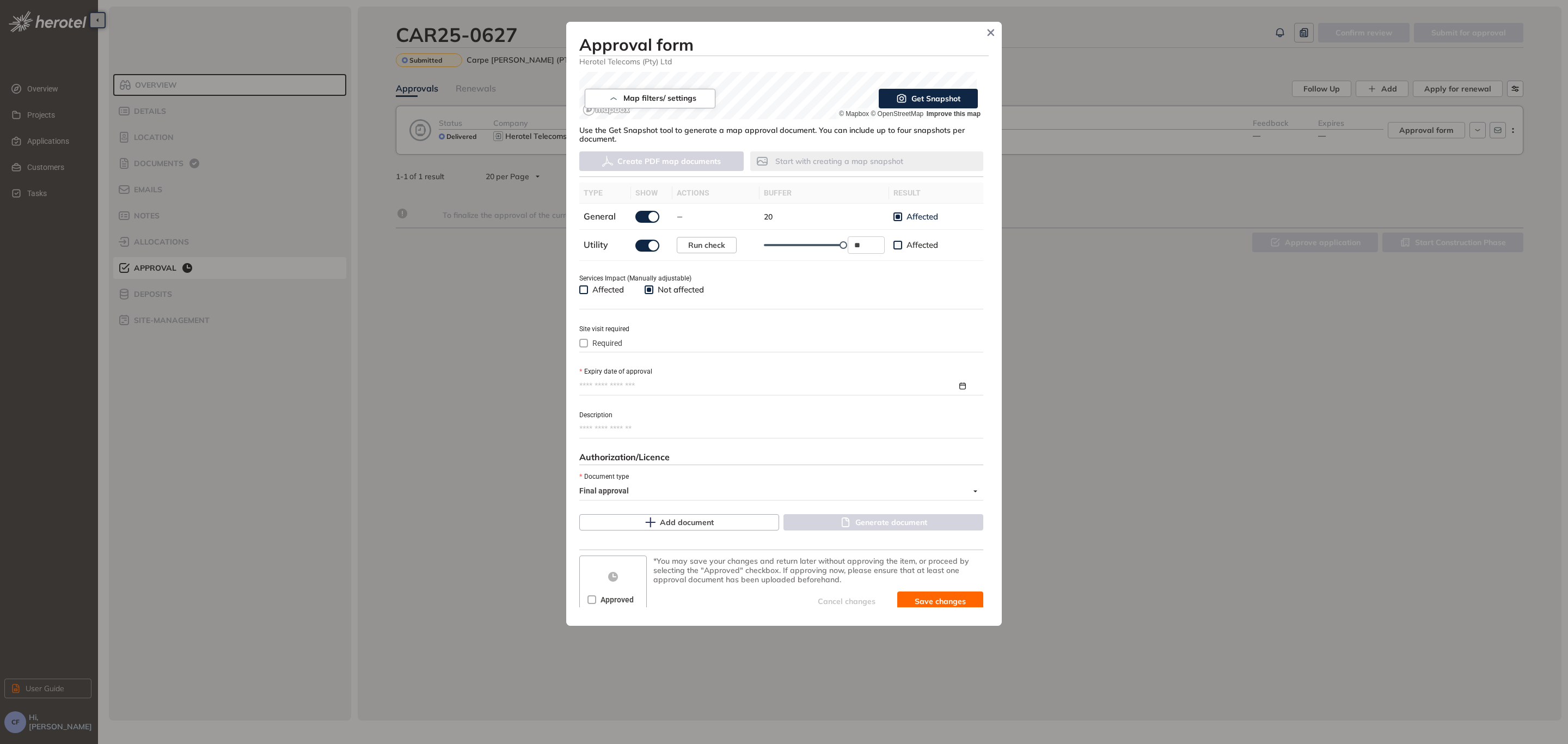
scroll to position [245, 0]
click at [604, 379] on input "Expiry date of approval" at bounding box center [768, 383] width 378 height 12
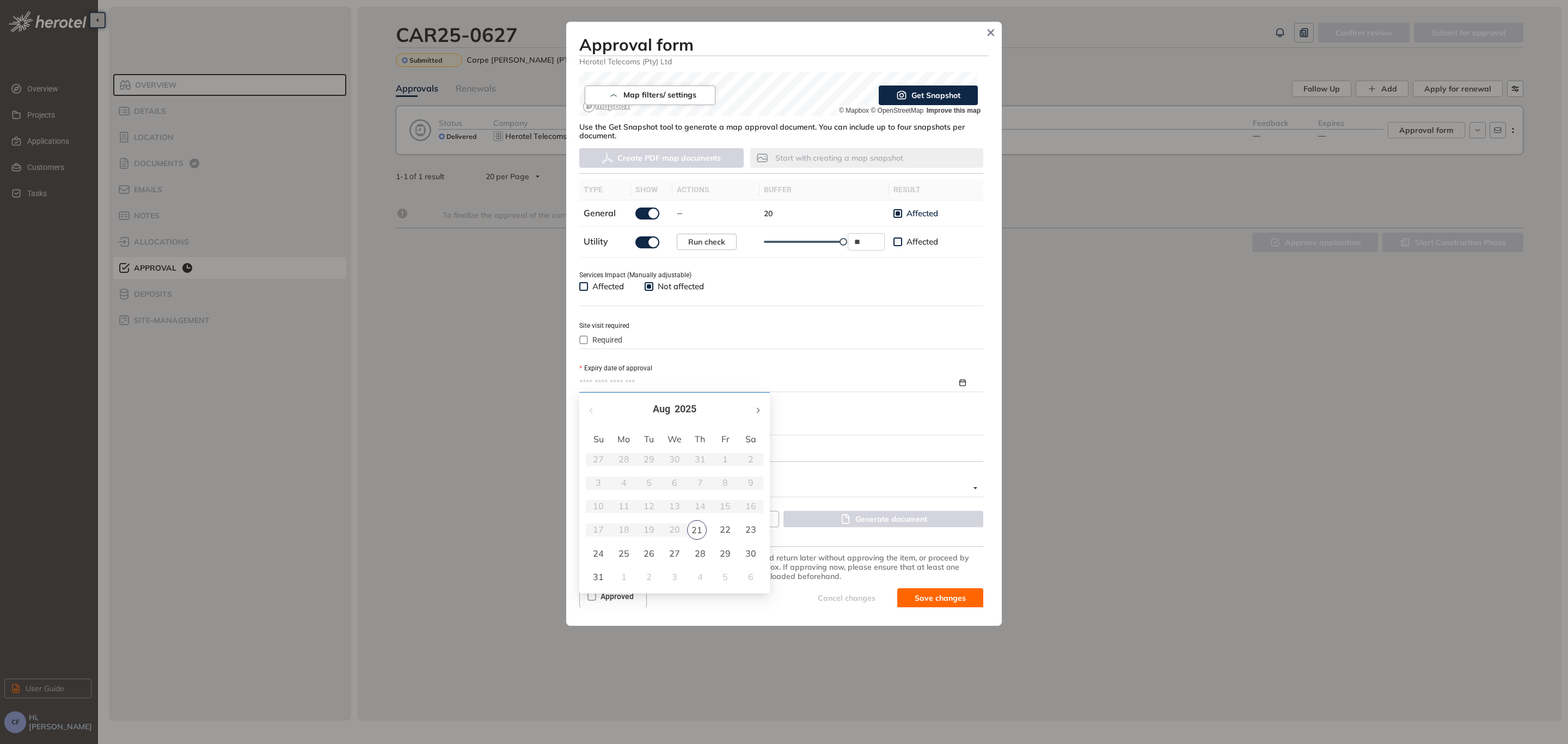
click at [760, 404] on button "button" at bounding box center [757, 409] width 12 height 23
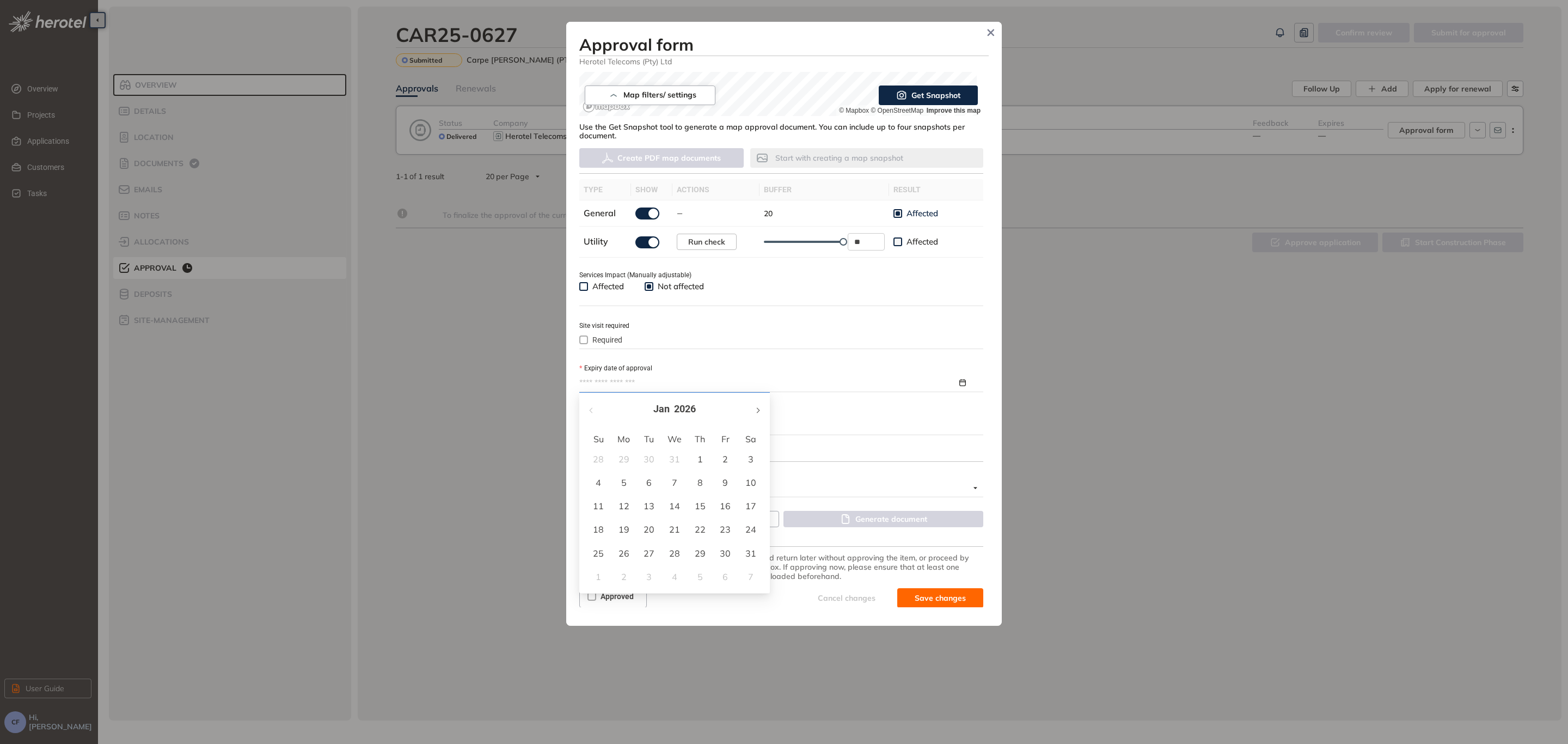
click at [760, 404] on button "button" at bounding box center [757, 409] width 12 height 23
type input "**********"
click at [749, 504] on div "21" at bounding box center [751, 505] width 13 height 13
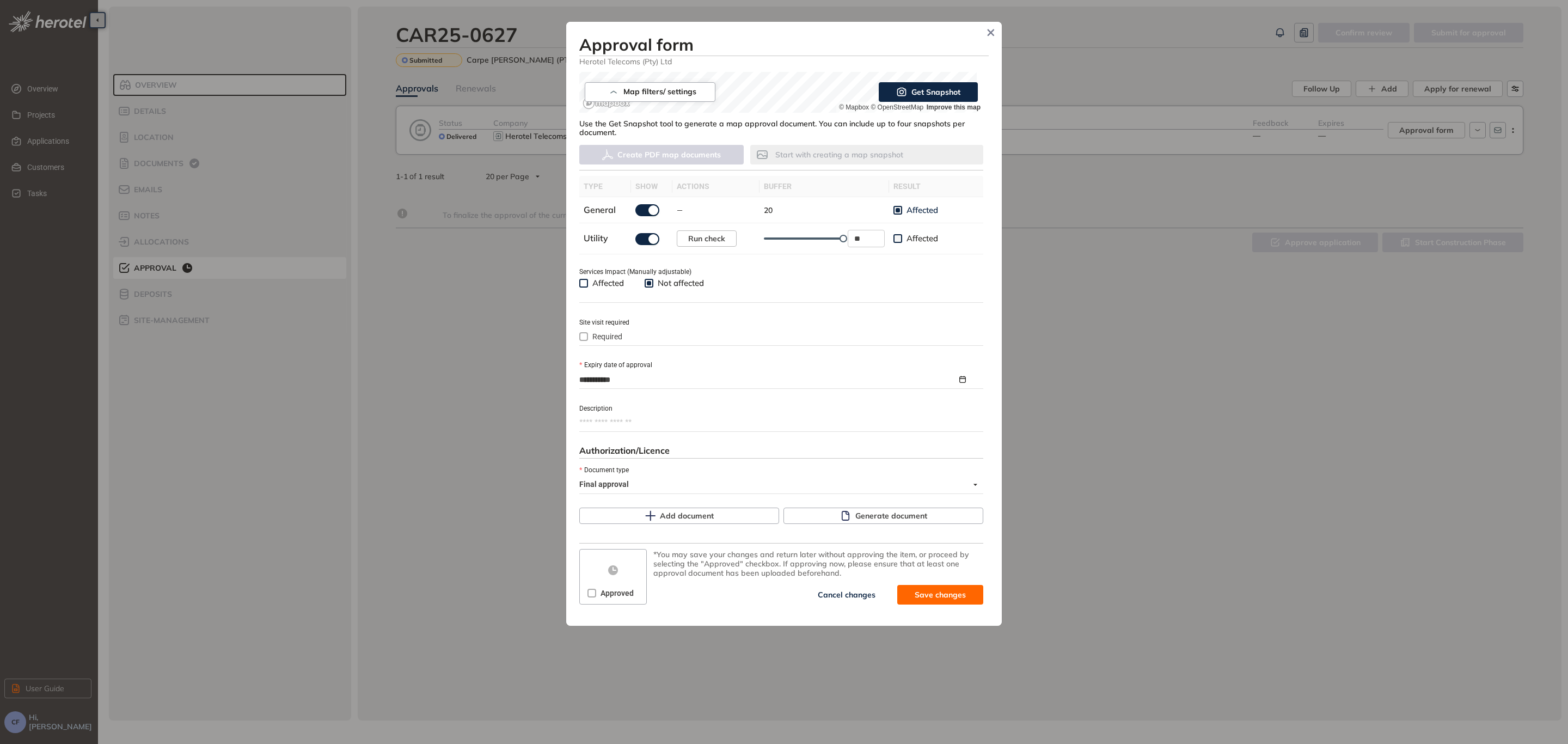
scroll to position [250, 0]
click at [892, 518] on span "Generate document" at bounding box center [891, 514] width 72 height 12
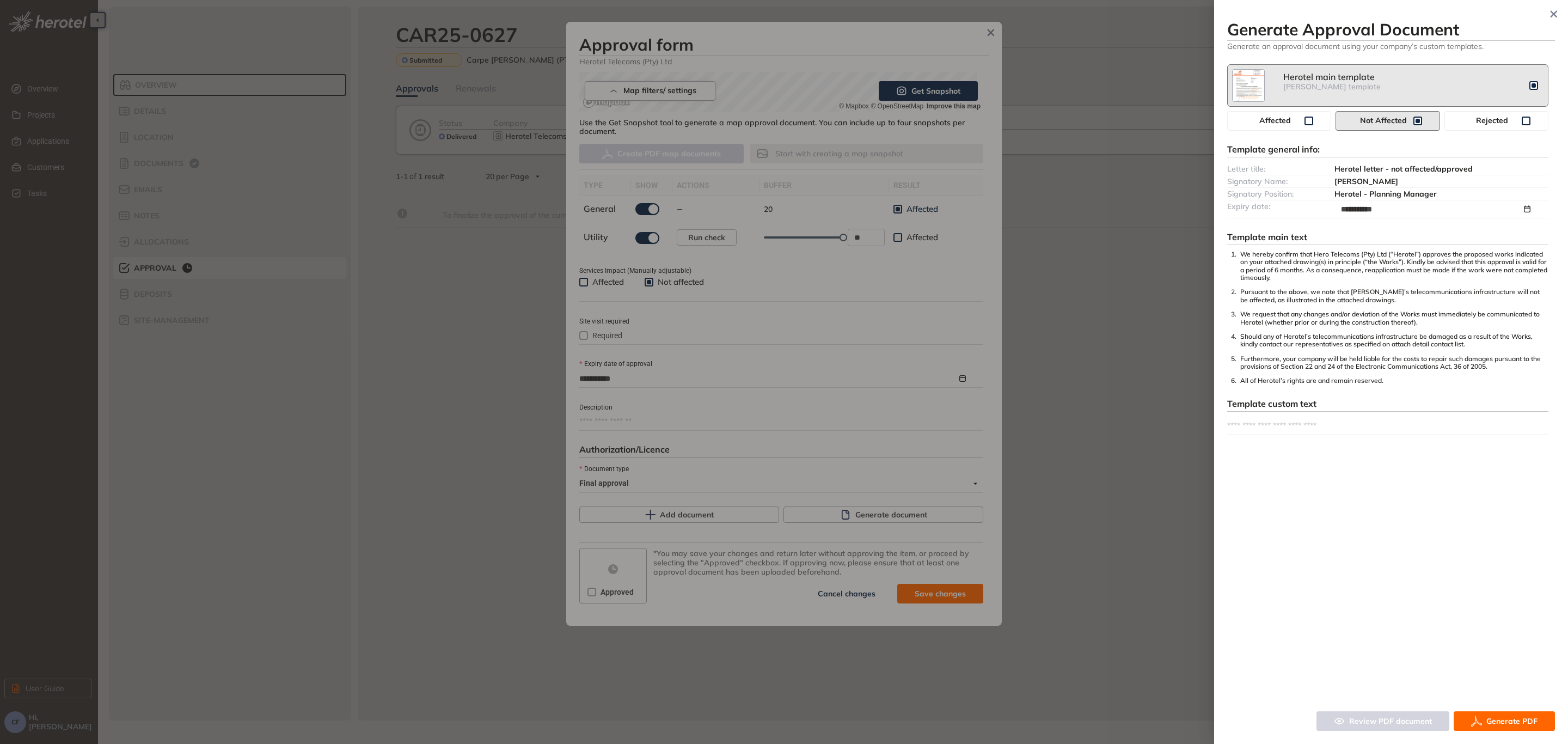
click at [1489, 721] on span "Generate PDF" at bounding box center [1512, 721] width 51 height 12
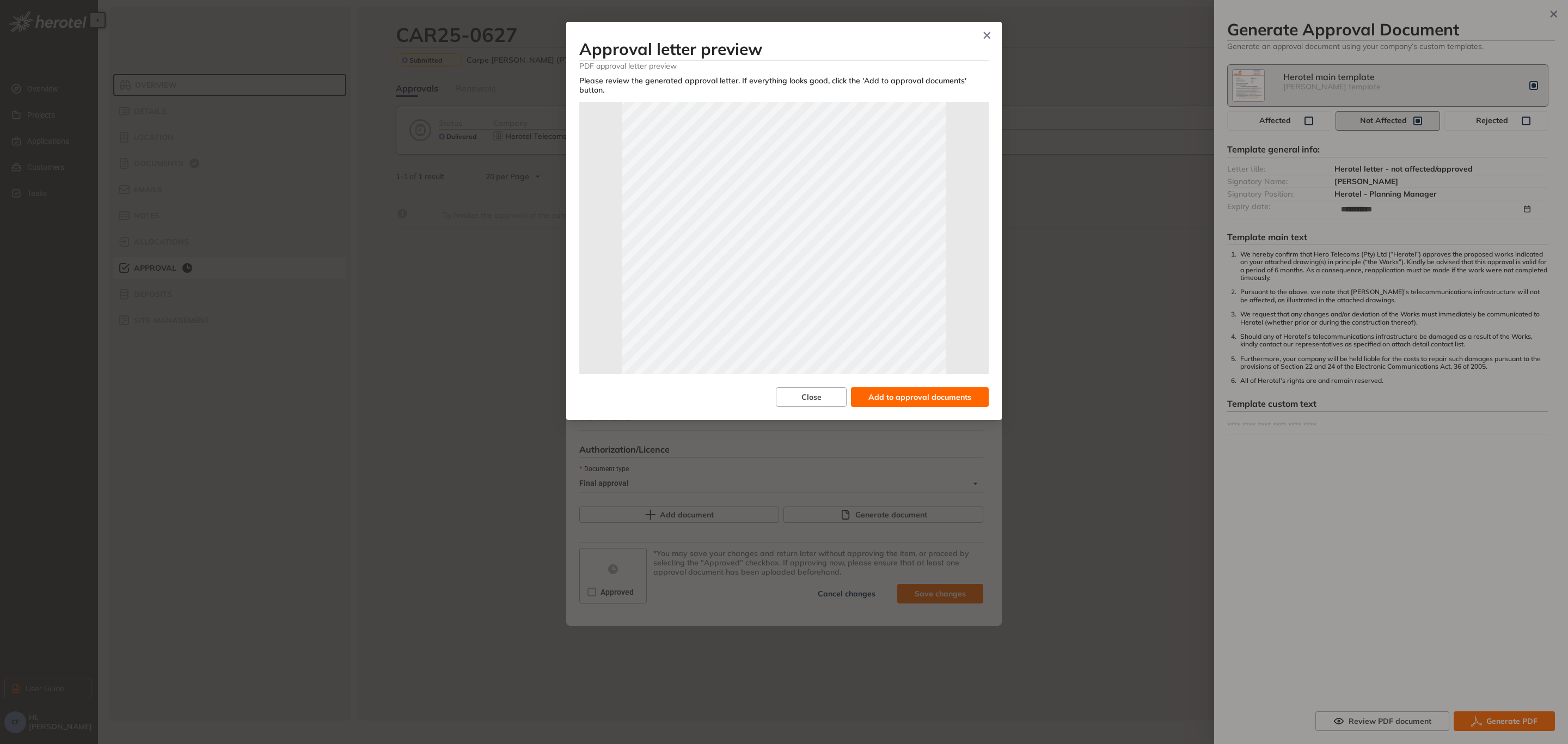
scroll to position [82, 0]
click at [919, 391] on span "Add to approval documents" at bounding box center [920, 397] width 103 height 12
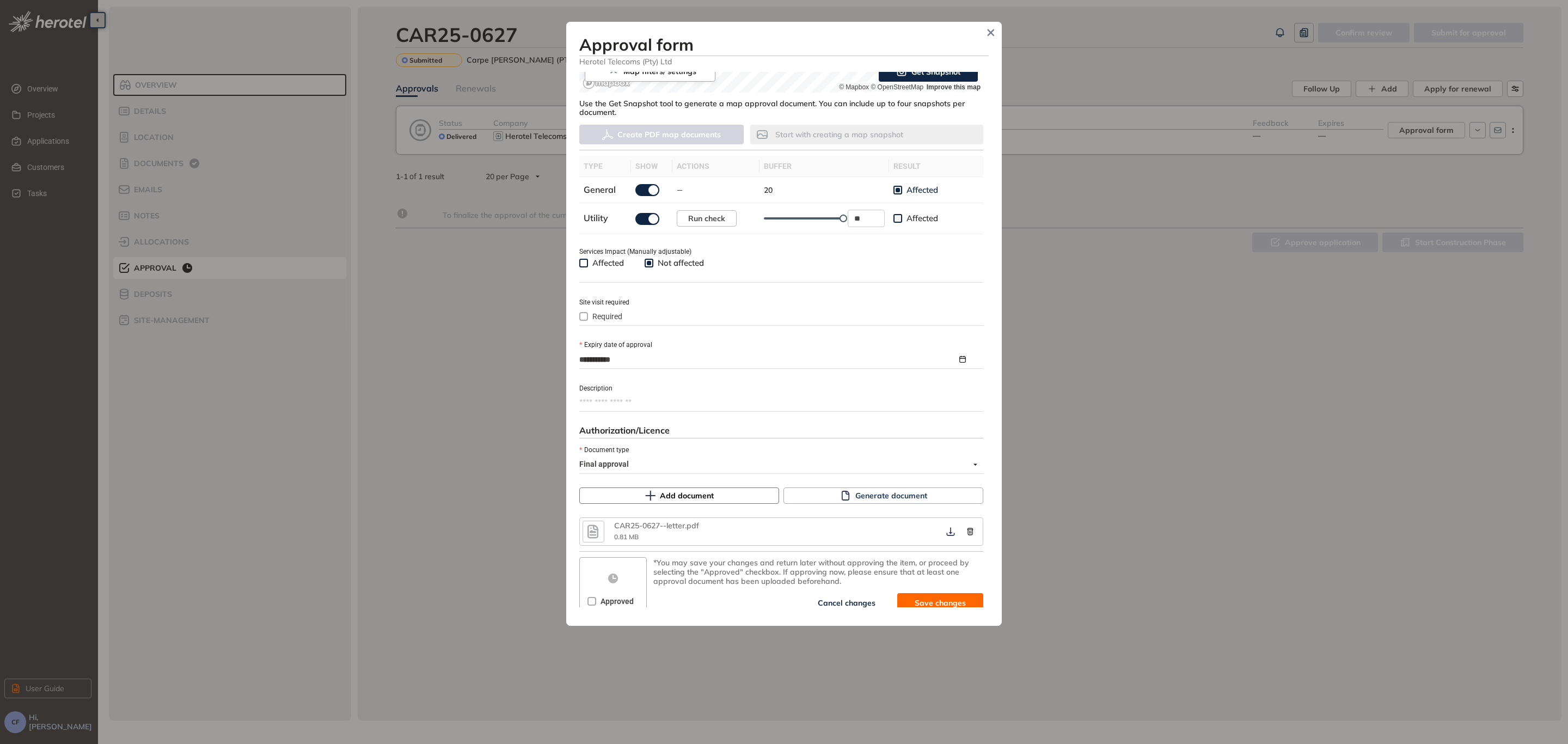
scroll to position [277, 0]
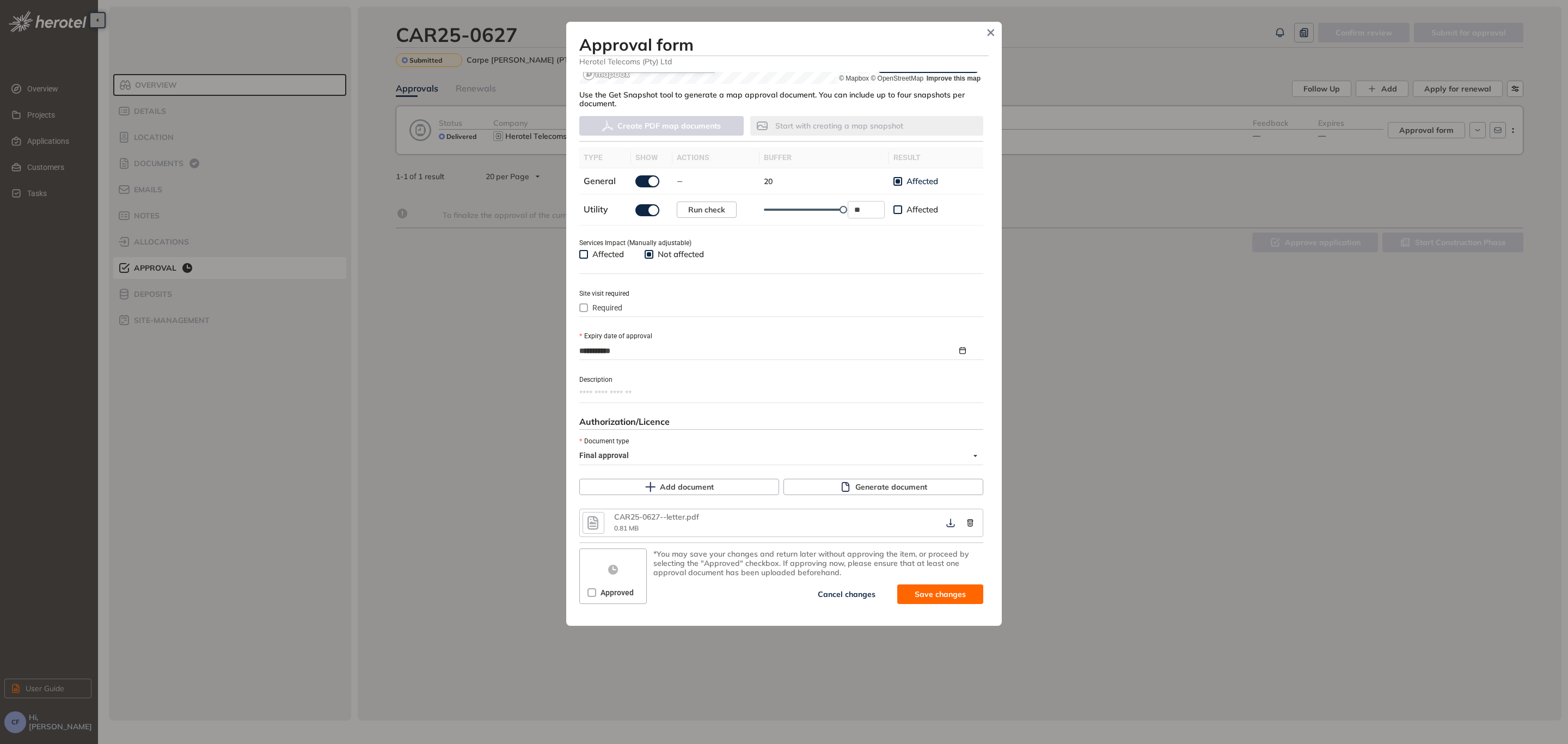
click at [617, 595] on span "Approved" at bounding box center [617, 592] width 42 height 12
click at [948, 522] on icon "button" at bounding box center [951, 523] width 11 height 9
click at [934, 590] on span "Save and approve" at bounding box center [932, 594] width 68 height 12
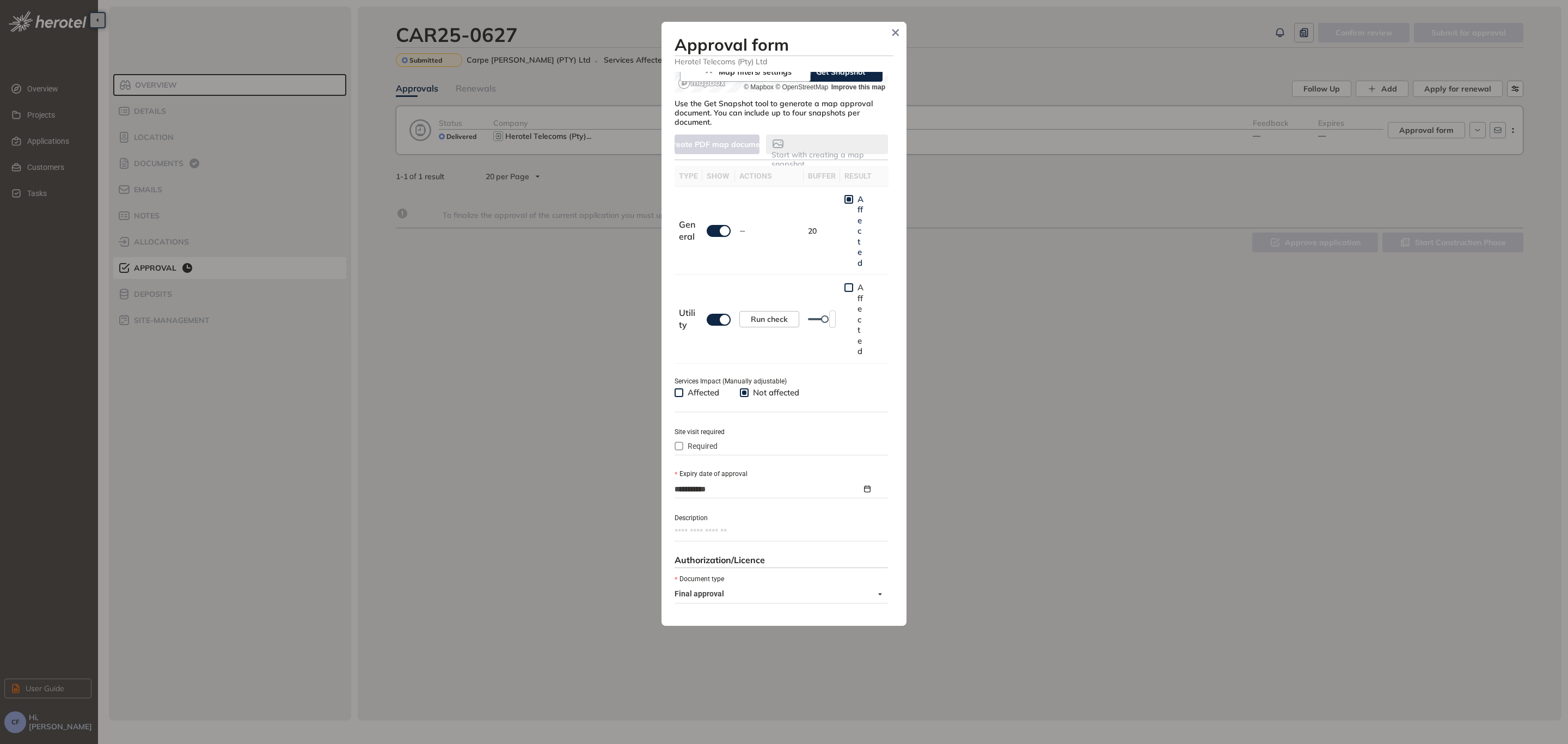
type textarea "**********"
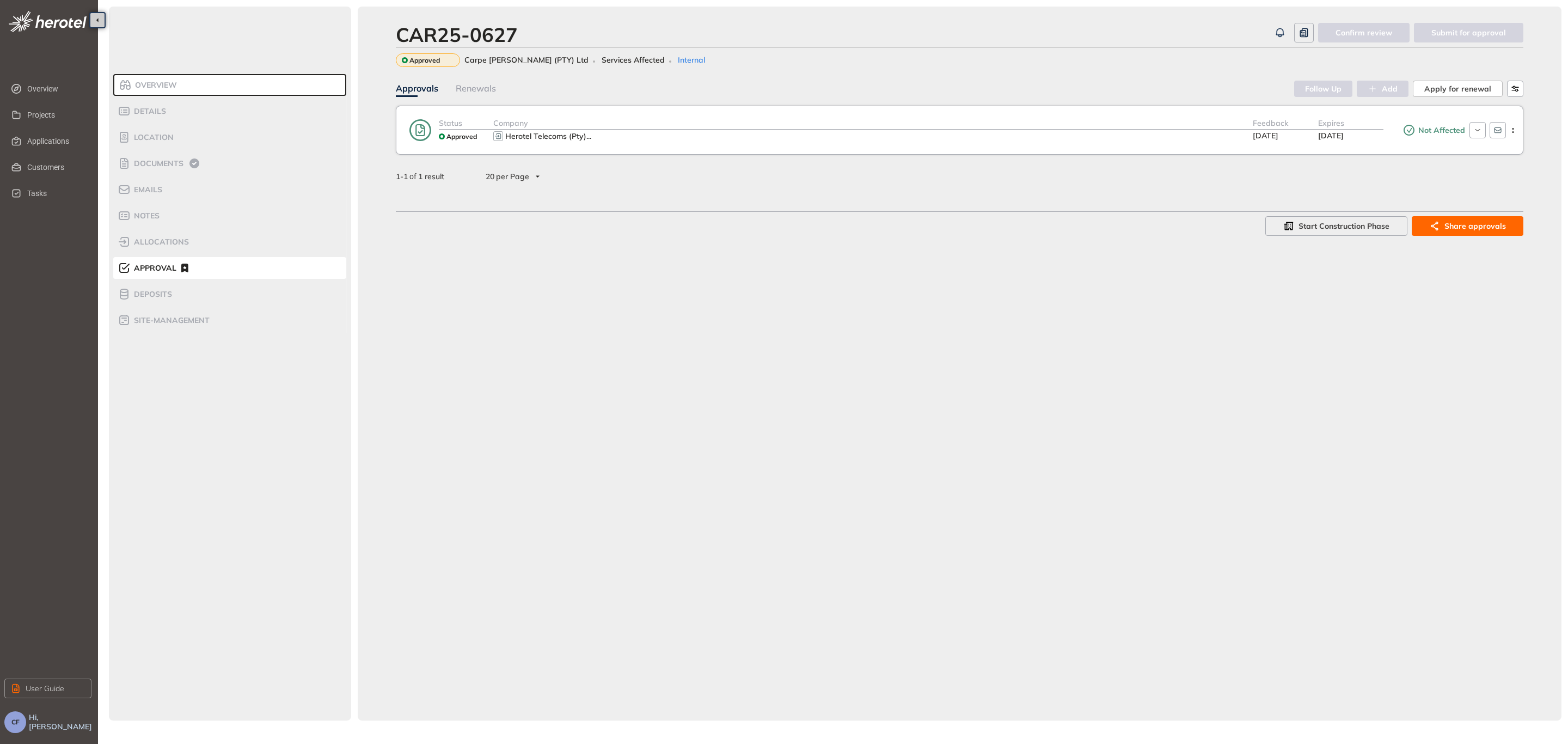
click at [351, 115] on div "Overview Details Location Documents Emails Notes allocations Approval Deposits …" at bounding box center [835, 363] width 1452 height 714
click at [47, 137] on span "Applications" at bounding box center [55, 141] width 55 height 22
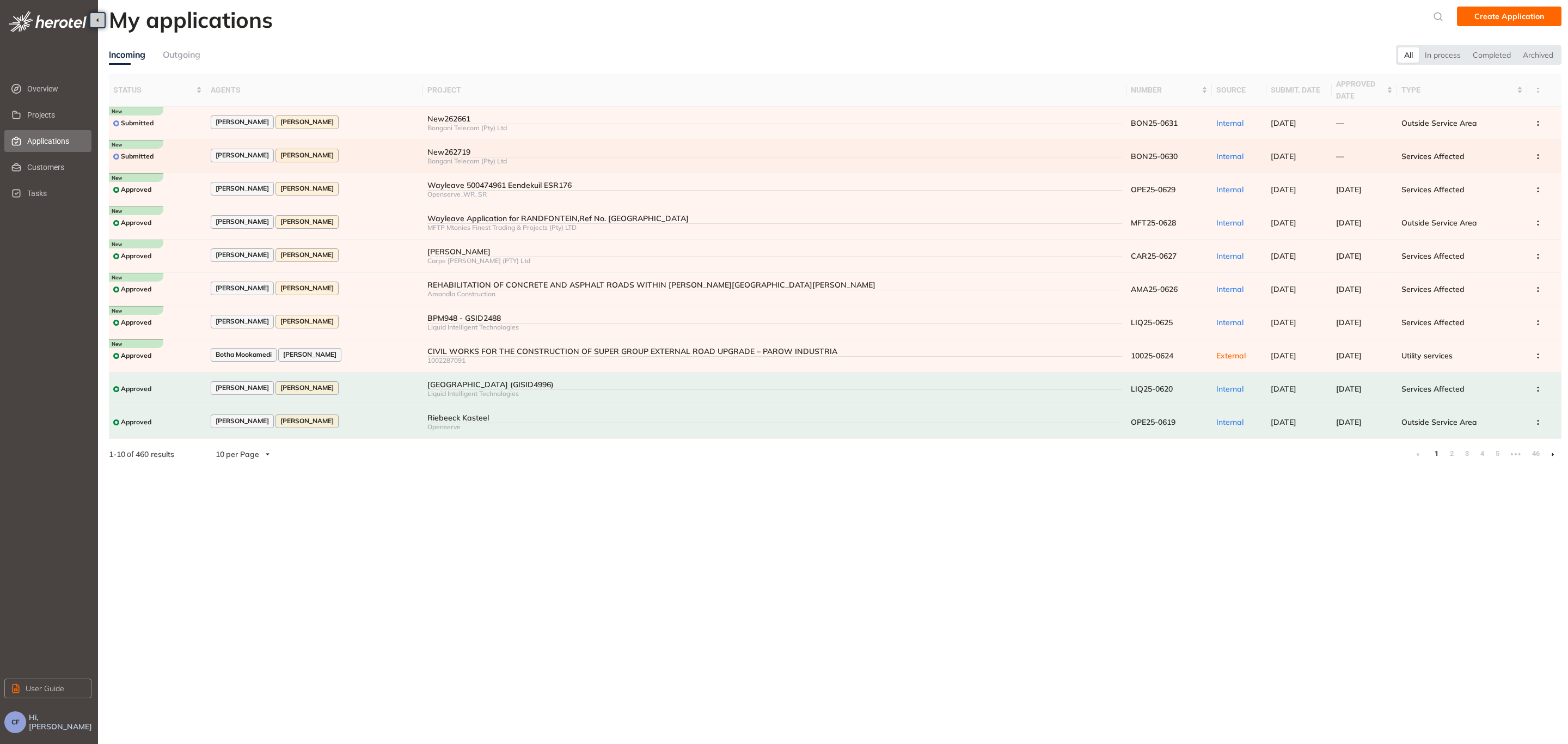
click at [388, 150] on div "[PERSON_NAME] [PERSON_NAME]" at bounding box center [315, 156] width 209 height 15
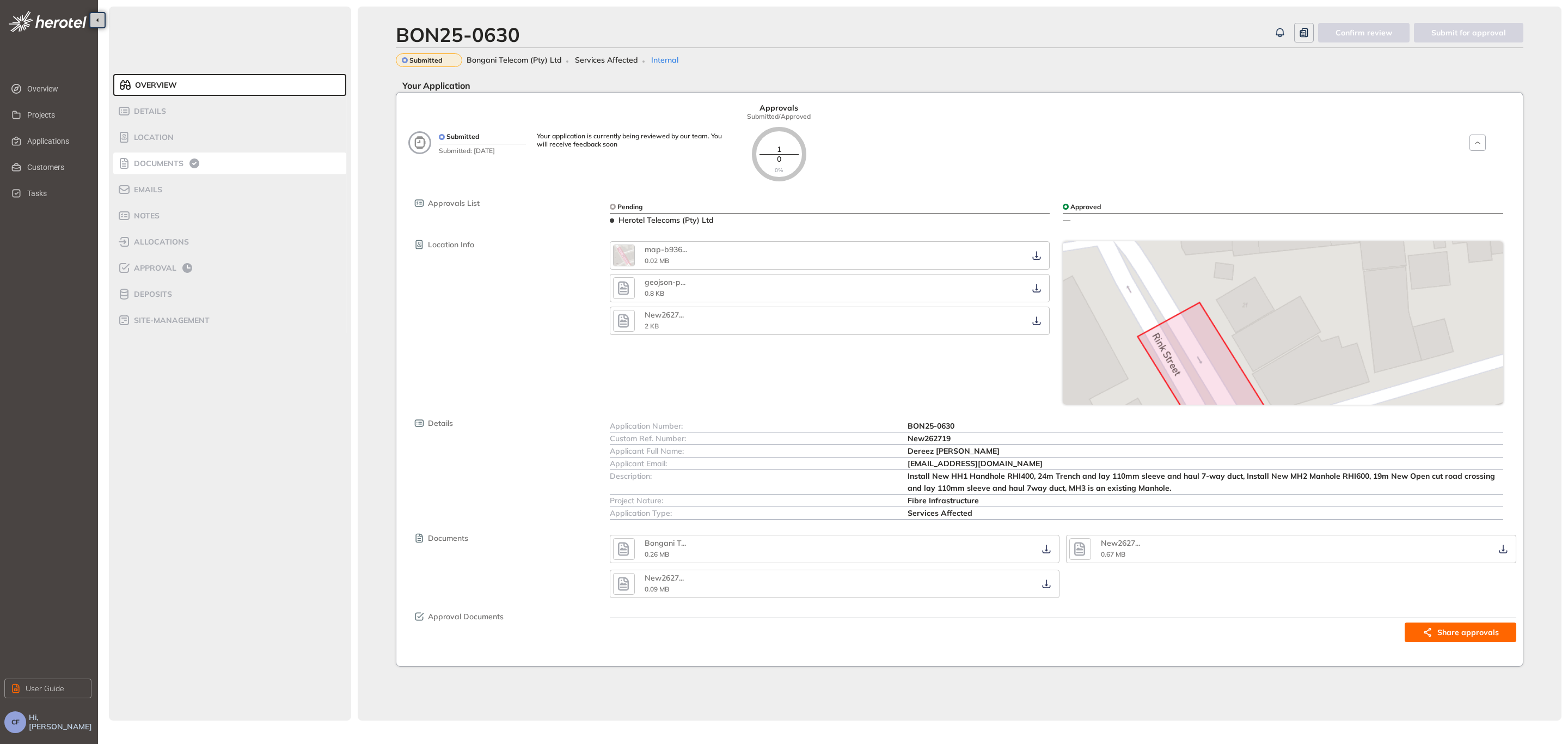
click at [173, 167] on span "Documents" at bounding box center [157, 163] width 53 height 9
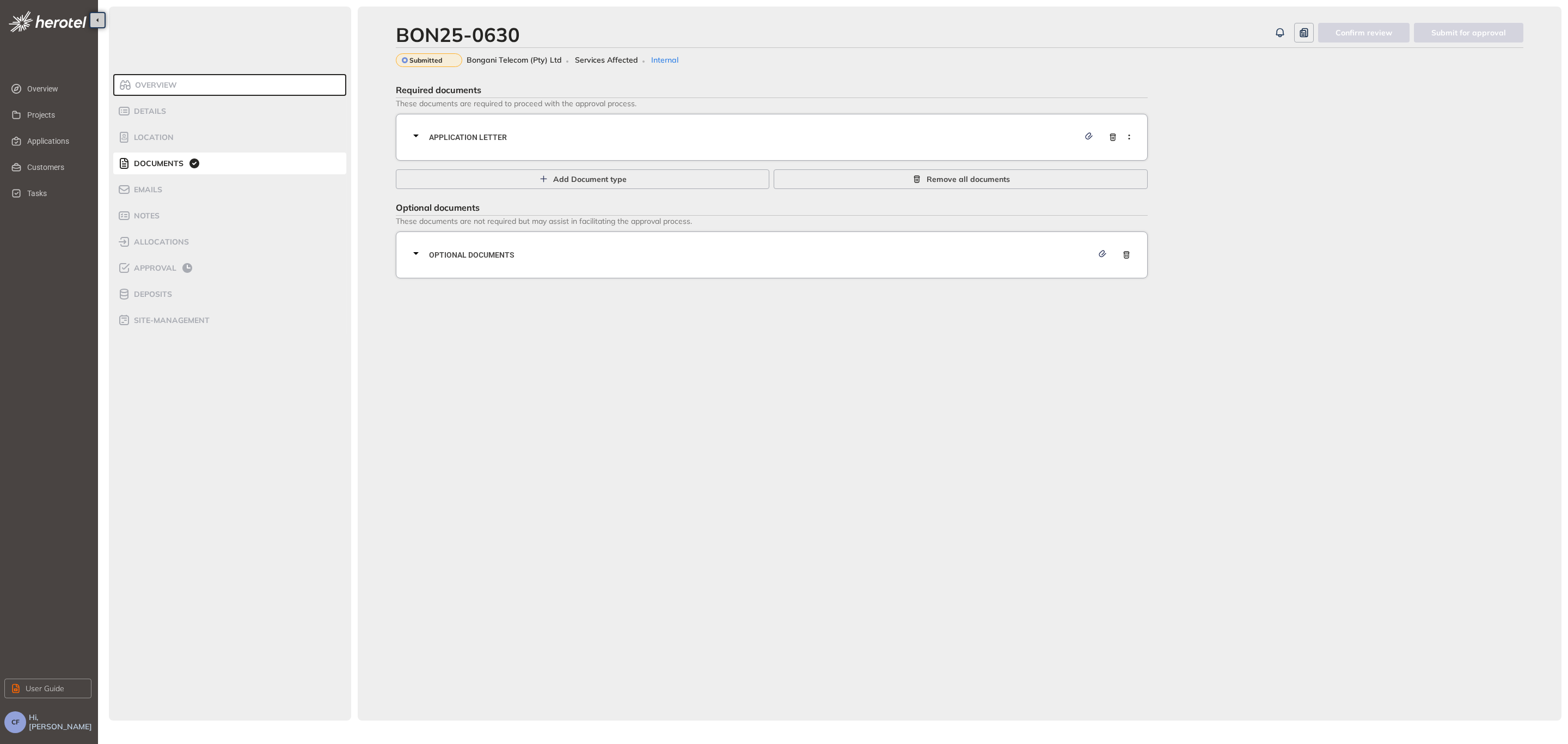
click at [716, 144] on div "Application letter" at bounding box center [775, 138] width 731 height 33
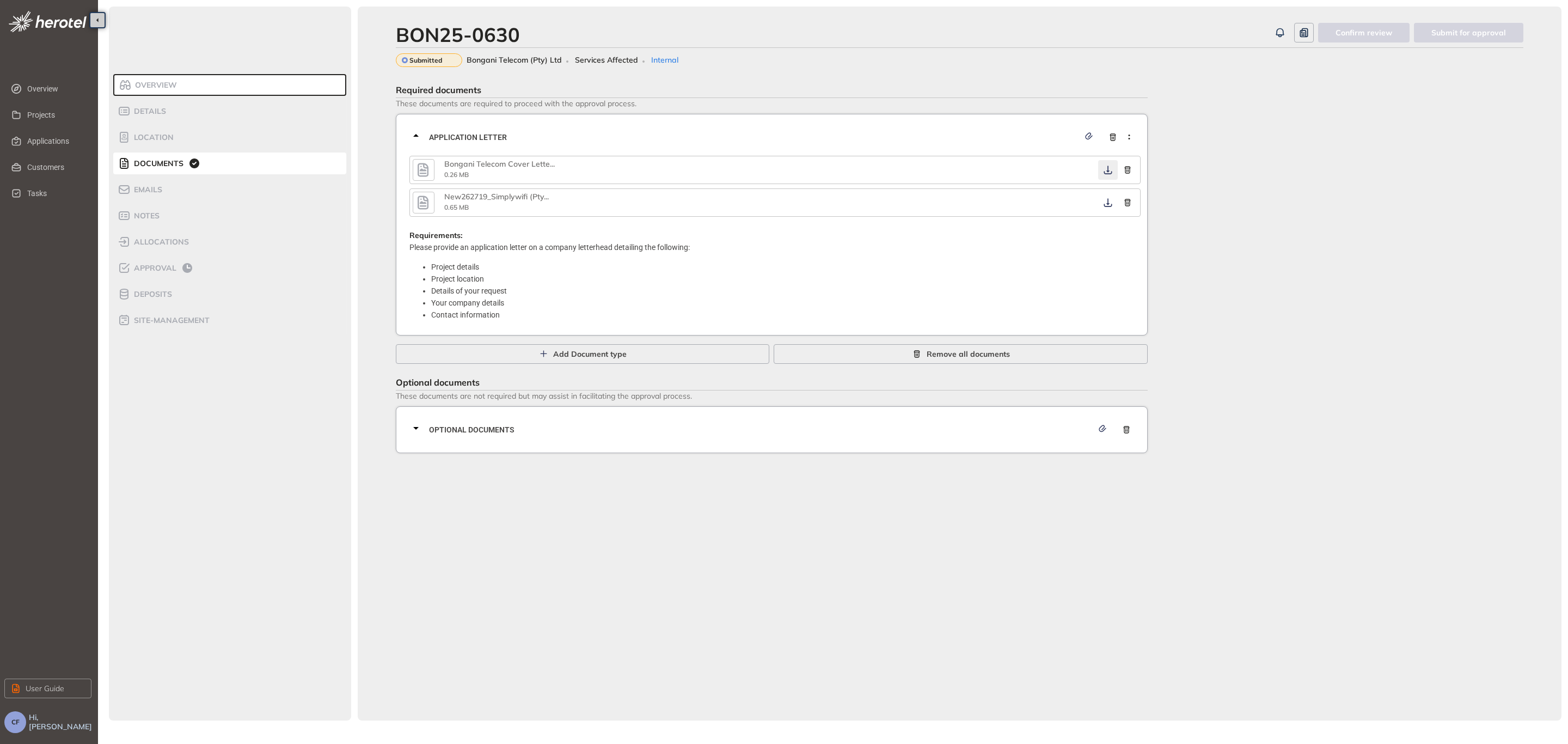
click at [1109, 169] on icon "button" at bounding box center [1108, 170] width 11 height 9
click at [1108, 203] on icon "button" at bounding box center [1107, 203] width 8 height 9
click at [746, 436] on div "Optional documents" at bounding box center [775, 430] width 731 height 33
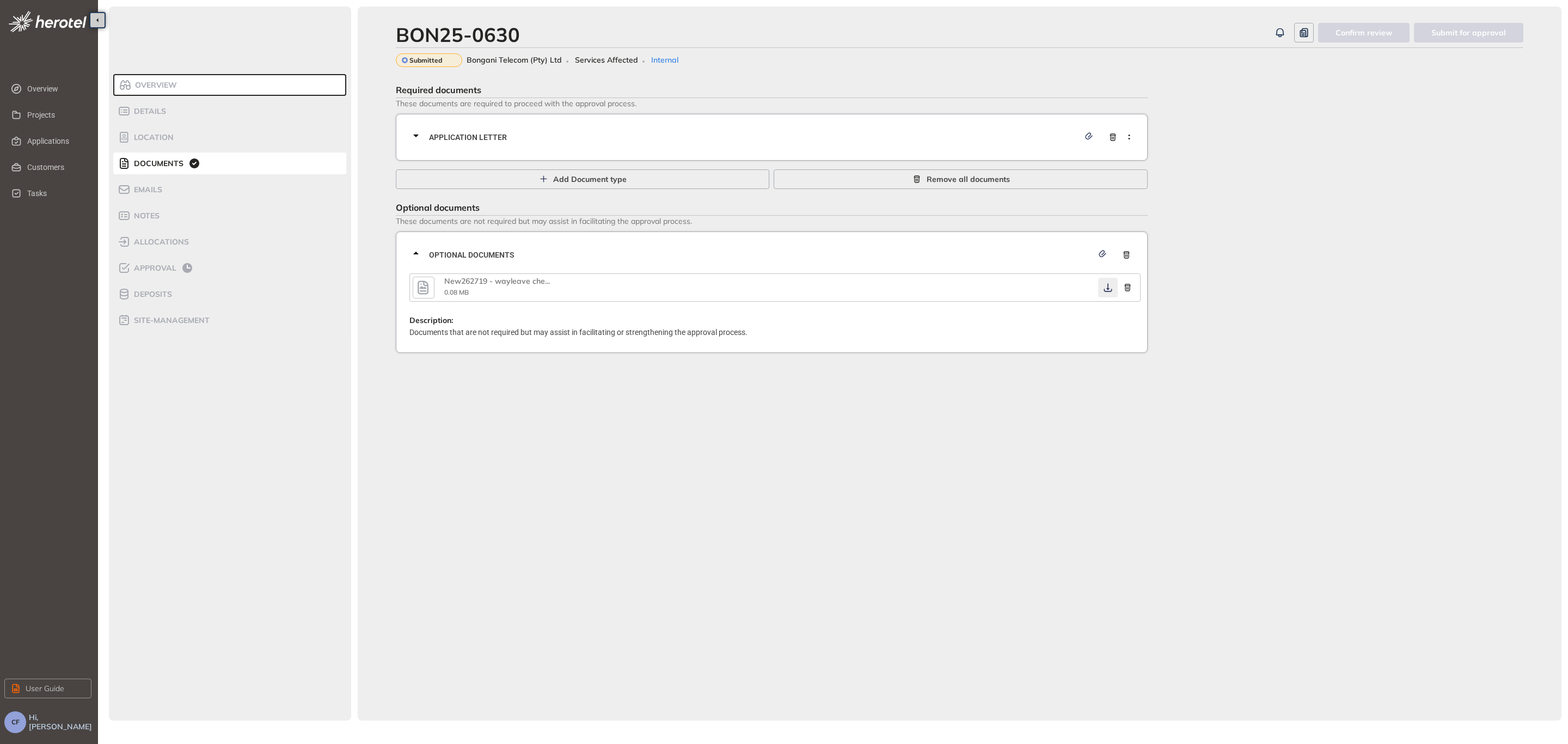
click at [1105, 287] on icon "button" at bounding box center [1108, 287] width 11 height 9
click at [175, 270] on div "Approval" at bounding box center [164, 267] width 93 height 13
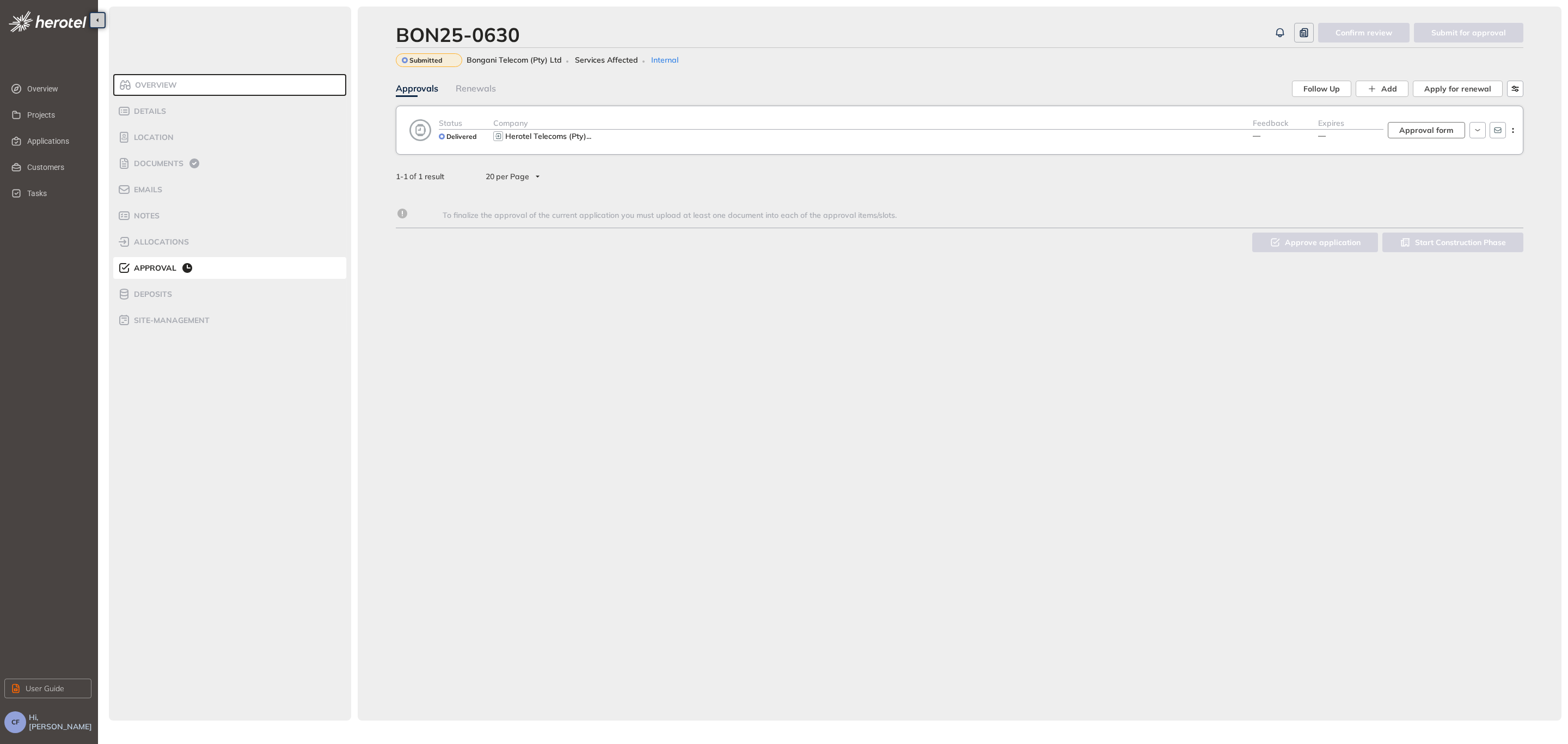
click at [1424, 134] on span "Approval form" at bounding box center [1426, 130] width 54 height 12
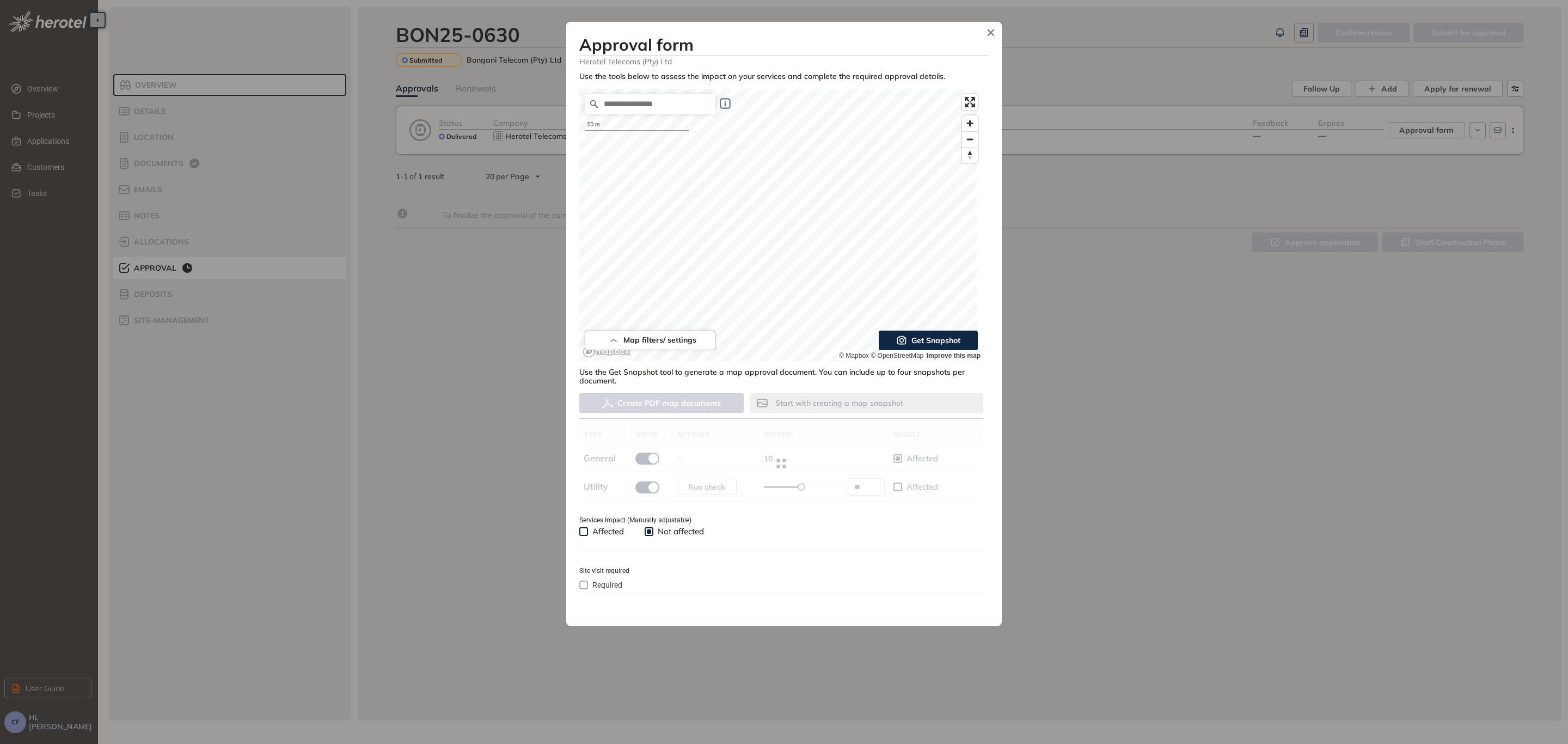
type input "**"
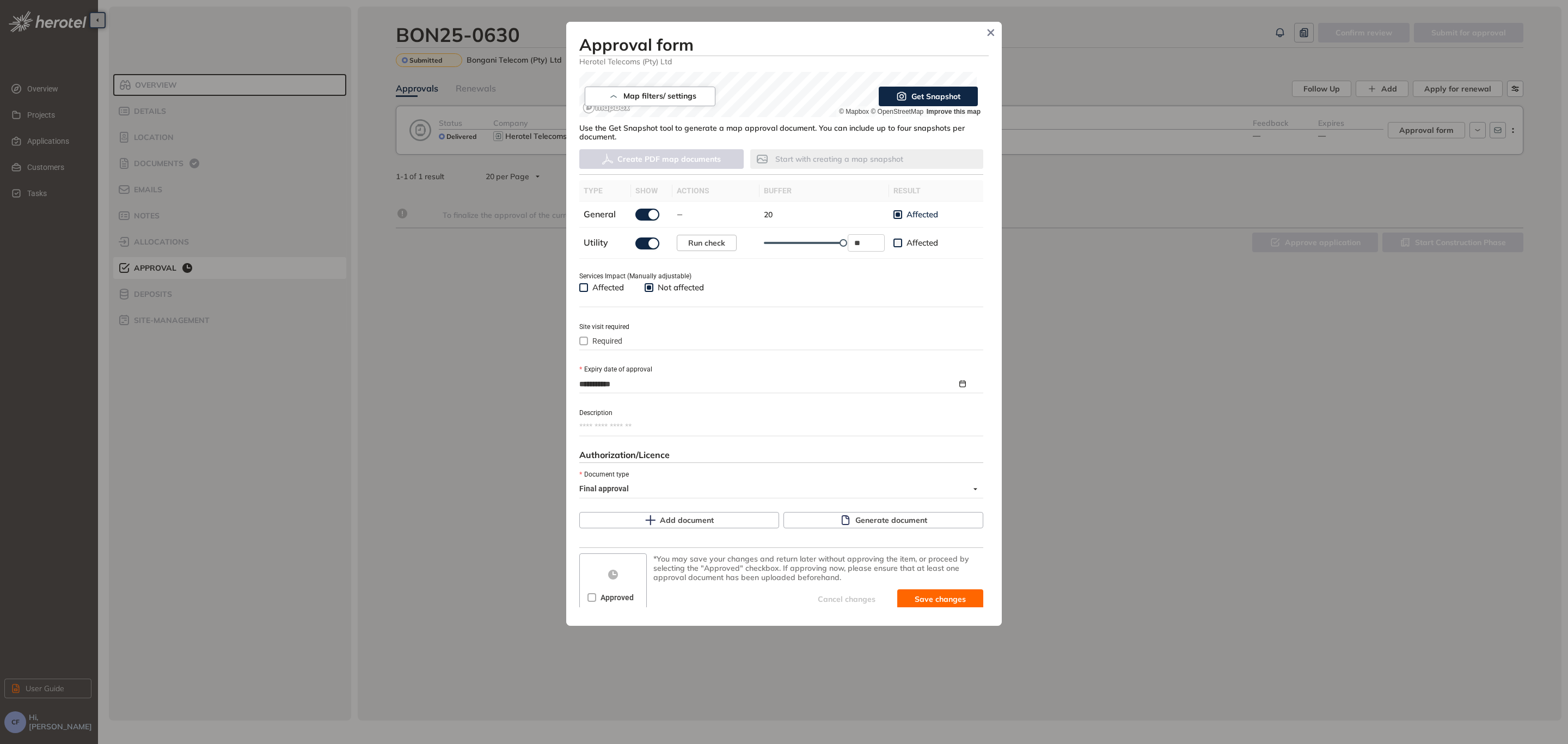
scroll to position [250, 0]
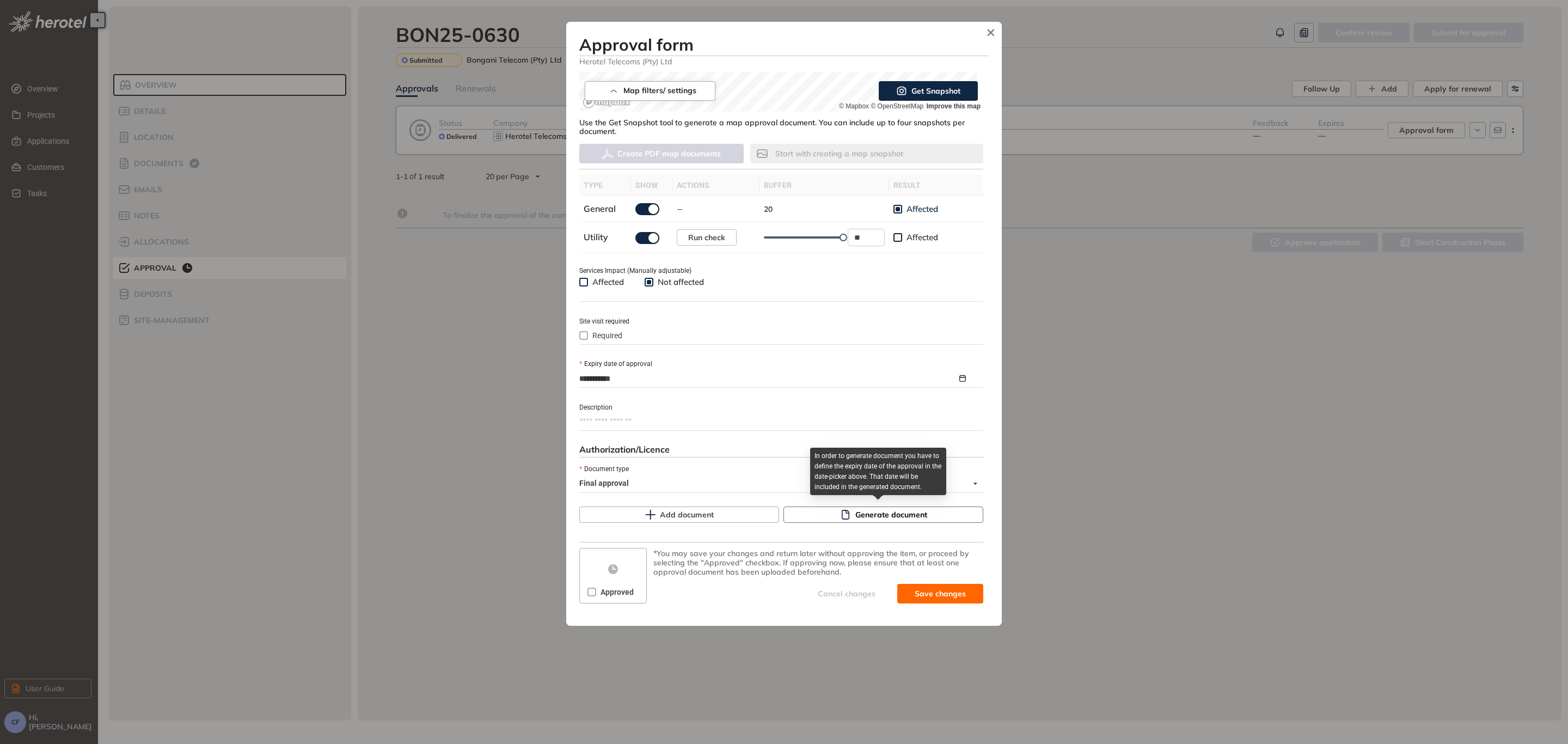
click at [875, 511] on span "Generate document" at bounding box center [891, 514] width 72 height 12
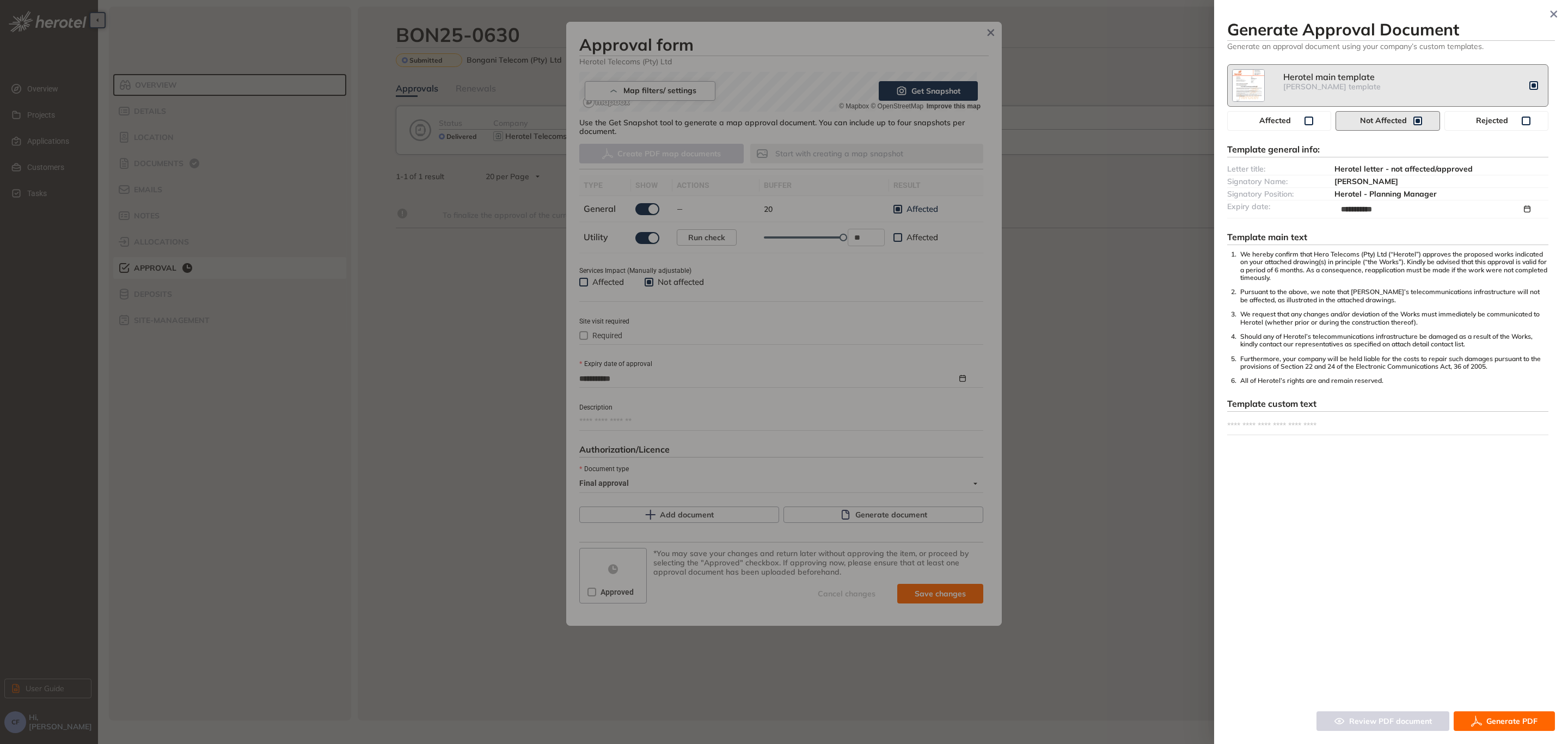
click at [1510, 718] on span "Generate PDF" at bounding box center [1512, 721] width 51 height 12
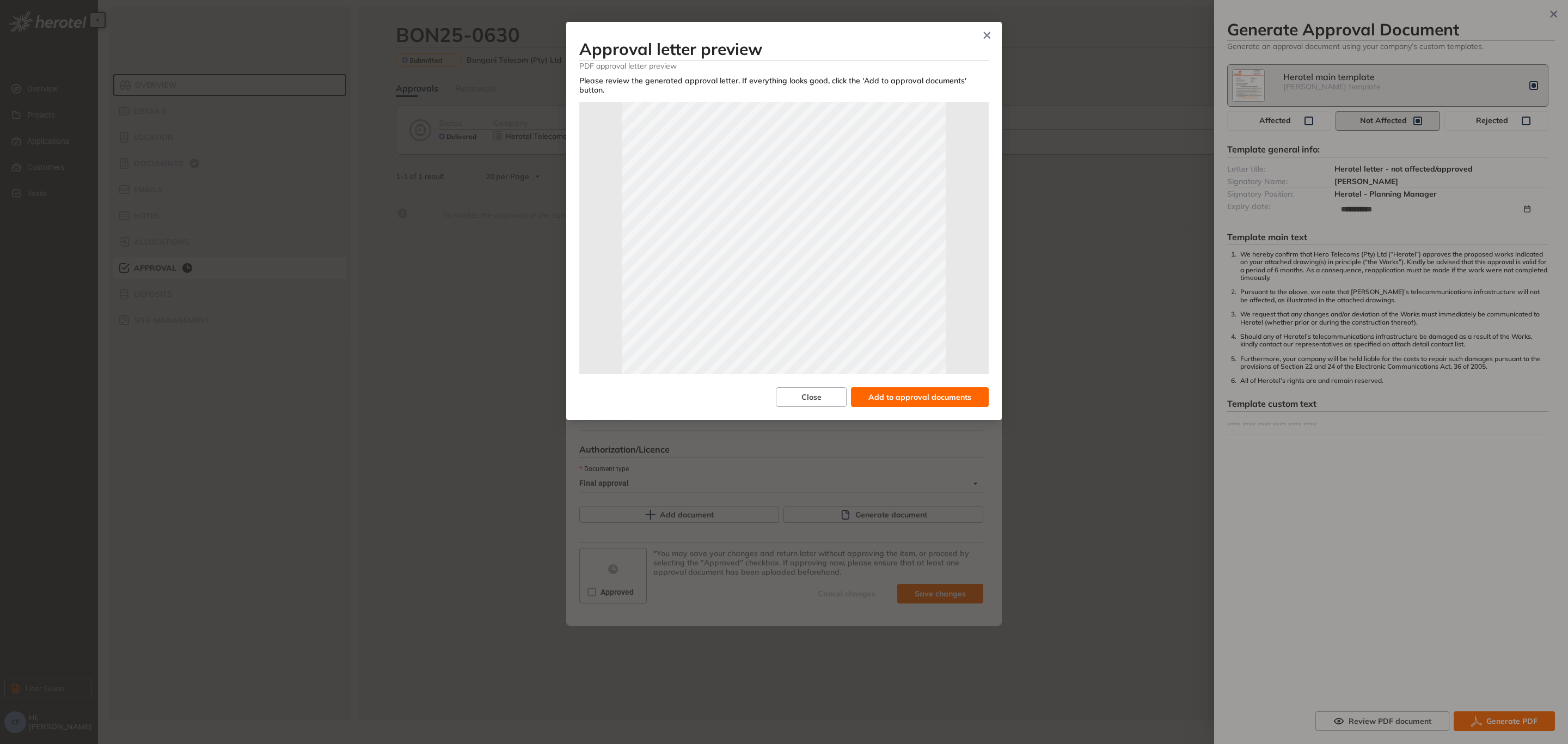
scroll to position [82, 0]
click at [932, 391] on span "Add to approval documents" at bounding box center [920, 397] width 103 height 12
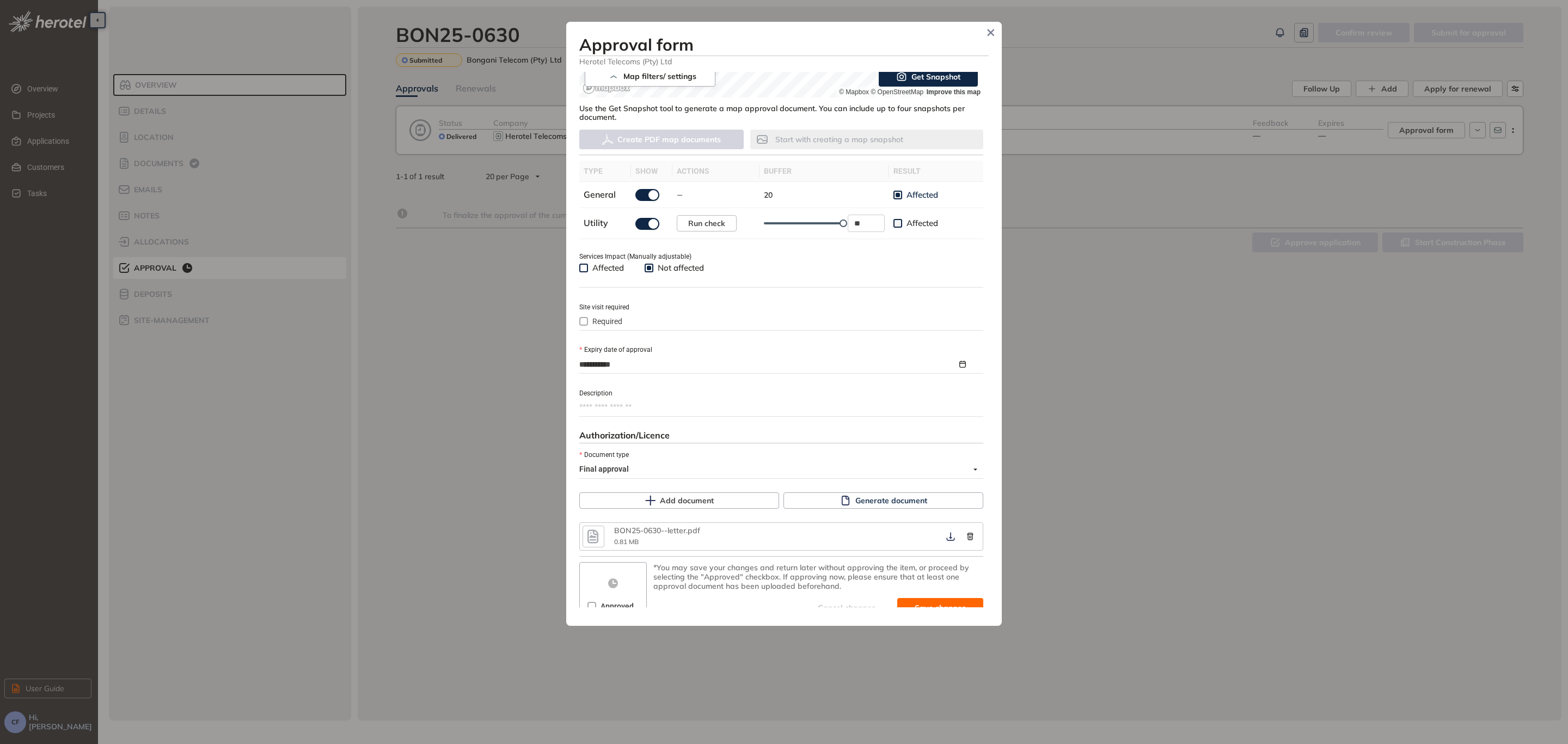
scroll to position [277, 0]
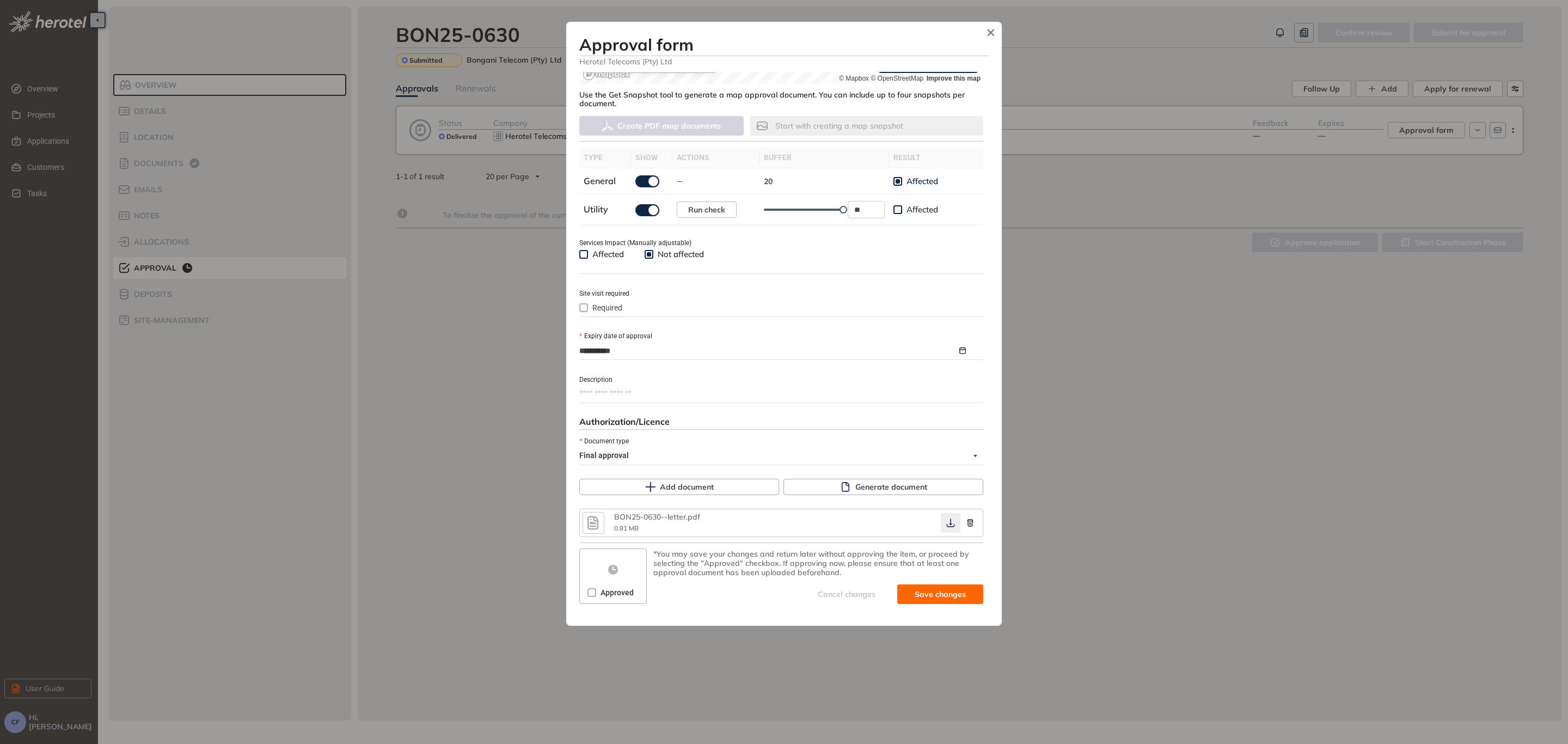
click at [945, 521] on icon "button" at bounding box center [951, 523] width 11 height 9
click at [905, 588] on span "Save and approve" at bounding box center [932, 594] width 68 height 12
type textarea "**********"
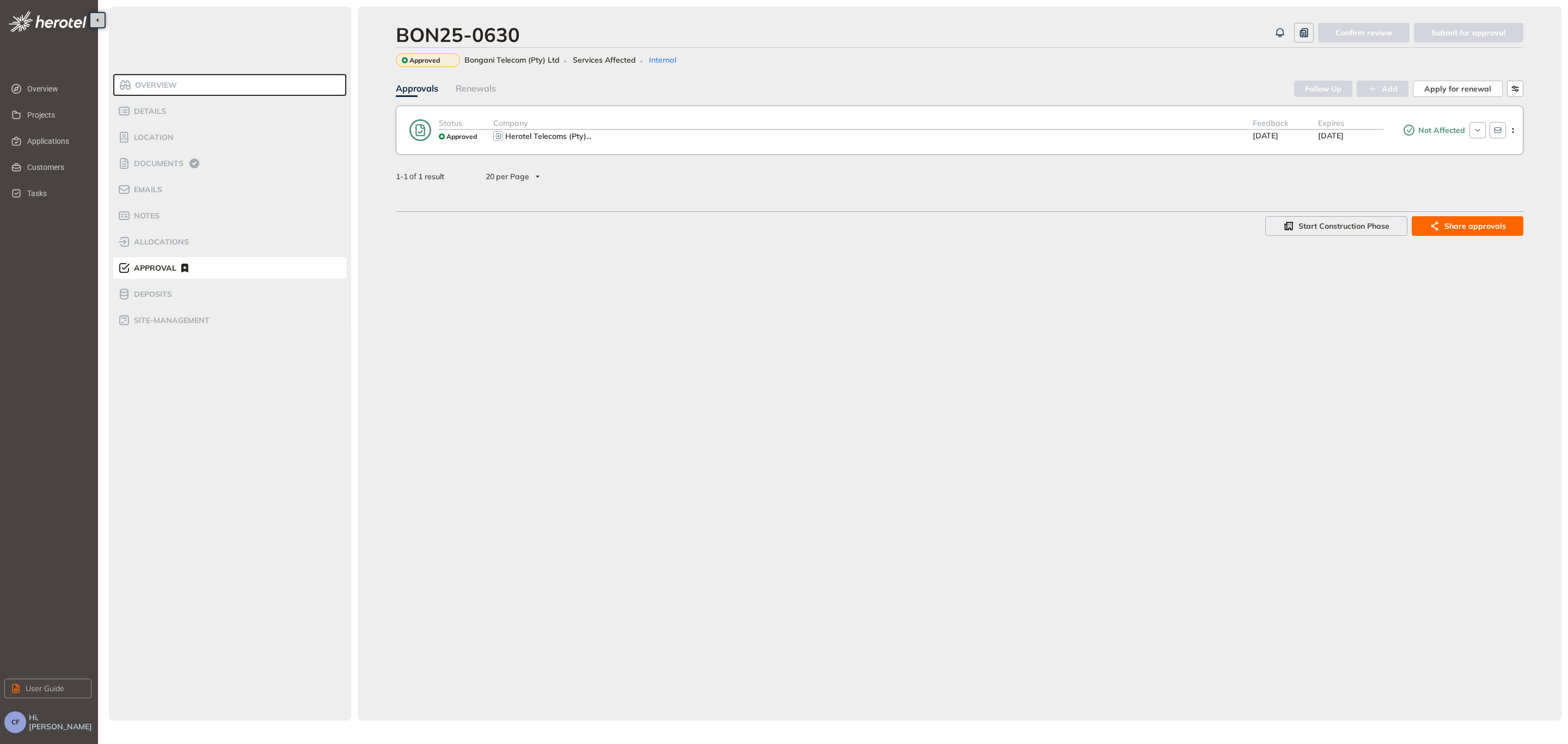
click at [1424, 132] on span "Not Affected" at bounding box center [1440, 130] width 49 height 9
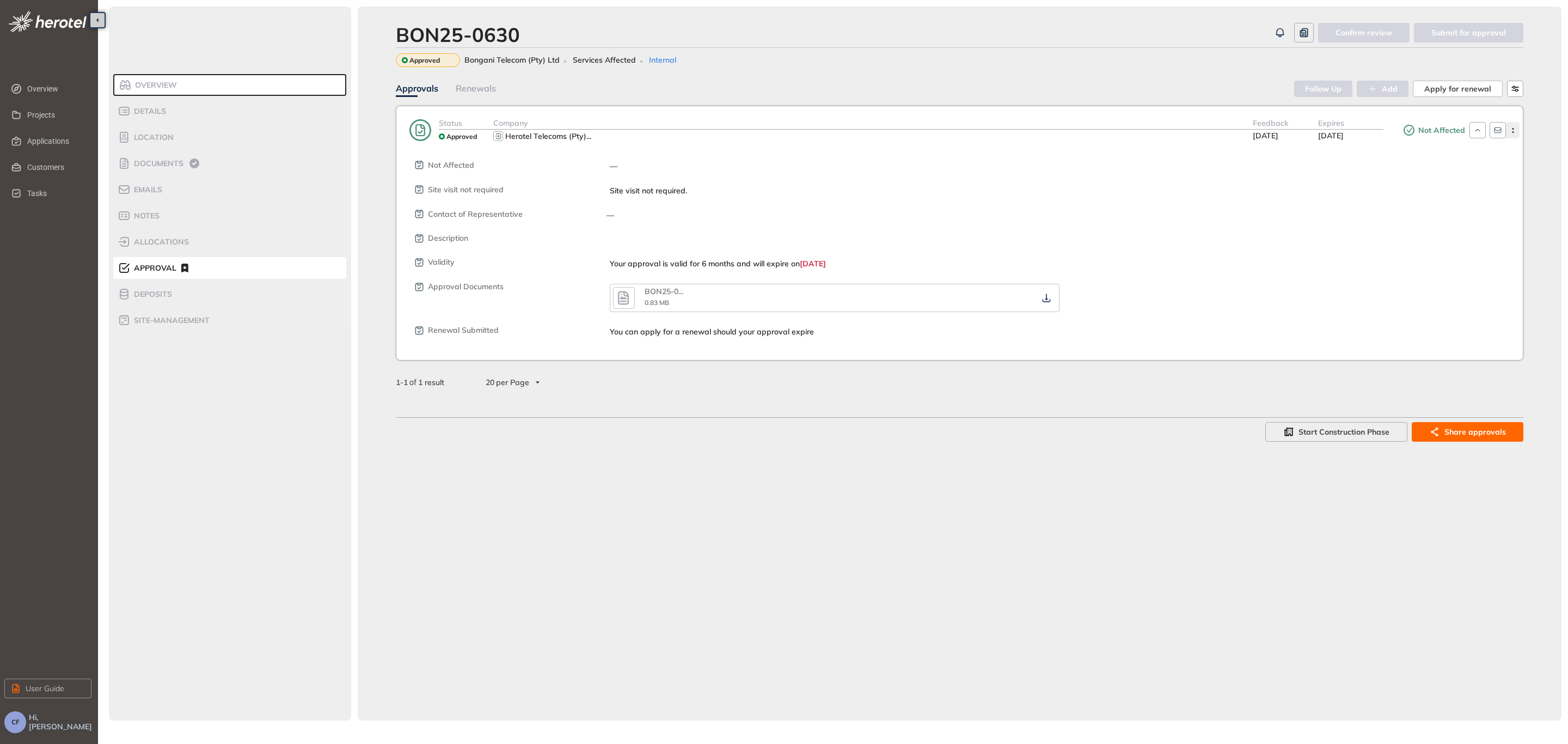
click at [1511, 129] on icon "button" at bounding box center [1513, 130] width 11 height 5
click at [1478, 159] on button "Edit approval" at bounding box center [1473, 153] width 80 height 16
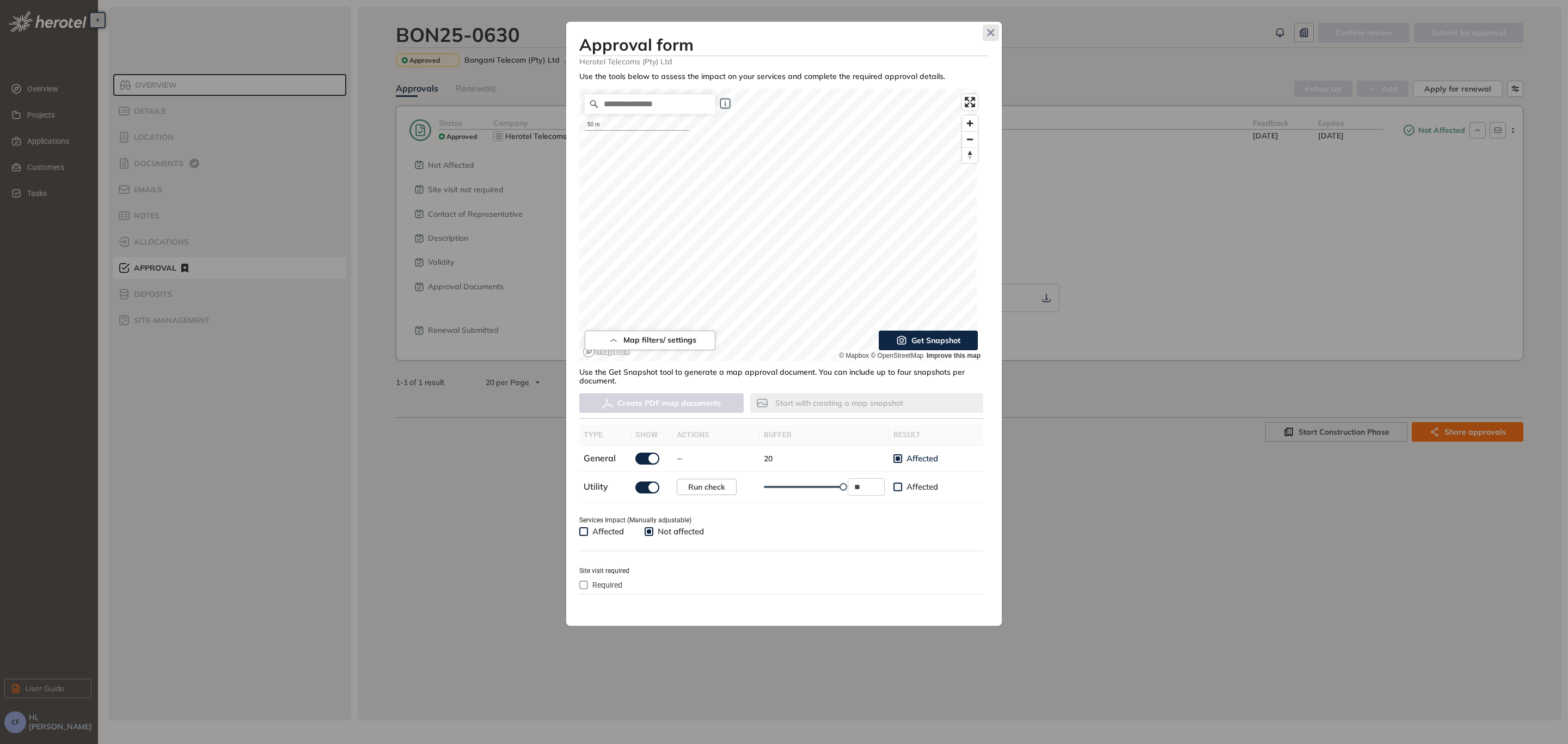
click at [983, 34] on span "Close" at bounding box center [990, 32] width 16 height 16
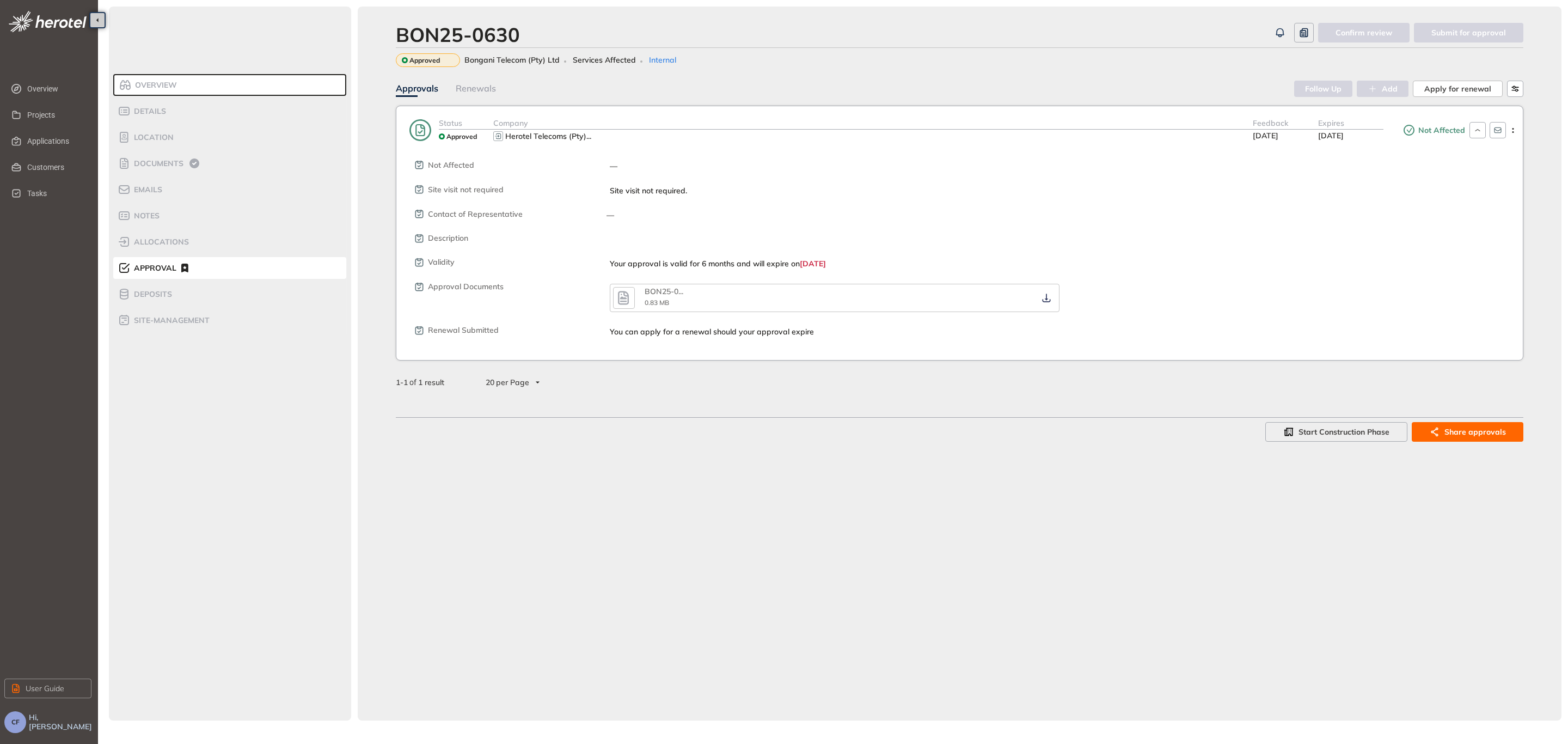
click at [1272, 331] on div "You can apply for a renewal should your approval expire" at bounding box center [1063, 332] width 906 height 9
click at [180, 158] on div "Documents" at bounding box center [164, 163] width 93 height 13
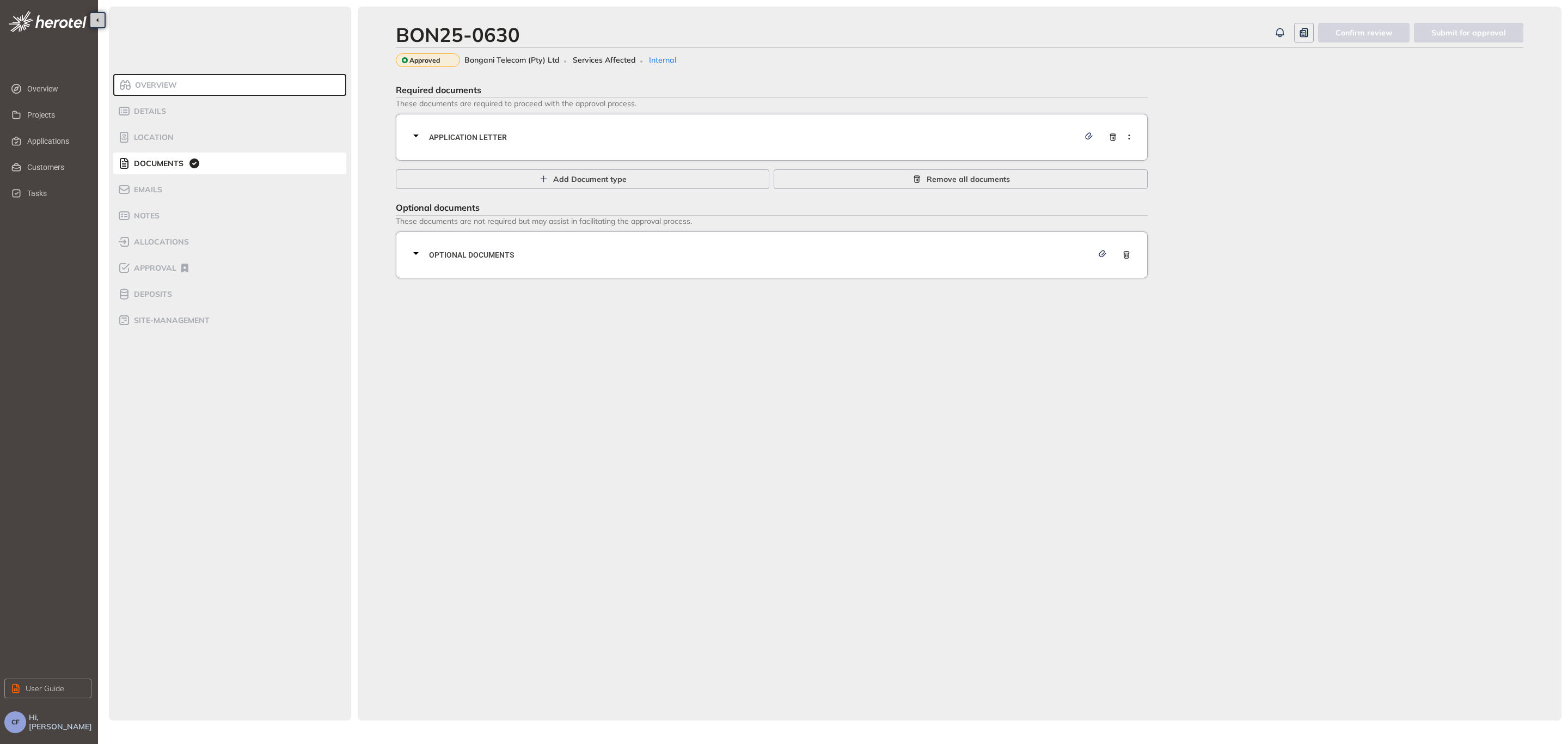
click at [550, 128] on div "Application letter" at bounding box center [775, 138] width 731 height 33
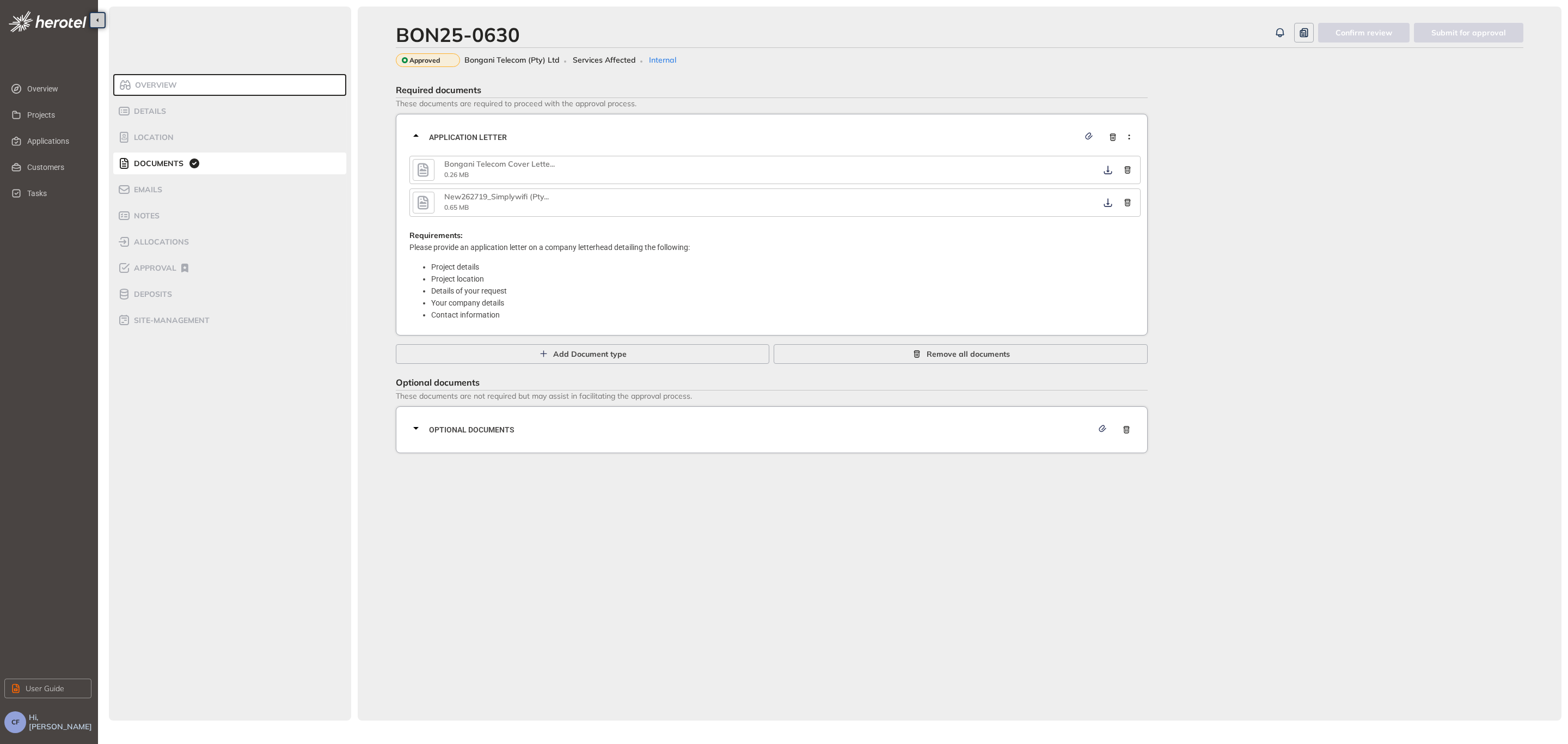
click at [429, 166] on icon "button" at bounding box center [423, 170] width 16 height 19
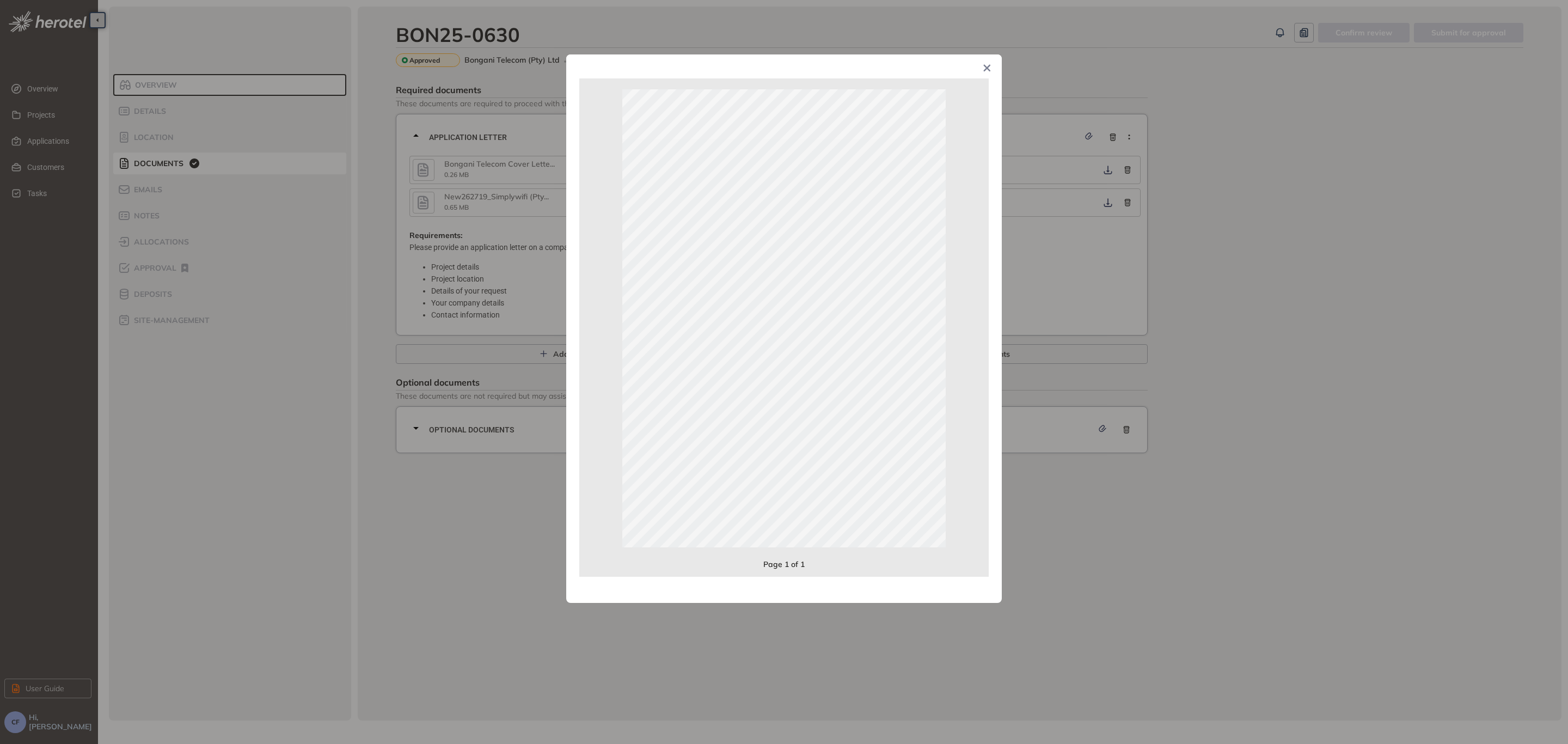
click at [992, 70] on span "Close" at bounding box center [987, 69] width 29 height 29
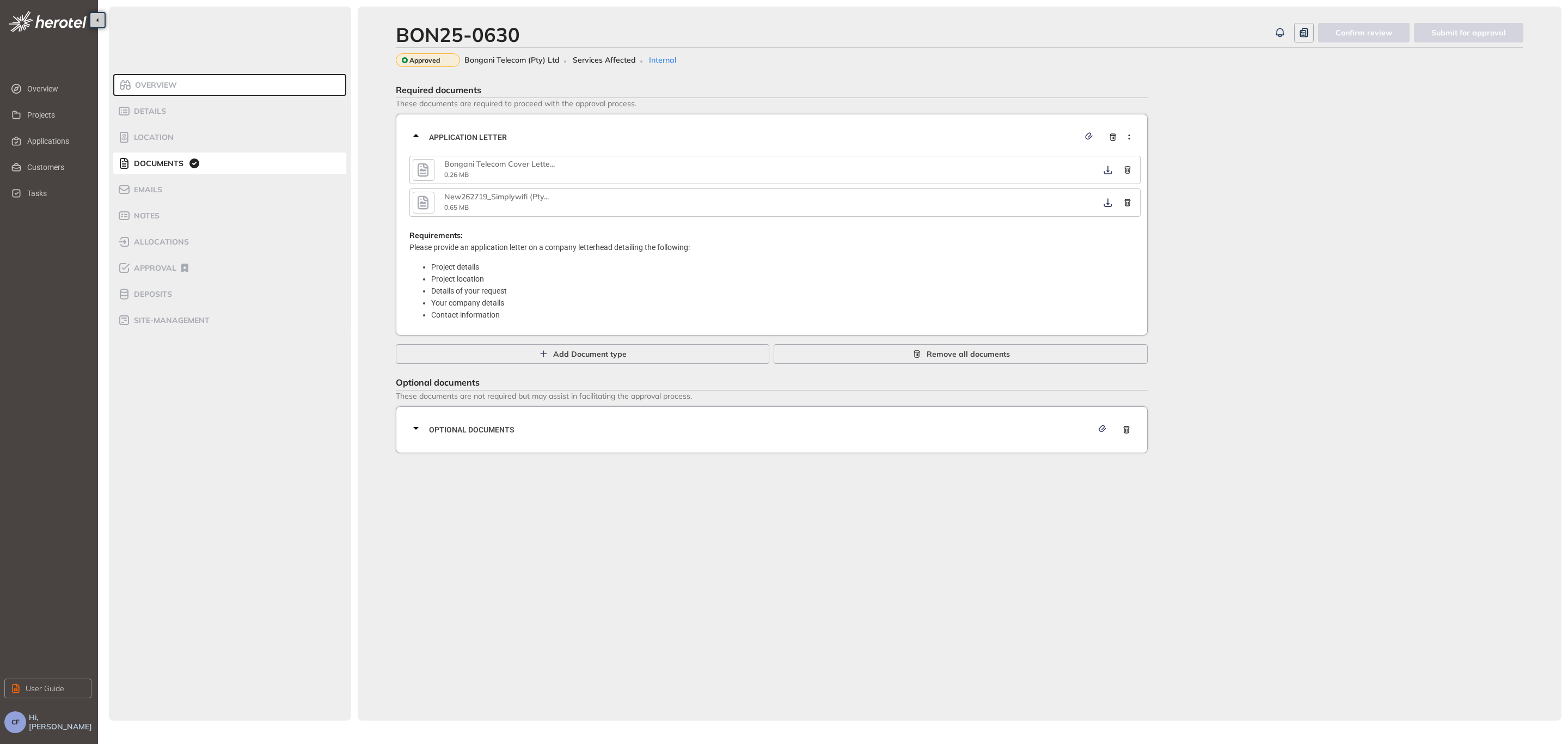
click at [429, 199] on icon "button" at bounding box center [423, 203] width 16 height 19
click at [418, 196] on icon "button" at bounding box center [423, 202] width 11 height 13
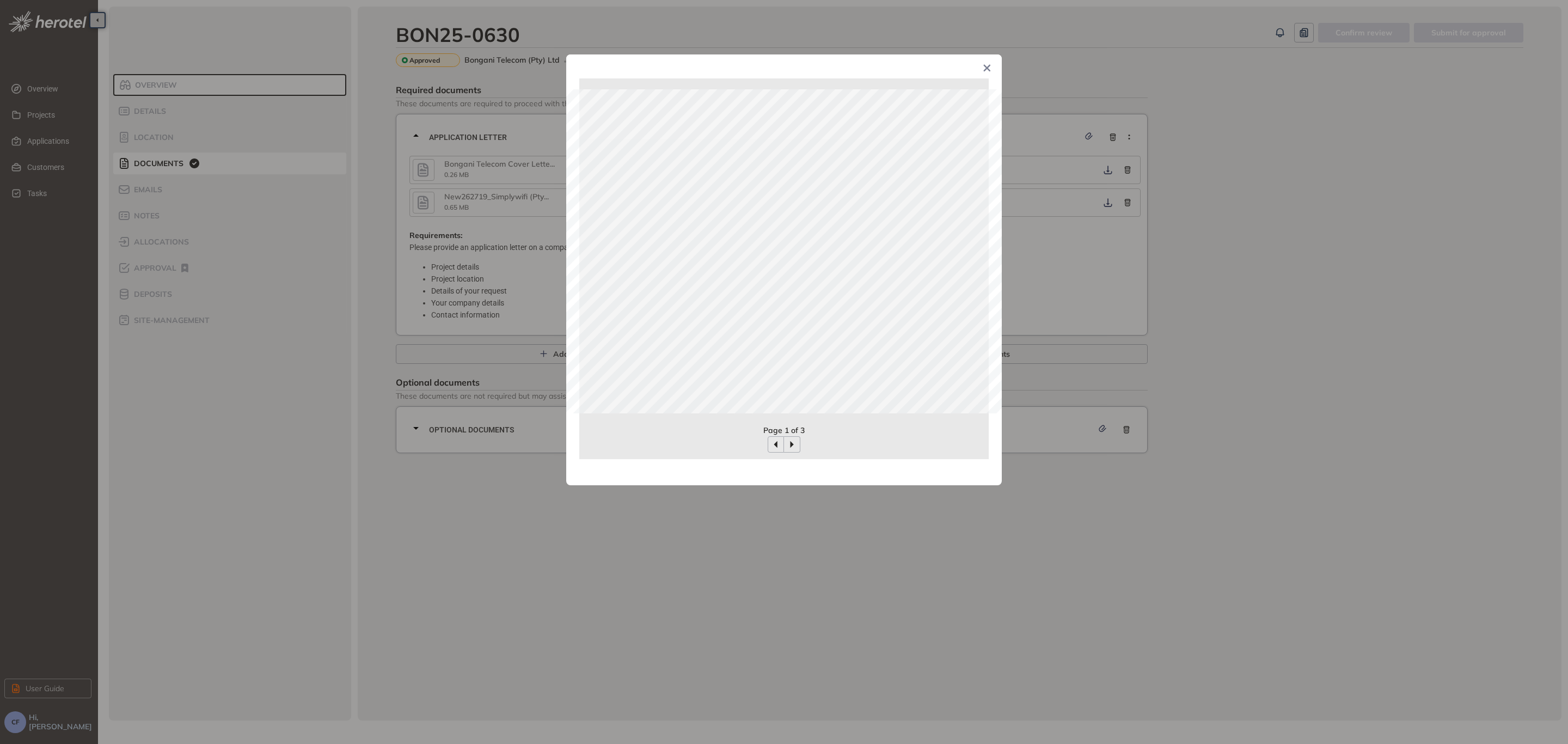
click at [985, 65] on icon "Close" at bounding box center [987, 68] width 8 height 8
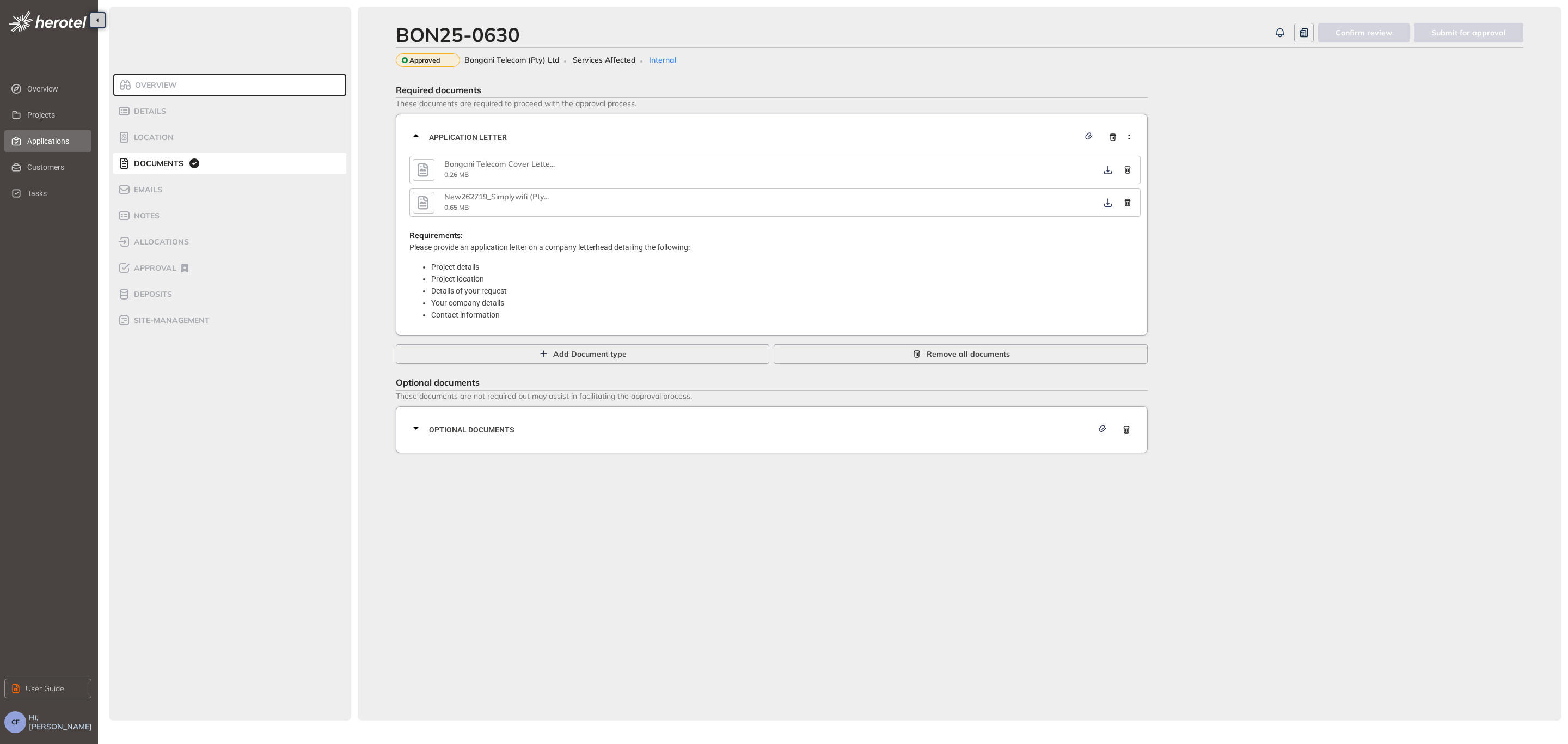
click at [55, 139] on span "Applications" at bounding box center [55, 141] width 55 height 22
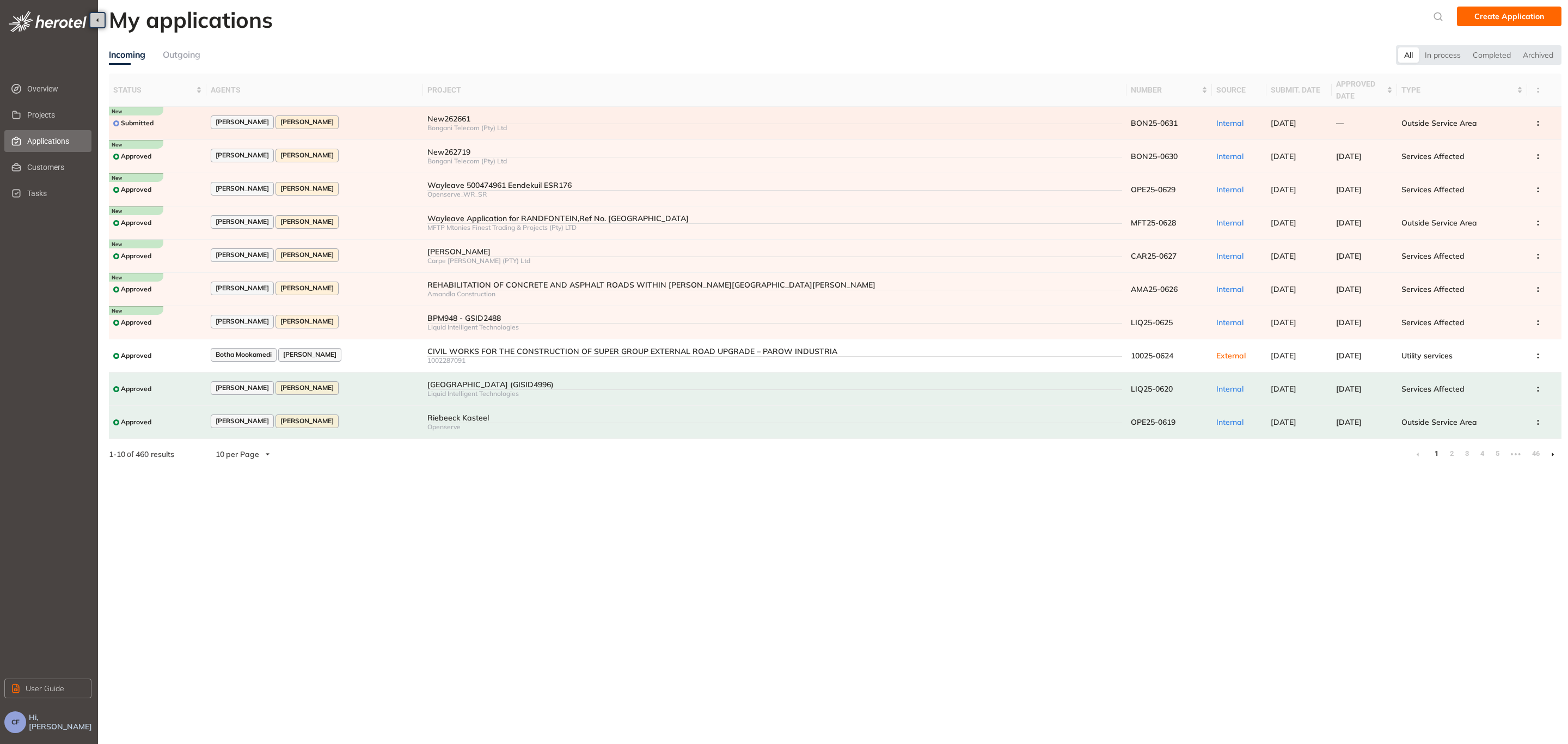
click at [399, 108] on td "[PERSON_NAME] [PERSON_NAME]" at bounding box center [315, 123] width 217 height 33
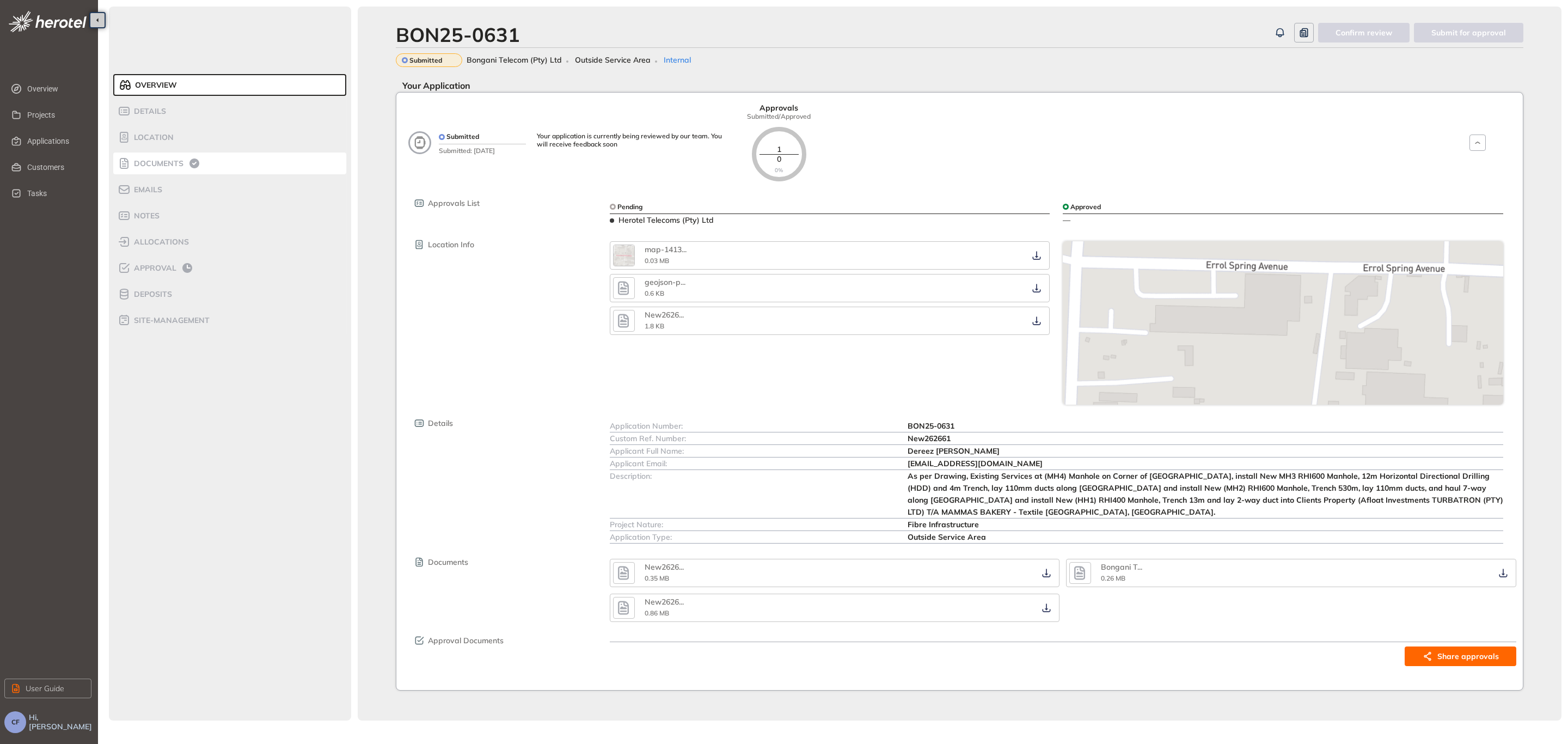
click at [156, 165] on span "Documents" at bounding box center [157, 163] width 53 height 9
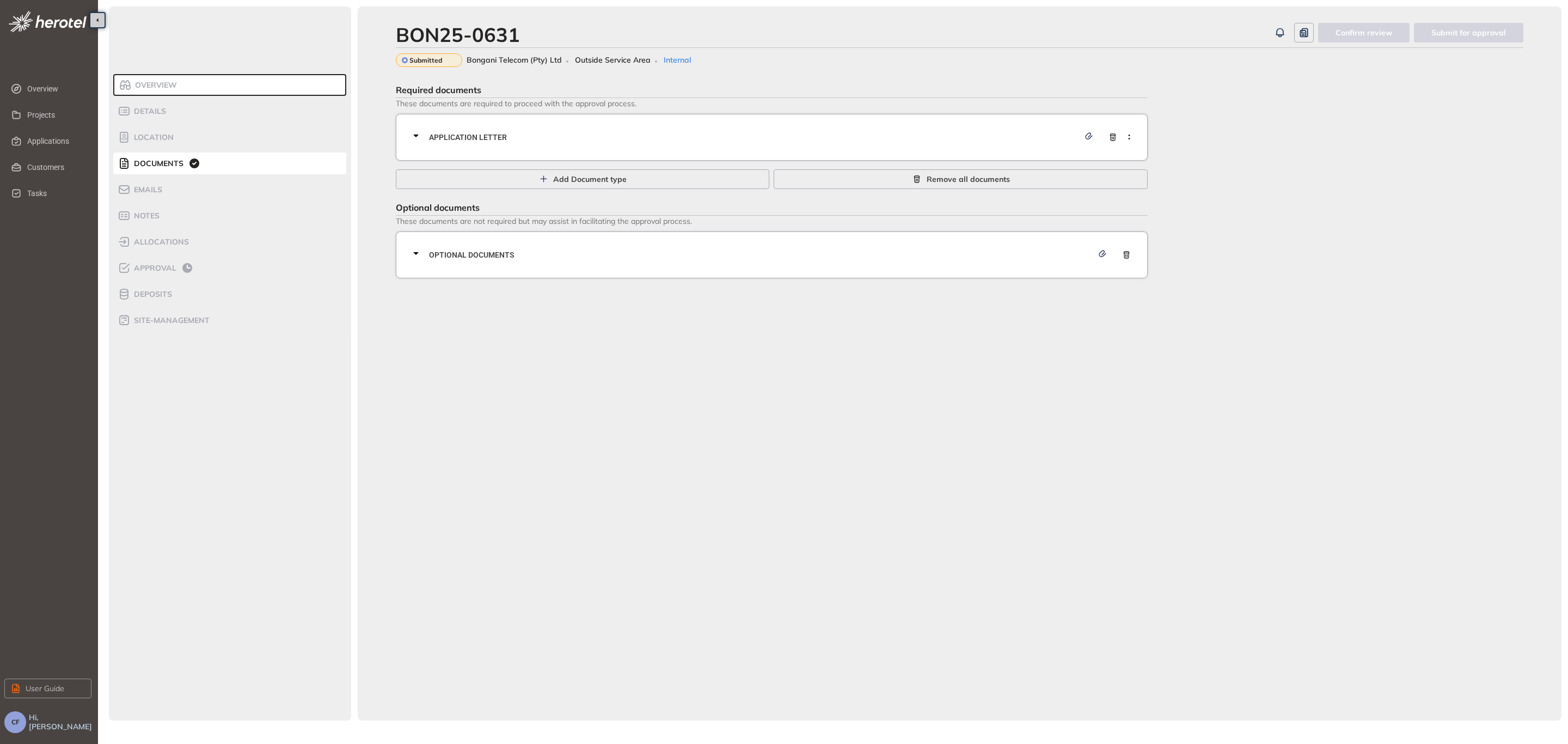
click at [641, 132] on span "Application letter" at bounding box center [754, 138] width 650 height 12
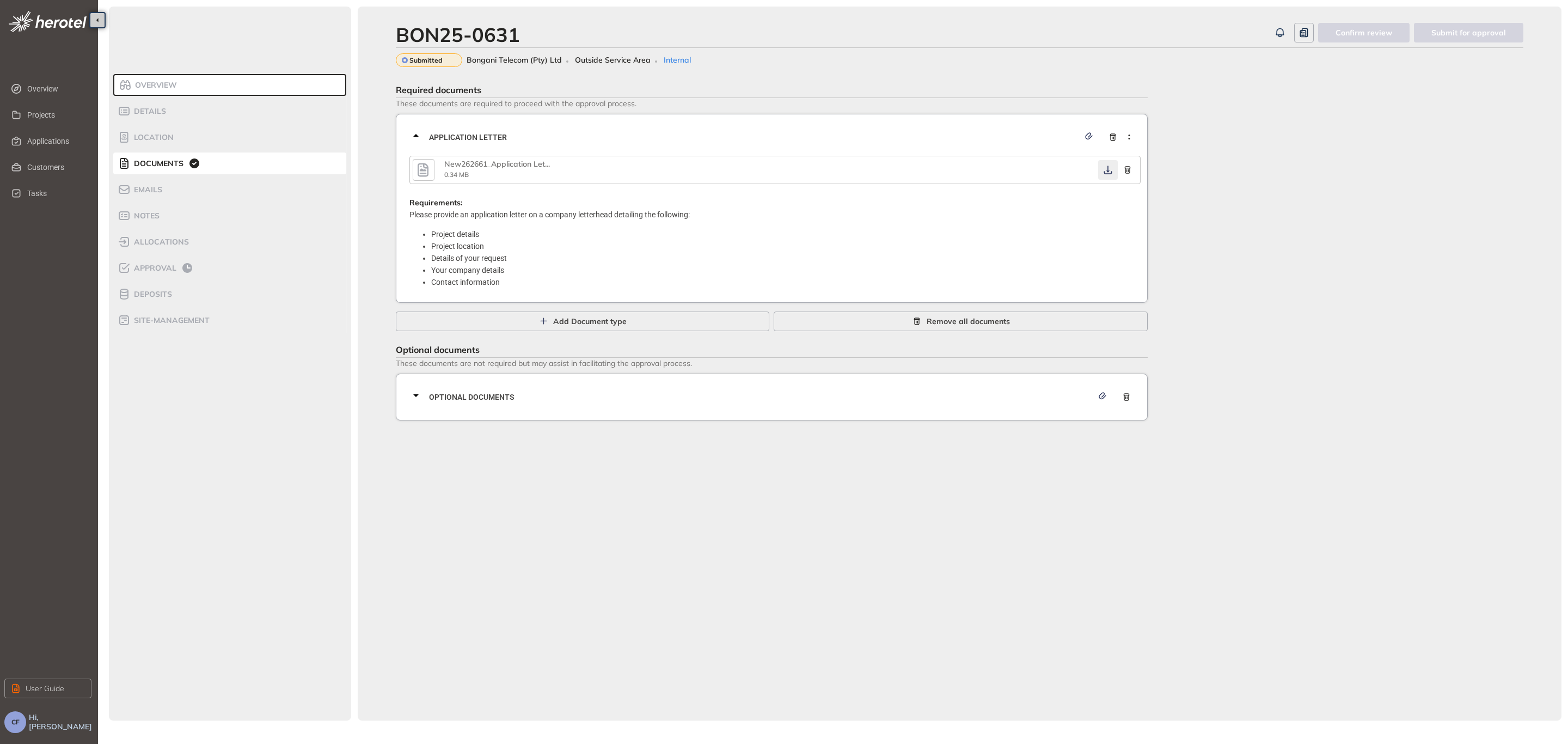
click at [1107, 166] on icon "button" at bounding box center [1108, 170] width 11 height 9
click at [714, 392] on span "Optional documents" at bounding box center [761, 397] width 663 height 12
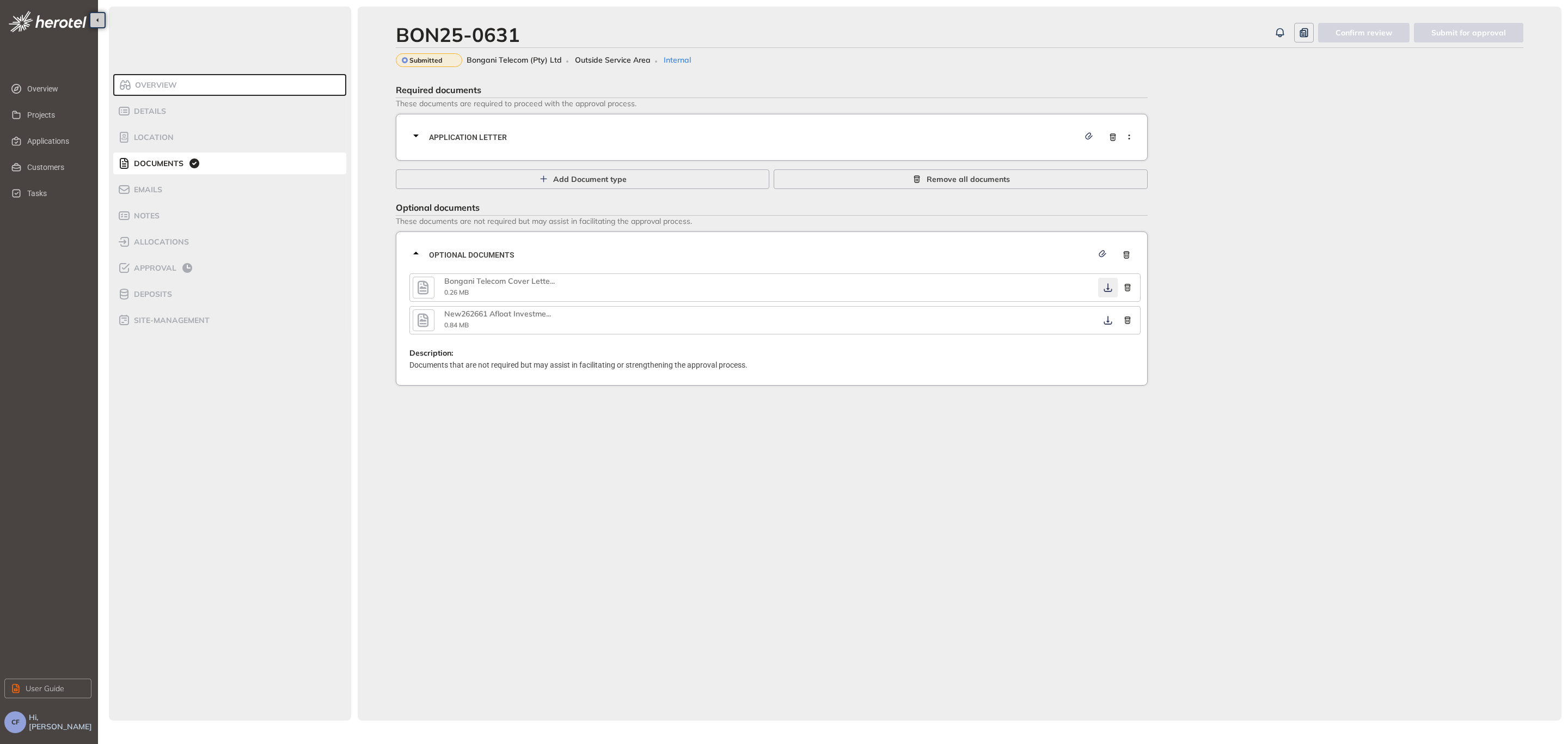
click at [1107, 285] on icon "button" at bounding box center [1107, 287] width 8 height 9
click at [1107, 323] on icon "button" at bounding box center [1107, 320] width 8 height 9
click at [33, 145] on span "Applications" at bounding box center [55, 141] width 55 height 22
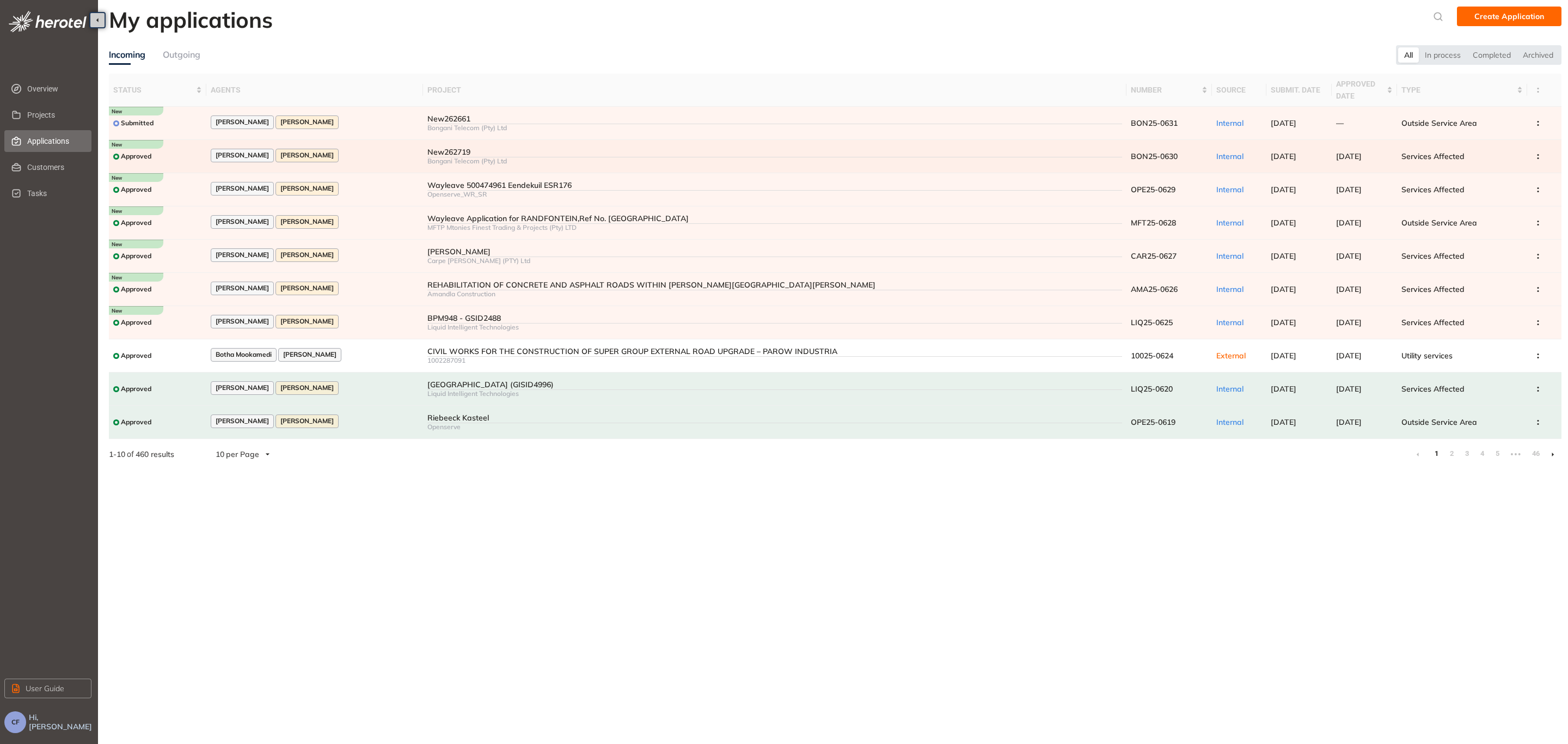
click at [177, 150] on div "Approved" at bounding box center [158, 156] width 89 height 13
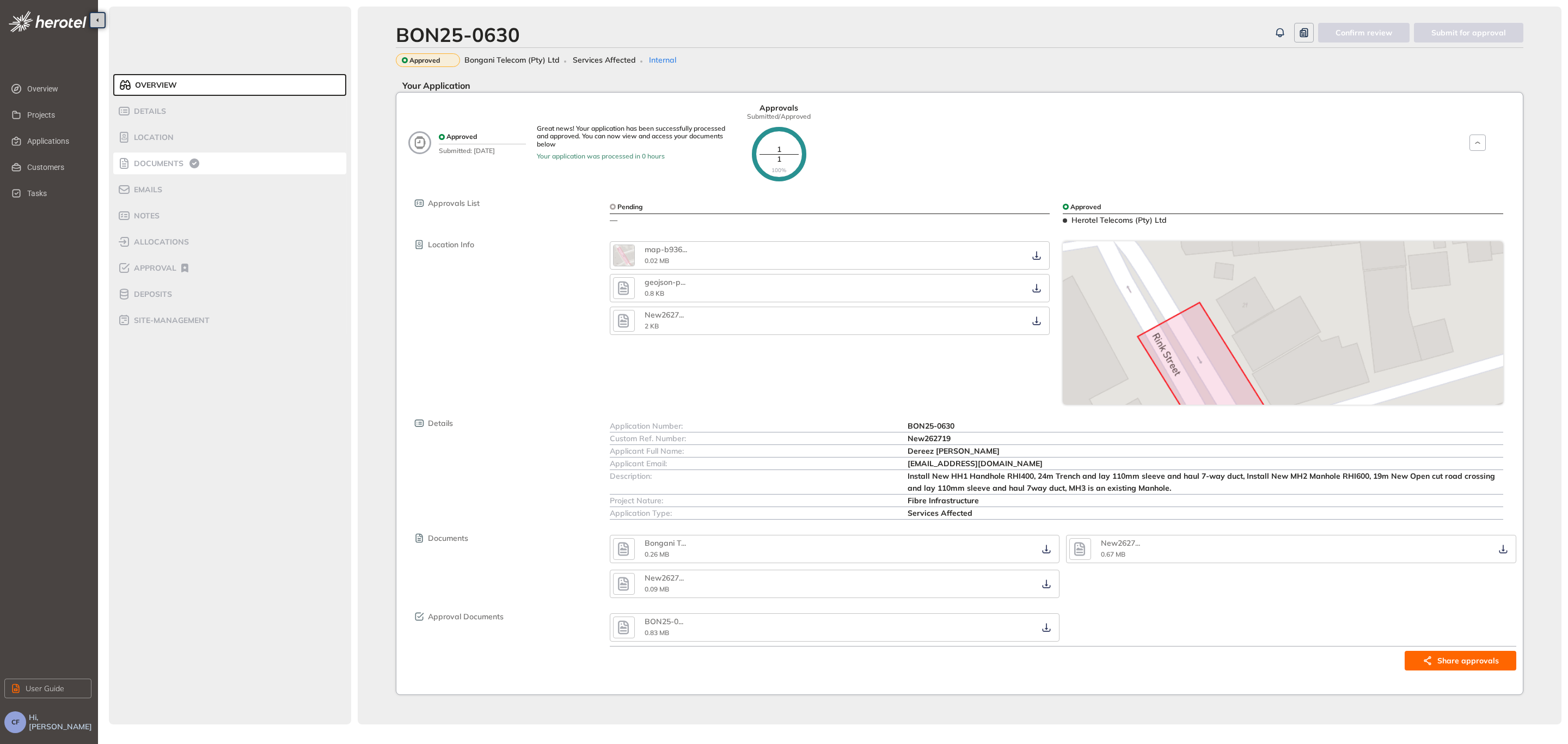
click at [157, 157] on div "Documents" at bounding box center [164, 163] width 93 height 13
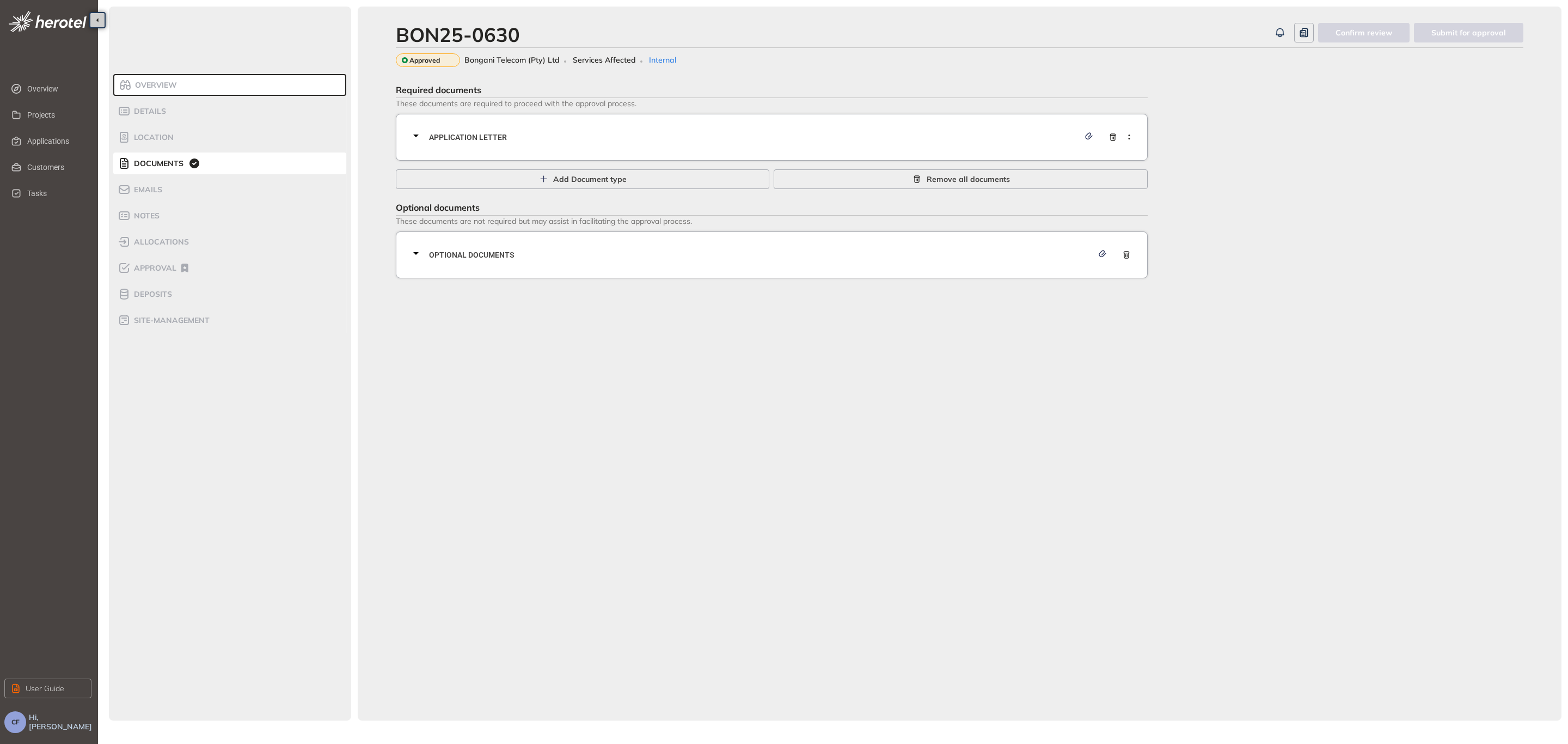
click at [472, 251] on span "Optional documents" at bounding box center [761, 255] width 663 height 12
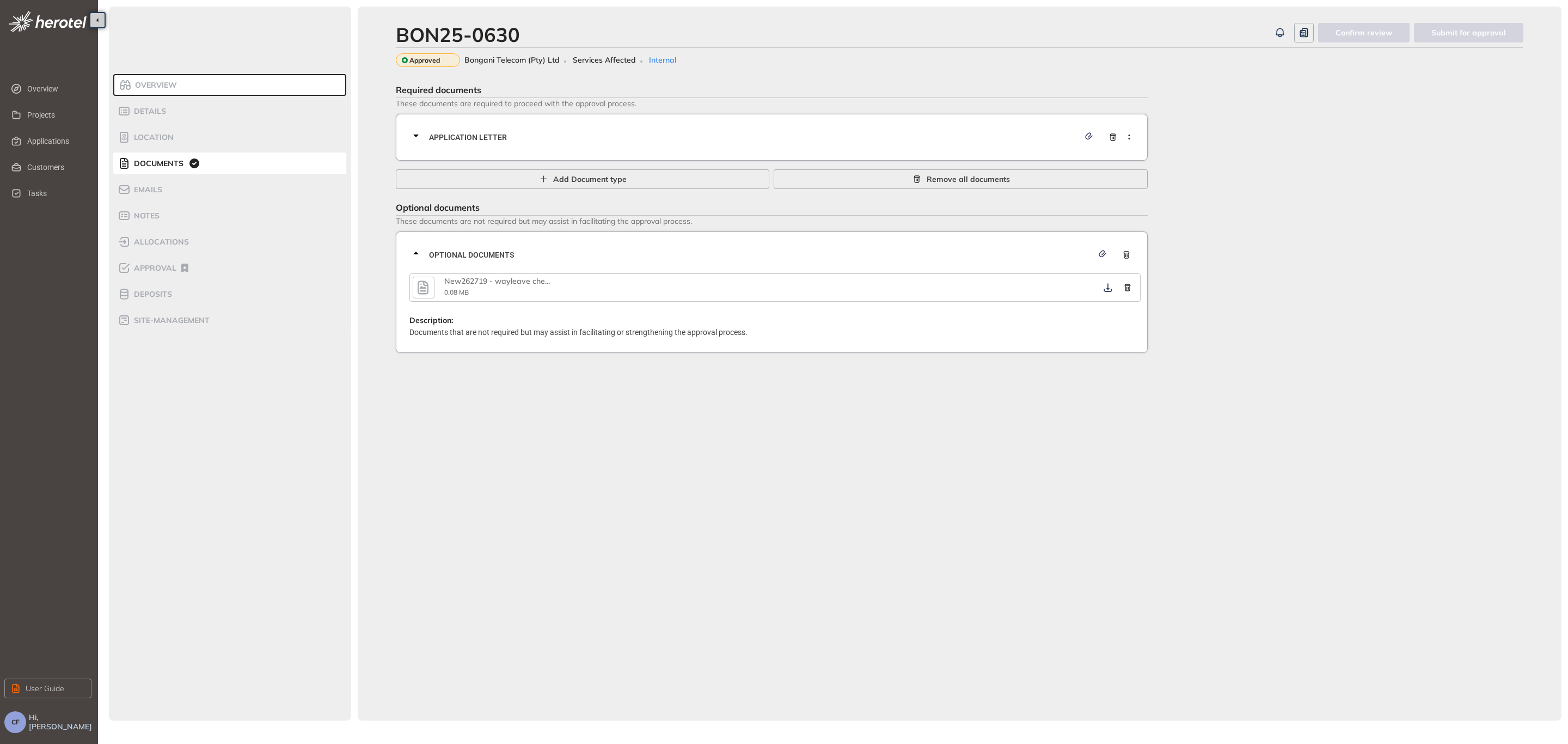
click at [467, 137] on span "Application letter" at bounding box center [754, 138] width 650 height 12
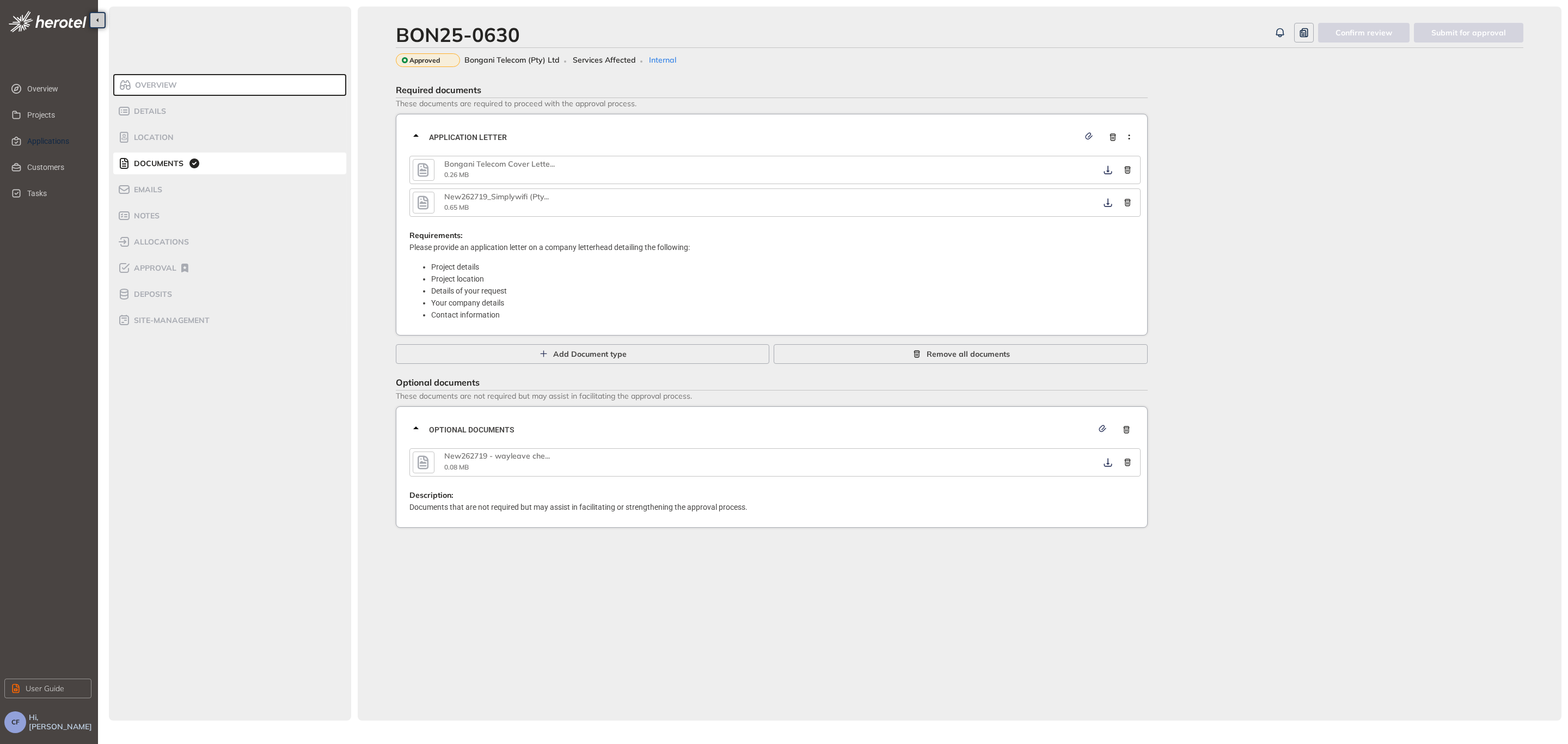
drag, startPoint x: 52, startPoint y: 140, endPoint x: 93, endPoint y: 140, distance: 41.0
click at [52, 140] on span "Applications" at bounding box center [55, 141] width 55 height 22
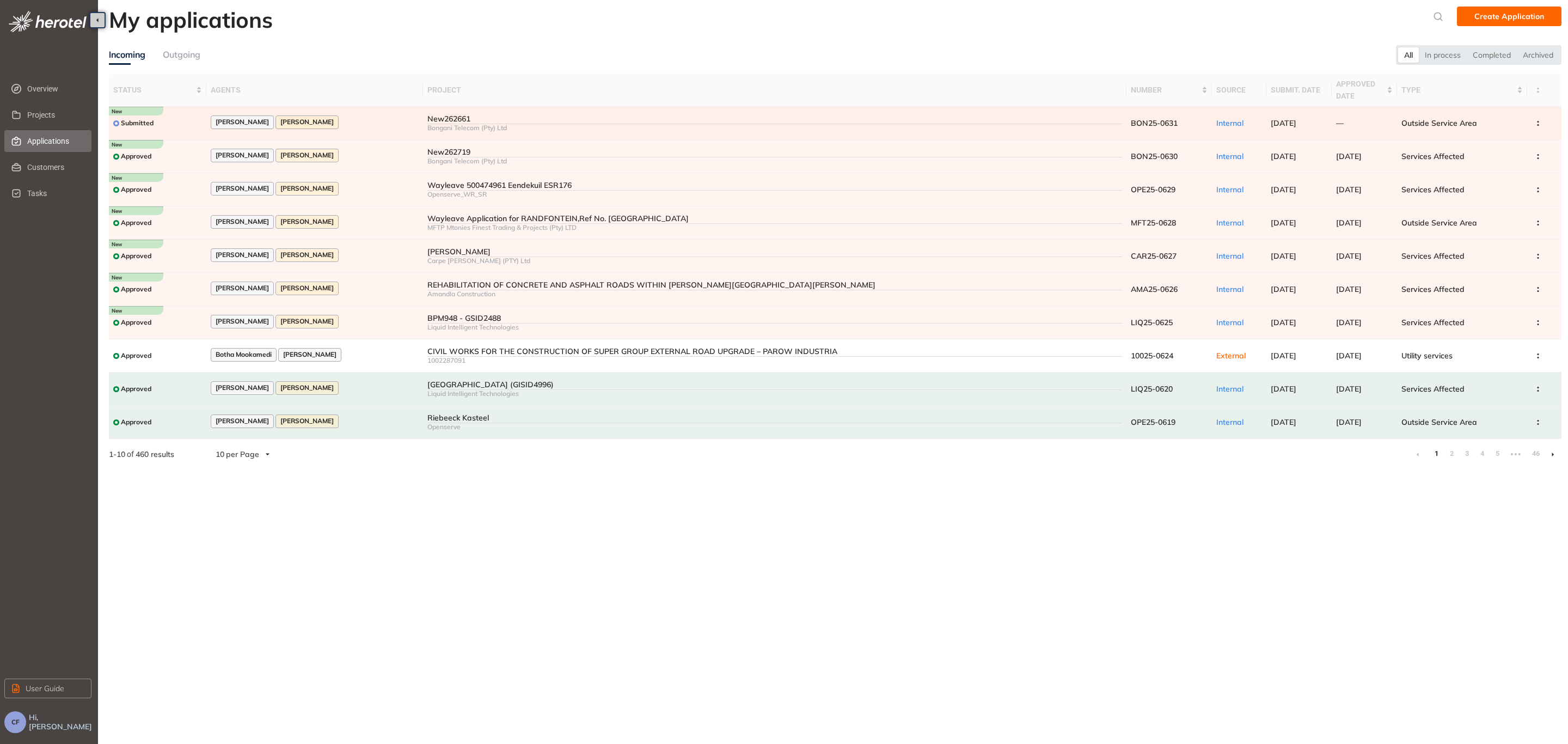
click at [180, 118] on div "Submitted" at bounding box center [158, 123] width 89 height 13
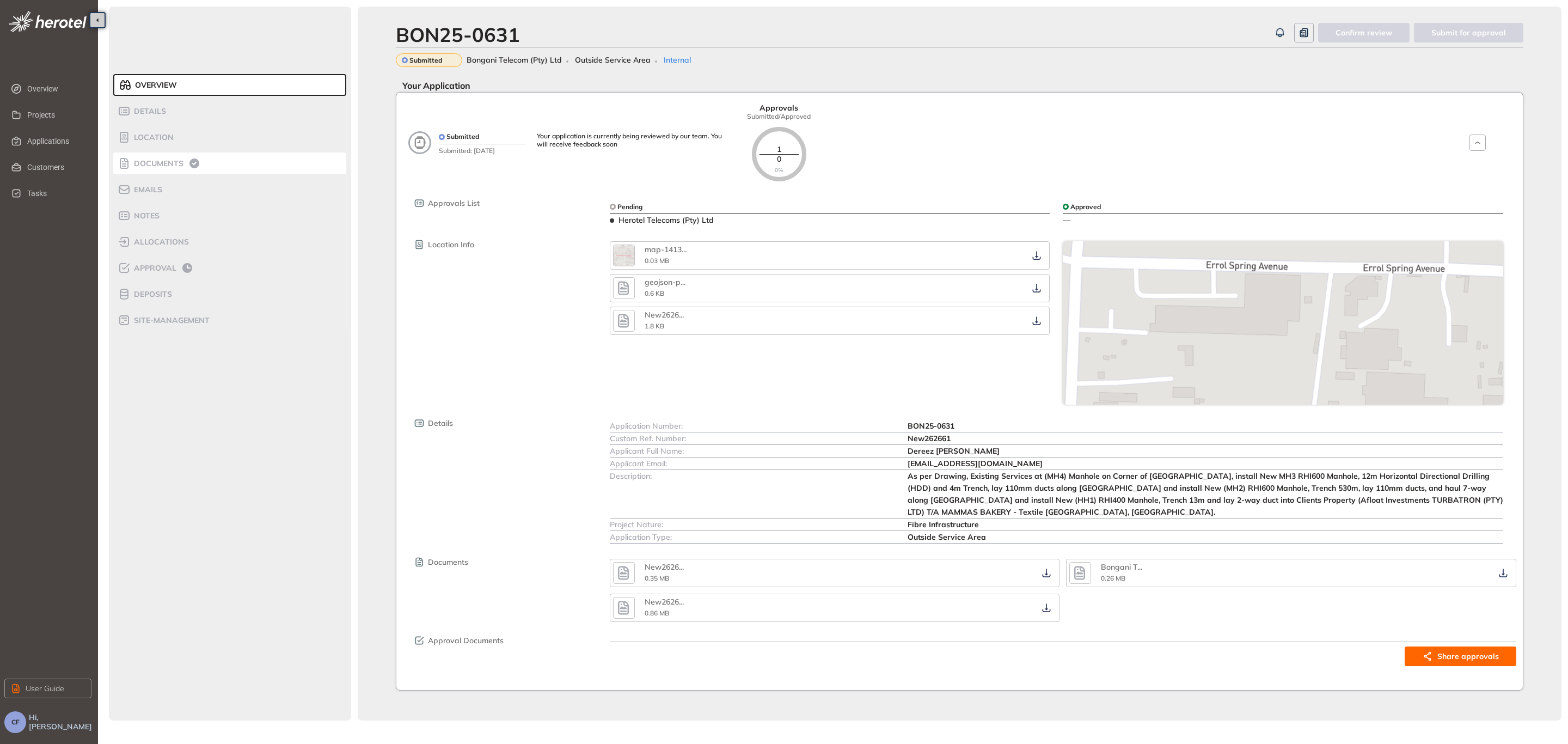
click at [165, 165] on span "Documents" at bounding box center [157, 163] width 53 height 9
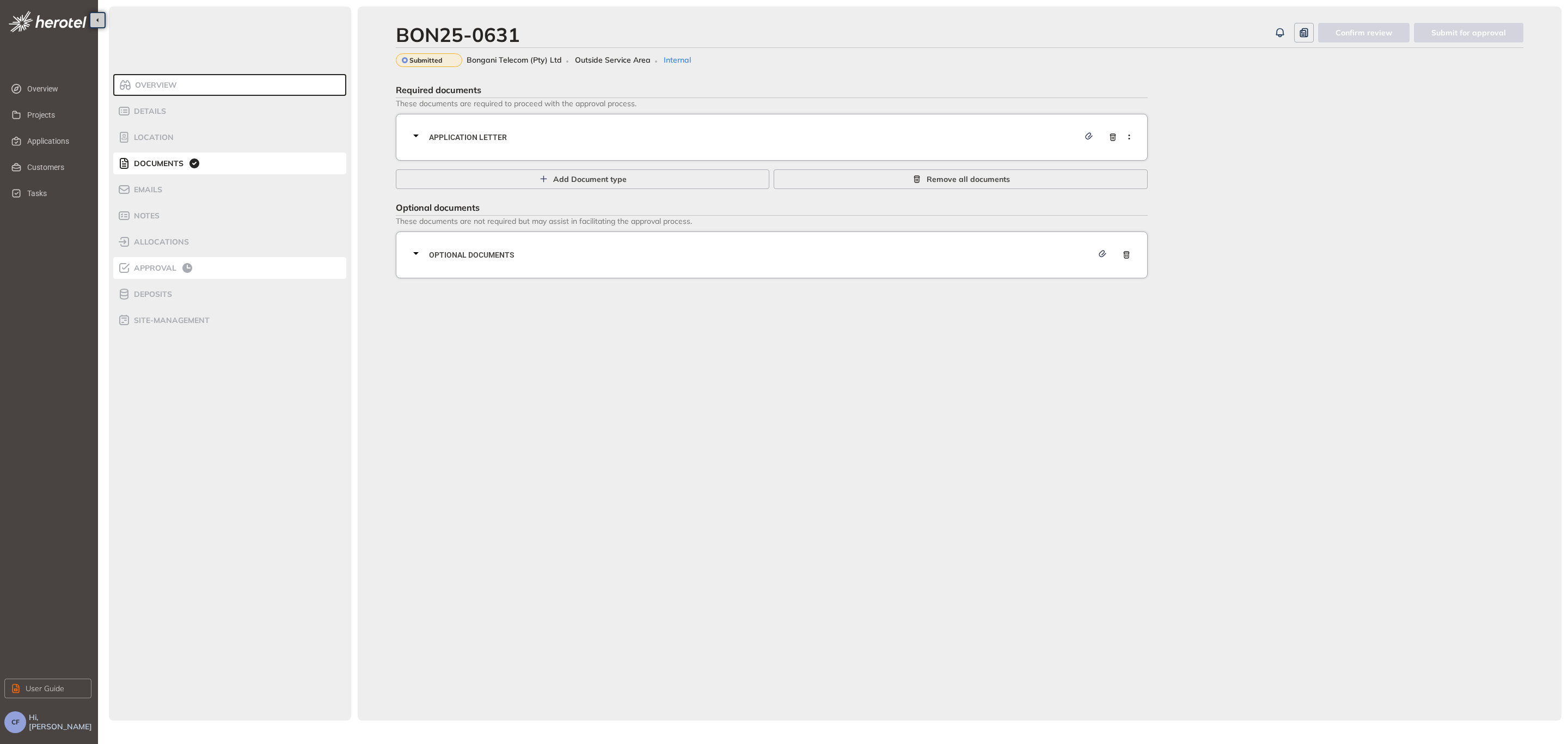
click at [173, 262] on div "Approval" at bounding box center [164, 267] width 93 height 13
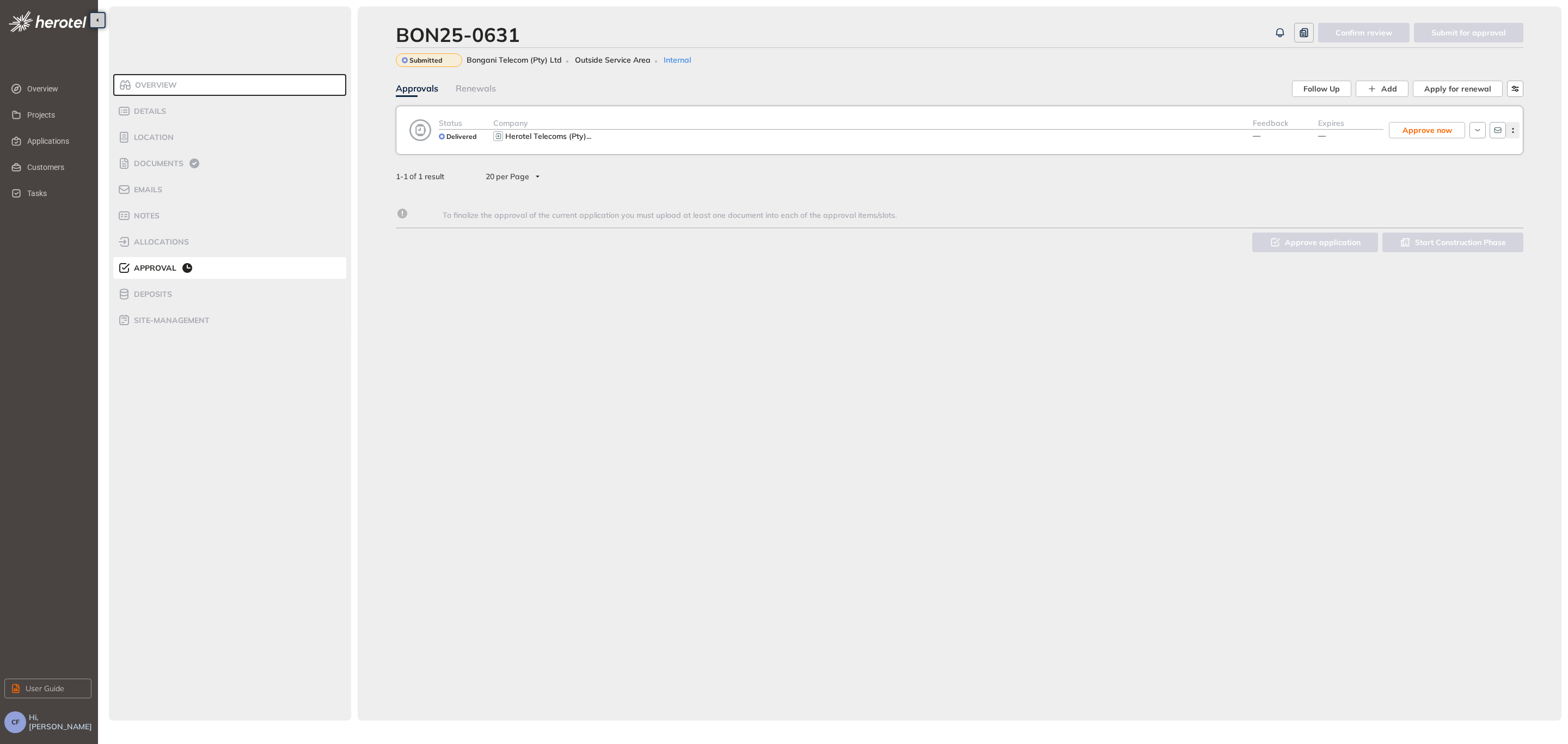
click at [1510, 128] on icon "button" at bounding box center [1513, 130] width 11 height 5
click at [1494, 174] on span "View approval form" at bounding box center [1473, 175] width 74 height 9
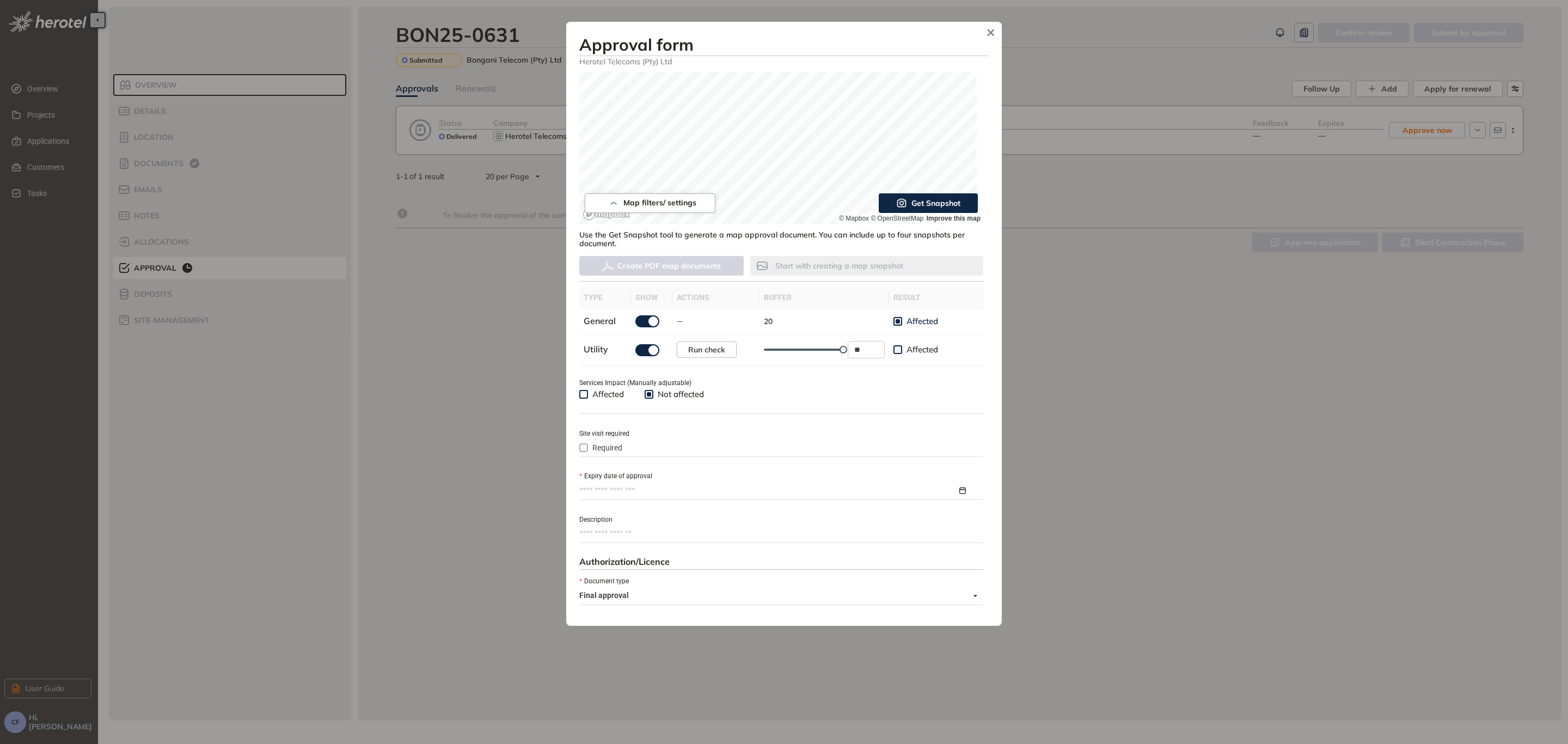
scroll to position [141, 0]
click at [698, 479] on div at bounding box center [782, 487] width 404 height 16
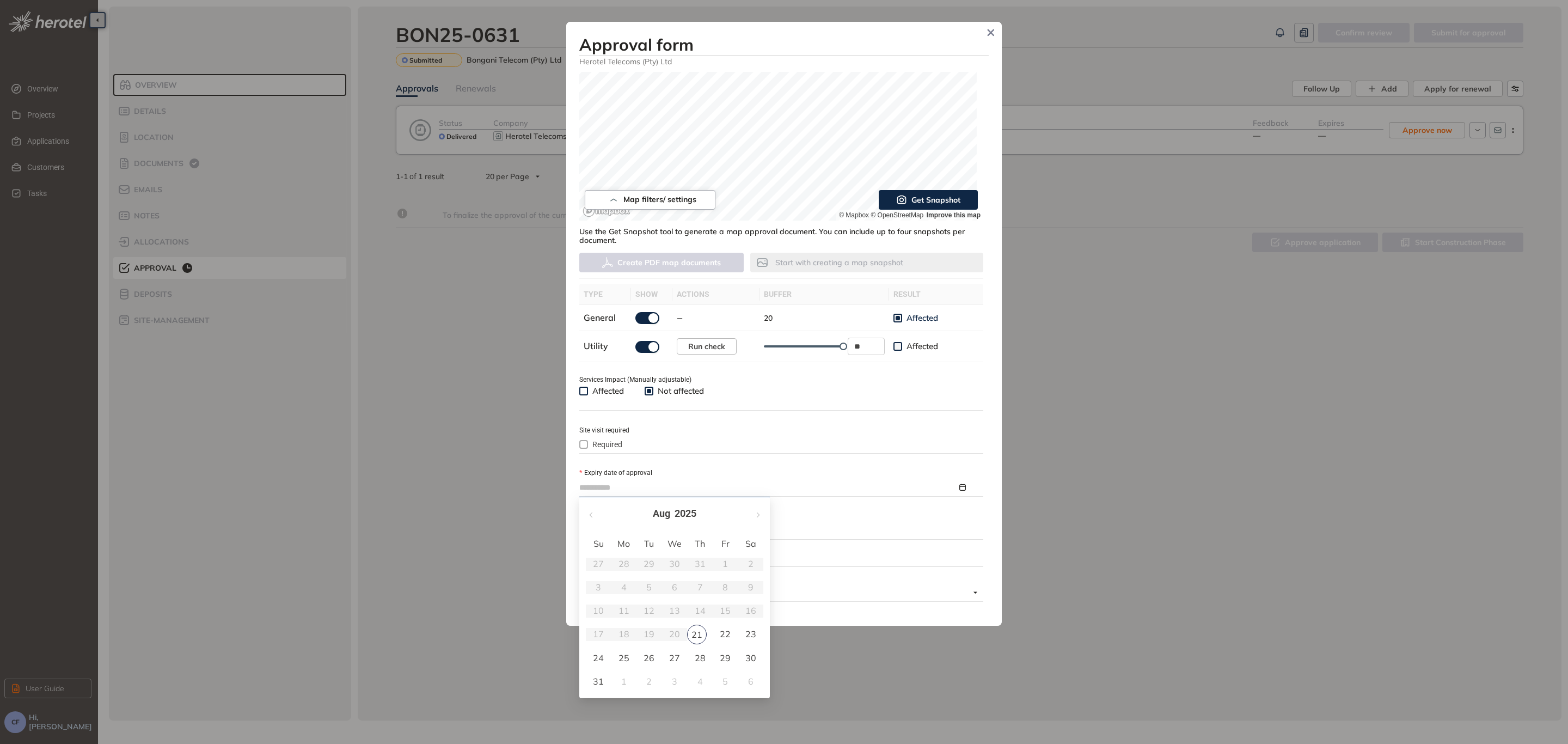
type input "**********"
click at [758, 513] on button "button" at bounding box center [757, 514] width 12 height 23
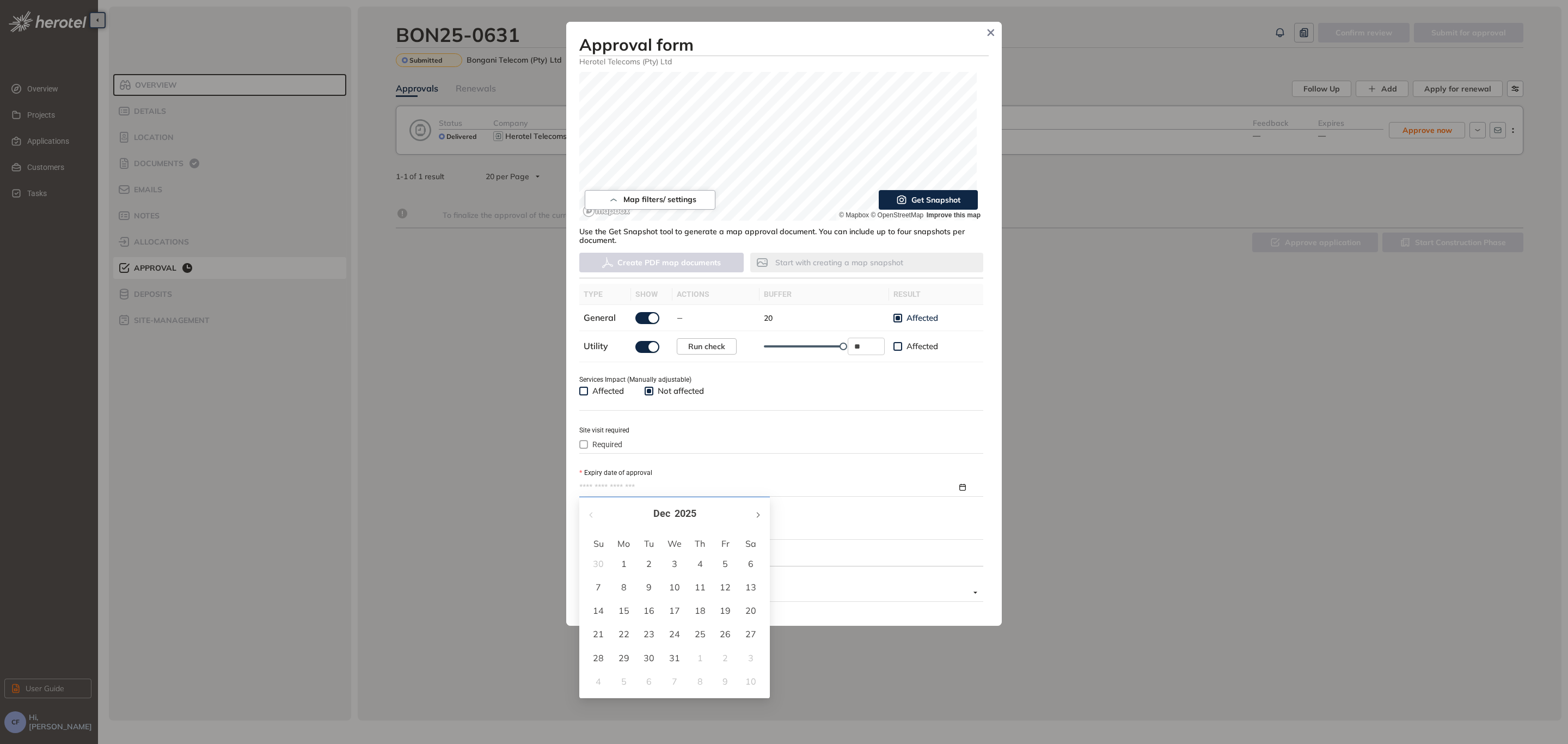
click at [758, 513] on button "button" at bounding box center [757, 514] width 12 height 23
type input "**********"
click at [747, 605] on div "21" at bounding box center [751, 610] width 13 height 13
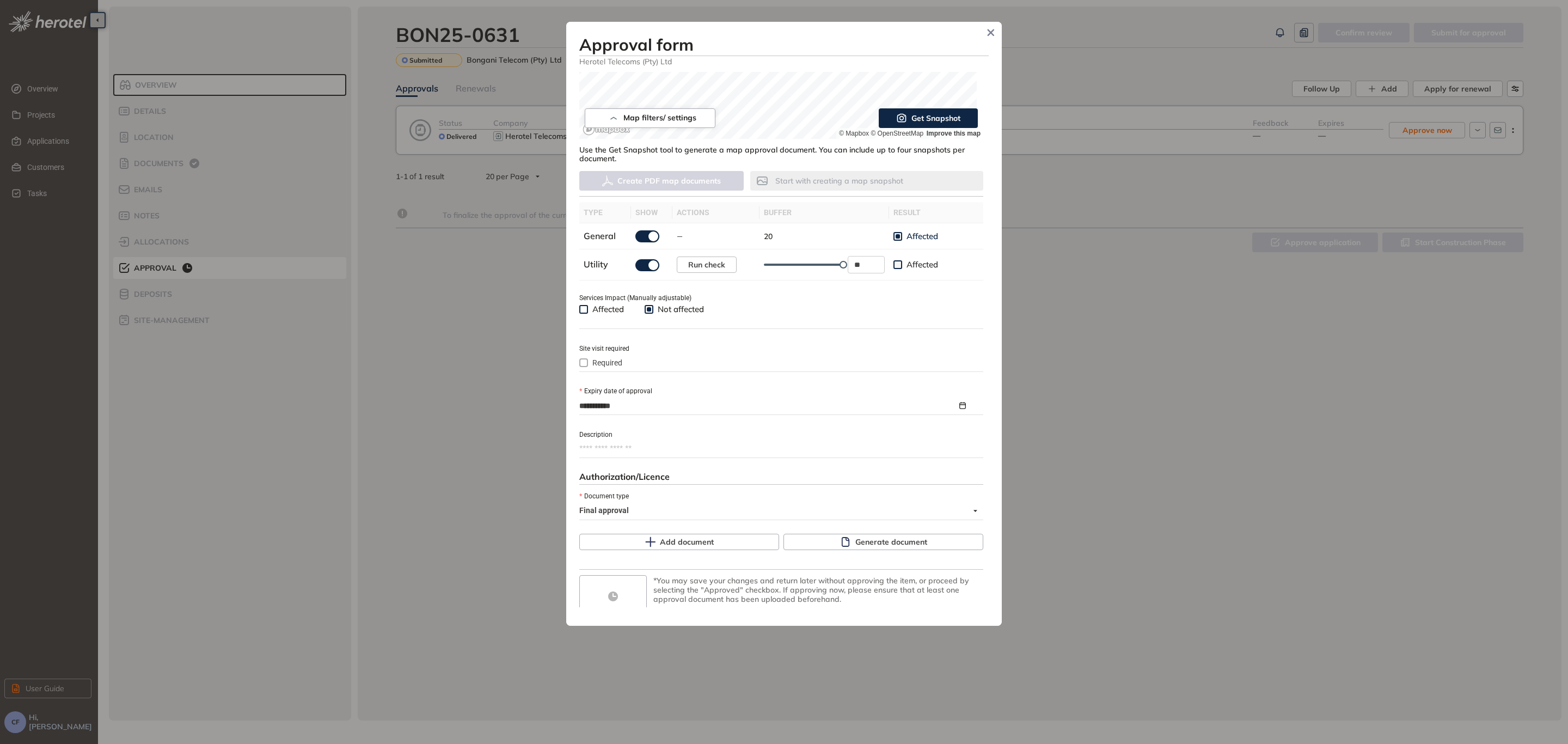
scroll to position [250, 0]
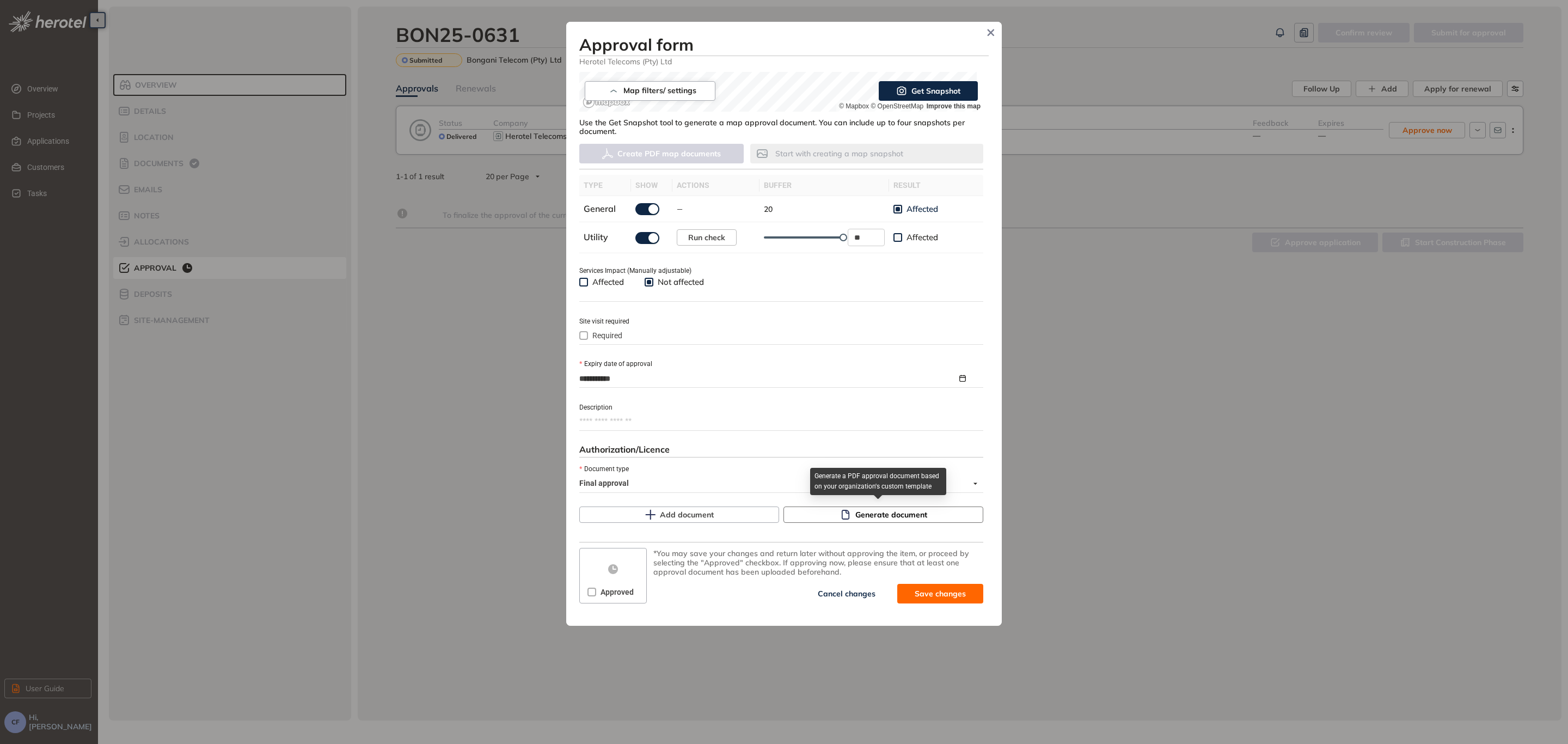
click at [820, 511] on button "Generate document" at bounding box center [883, 514] width 200 height 16
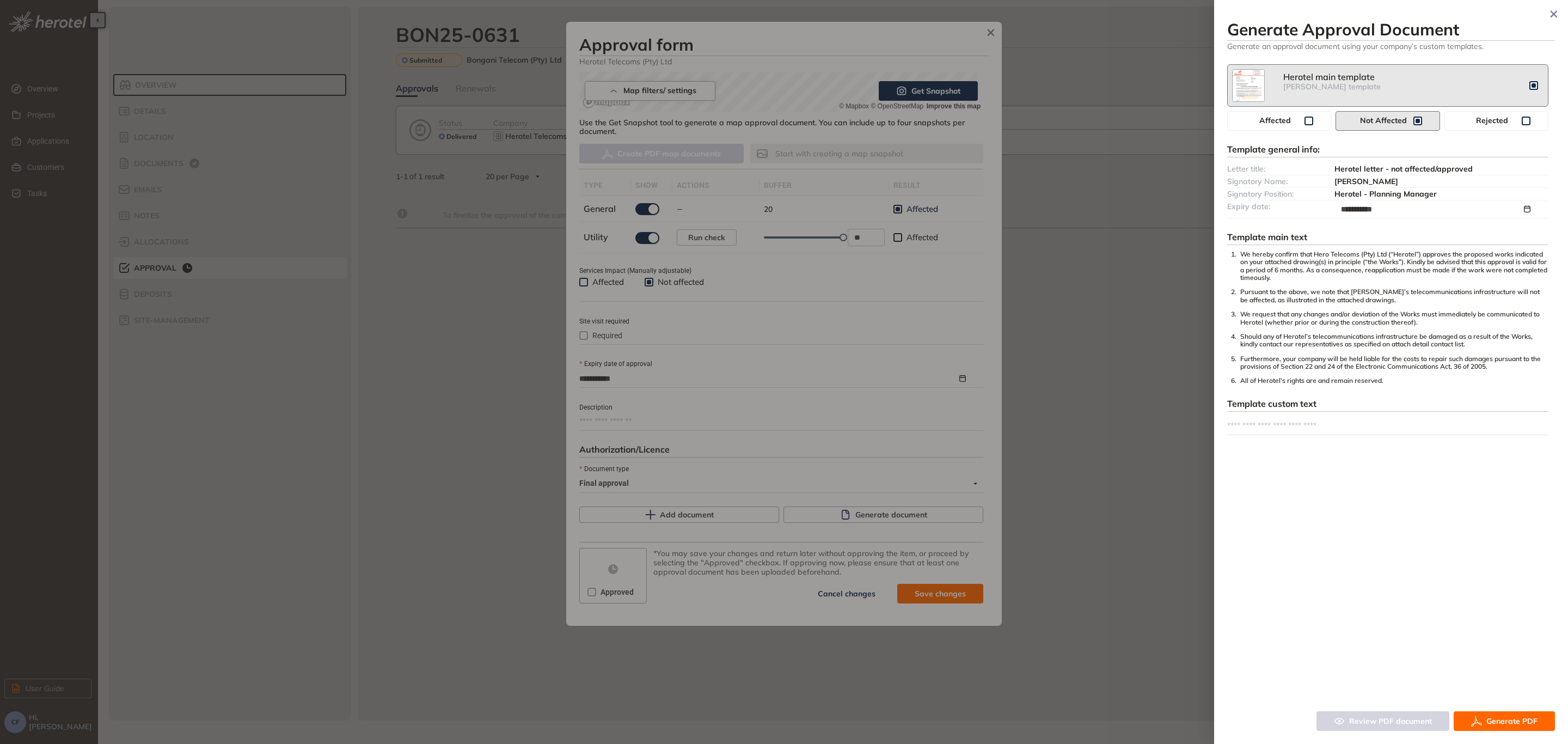
click at [1500, 714] on button "Generate PDF" at bounding box center [1504, 721] width 101 height 19
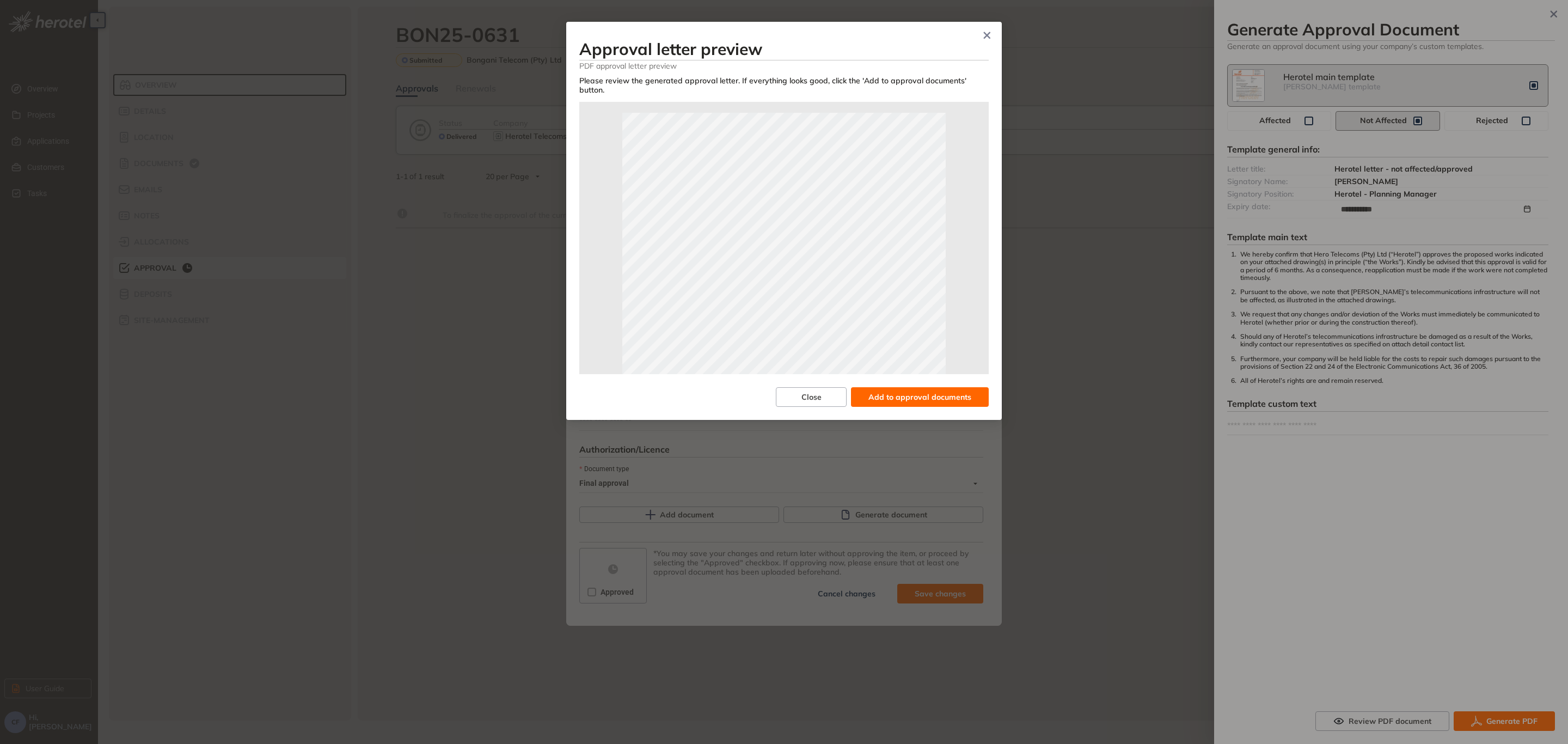
click at [917, 391] on span "Add to approval documents" at bounding box center [920, 397] width 103 height 12
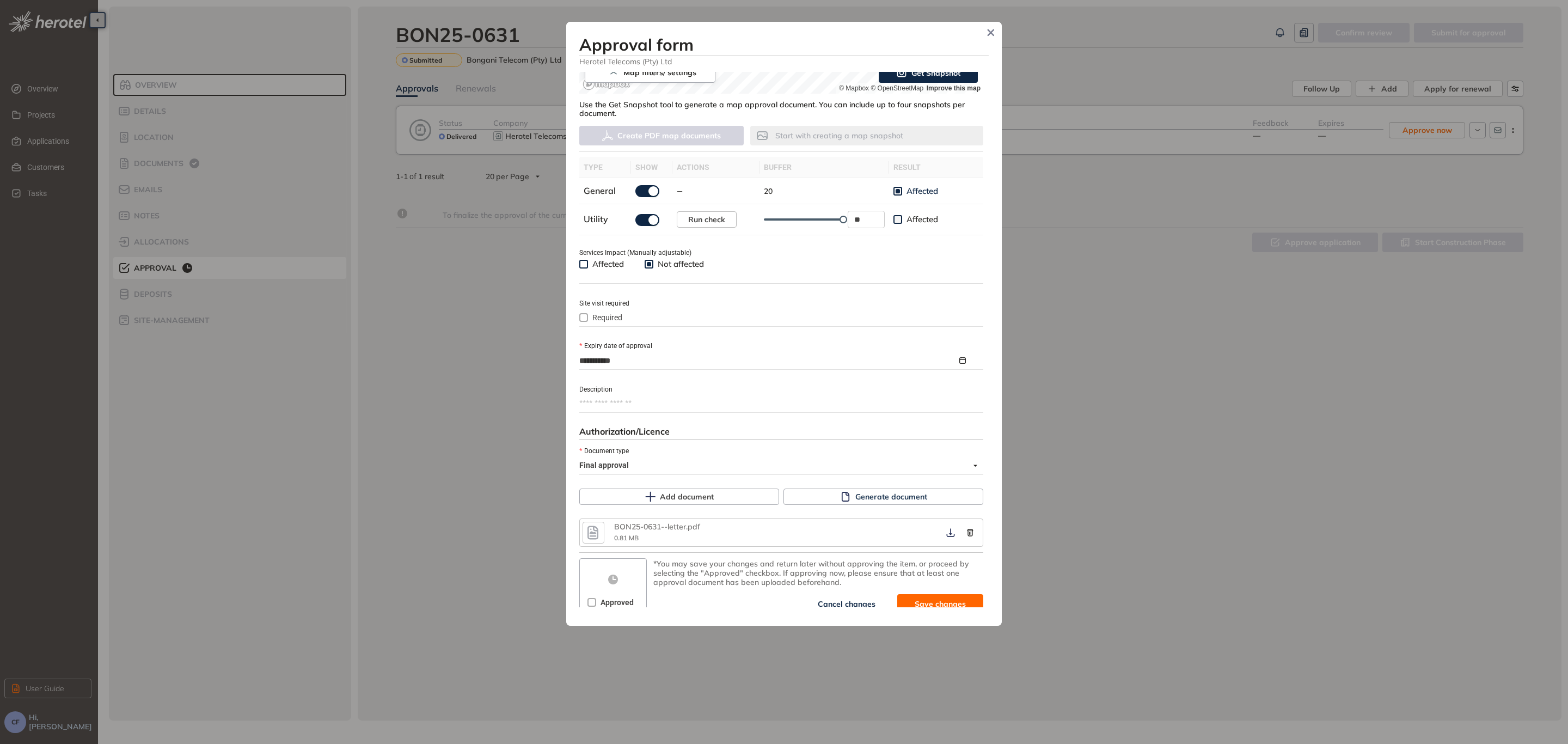
scroll to position [277, 0]
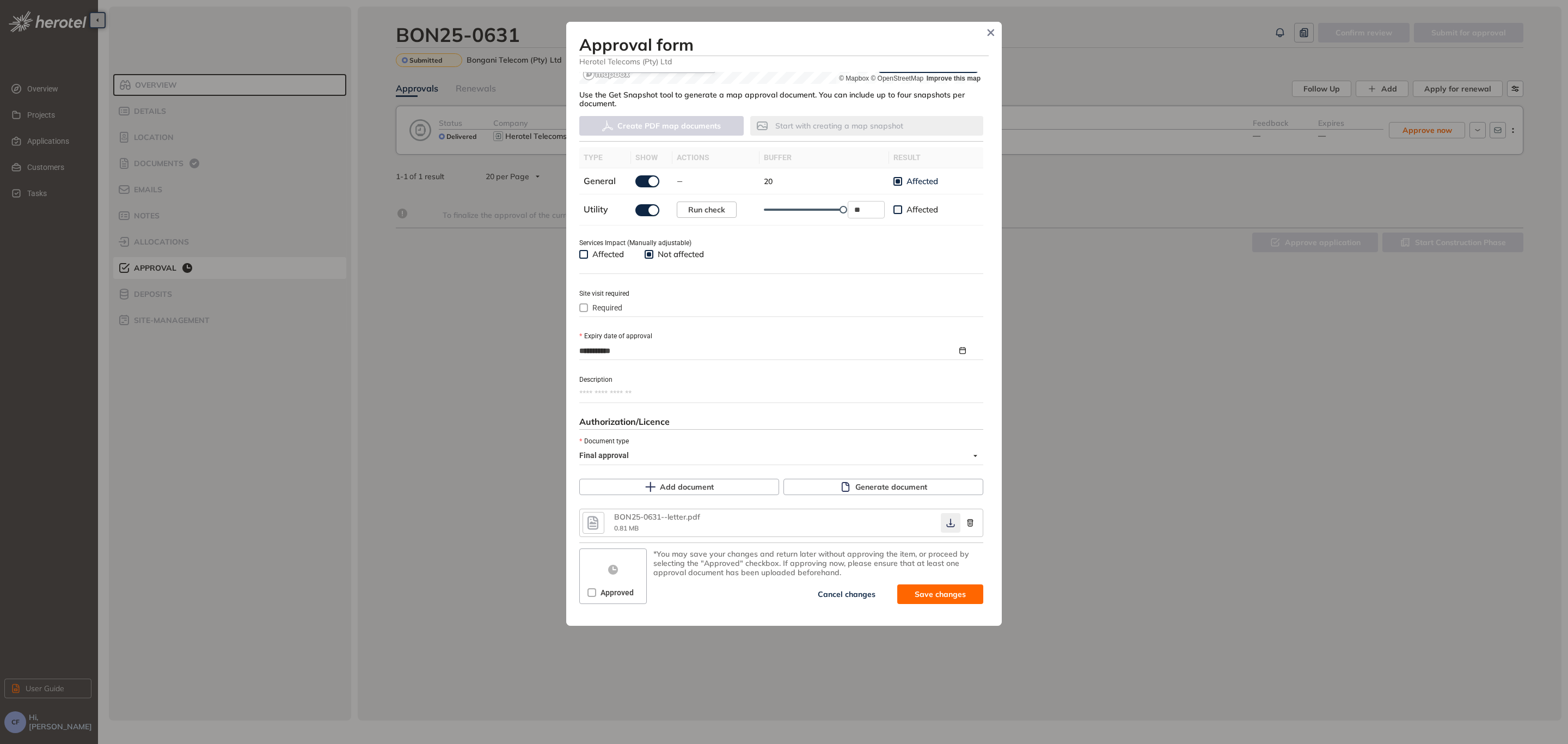
click at [945, 519] on icon "button" at bounding box center [951, 523] width 11 height 9
click at [900, 591] on span "Save and approve" at bounding box center [932, 594] width 68 height 12
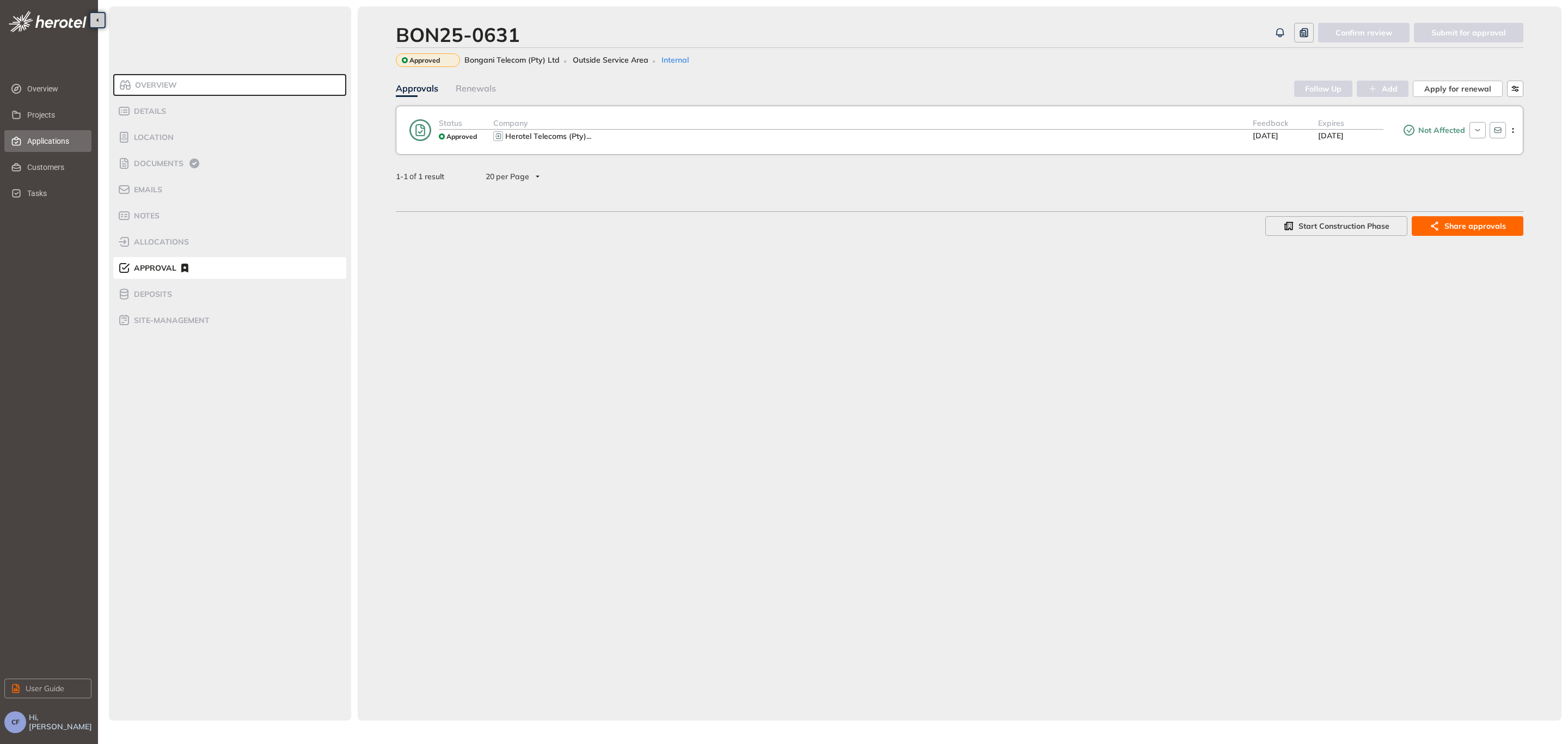
click at [29, 138] on span "Applications" at bounding box center [55, 141] width 55 height 22
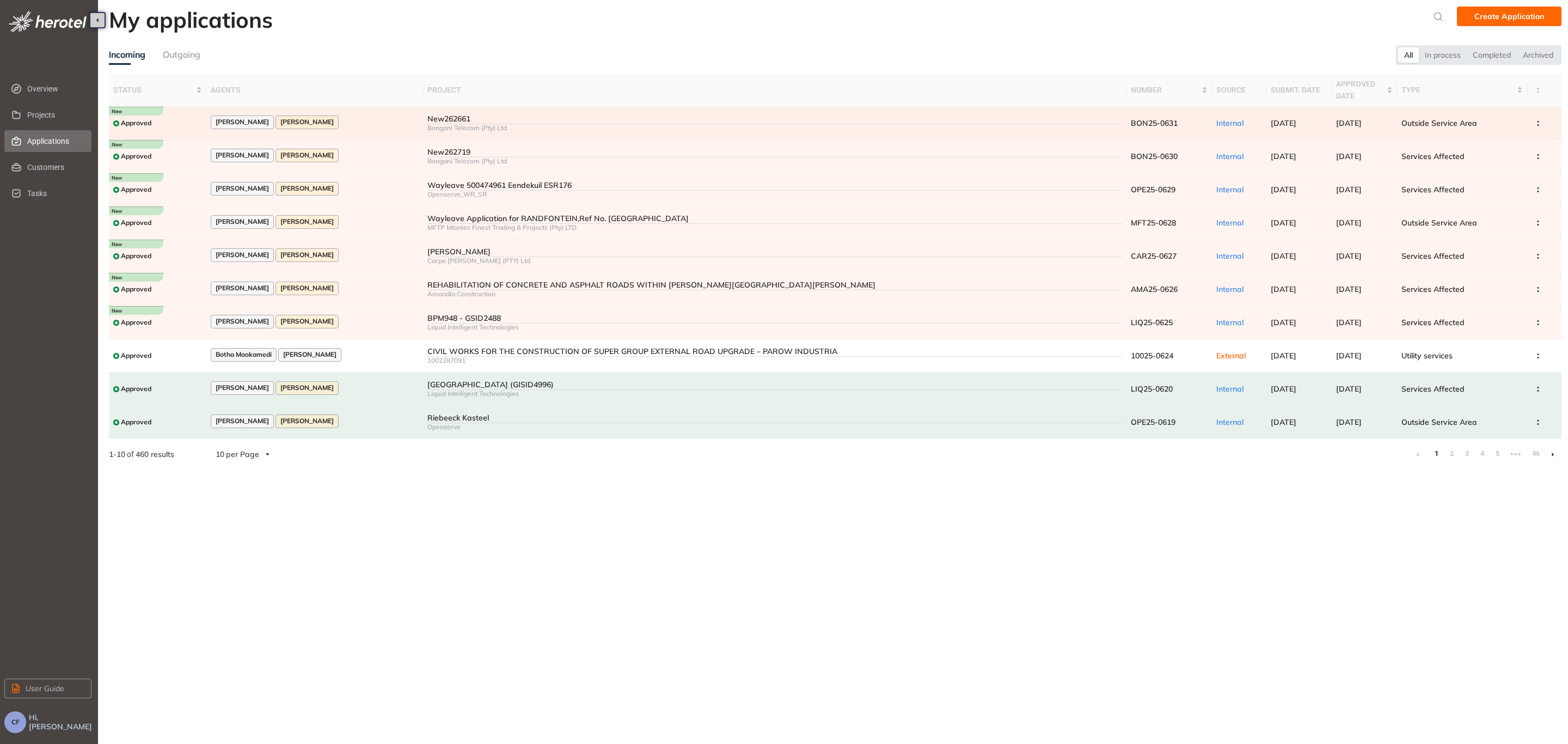
click at [343, 120] on div "[PERSON_NAME] [PERSON_NAME]" at bounding box center [315, 123] width 209 height 15
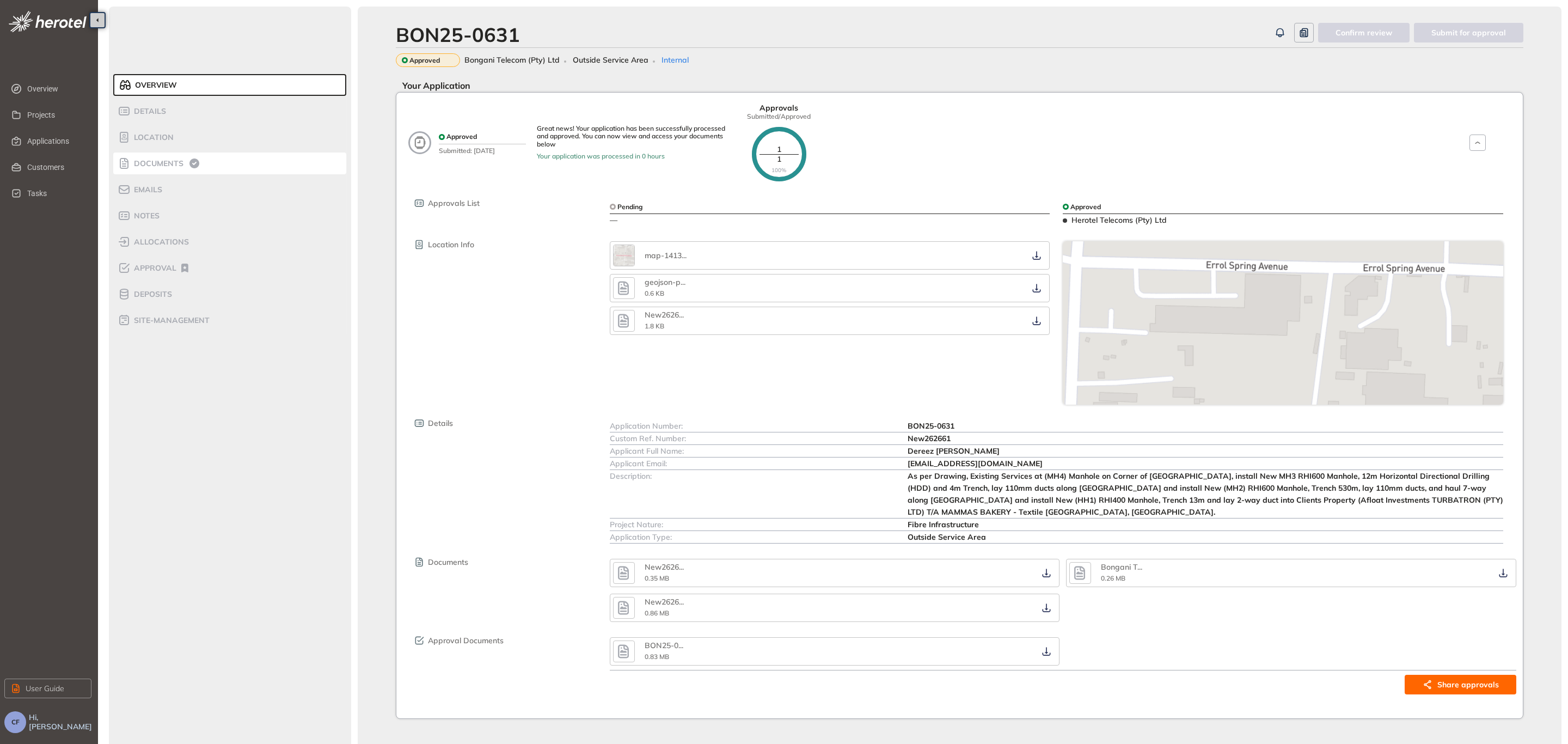
click at [173, 169] on div "Documents" at bounding box center [164, 163] width 93 height 13
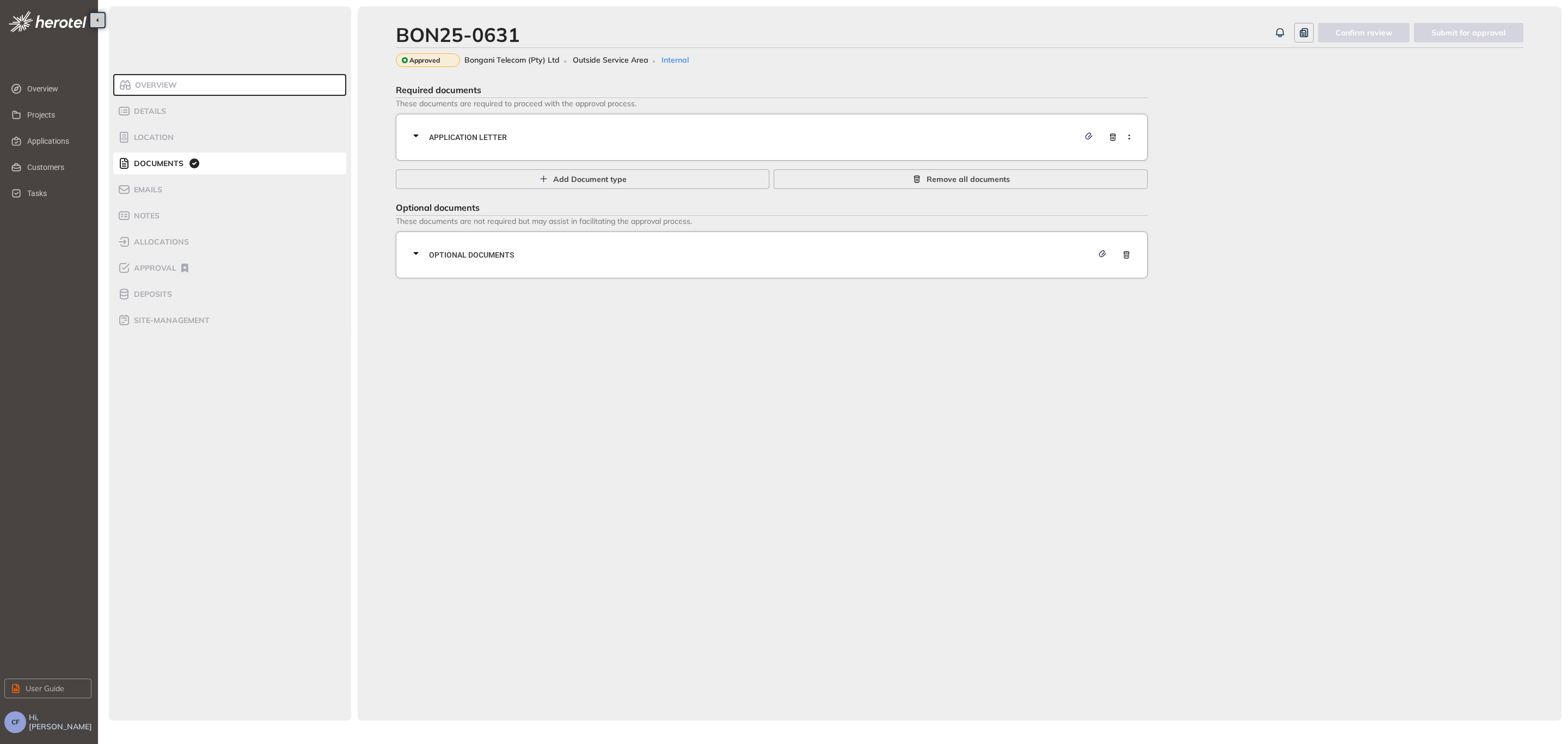
click at [456, 249] on span "Optional documents" at bounding box center [761, 255] width 663 height 12
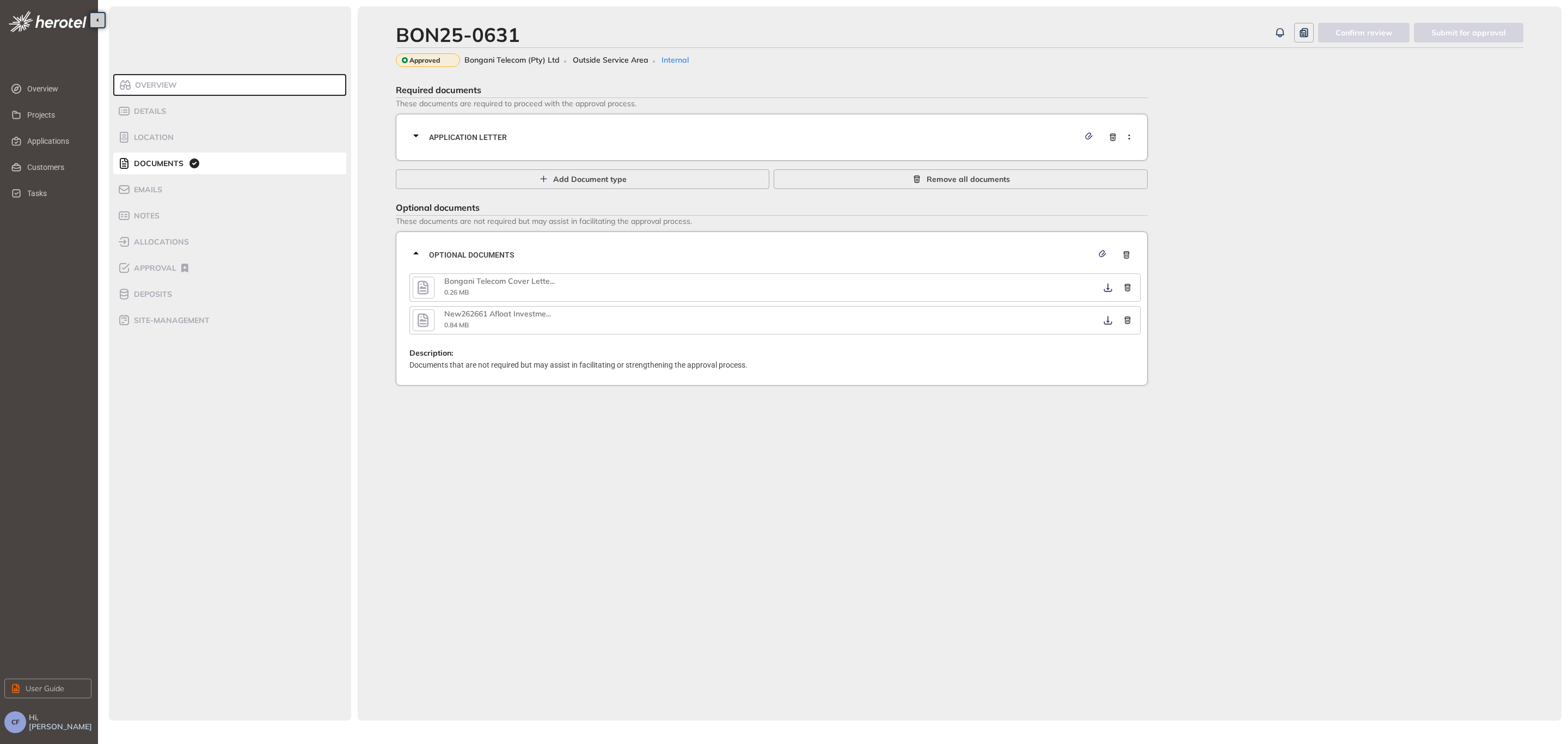
click at [466, 276] on span "Bongani Telecom Cover Lette" at bounding box center [497, 281] width 106 height 10
click at [421, 292] on icon "button" at bounding box center [423, 287] width 16 height 19
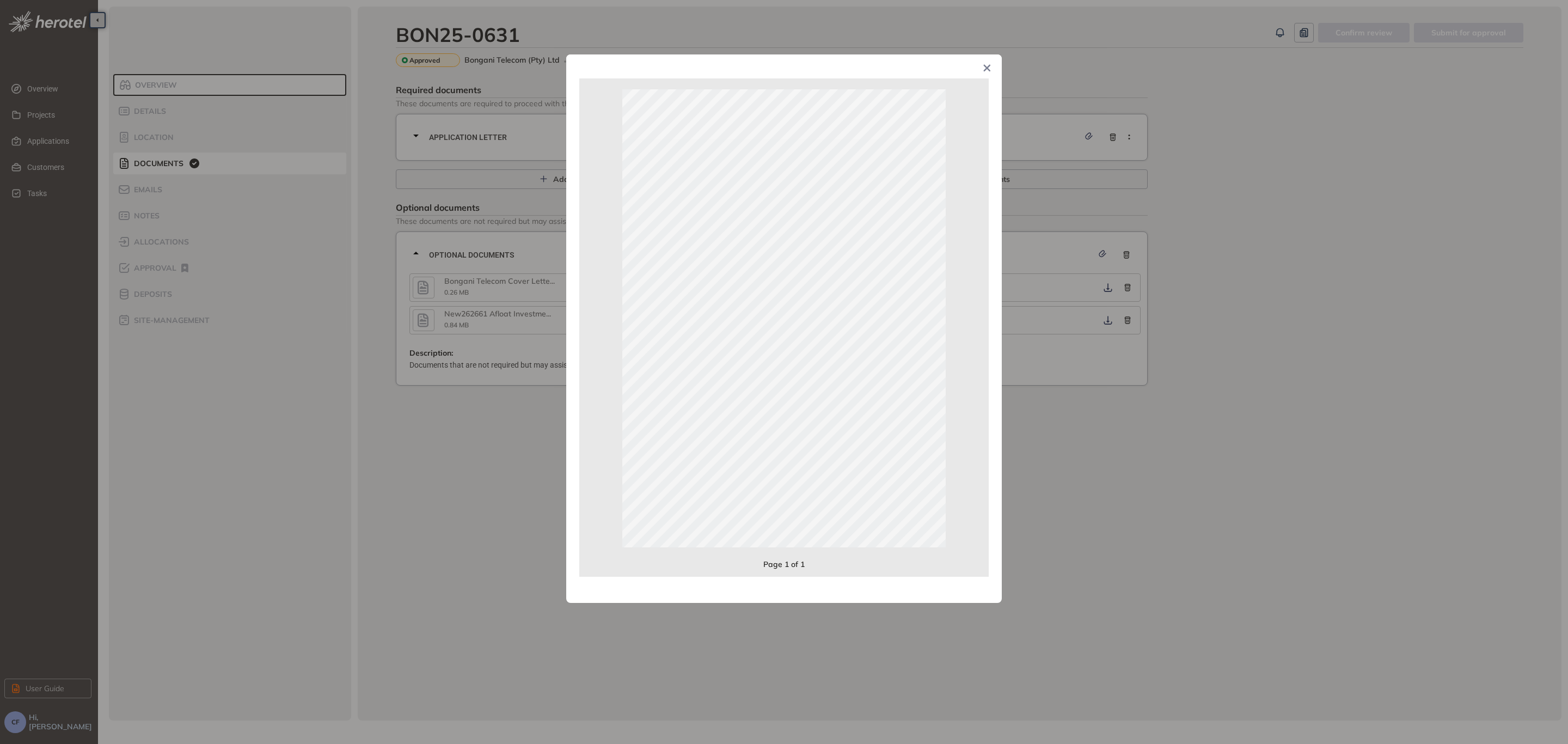
click at [422, 314] on div "Page 1 of 1" at bounding box center [784, 372] width 1568 height 744
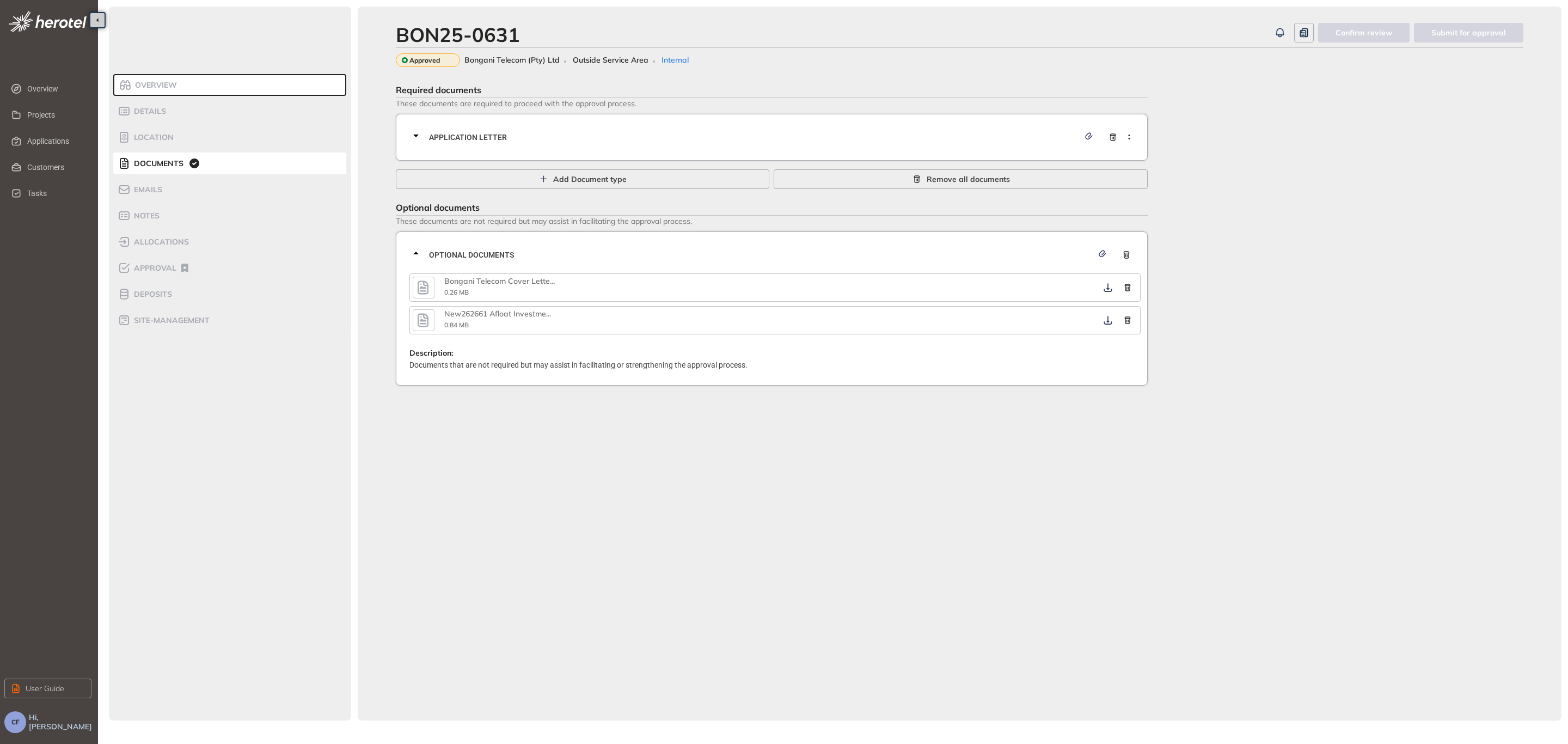
click at [422, 318] on icon "button" at bounding box center [423, 320] width 11 height 13
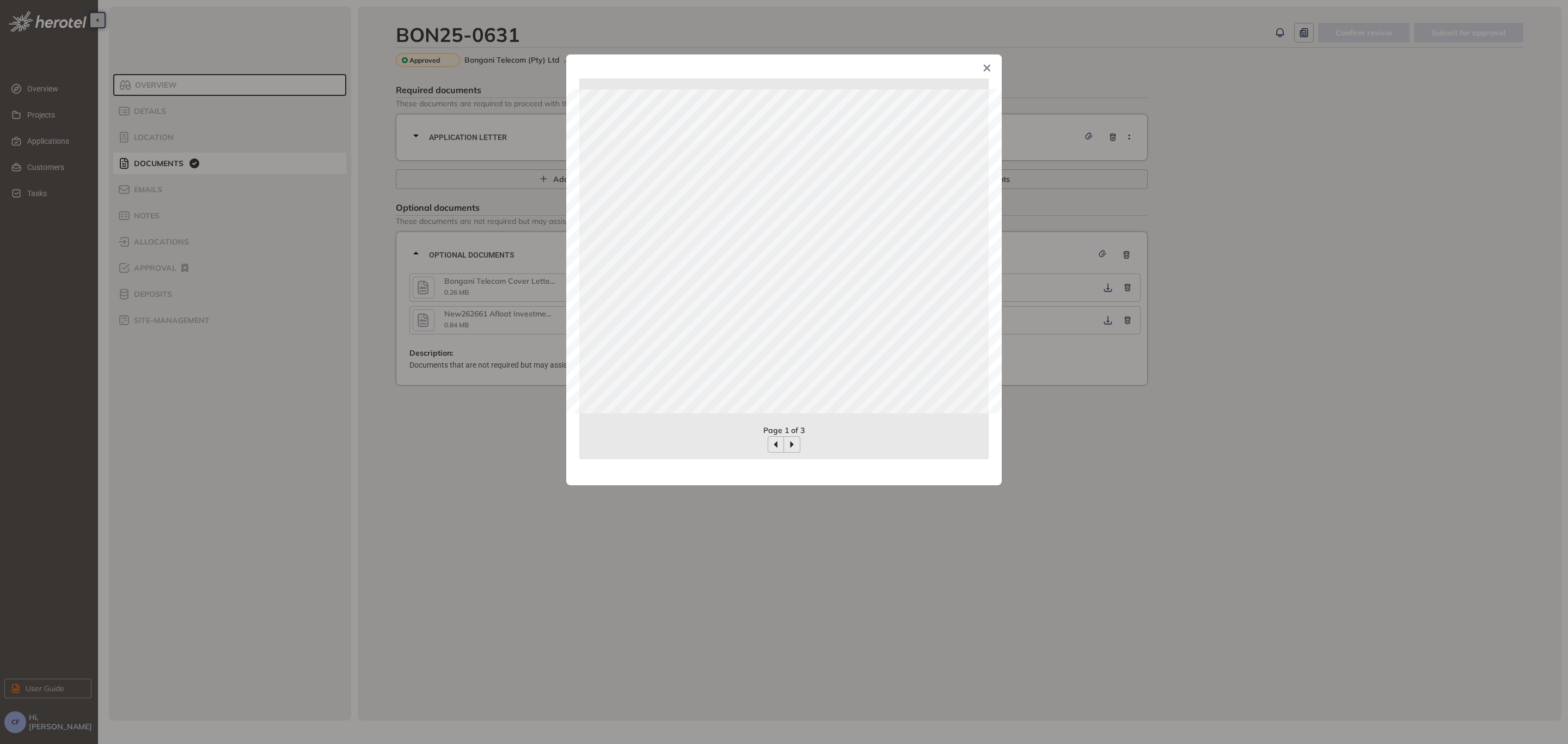
click at [989, 62] on span "Close" at bounding box center [987, 69] width 29 height 29
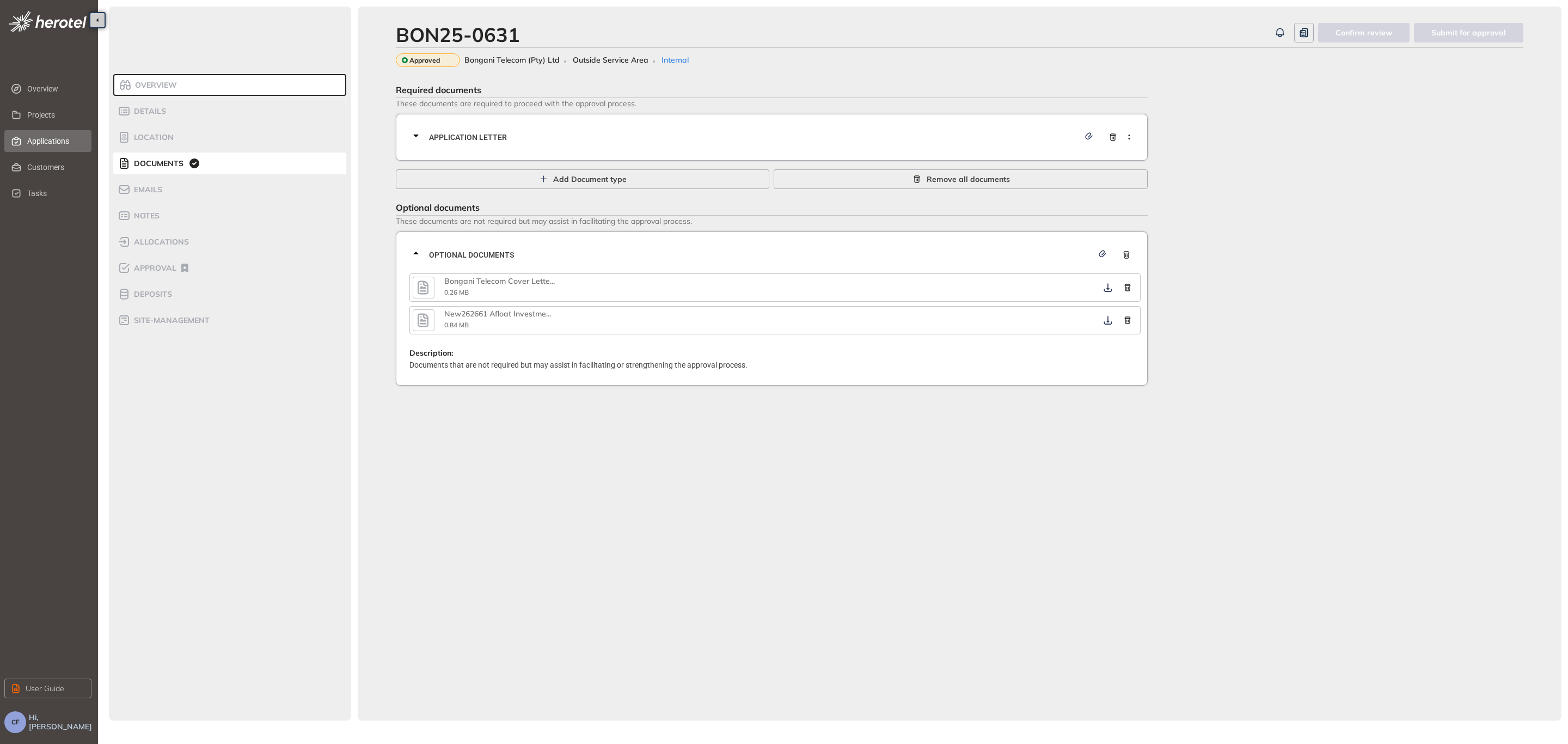
click at [39, 138] on span "Applications" at bounding box center [55, 141] width 55 height 22
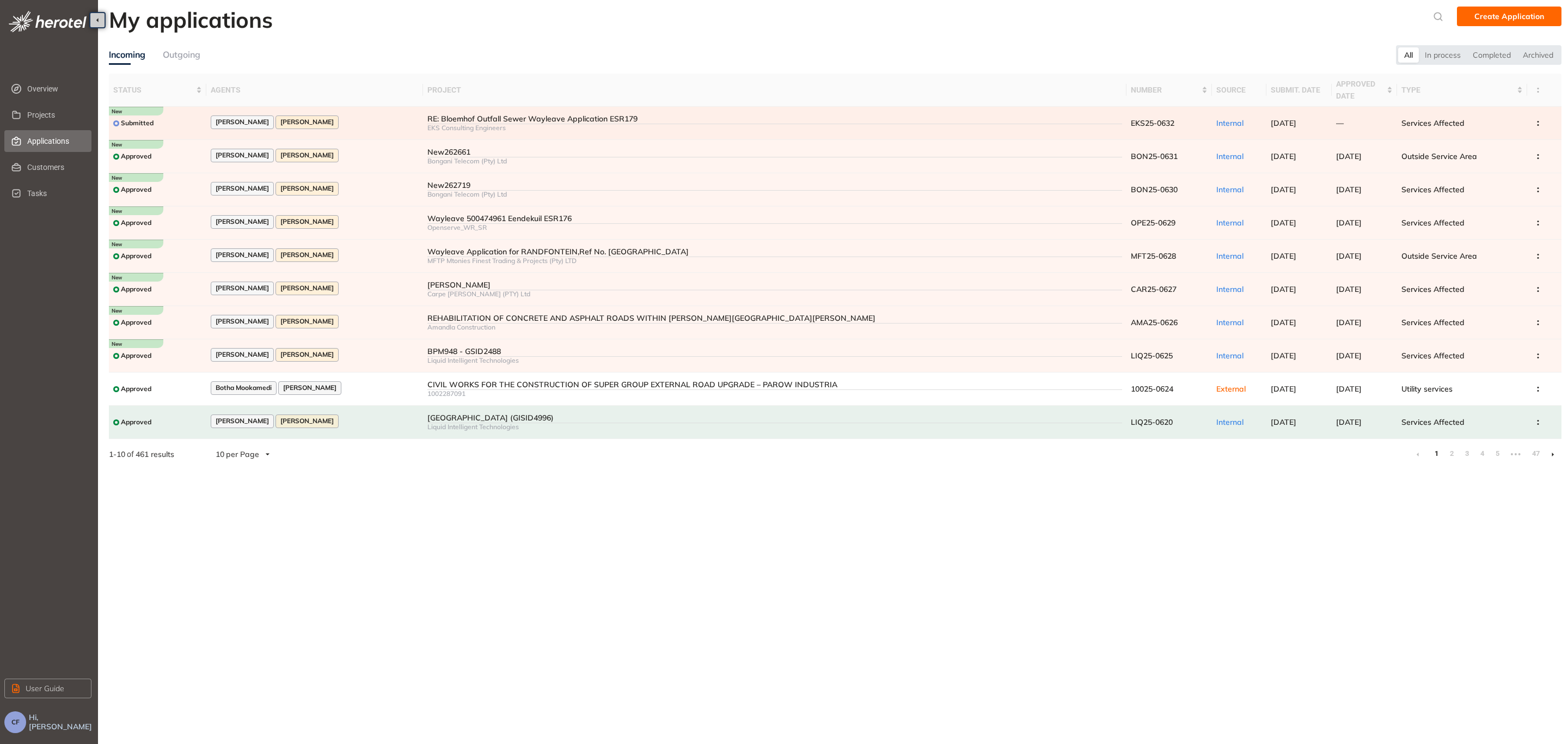
click at [519, 119] on div "RE: Bloemhof Outfall Sewer Wayleave Application ESR179" at bounding box center [774, 119] width 695 height 9
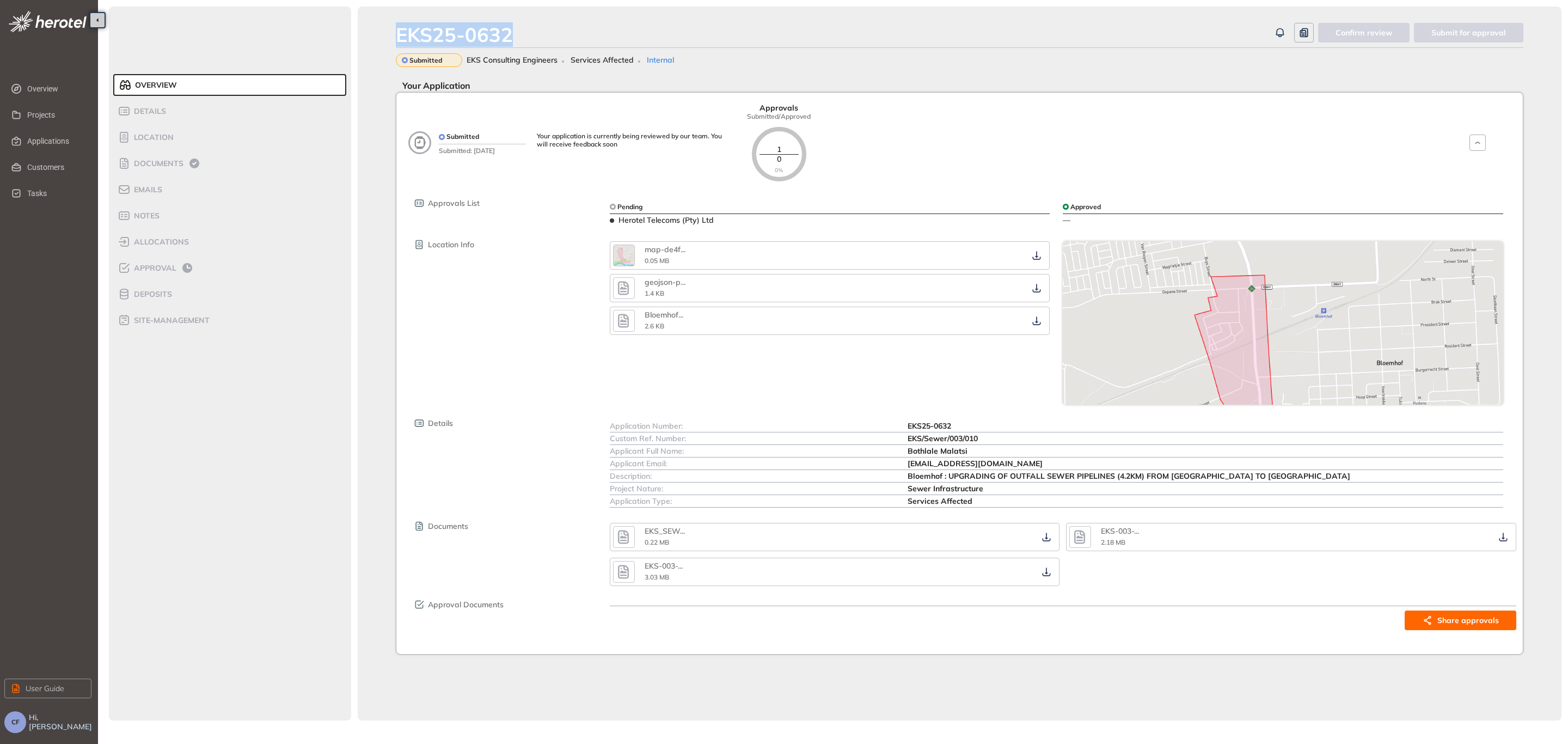
drag, startPoint x: 519, startPoint y: 35, endPoint x: 390, endPoint y: 32, distance: 129.0
click at [390, 32] on div "EKS25-0632 Confirm review Submit for approval Submitted EKS Consulting Engineer…" at bounding box center [960, 363] width 1204 height 714
copy div "EKS25-0632"
click at [169, 162] on span "Documents" at bounding box center [157, 163] width 53 height 9
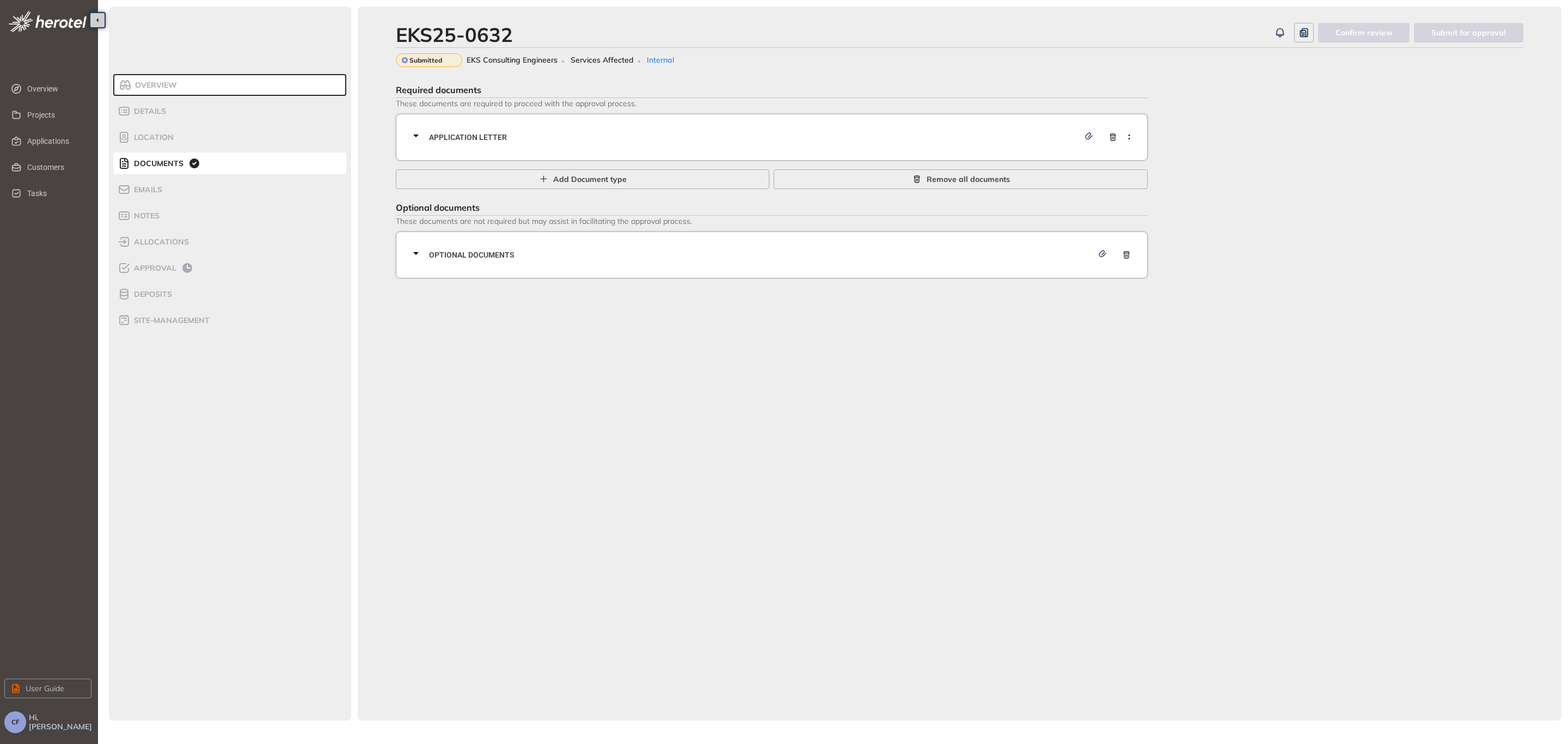
click at [493, 142] on span "Application letter" at bounding box center [754, 138] width 650 height 12
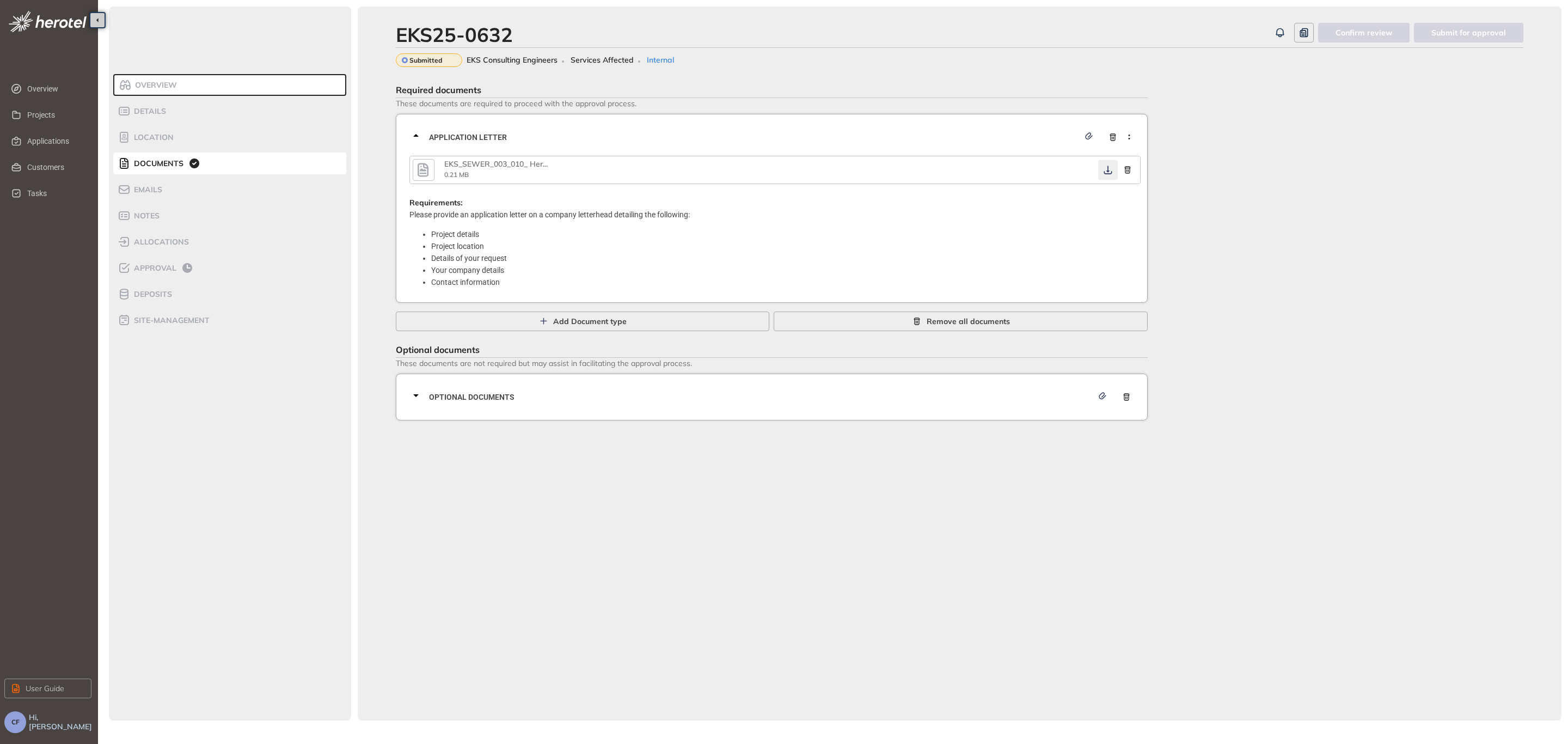
click at [1106, 171] on icon "button" at bounding box center [1108, 170] width 11 height 9
click at [631, 391] on span "Optional documents" at bounding box center [761, 397] width 663 height 12
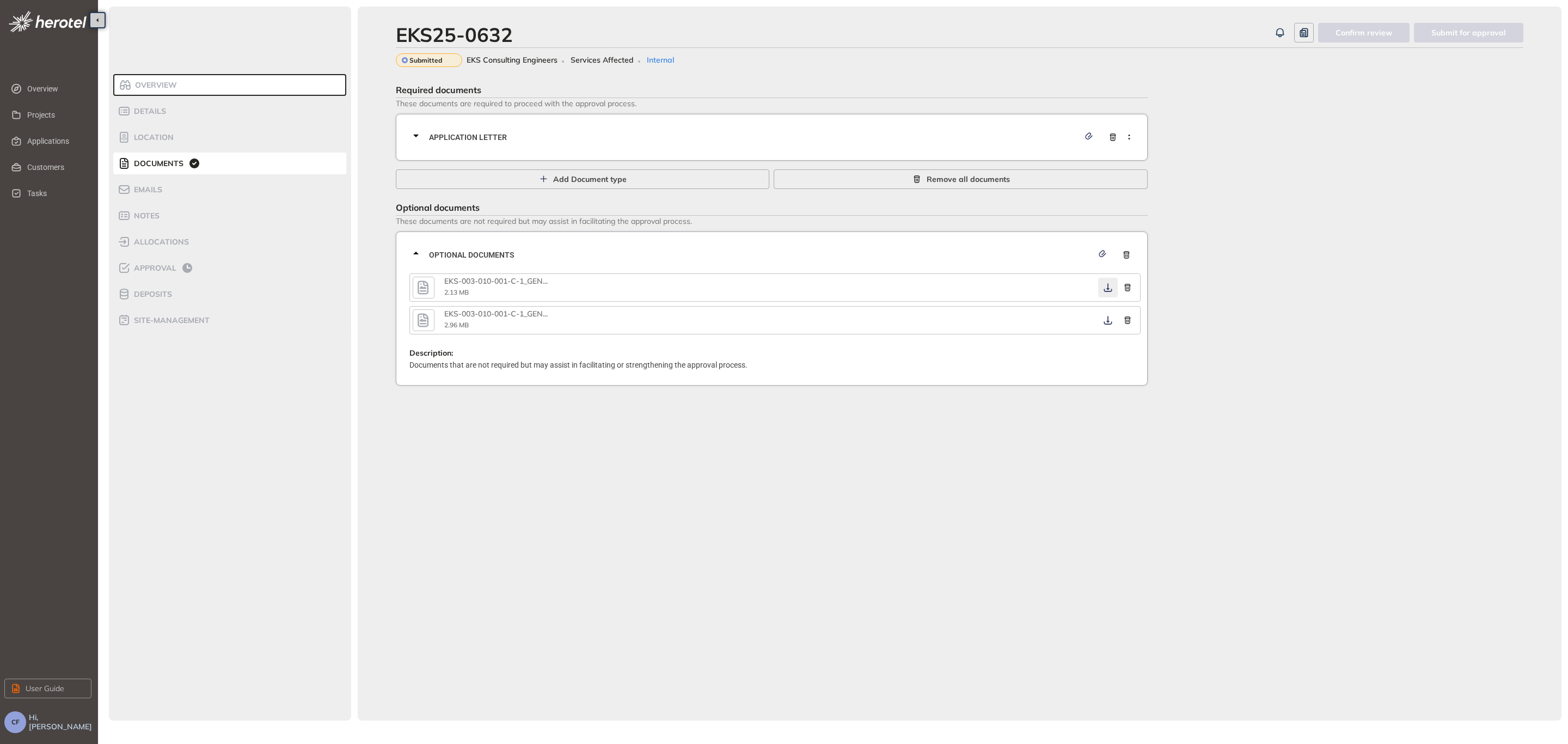
click at [1107, 286] on icon "button" at bounding box center [1107, 287] width 8 height 9
click at [1108, 320] on icon "button" at bounding box center [1107, 320] width 8 height 9
click at [175, 268] on span "Approval" at bounding box center [153, 268] width 46 height 9
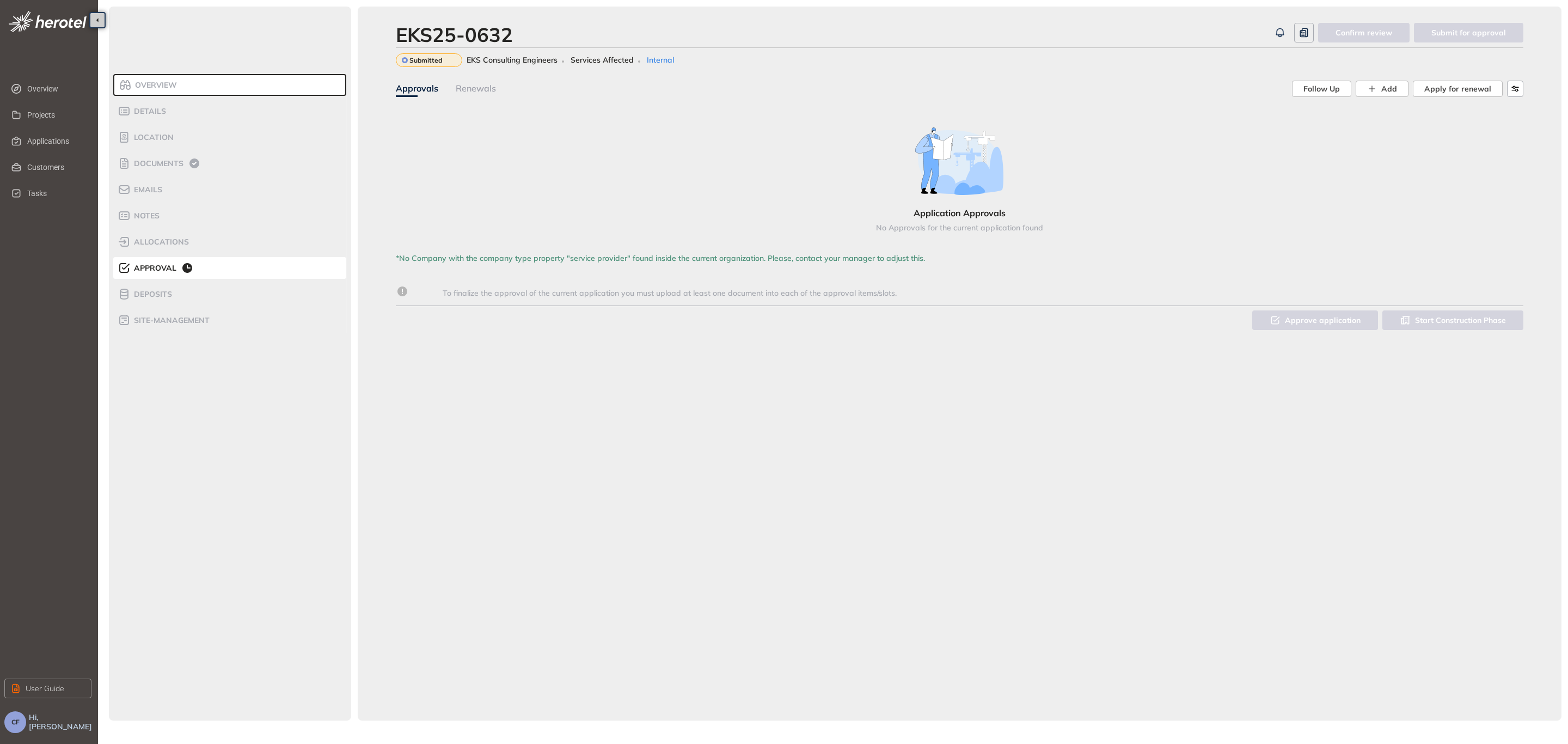
click at [167, 270] on span "Approval" at bounding box center [153, 268] width 46 height 9
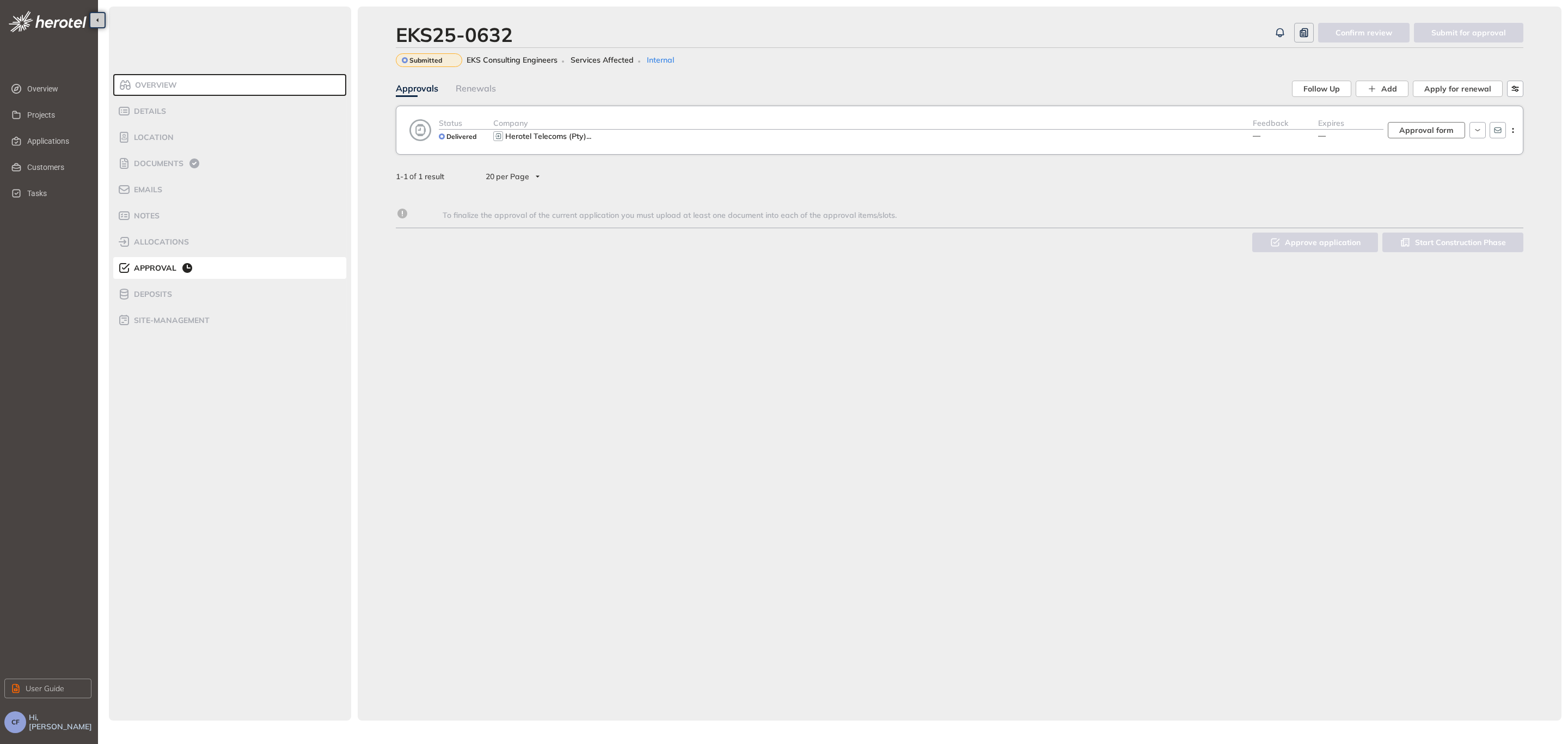
click at [1421, 132] on span "Approval form" at bounding box center [1426, 130] width 54 height 12
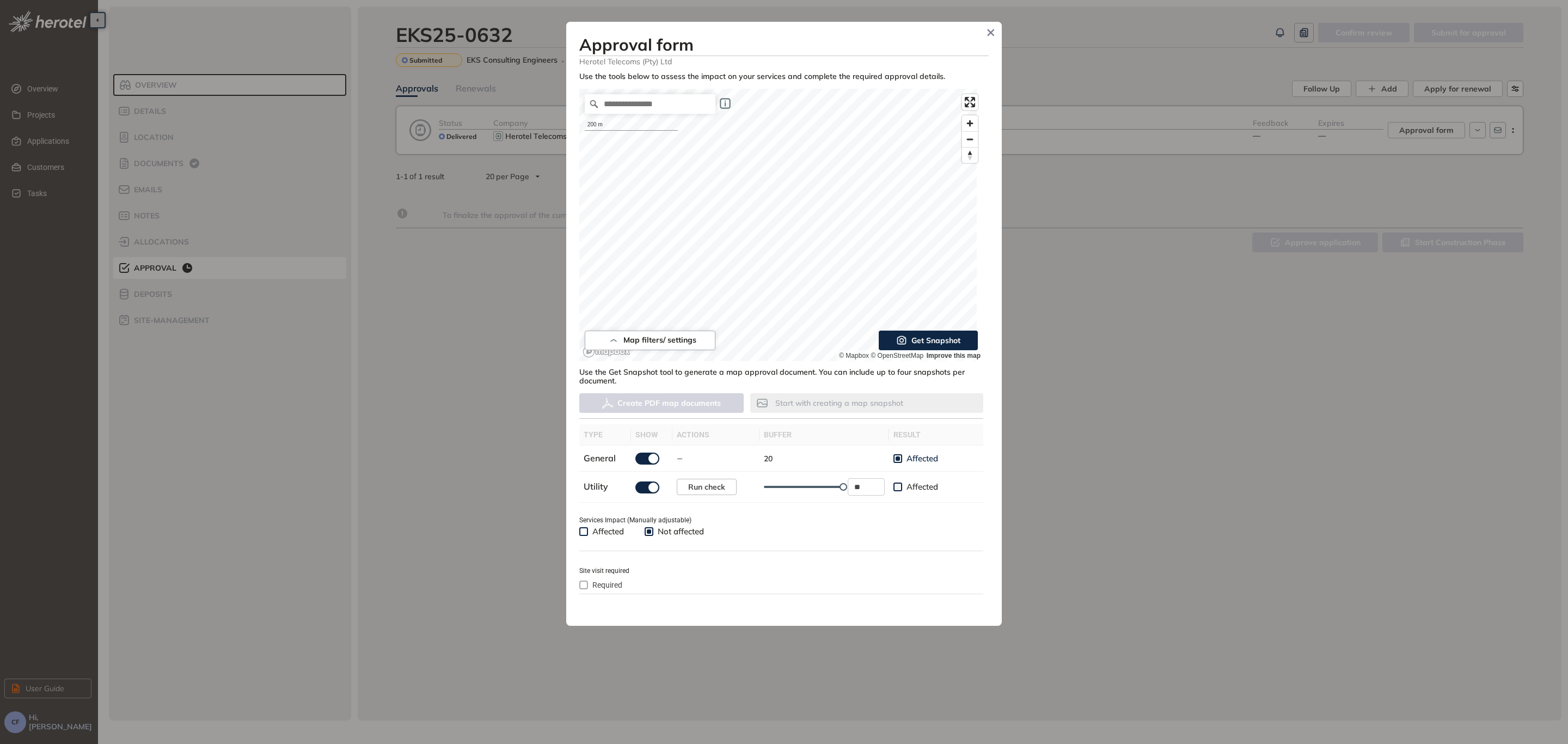
click at [919, 335] on span "Get Snapshot" at bounding box center [936, 340] width 49 height 12
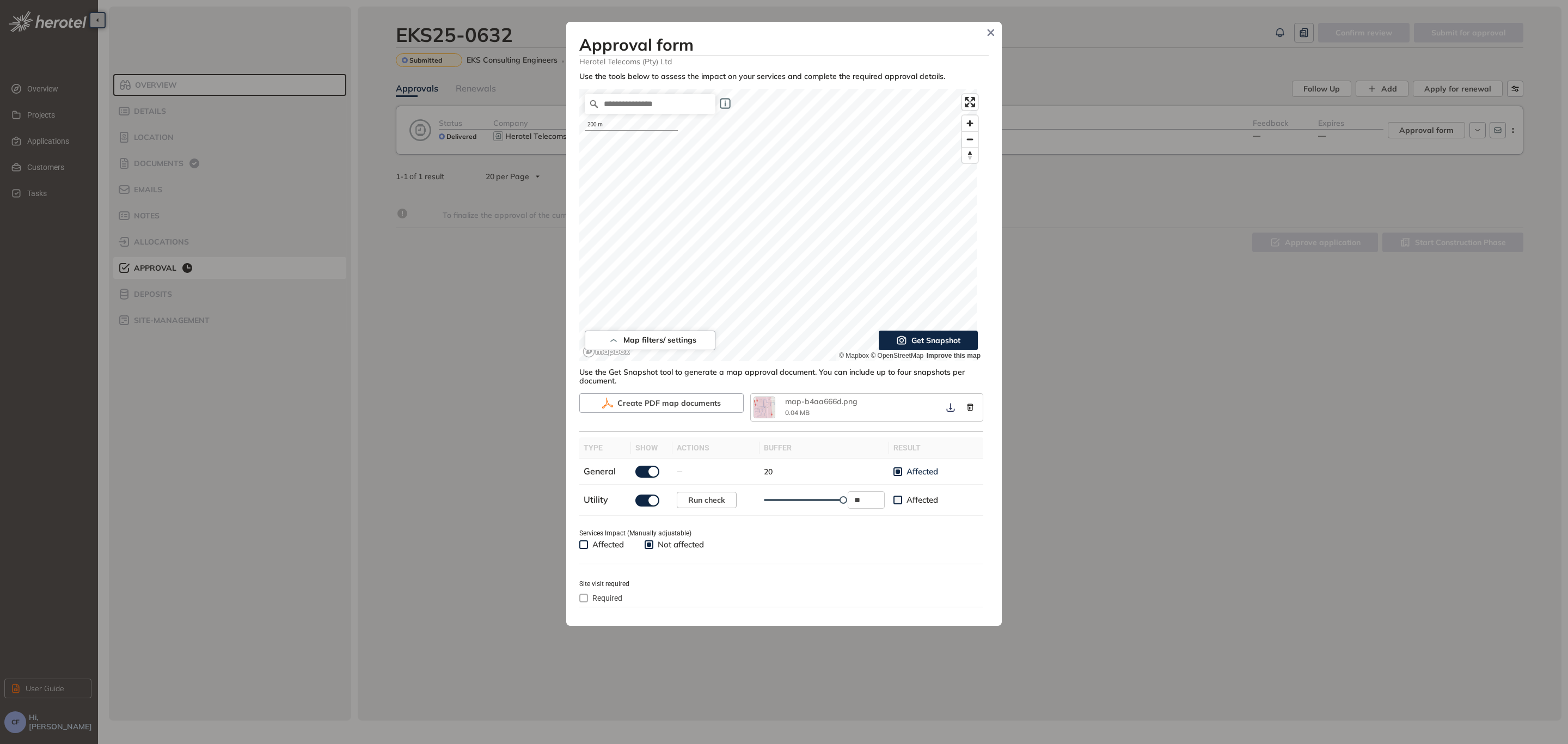
click at [922, 85] on div "**********" at bounding box center [784, 340] width 410 height 536
click at [920, 335] on span "Get Snapshot" at bounding box center [936, 340] width 49 height 12
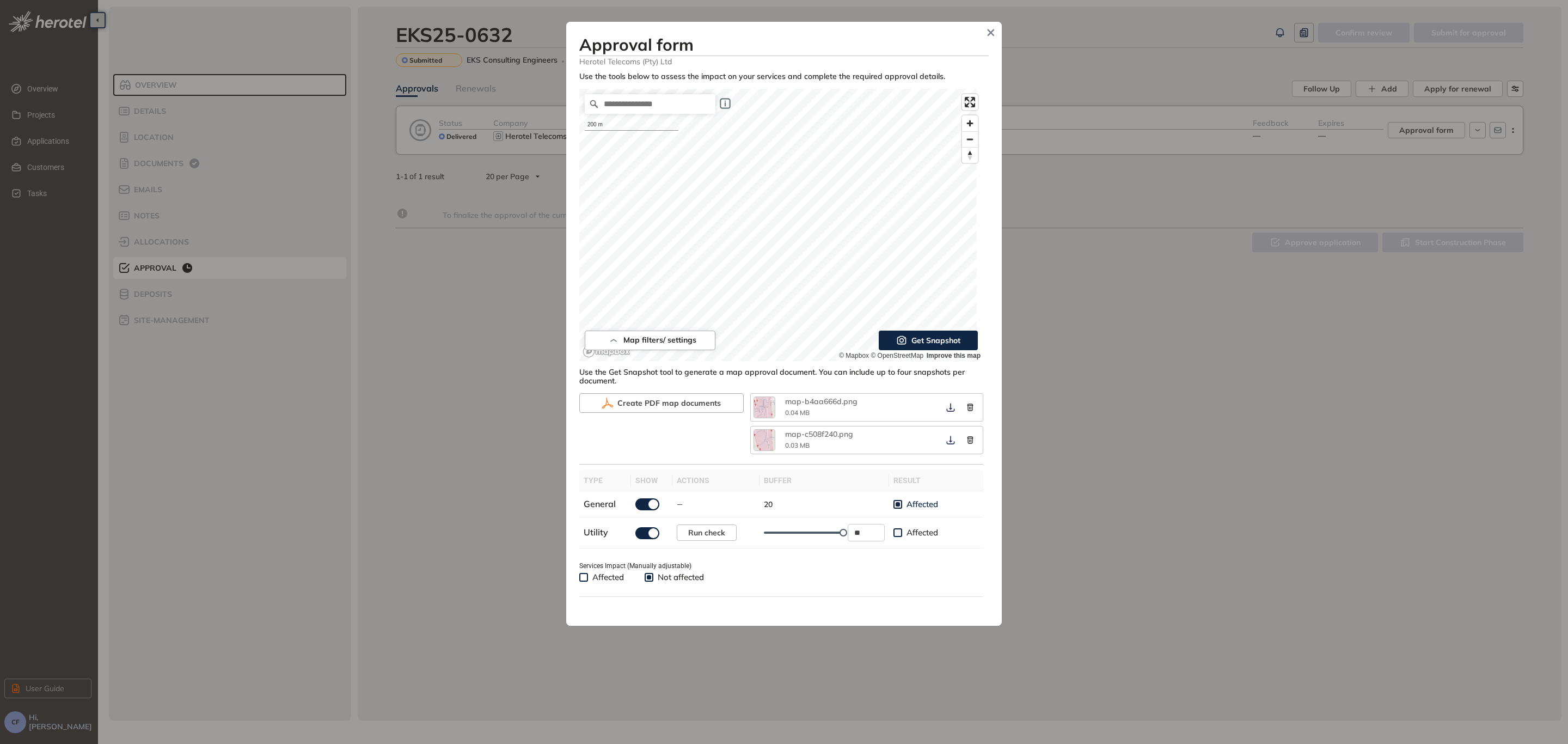
click at [940, 336] on span "Get Snapshot" at bounding box center [936, 340] width 49 height 12
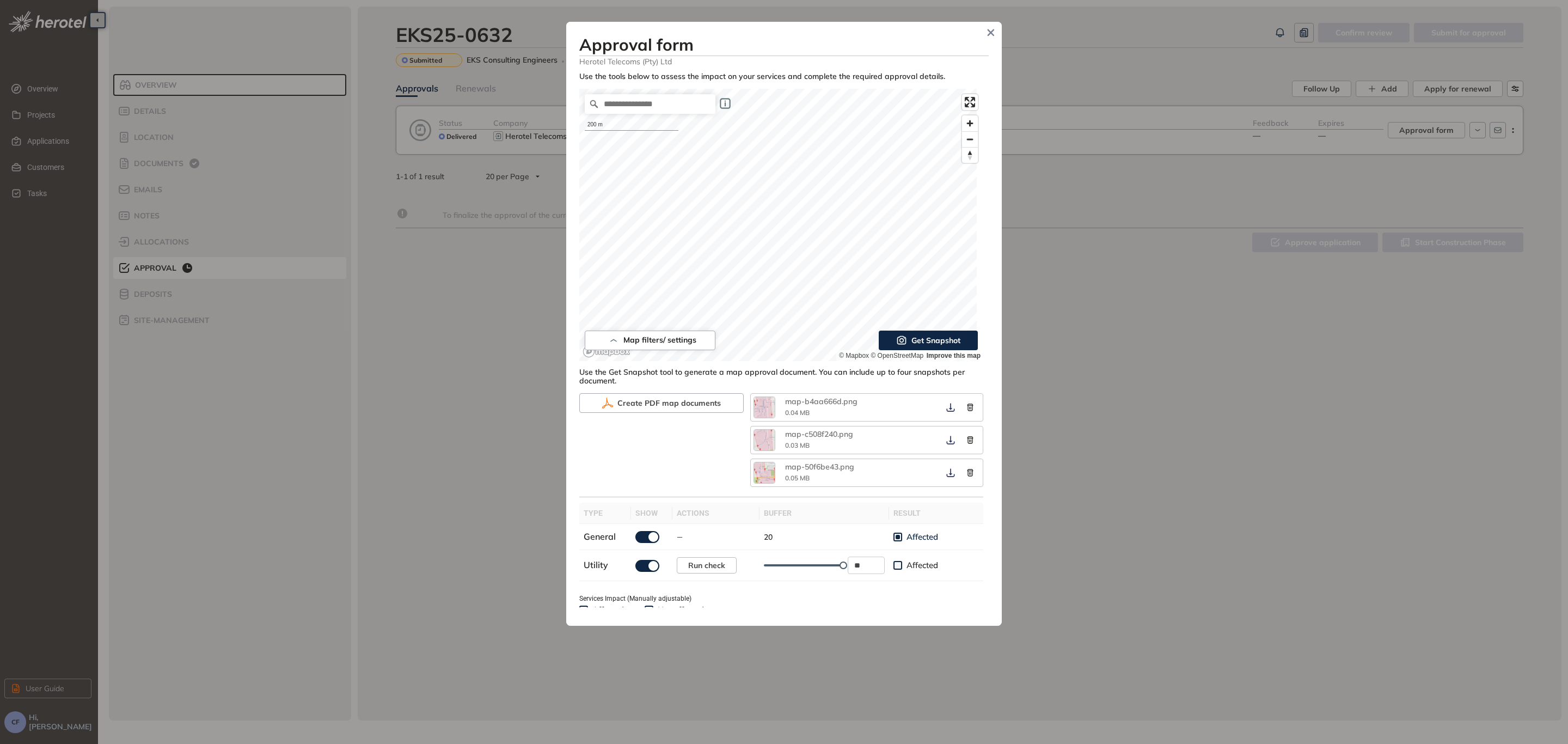
click at [926, 340] on span "Get Snapshot" at bounding box center [936, 340] width 49 height 12
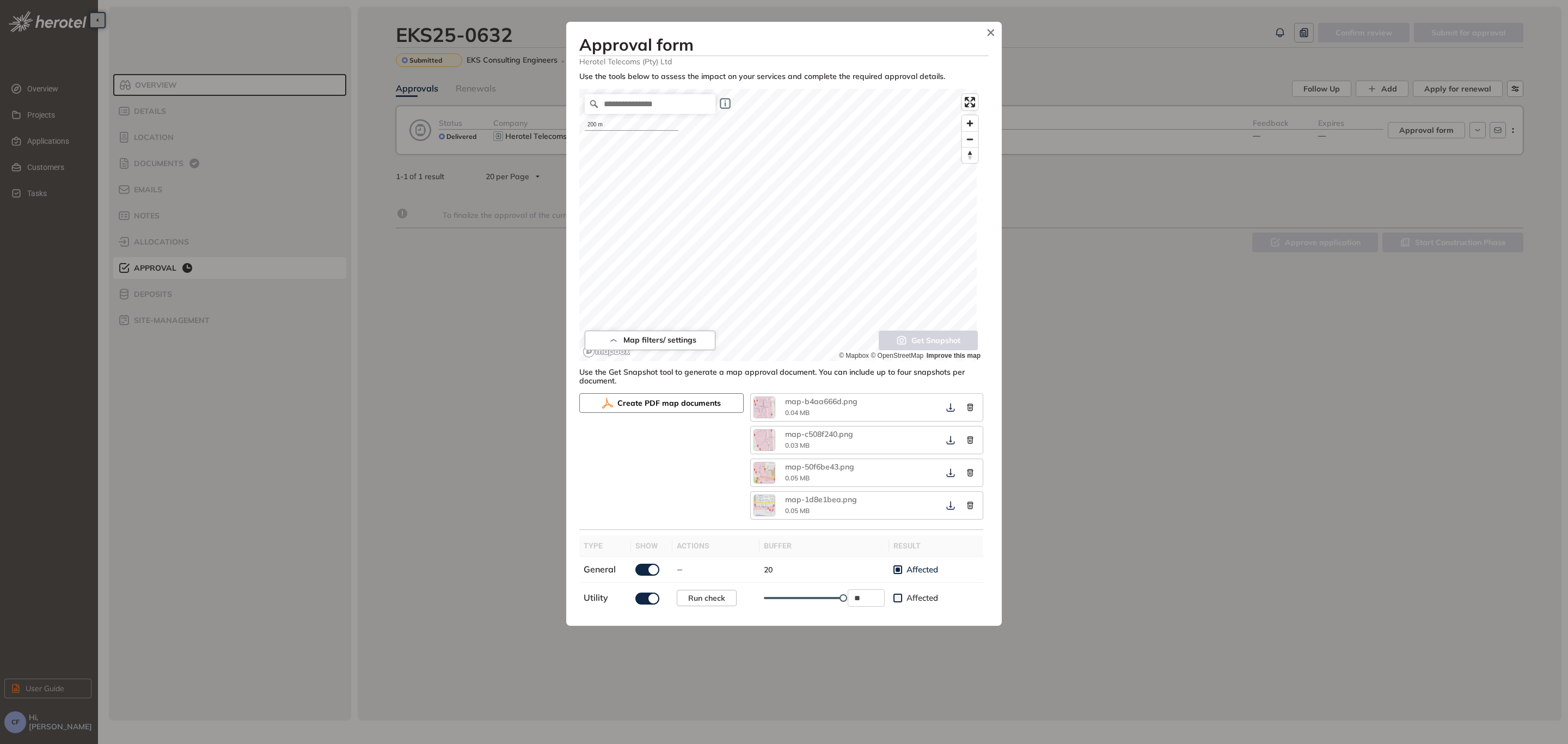
click at [667, 399] on span "Create PDF map documents" at bounding box center [669, 403] width 103 height 12
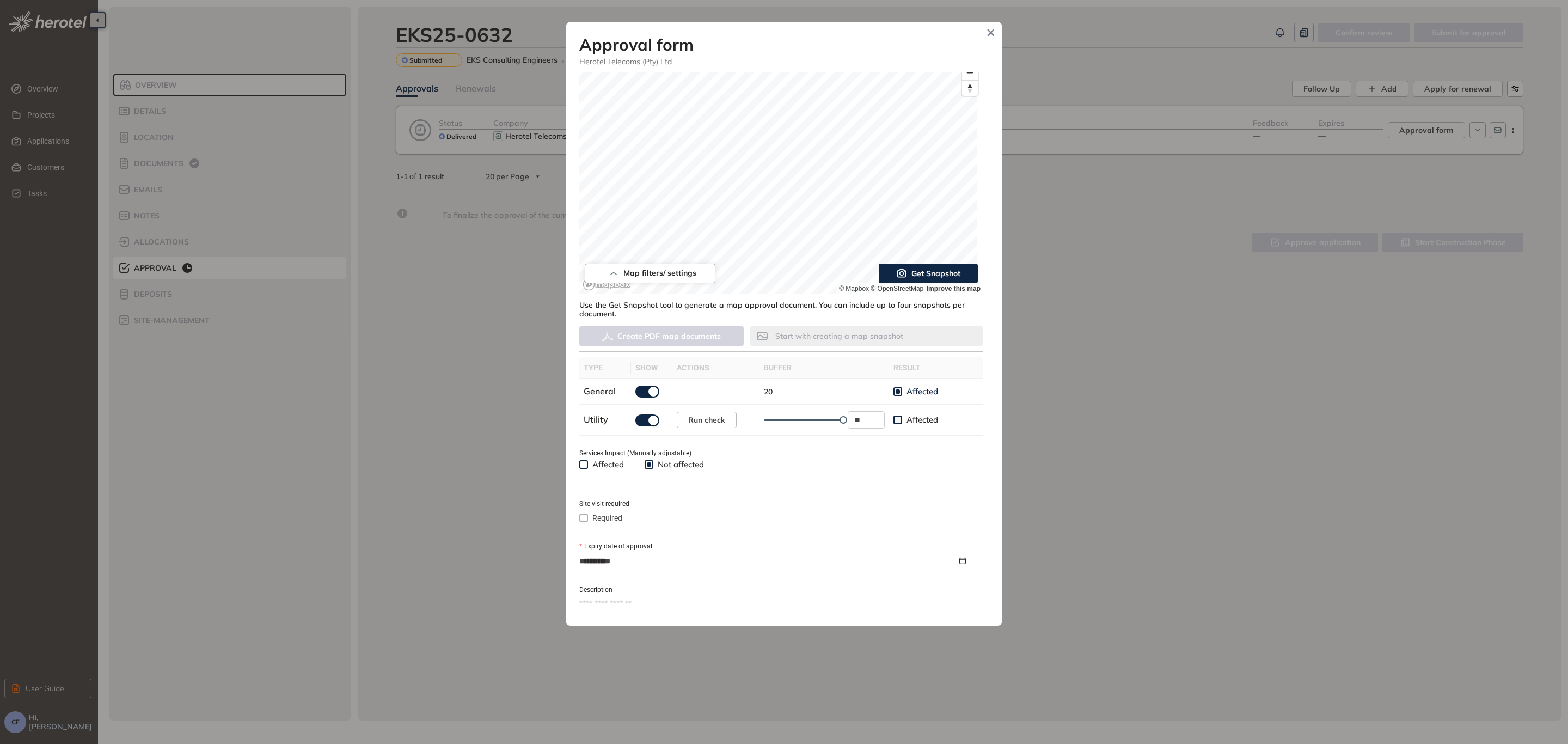
scroll to position [82, 0]
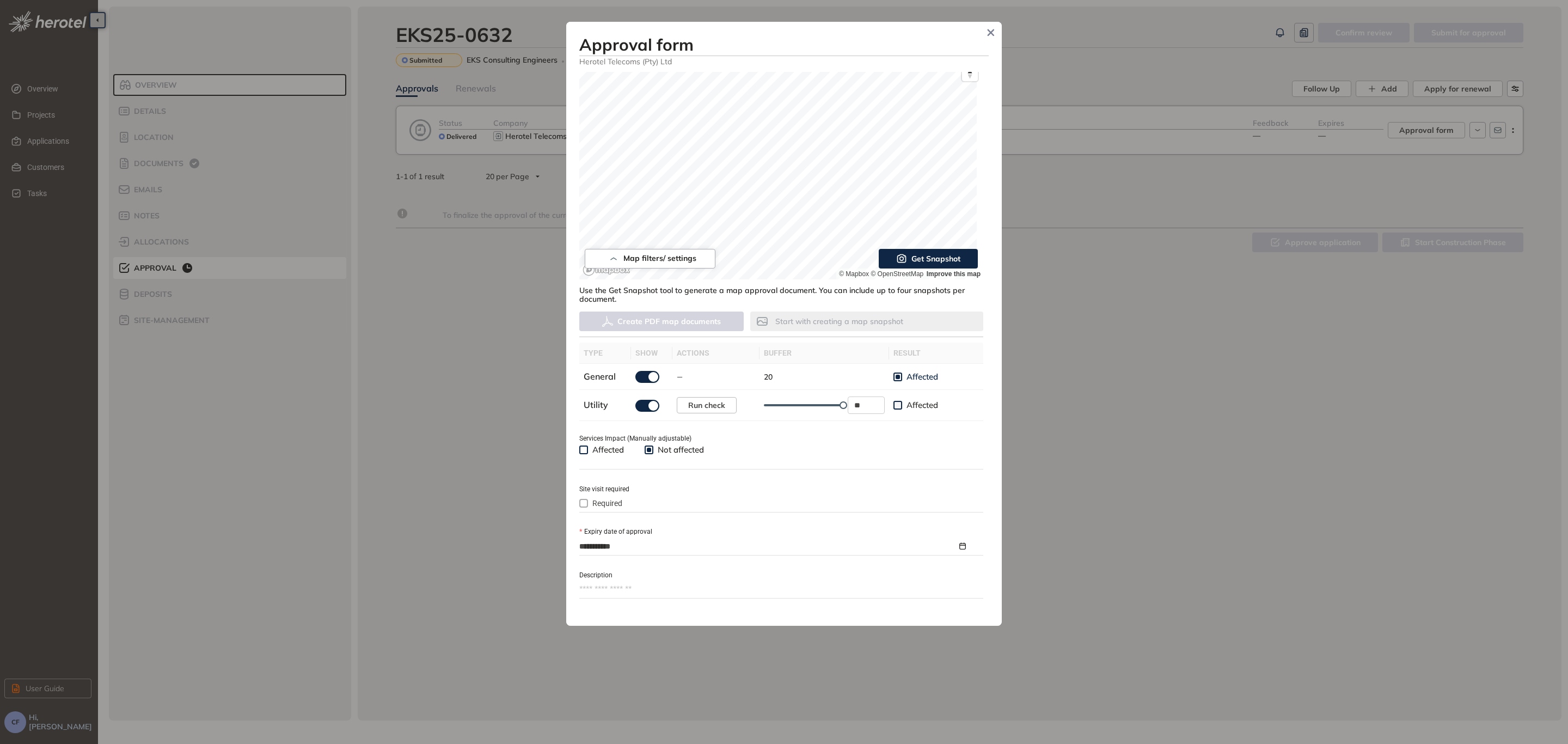
click at [619, 454] on span "Affected" at bounding box center [608, 450] width 40 height 11
click at [609, 452] on span "Affected" at bounding box center [608, 450] width 40 height 11
click at [614, 497] on span "Required" at bounding box center [607, 504] width 39 height 12
click at [654, 547] on div at bounding box center [780, 546] width 402 height 13
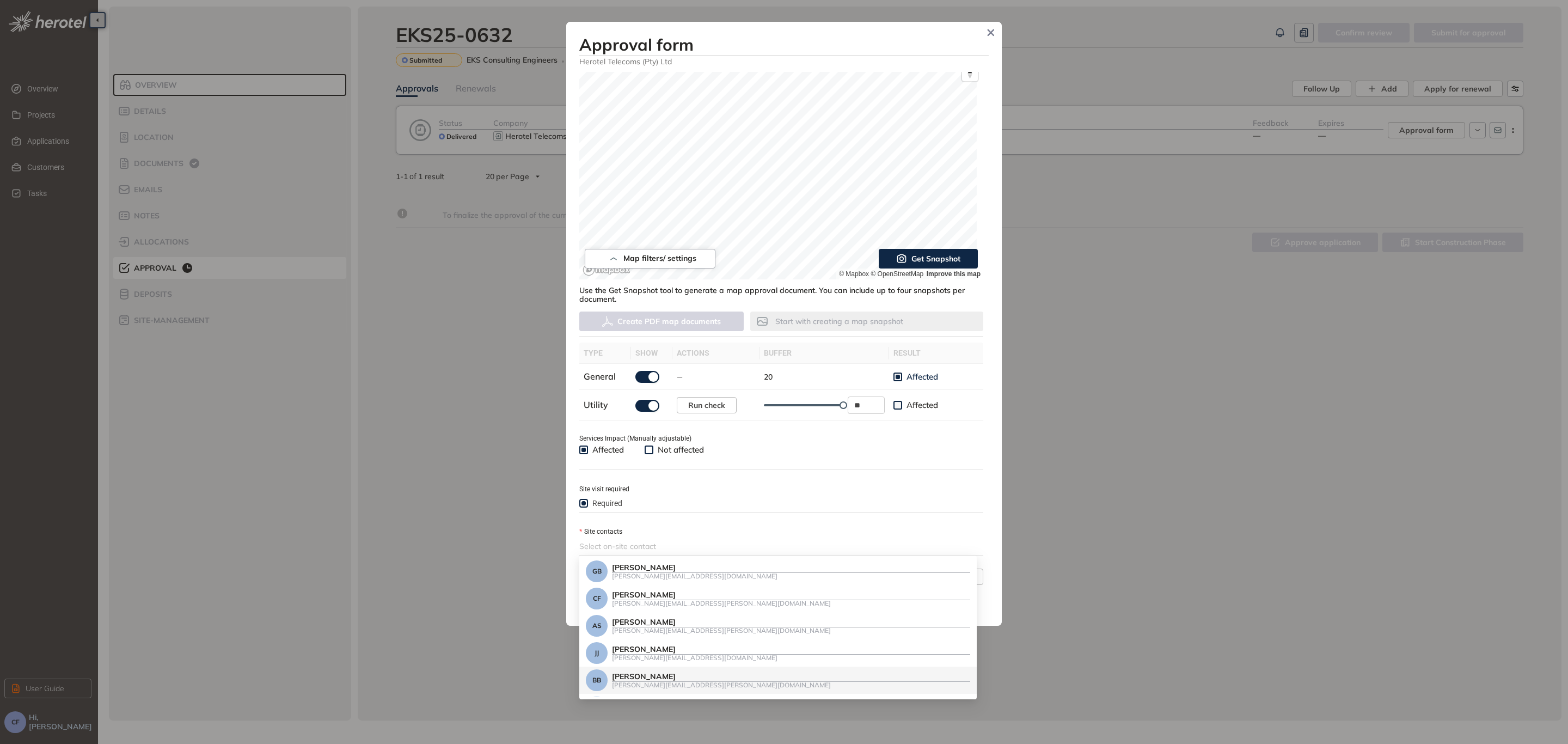
click at [637, 678] on div "Brandon Bornman" at bounding box center [791, 676] width 359 height 9
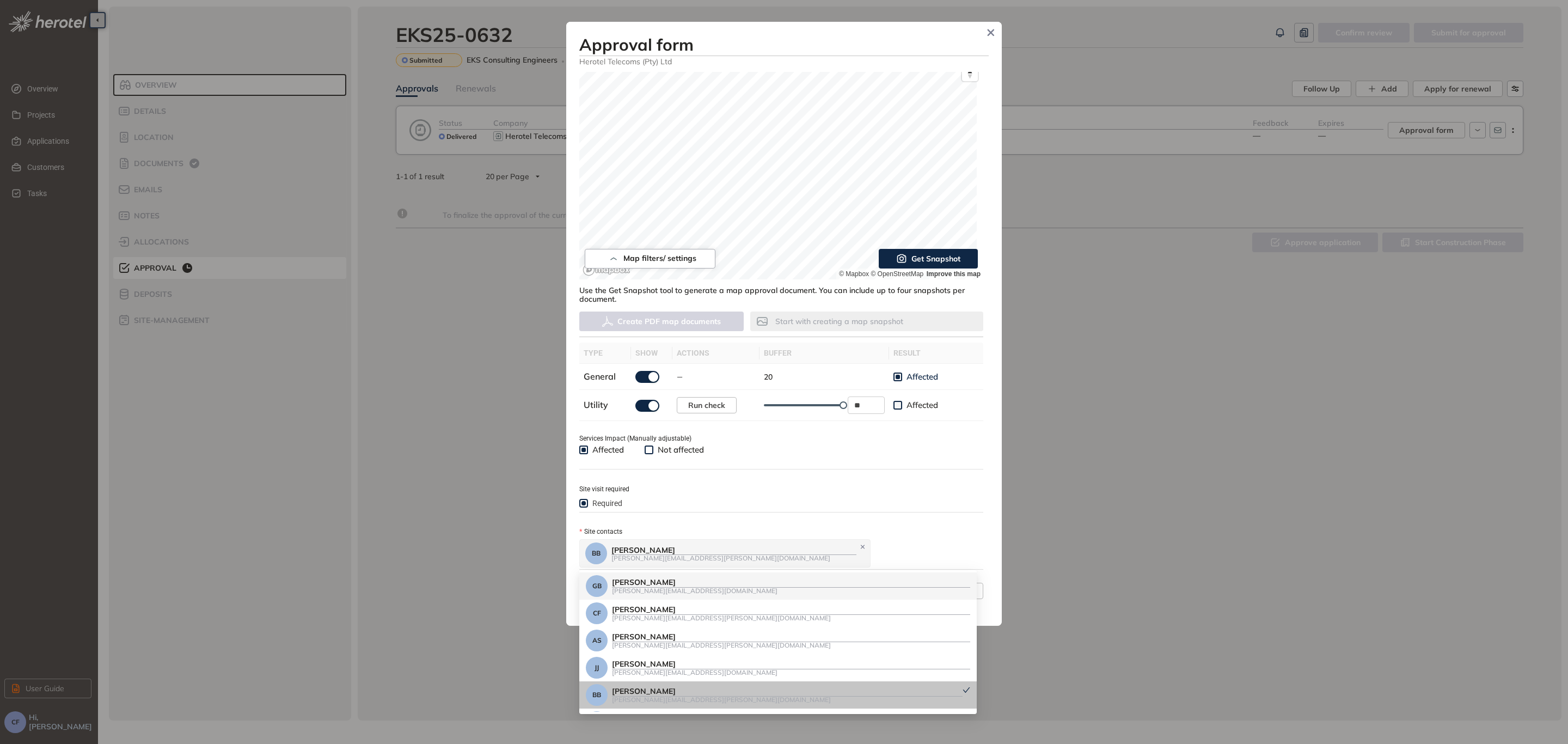
click at [814, 527] on div "Site contacts" at bounding box center [782, 532] width 404 height 12
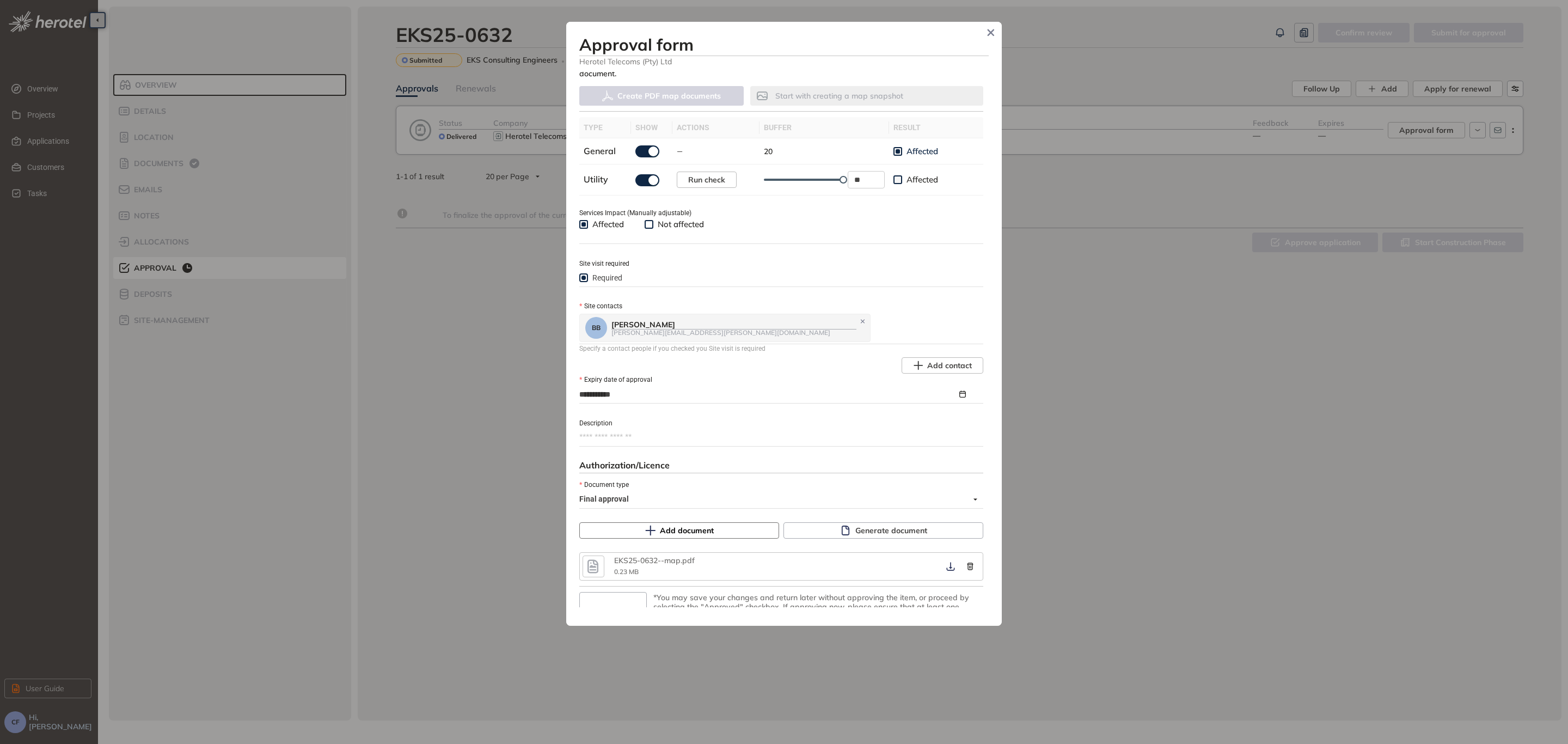
scroll to position [350, 0]
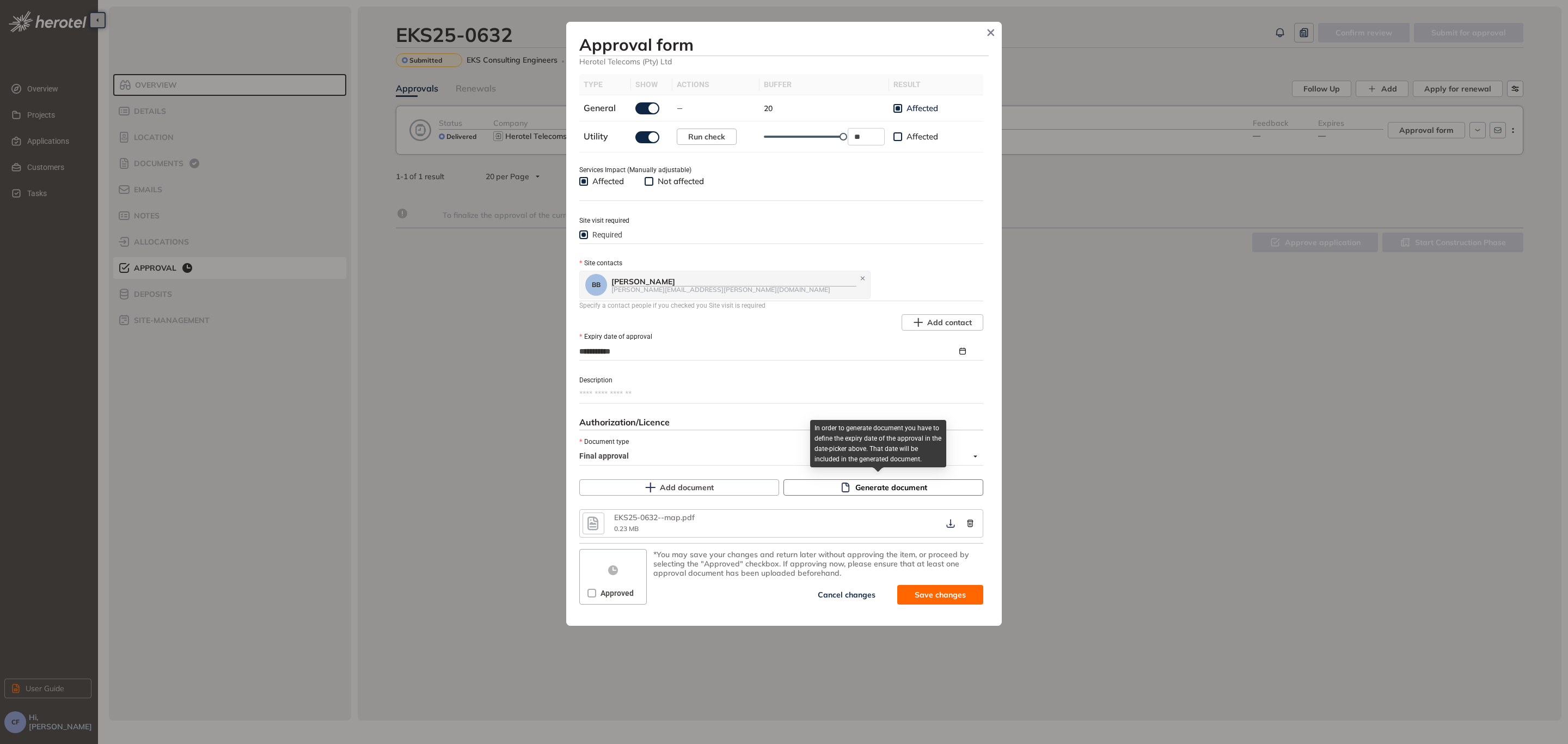
click at [844, 486] on icon "button" at bounding box center [845, 488] width 11 height 11
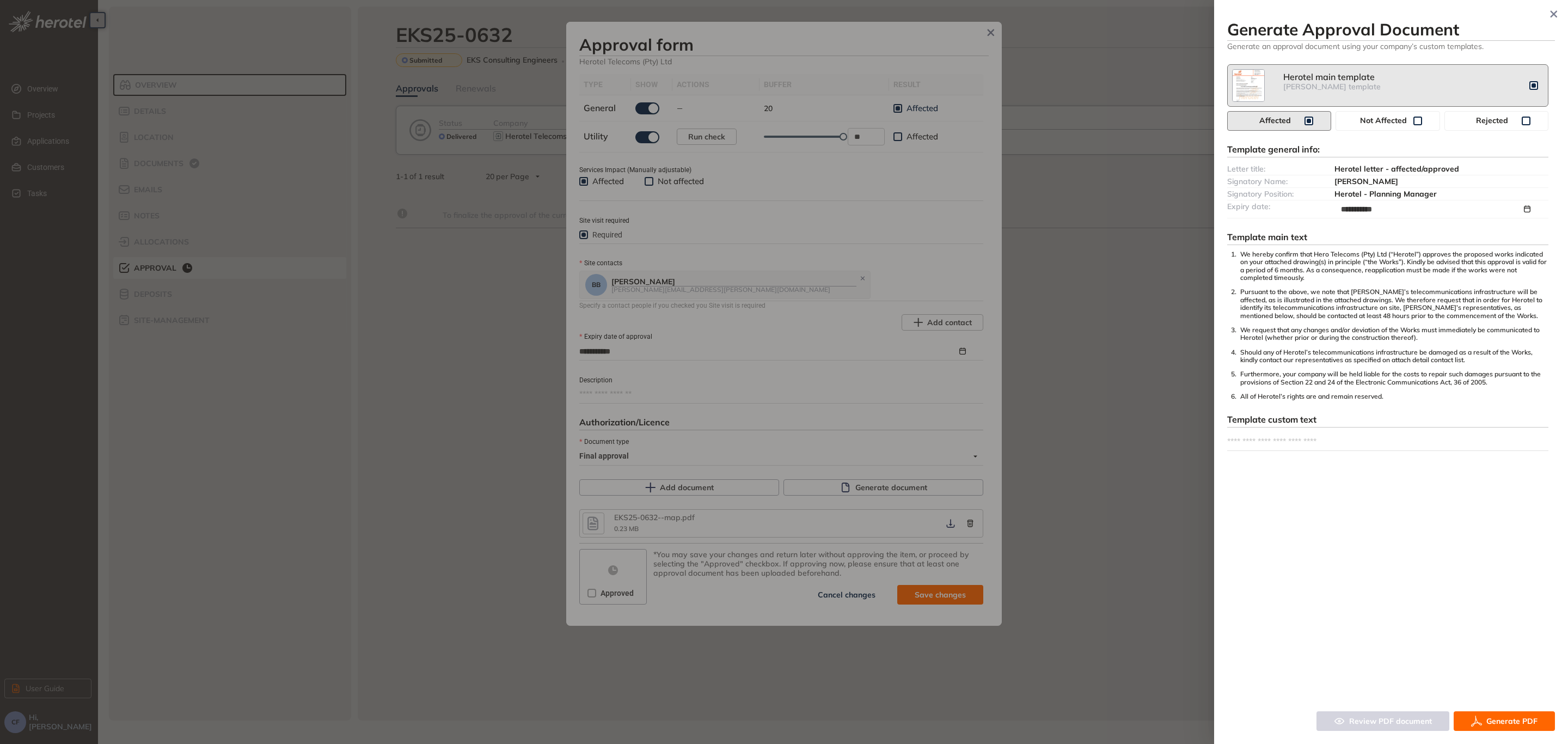
click at [1503, 717] on span "Generate PDF" at bounding box center [1512, 721] width 51 height 12
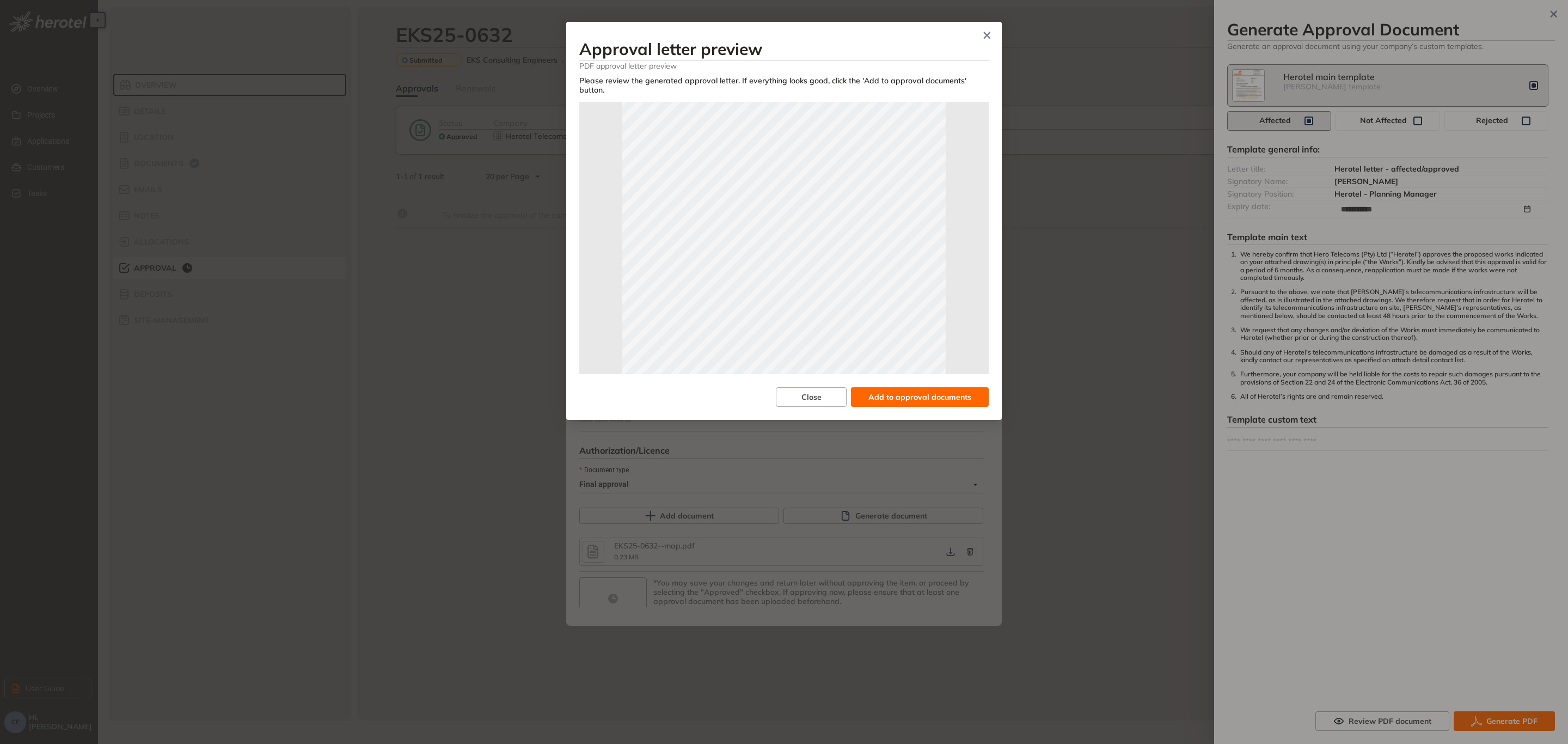
scroll to position [242, 0]
click at [952, 391] on span "Add to approval documents" at bounding box center [920, 397] width 103 height 12
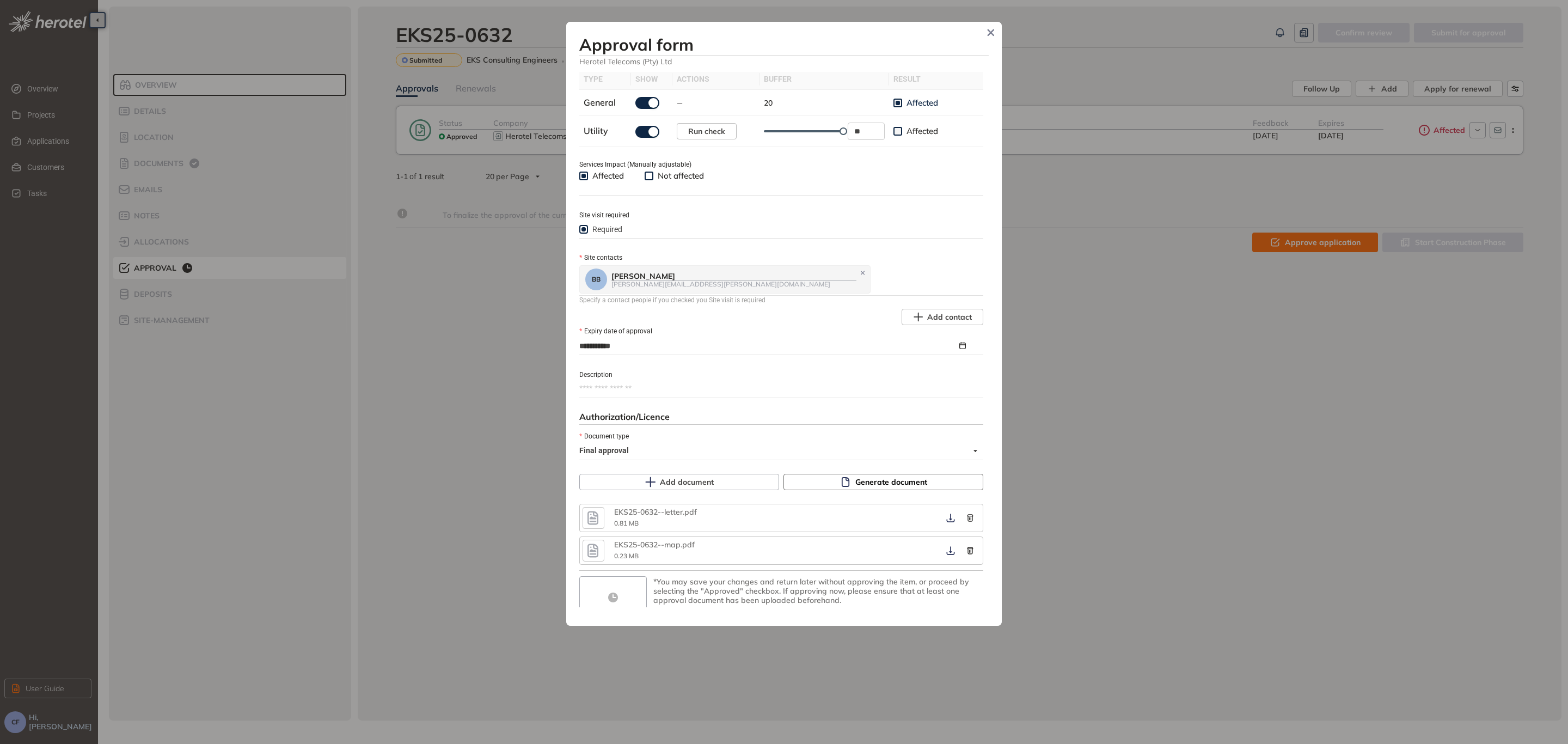
scroll to position [382, 0]
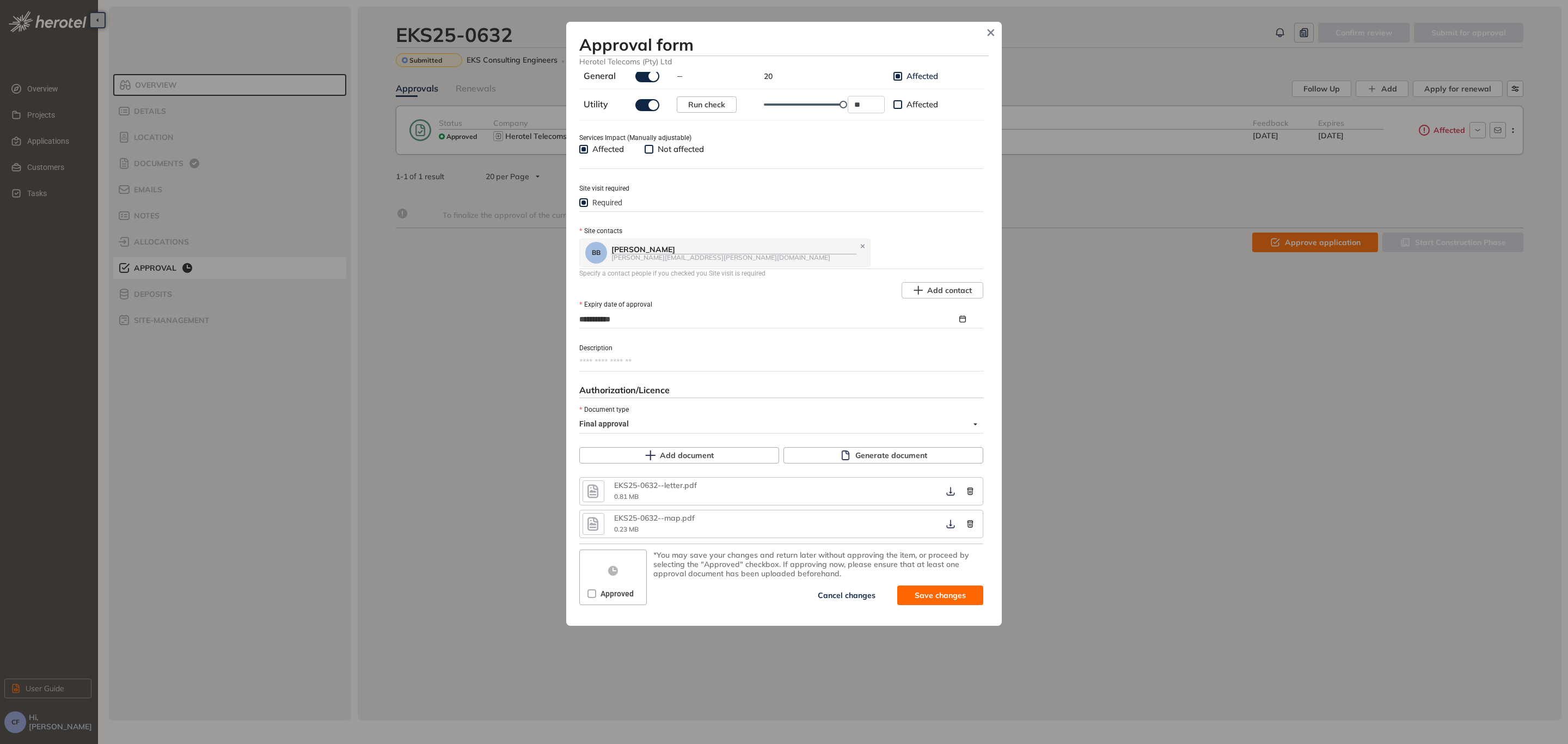
click at [596, 589] on span "Approved" at bounding box center [617, 594] width 42 height 12
click at [941, 494] on button "button" at bounding box center [951, 491] width 19 height 19
click at [945, 524] on icon "button" at bounding box center [951, 524] width 11 height 9
click at [941, 488] on button "button" at bounding box center [951, 491] width 19 height 19
click at [945, 493] on icon "button" at bounding box center [951, 491] width 11 height 9
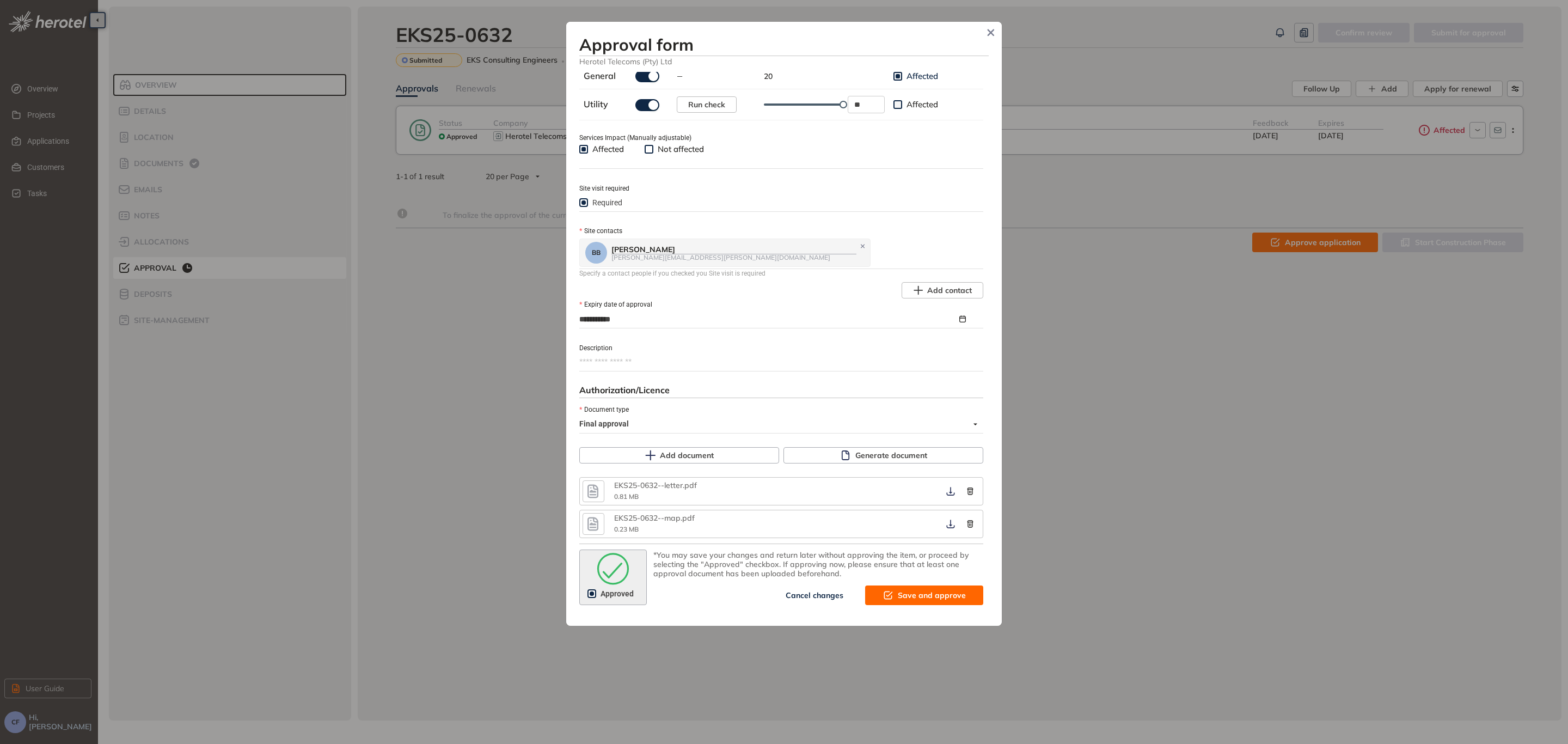
click at [939, 586] on button "Save and approve" at bounding box center [924, 595] width 118 height 19
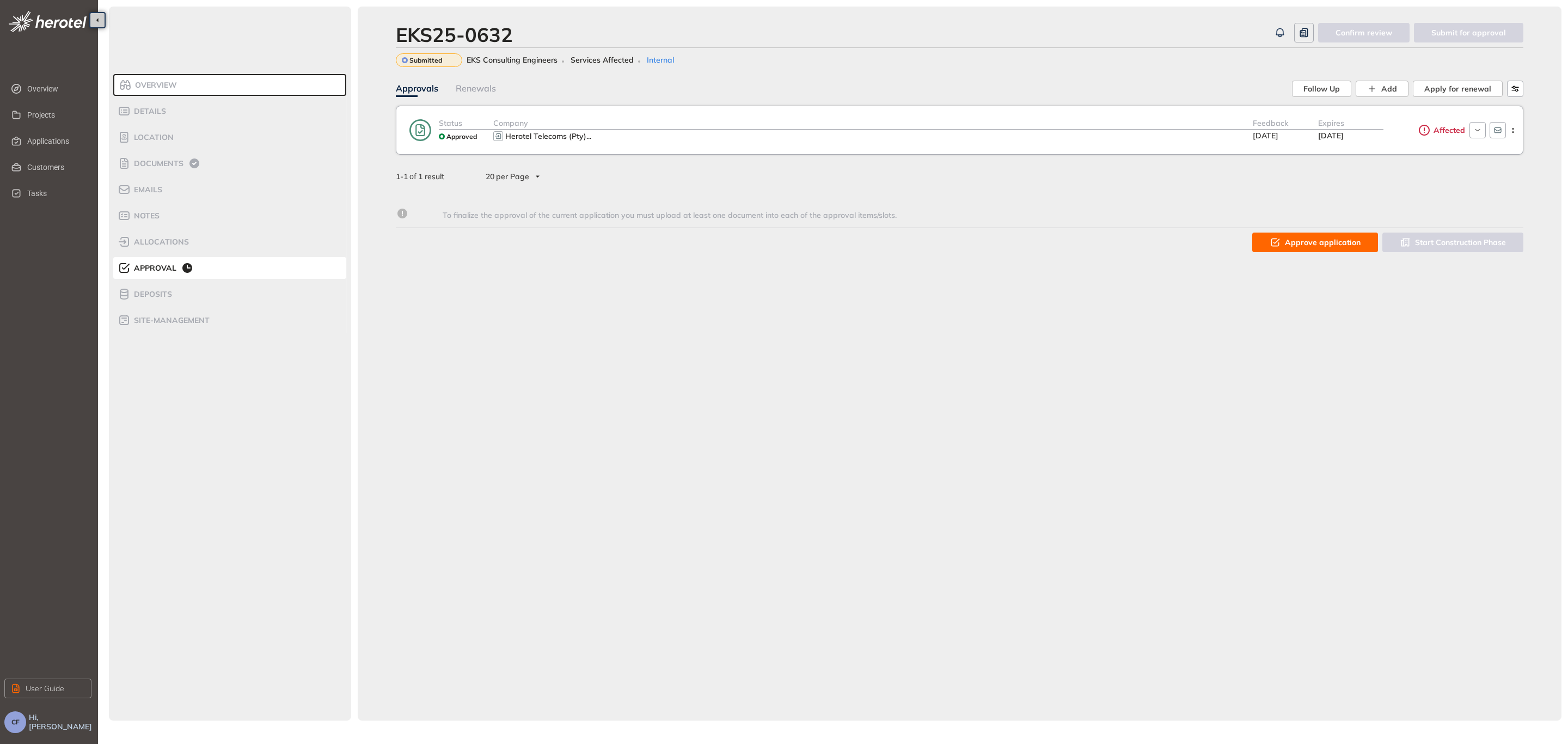
scroll to position [401, 0]
click at [737, 137] on div "Herotel Telecoms (Pty) ..." at bounding box center [873, 136] width 760 height 13
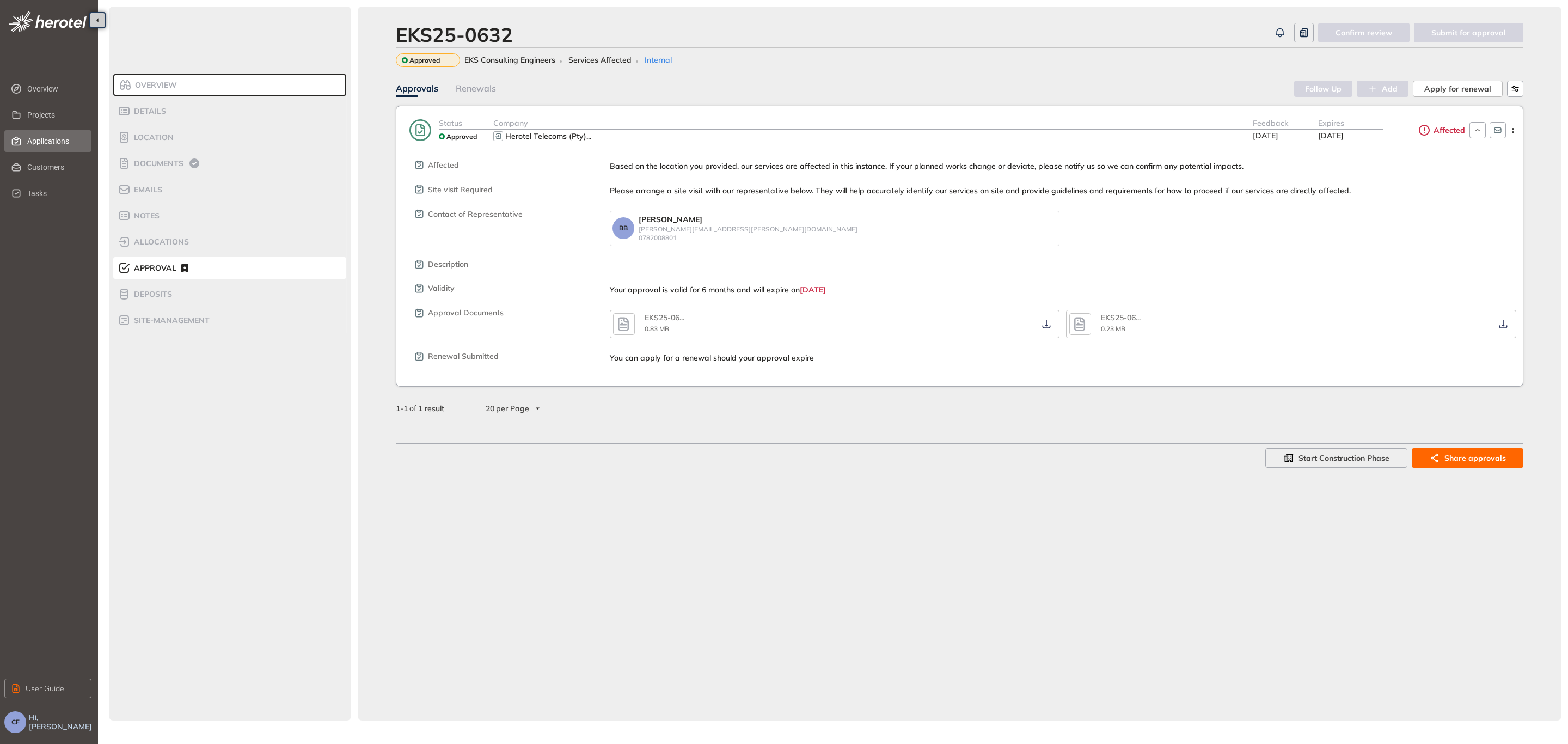
click at [52, 136] on span "Applications" at bounding box center [55, 141] width 55 height 22
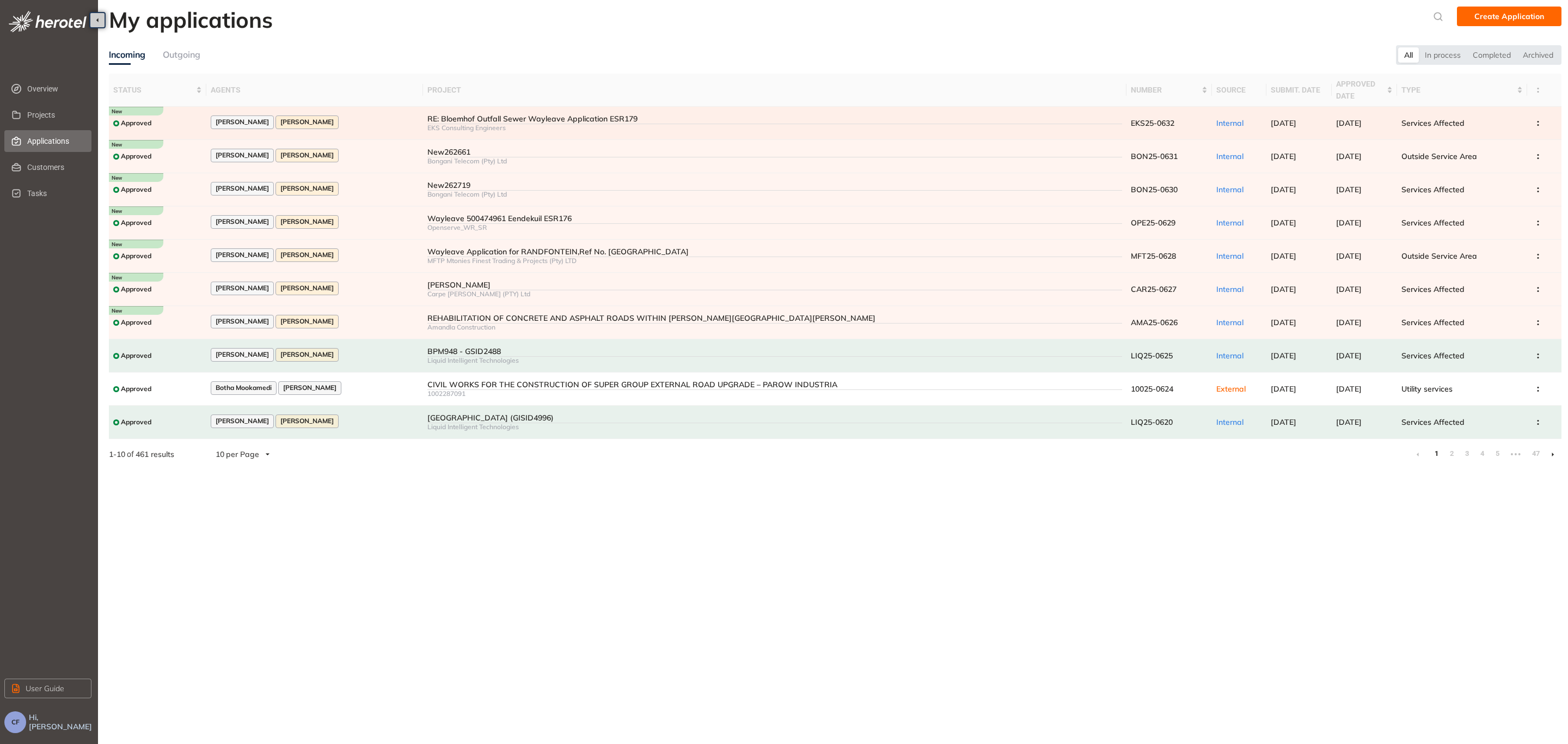
click at [477, 121] on div "RE: Bloemhof Outfall Sewer Wayleave Application ESR179" at bounding box center [774, 119] width 695 height 9
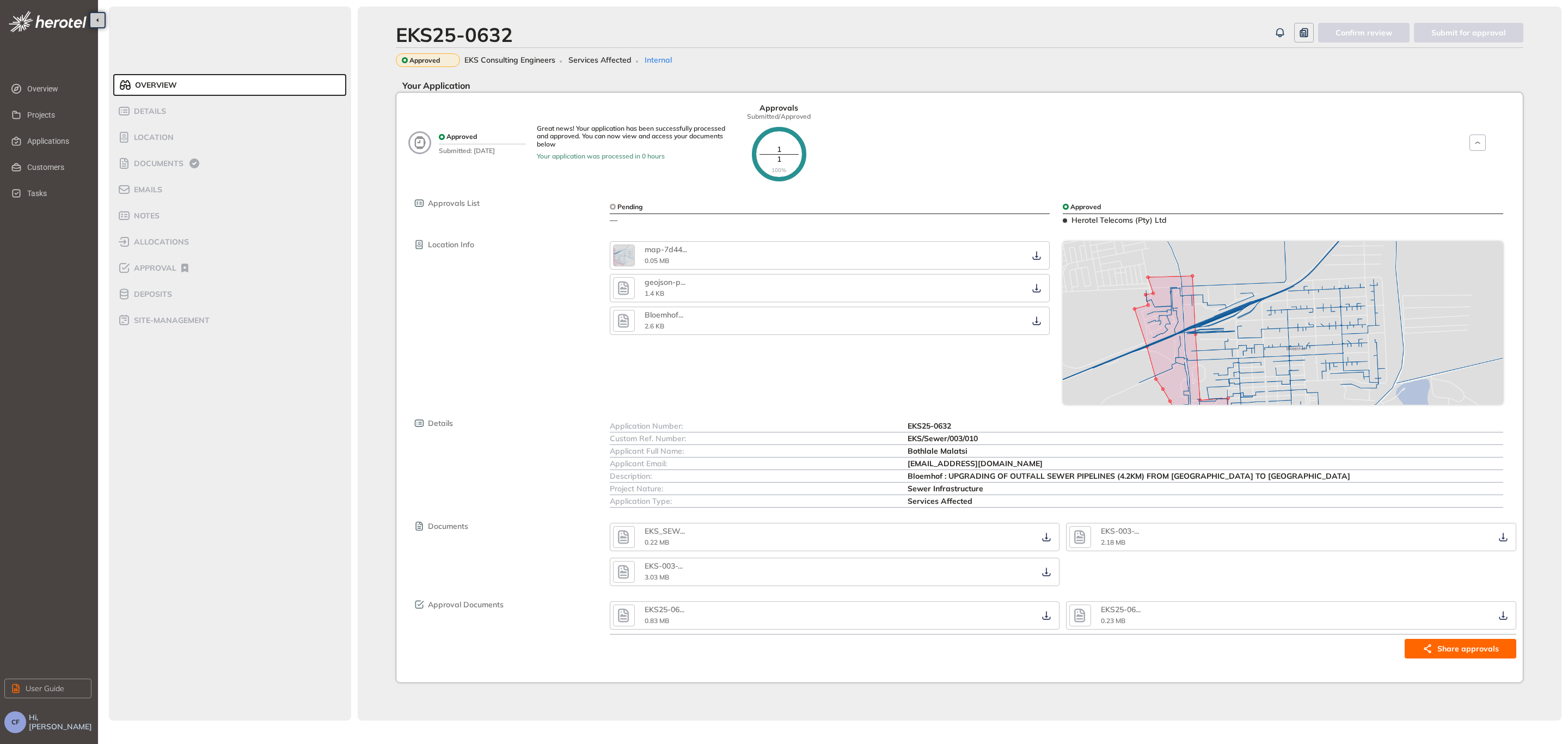
click at [1463, 652] on span "Share approvals" at bounding box center [1468, 648] width 61 height 12
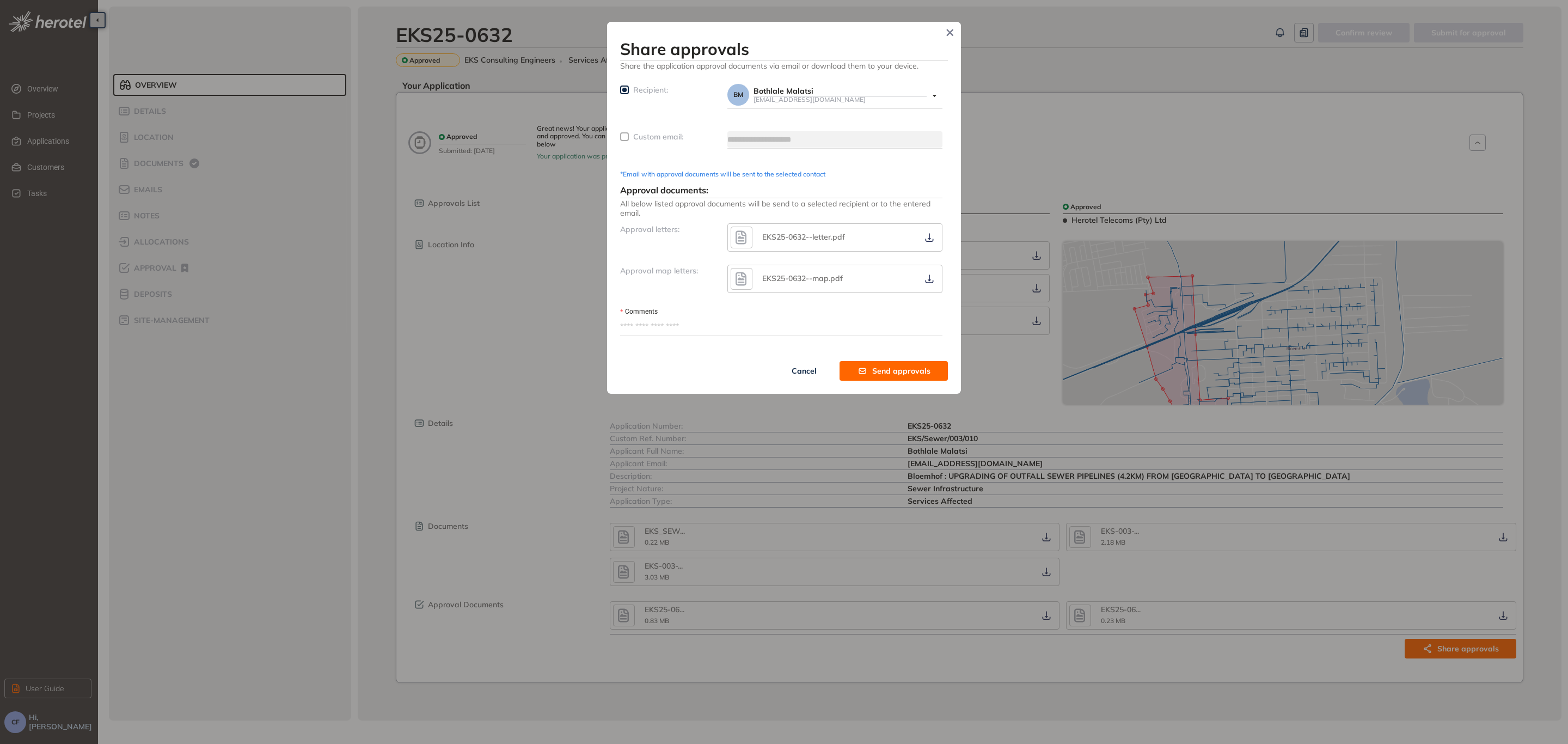
type textarea "**********"
click at [637, 140] on span "Custom email:" at bounding box center [658, 136] width 50 height 10
click at [755, 138] on input "text" at bounding box center [835, 139] width 215 height 16
type input "**********"
click at [715, 330] on textarea "Comments" at bounding box center [782, 326] width 323 height 18
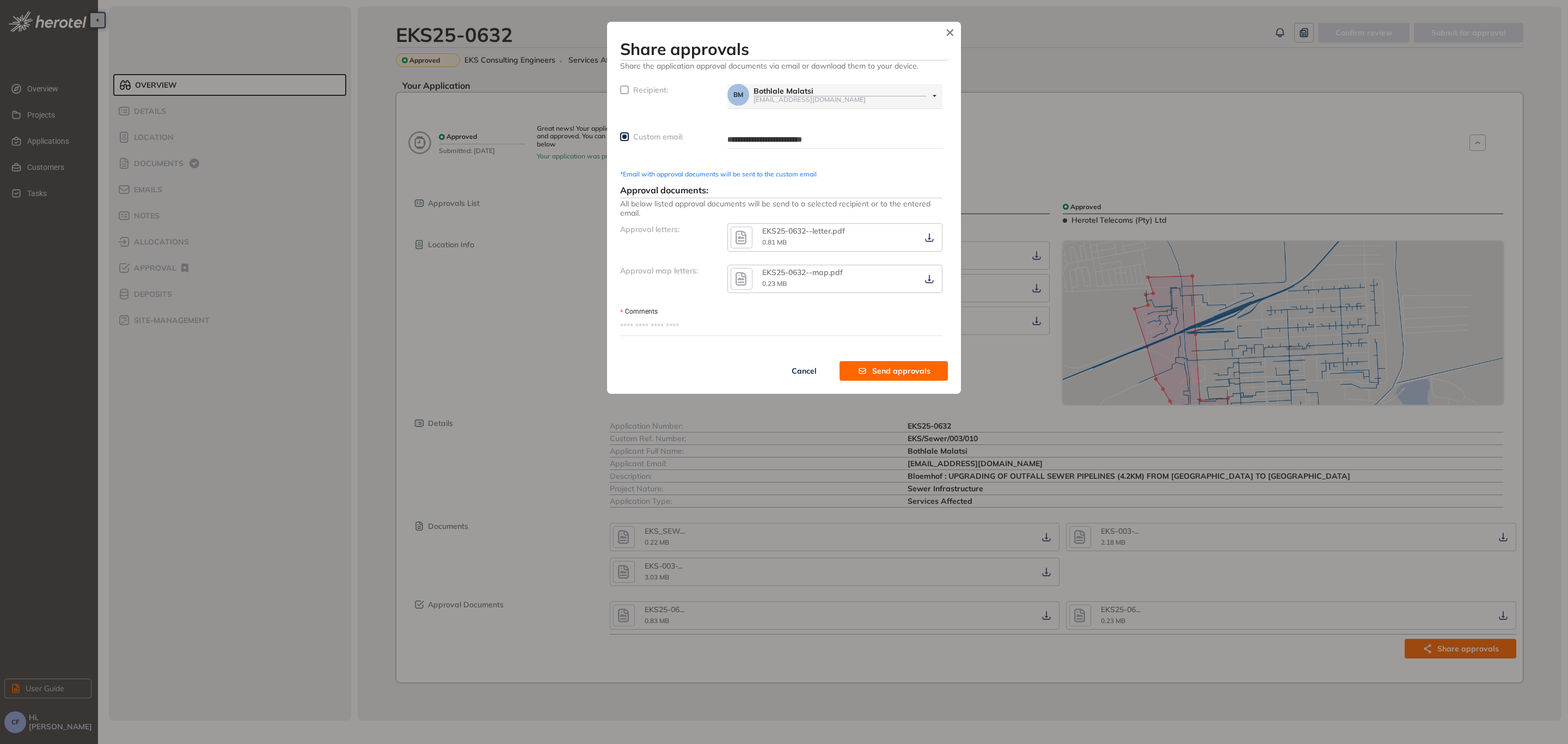
paste textarea "**********"
type textarea "**********"
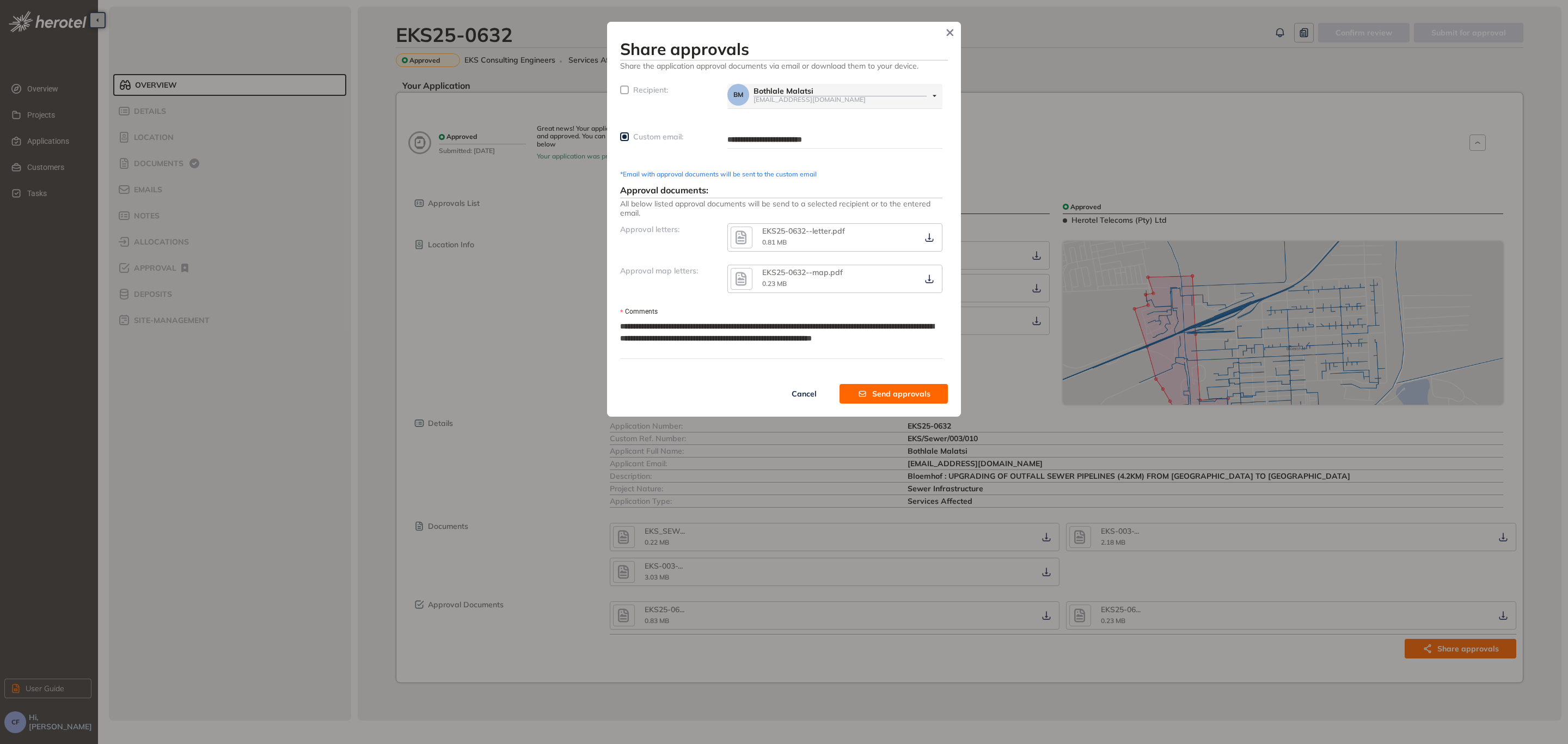
click at [670, 326] on textarea "**********" at bounding box center [782, 338] width 323 height 40
type textarea "**********"
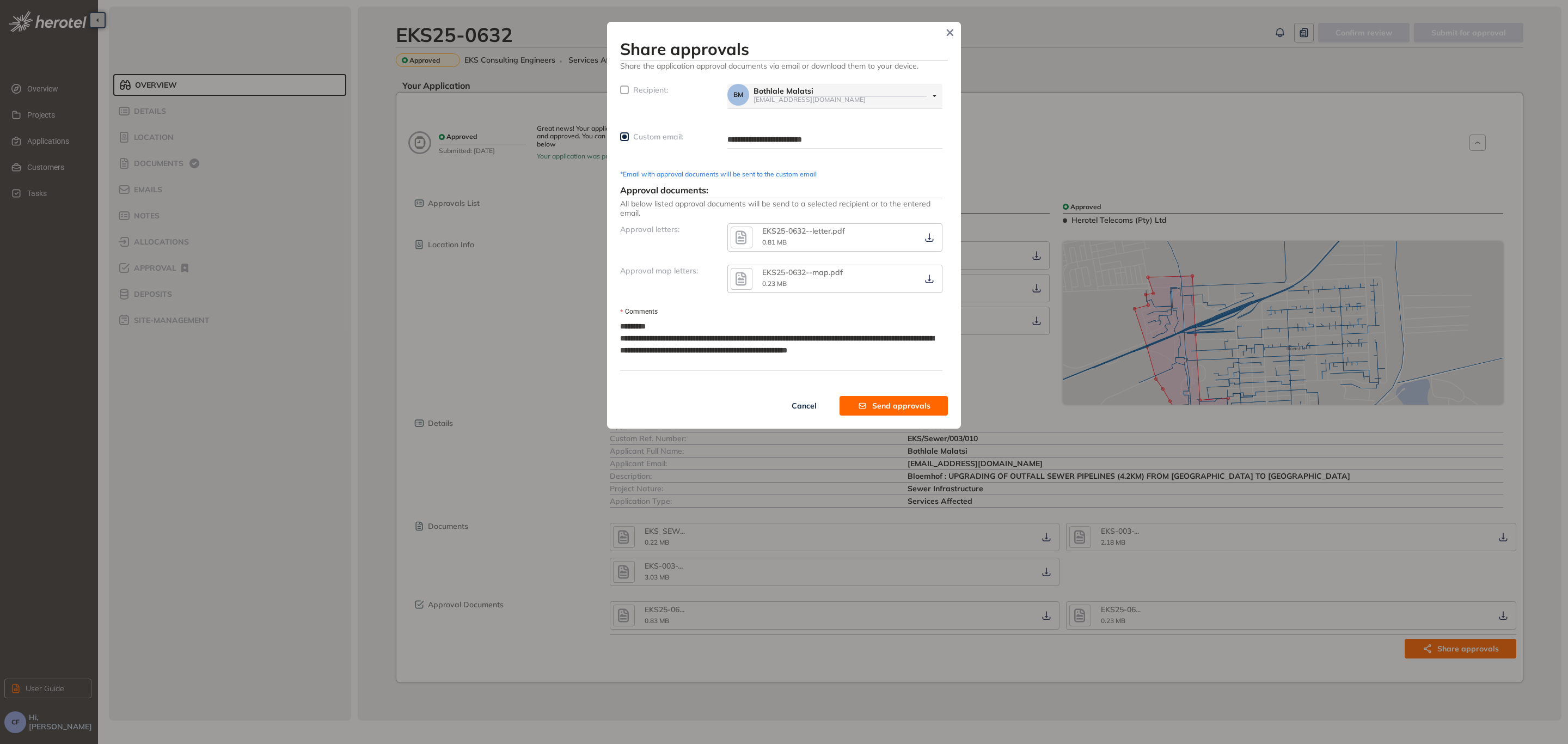
click at [671, 343] on textarea "**********" at bounding box center [782, 344] width 323 height 52
type textarea "**********"
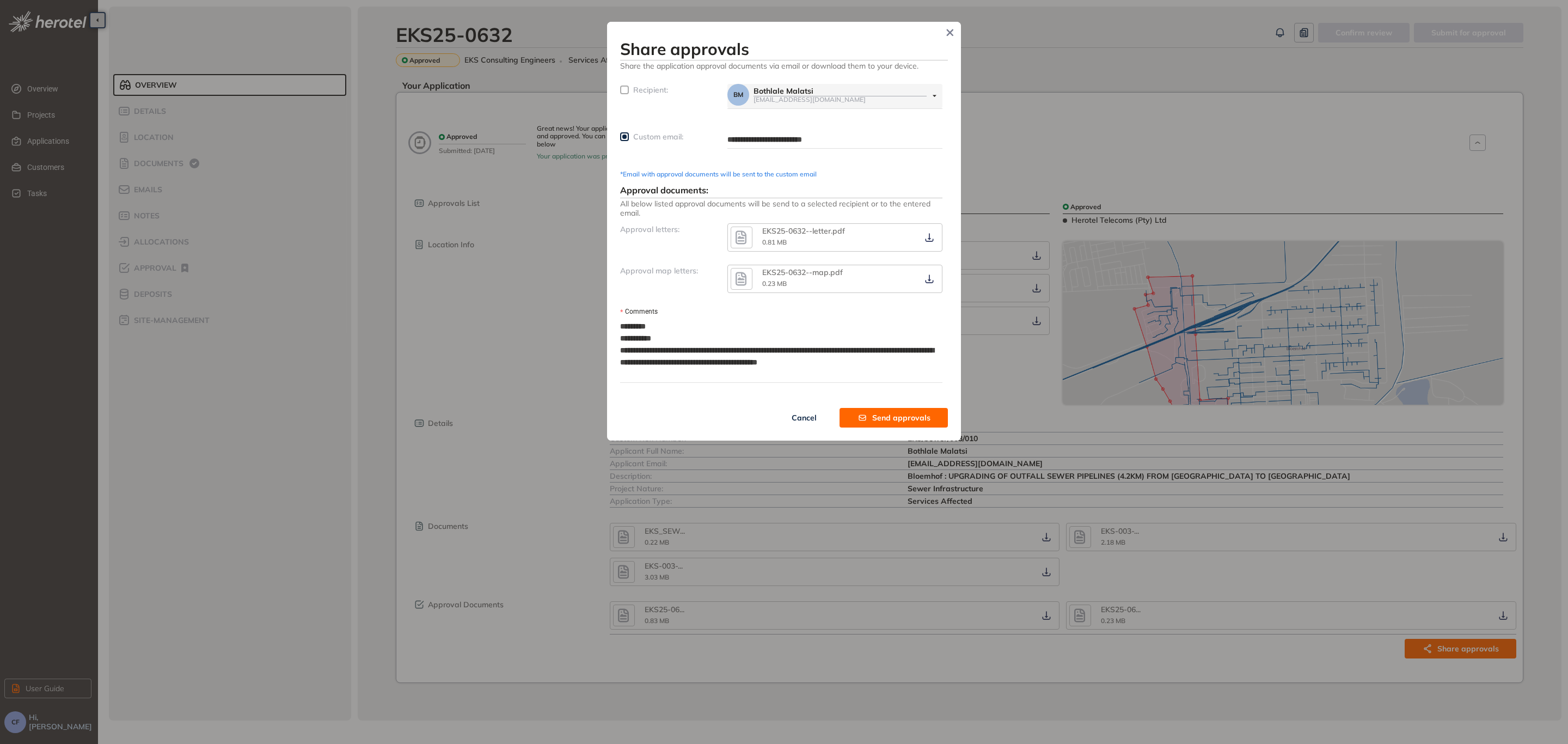
click at [704, 348] on textarea "**********" at bounding box center [782, 350] width 323 height 65
type textarea "**********"
click at [721, 358] on textarea "**********" at bounding box center [782, 350] width 323 height 65
type textarea "**********"
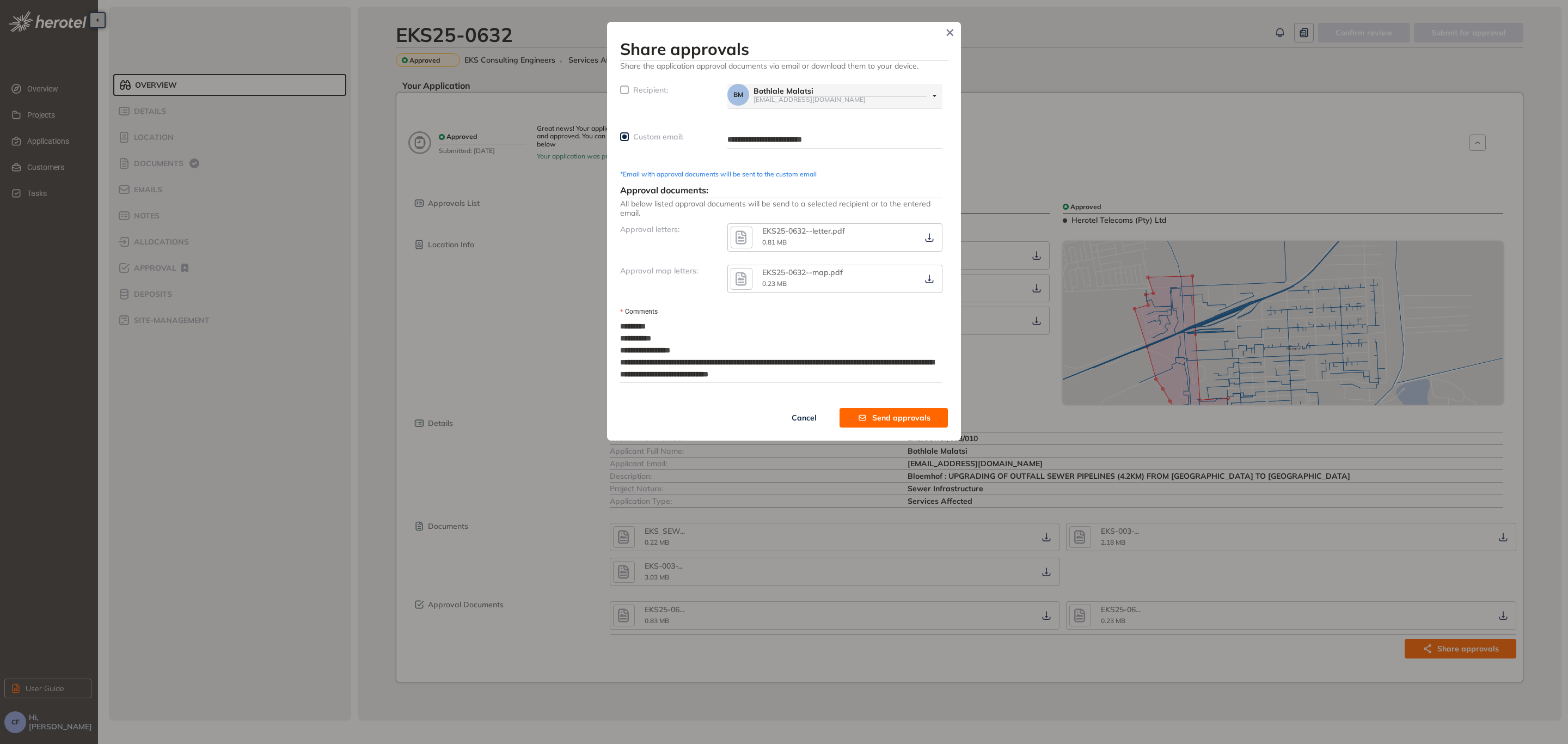
type textarea "**********"
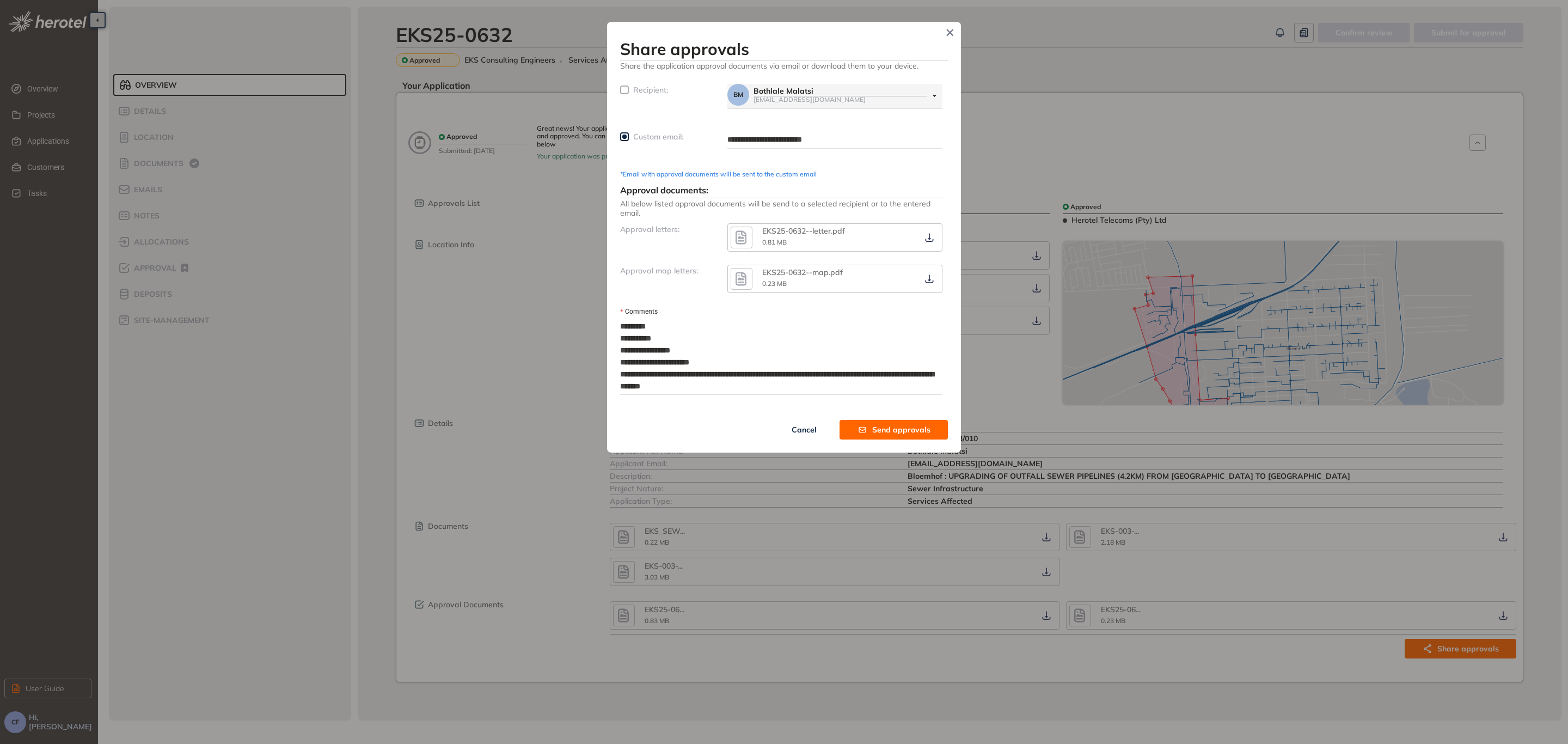
click at [722, 369] on textarea "**********" at bounding box center [782, 356] width 323 height 76
type textarea "**********"
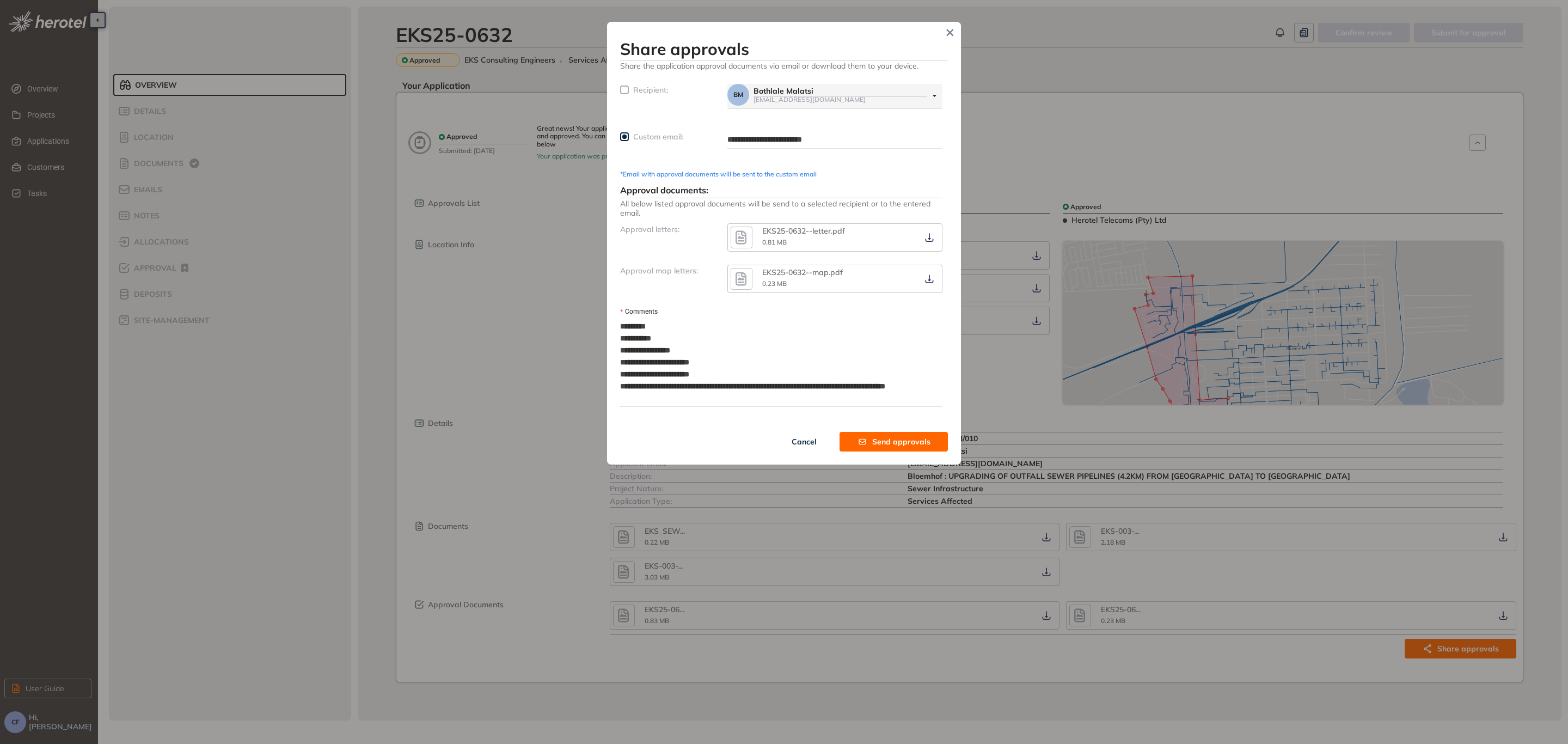
click at [787, 386] on textarea "**********" at bounding box center [782, 362] width 323 height 88
type textarea "**********"
click at [877, 437] on span "Send approvals" at bounding box center [901, 442] width 58 height 12
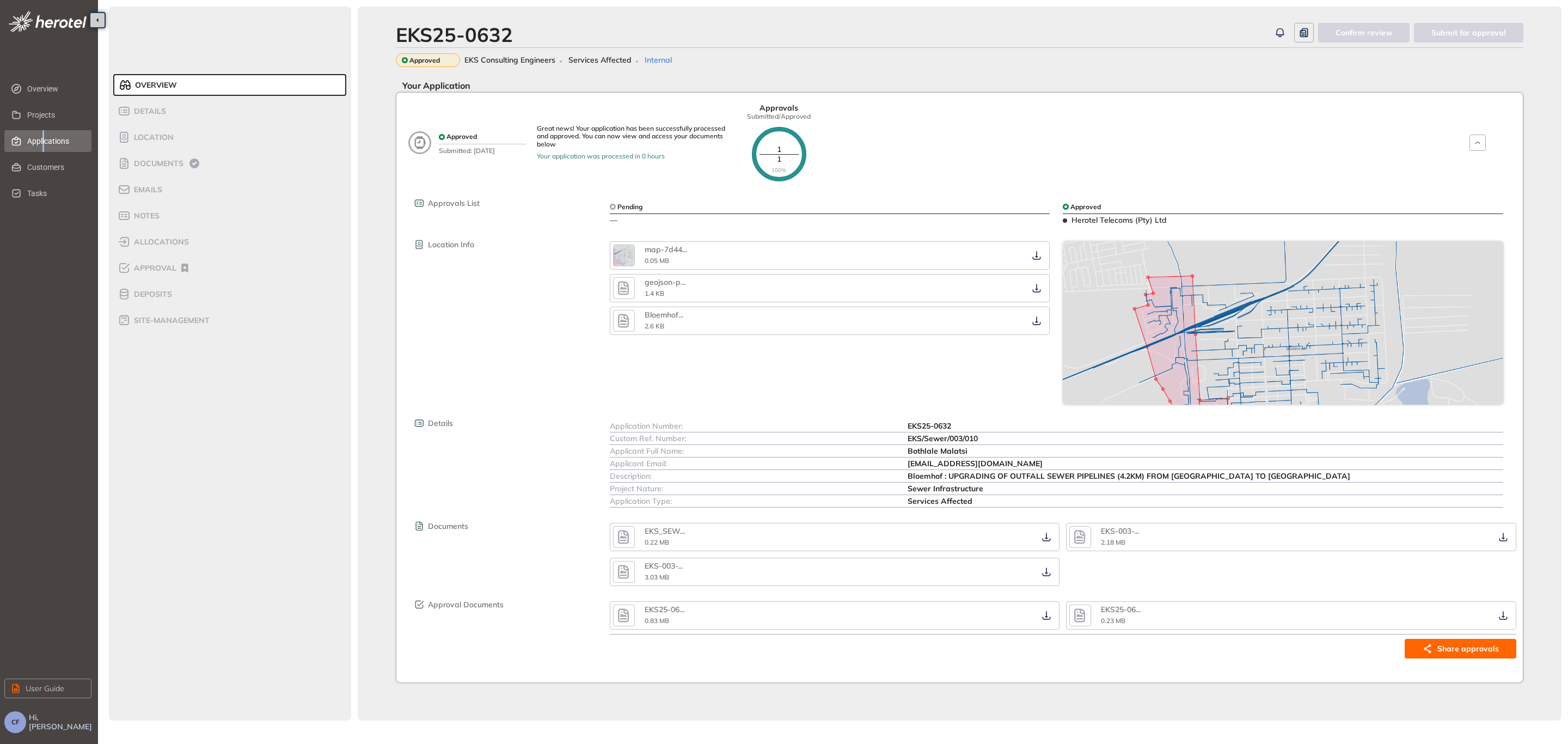
click at [44, 139] on span "Applications" at bounding box center [55, 141] width 55 height 22
